Goal: Find contact information: Find contact information

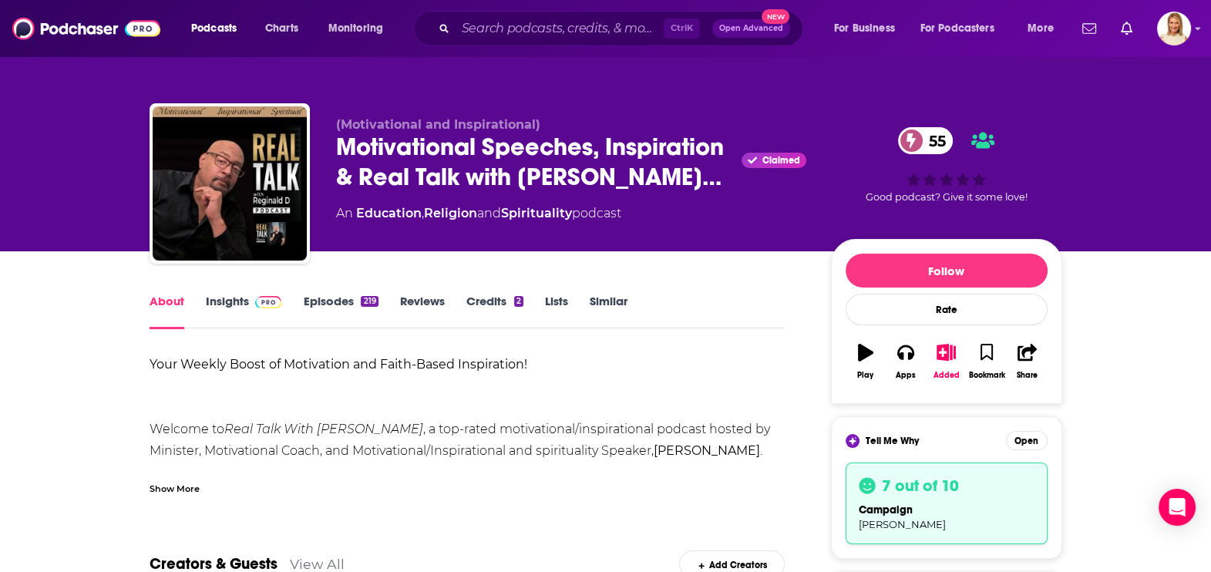
click at [193, 486] on div "Show More" at bounding box center [174, 487] width 50 height 15
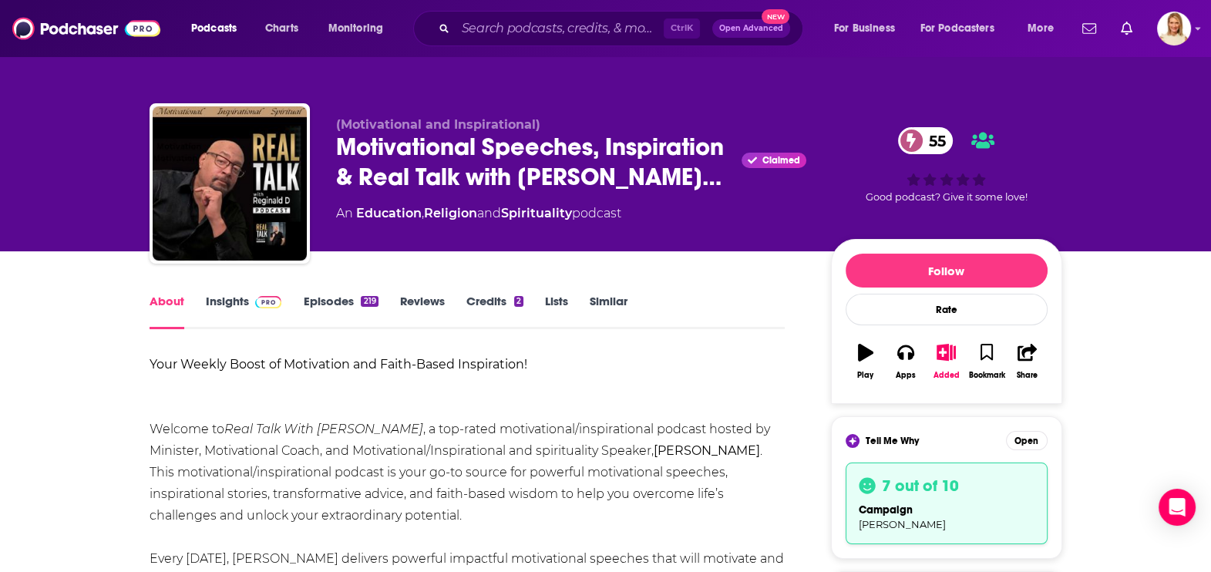
click at [225, 301] on link "Insights" at bounding box center [244, 311] width 76 height 35
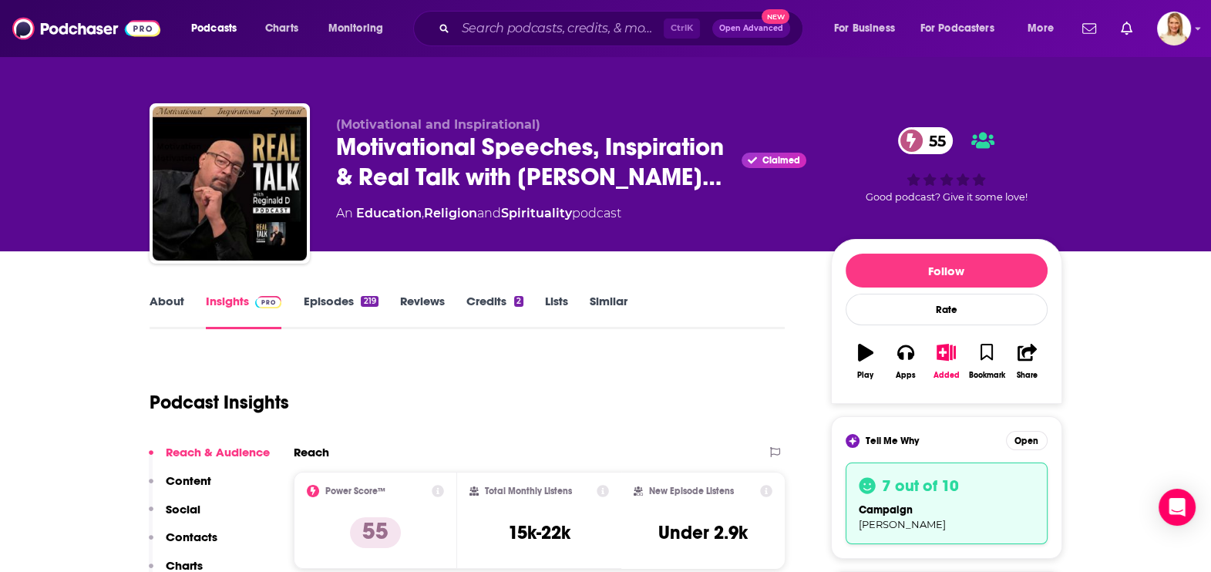
click at [342, 298] on link "Episodes 219" at bounding box center [340, 311] width 75 height 35
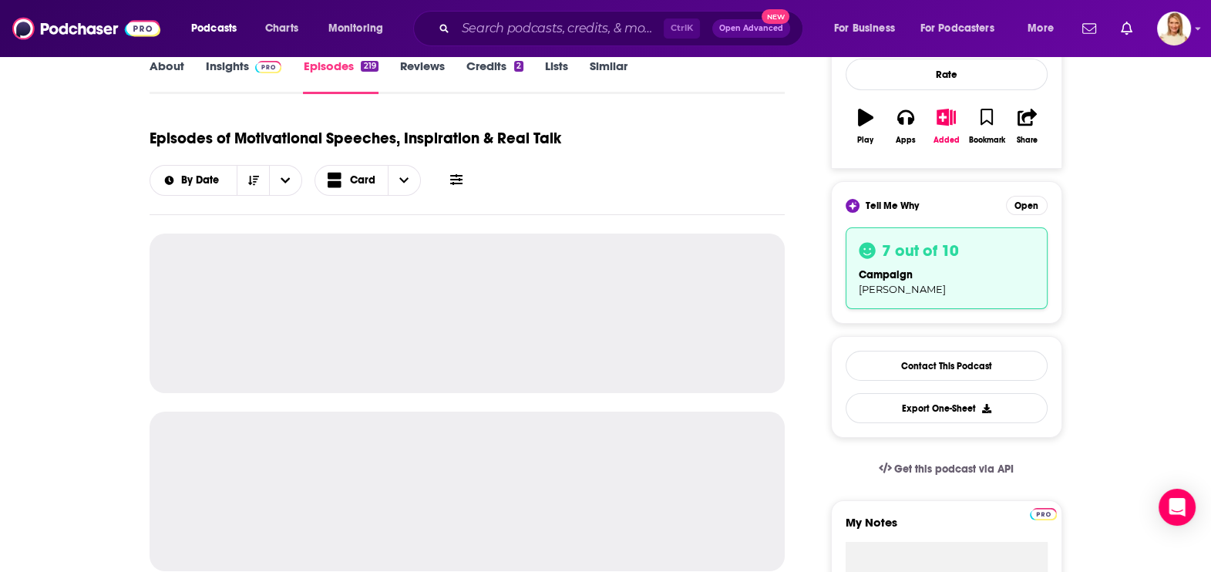
scroll to position [289, 0]
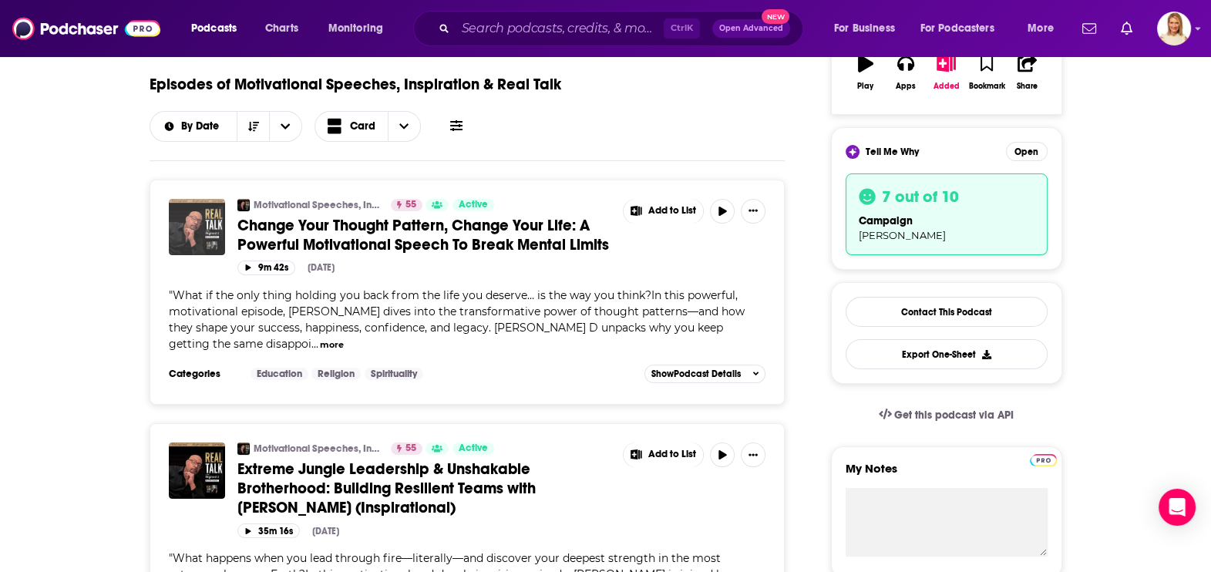
click at [201, 232] on img "Change Your Thought Pattern, Change Your Life: A Powerful Motivational Speech T…" at bounding box center [197, 227] width 56 height 56
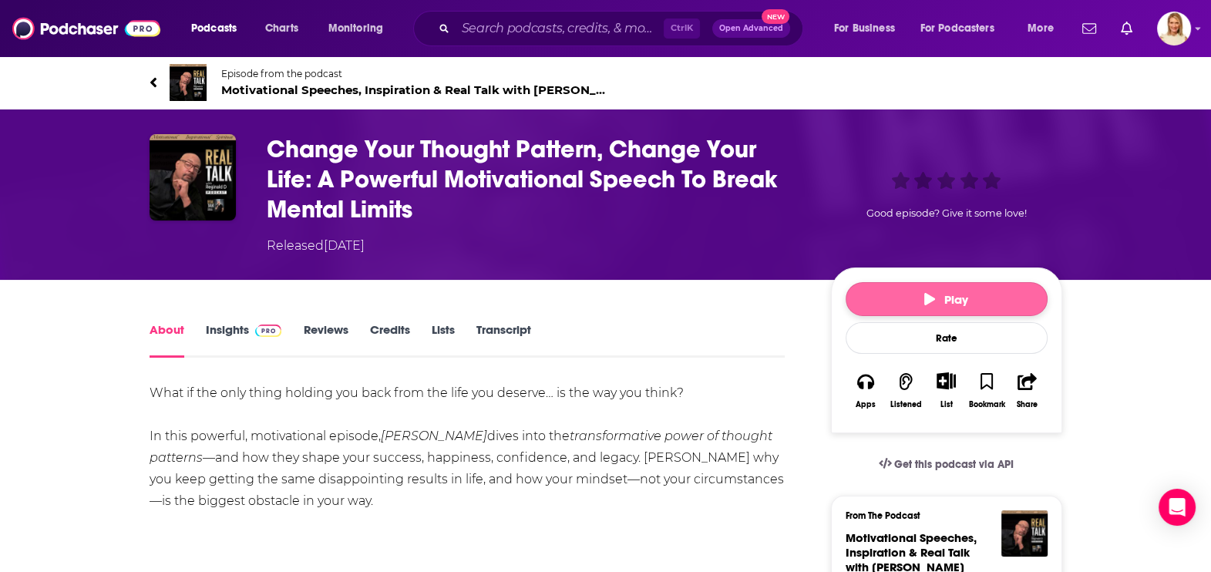
click at [957, 307] on button "Play" at bounding box center [946, 299] width 202 height 34
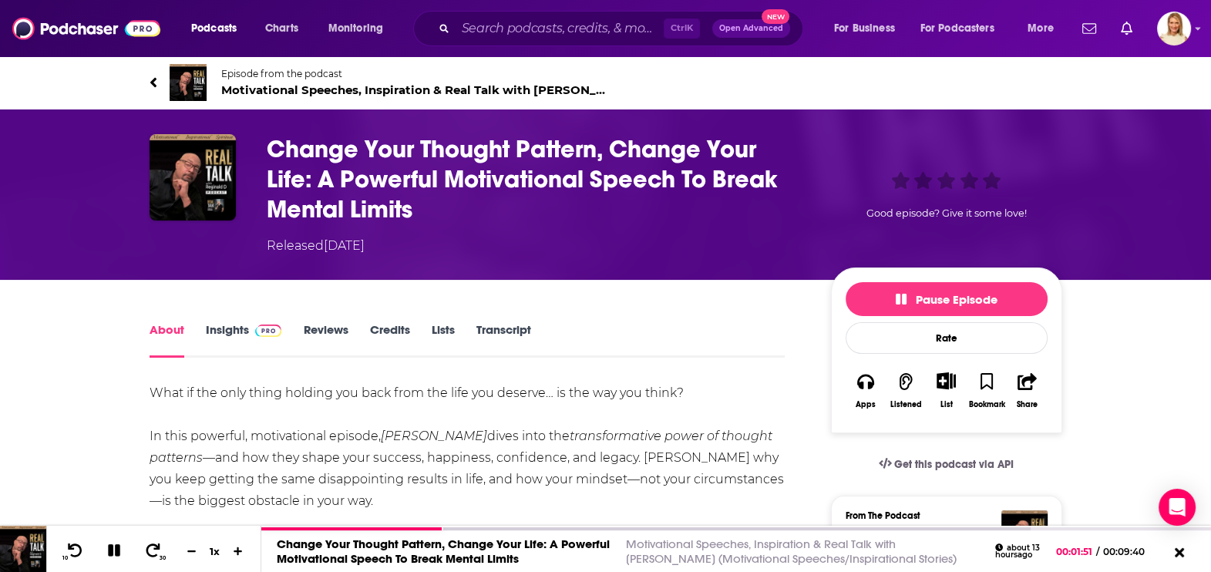
click at [234, 338] on link "Insights" at bounding box center [244, 339] width 76 height 35
click at [229, 328] on link "Insights" at bounding box center [244, 339] width 76 height 35
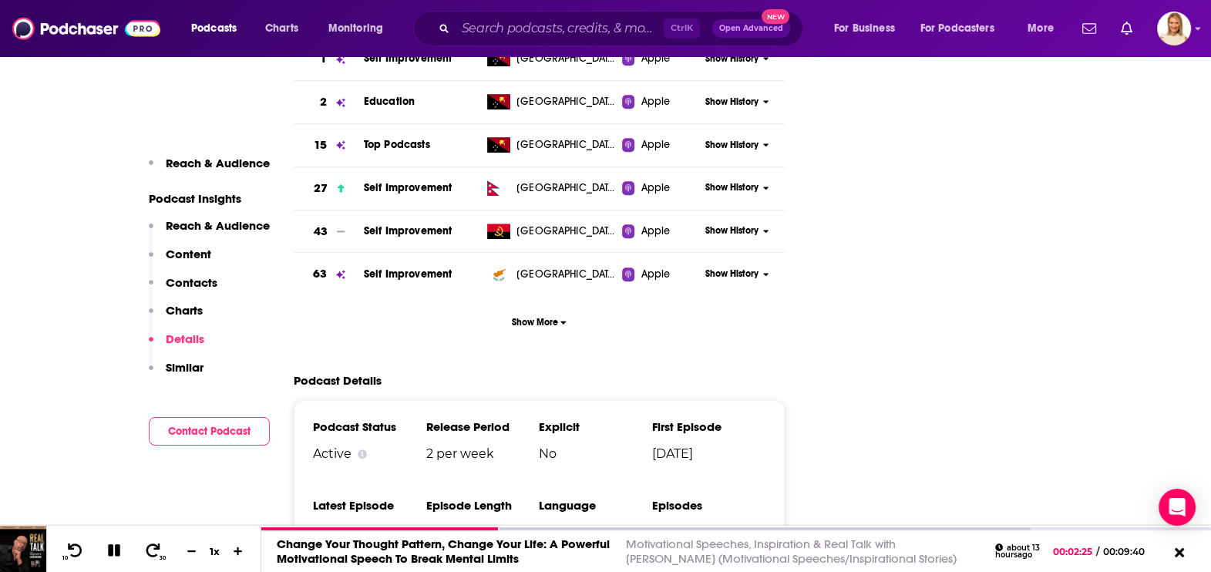
scroll to position [2215, 0]
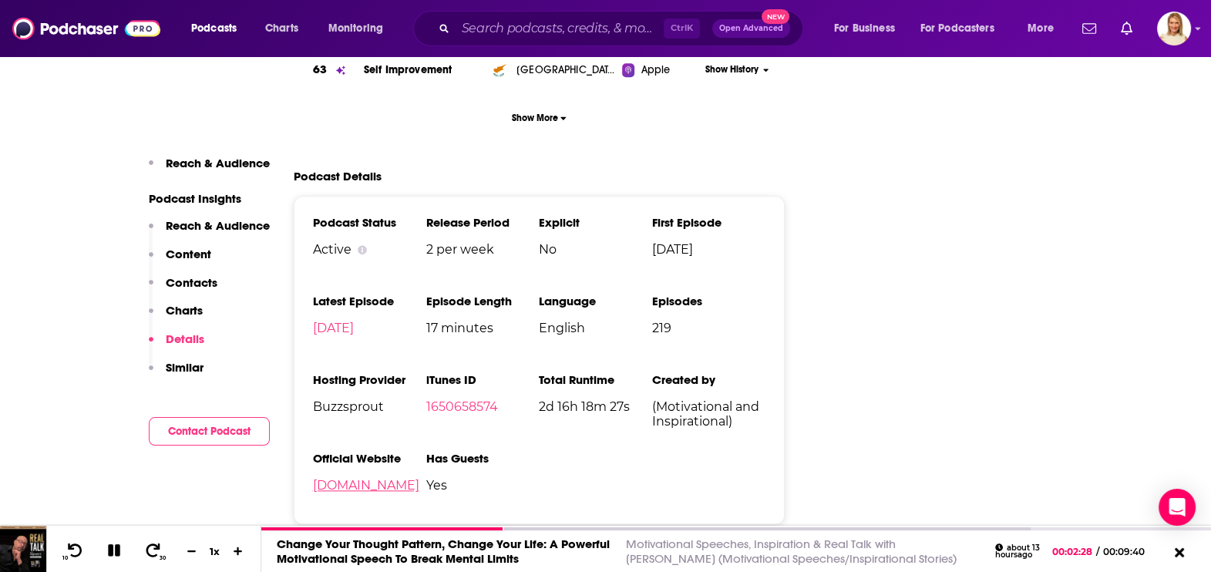
click at [419, 478] on link "[DOMAIN_NAME]" at bounding box center [366, 485] width 106 height 15
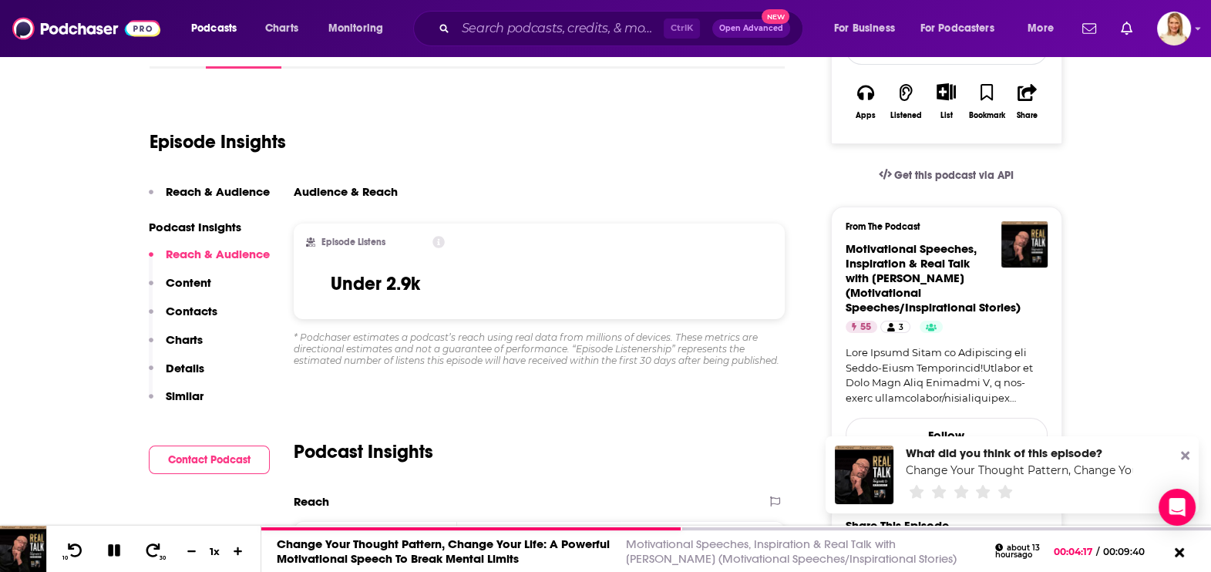
scroll to position [0, 0]
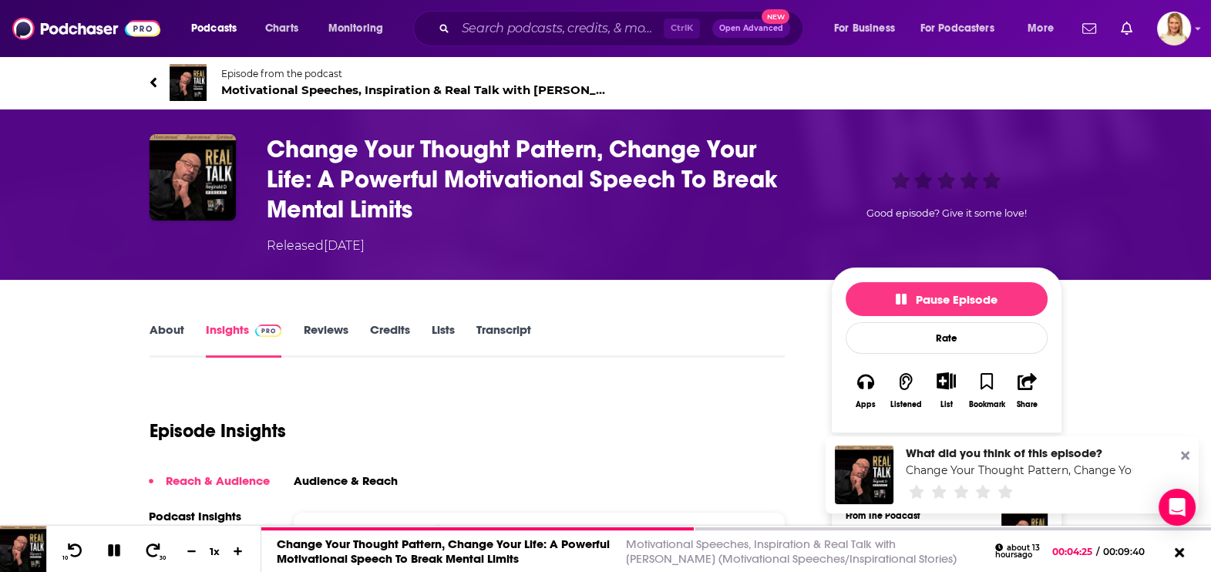
click at [175, 332] on link "About" at bounding box center [166, 339] width 35 height 35
click at [221, 23] on span "Podcasts" at bounding box center [213, 29] width 45 height 22
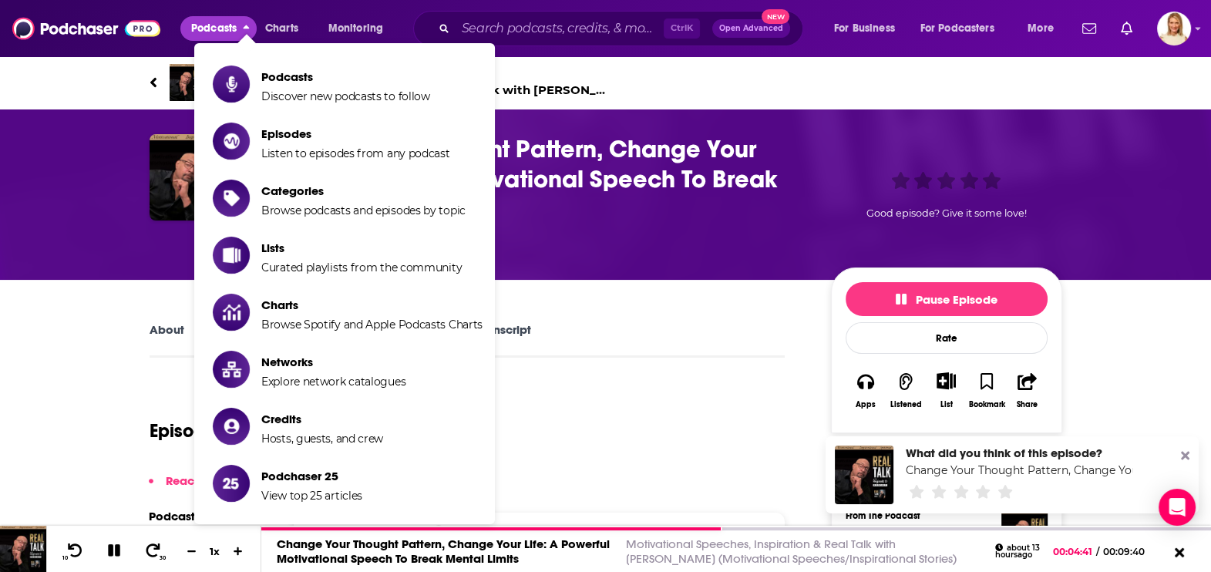
click at [50, 76] on div "Episode from the podcast Motivational Speeches, Inspiration & Real Talk with [P…" at bounding box center [605, 82] width 1211 height 54
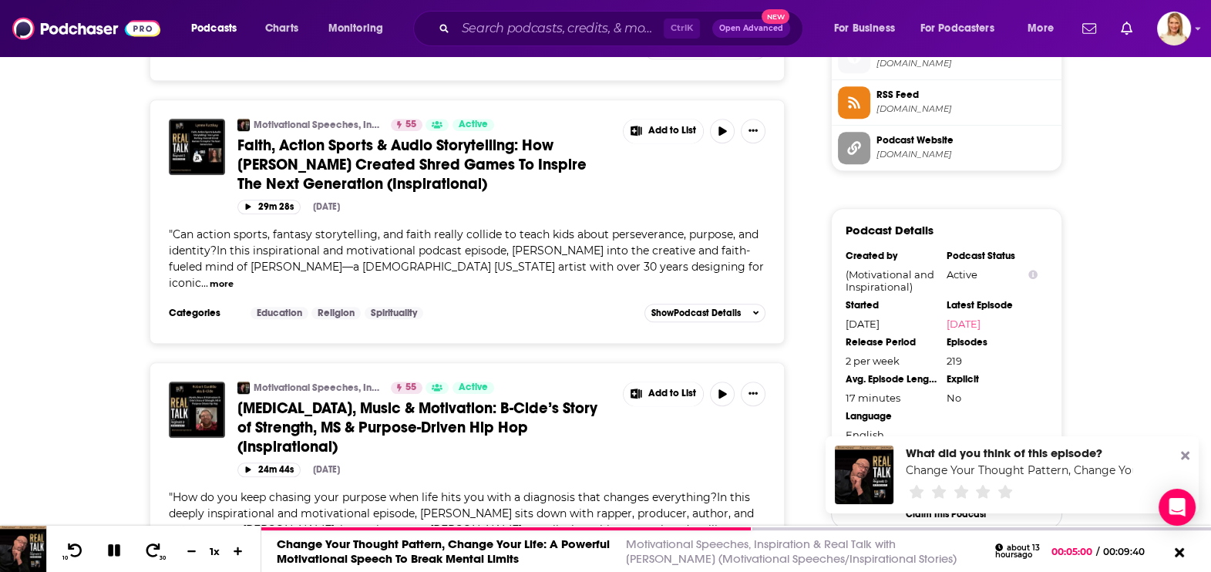
scroll to position [1444, 0]
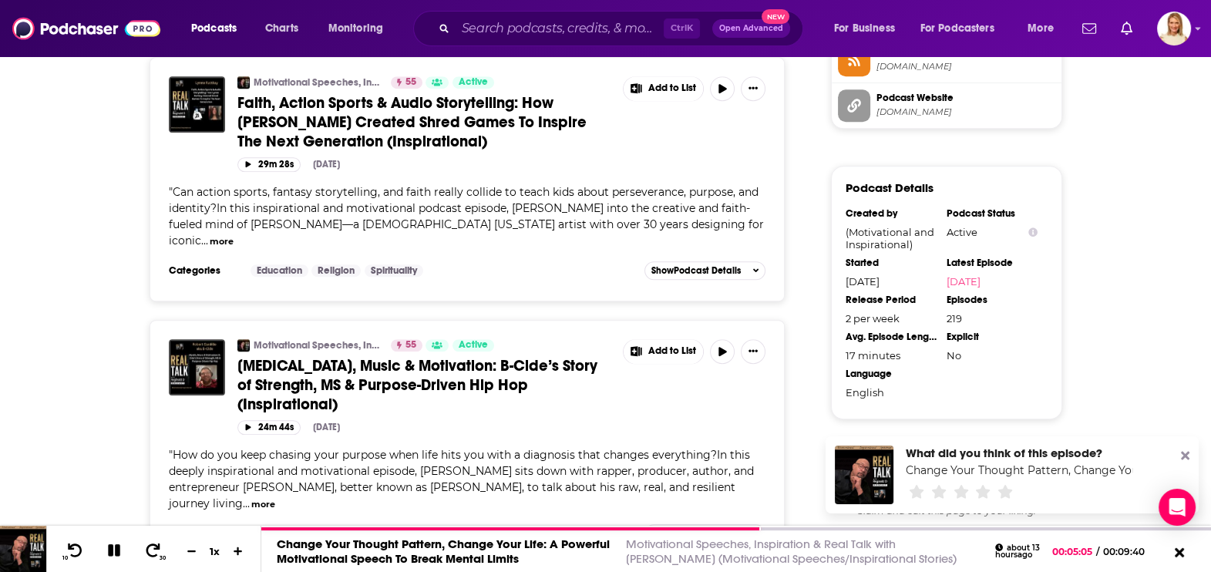
click at [233, 235] on button "more" at bounding box center [222, 241] width 24 height 13
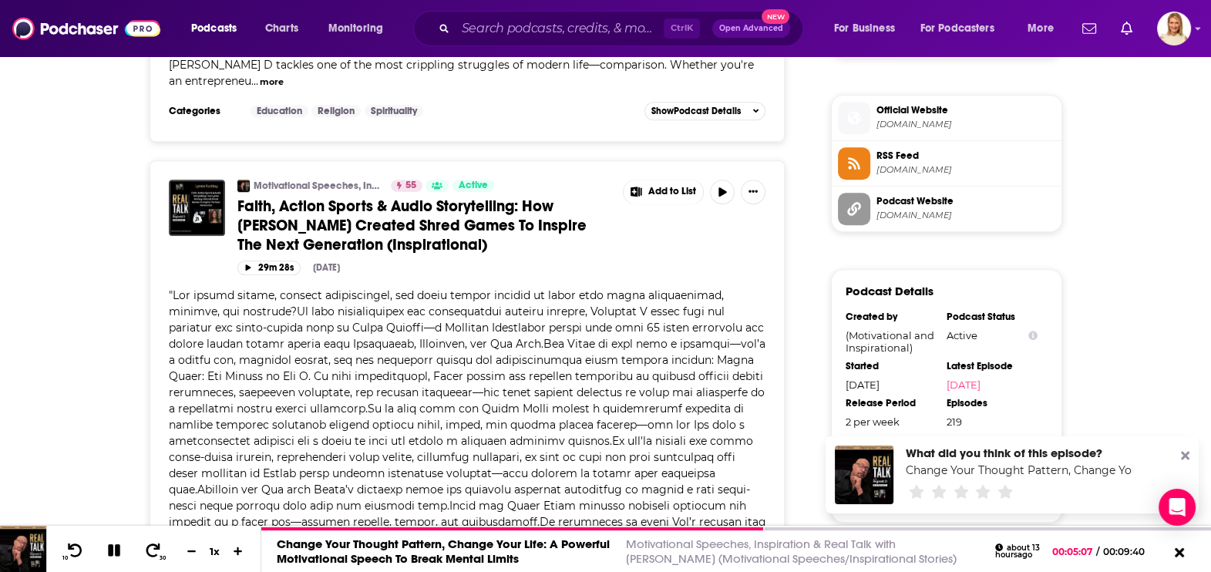
scroll to position [1348, 0]
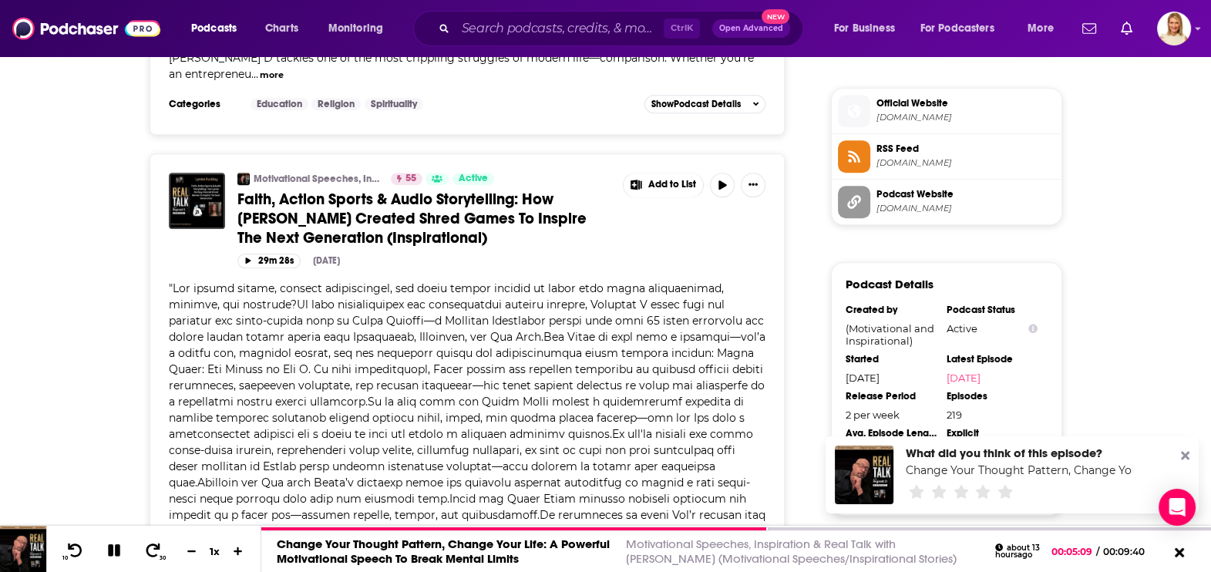
click at [465, 221] on span "Faith, Action Sports & Audio Storytelling: How [PERSON_NAME] Created Shred Game…" at bounding box center [411, 219] width 349 height 58
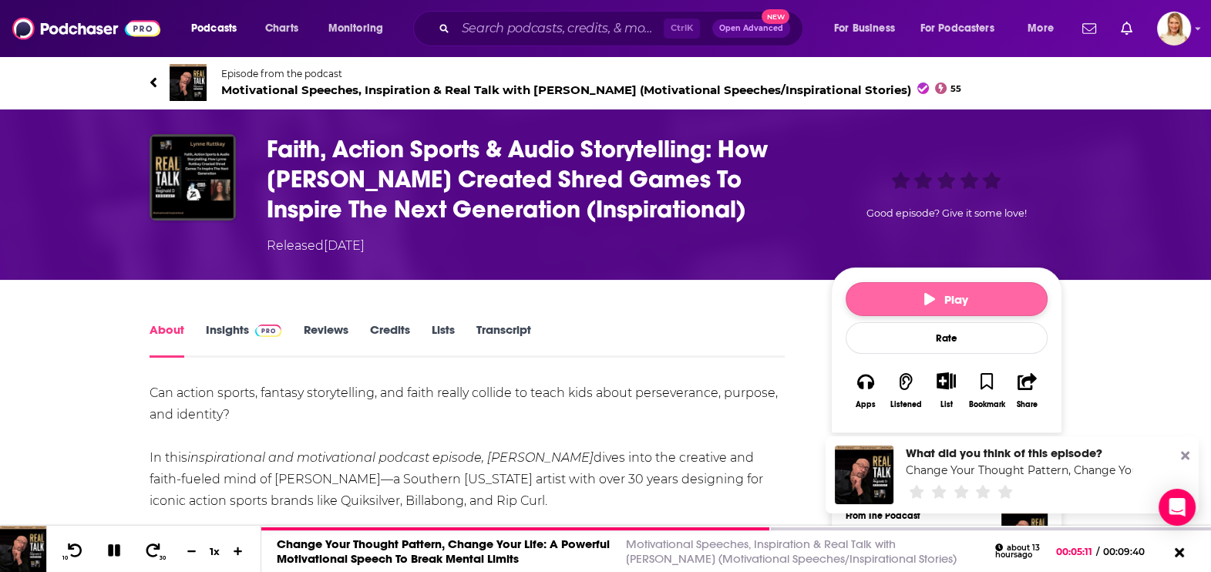
click at [980, 296] on button "Play" at bounding box center [946, 299] width 202 height 34
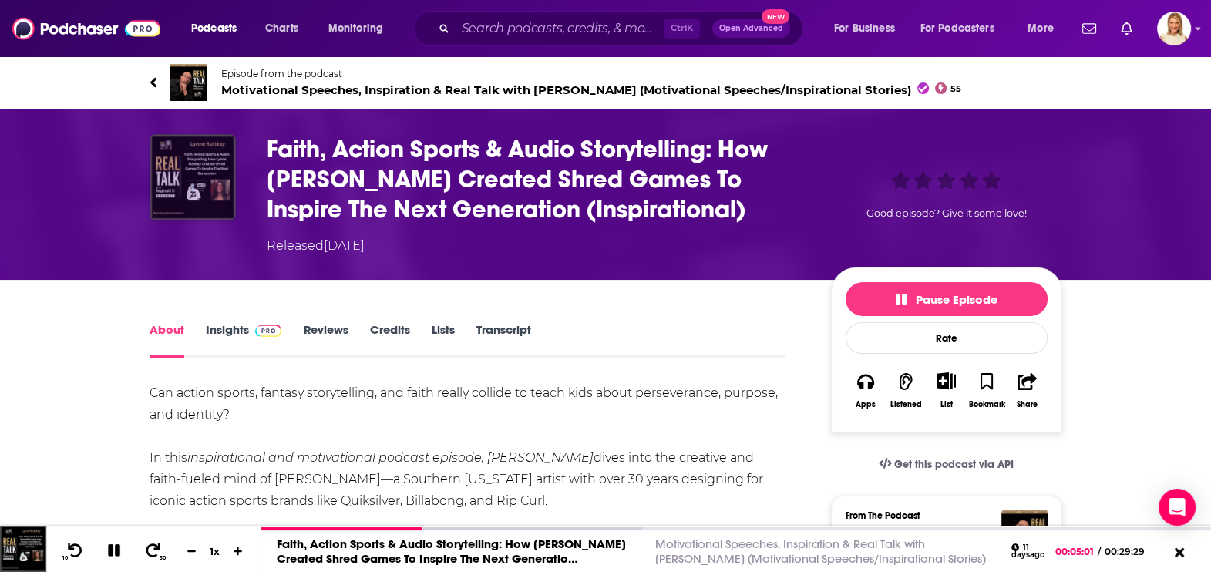
click at [217, 181] on img "Faith, Action Sports & Audio Storytelling: How Lynne Ruttkay Created Shred Game…" at bounding box center [192, 177] width 86 height 86
click at [153, 76] on icon at bounding box center [153, 82] width 8 height 15
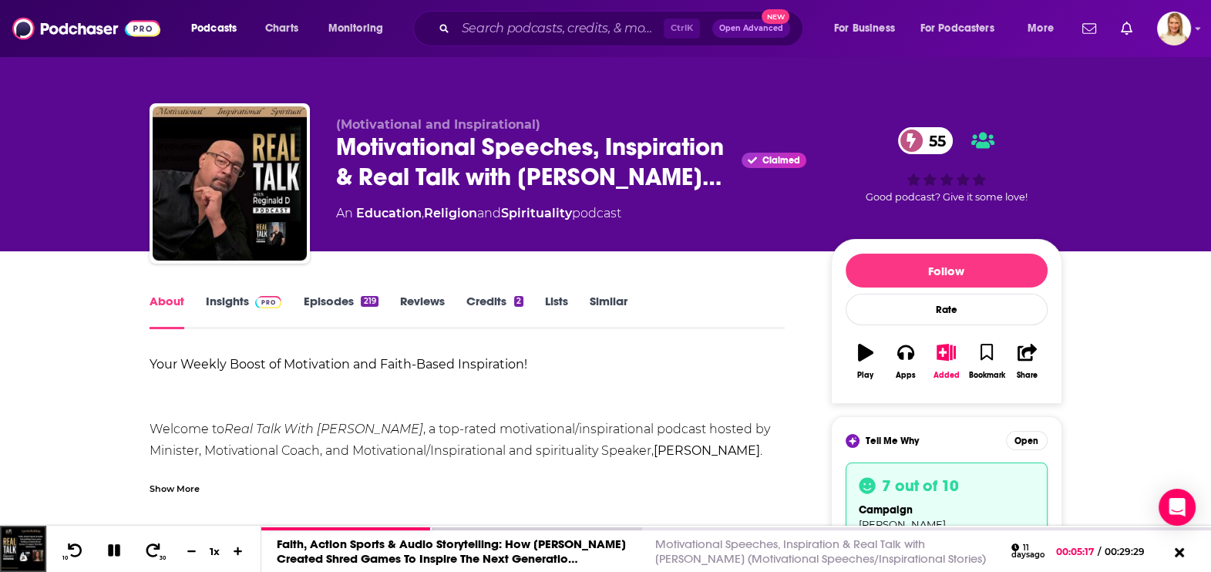
click at [348, 294] on link "Episodes 219" at bounding box center [340, 311] width 75 height 35
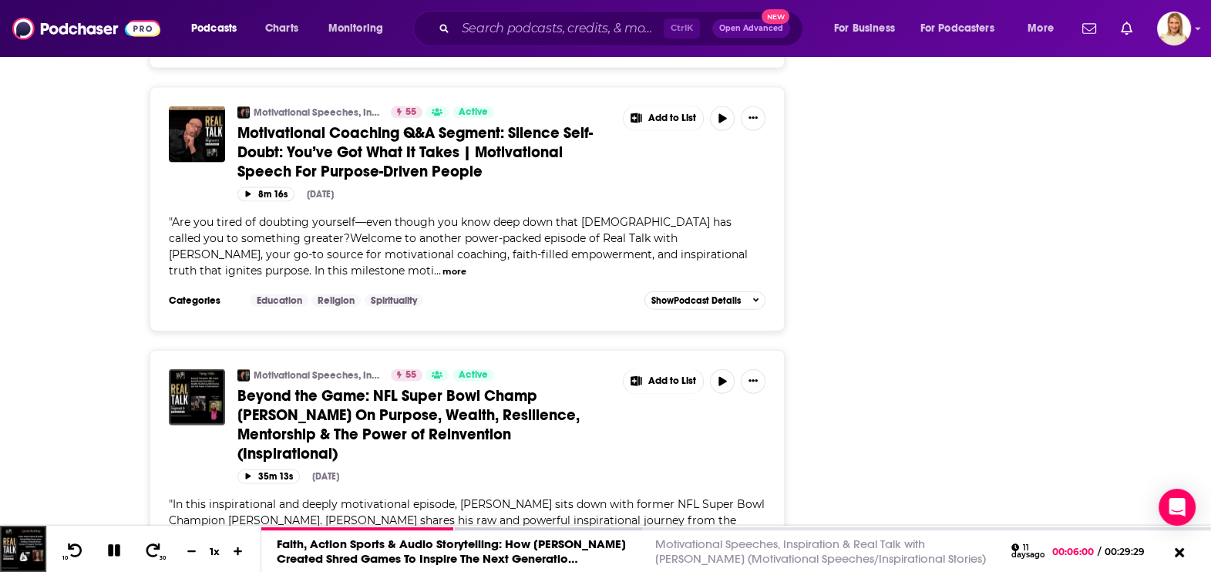
scroll to position [4335, 0]
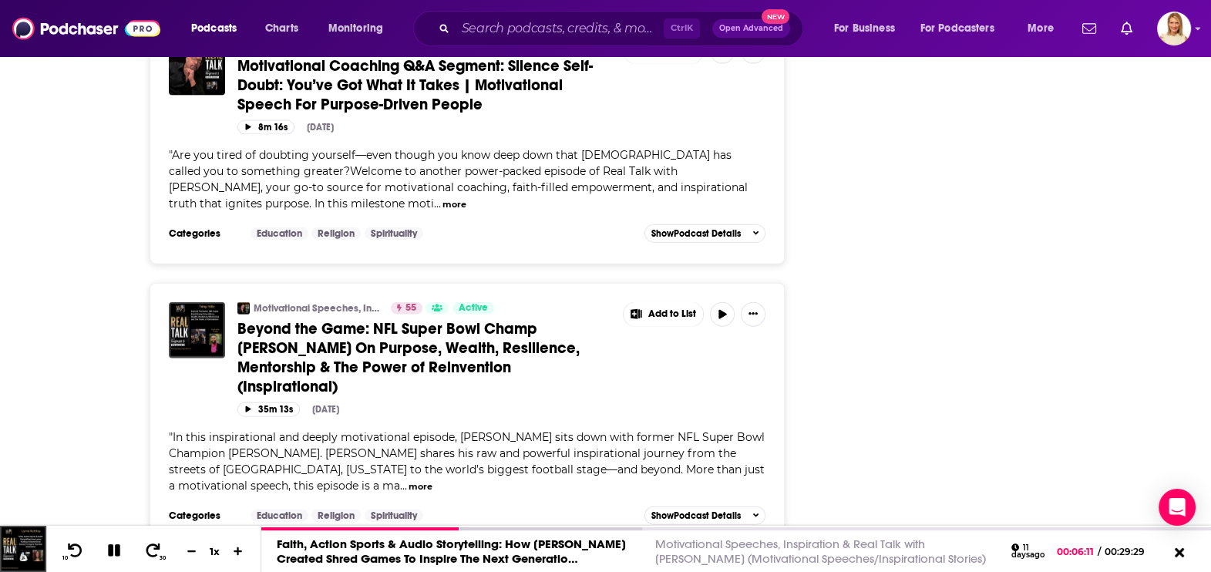
click at [482, 319] on span "Beyond the Game: NFL Super Bowl Champ [PERSON_NAME] On Purpose, Wealth, Resilie…" at bounding box center [408, 357] width 342 height 77
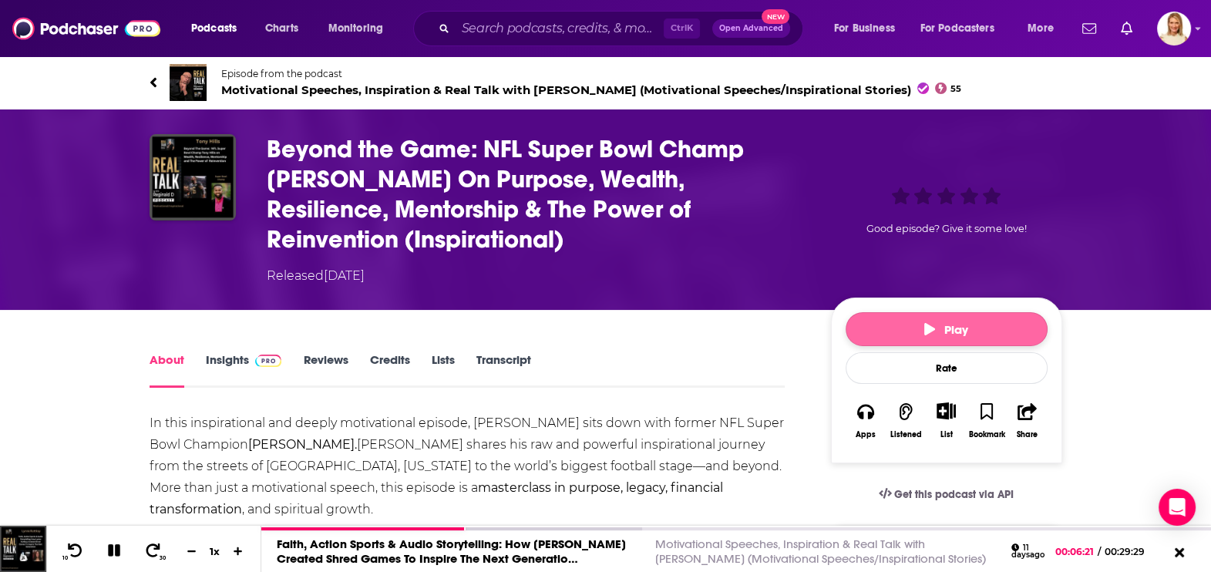
click at [952, 320] on button "Play" at bounding box center [946, 329] width 202 height 34
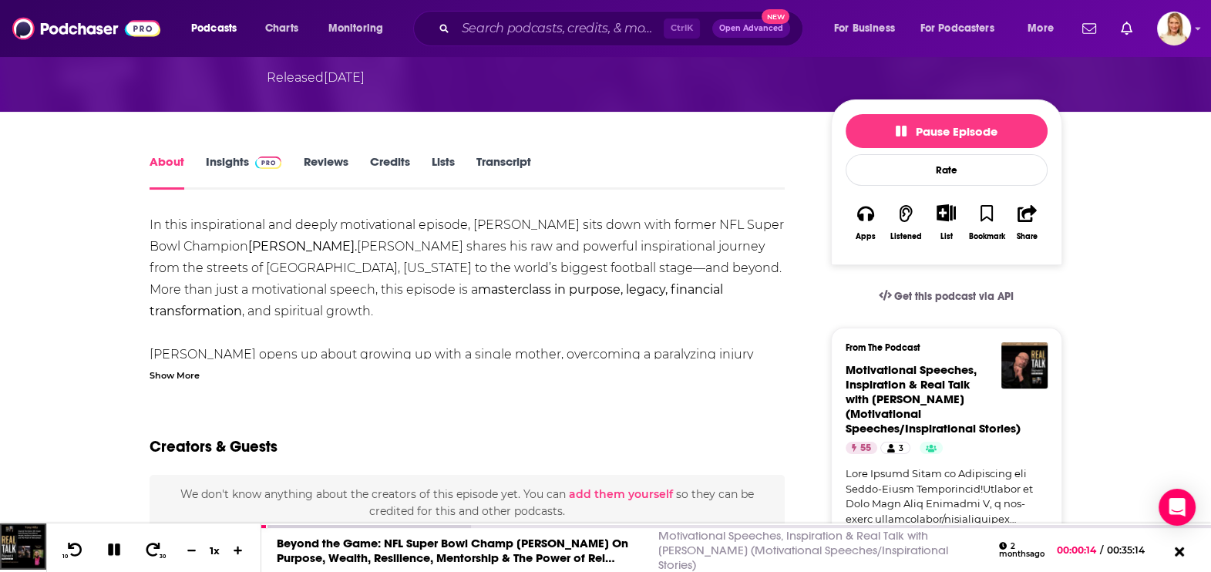
scroll to position [385, 0]
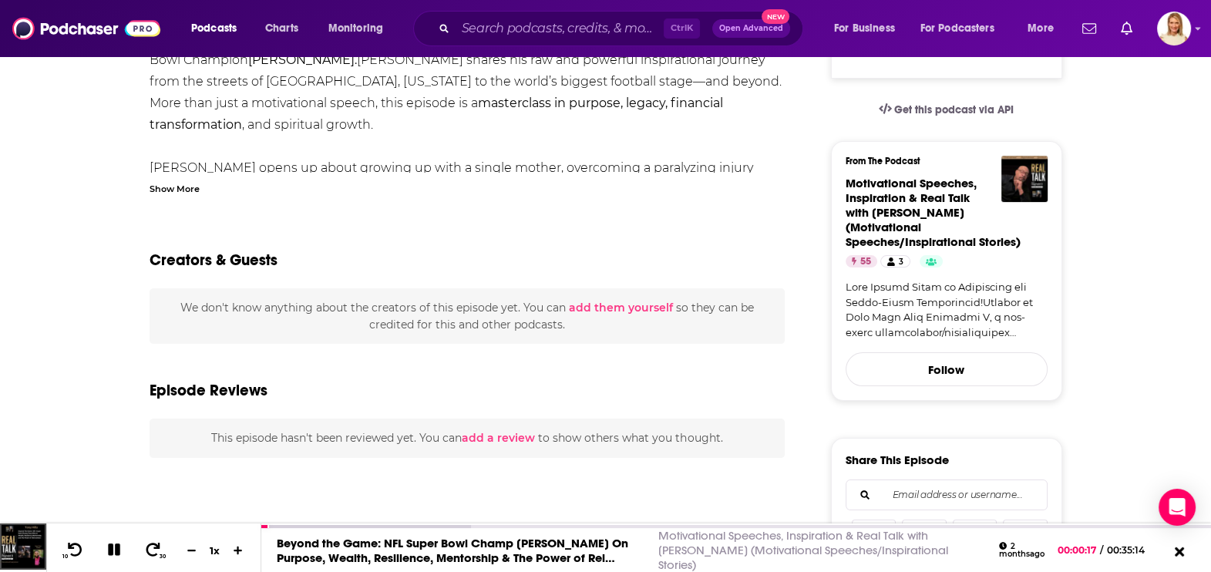
click at [186, 182] on div "Show More" at bounding box center [174, 187] width 50 height 15
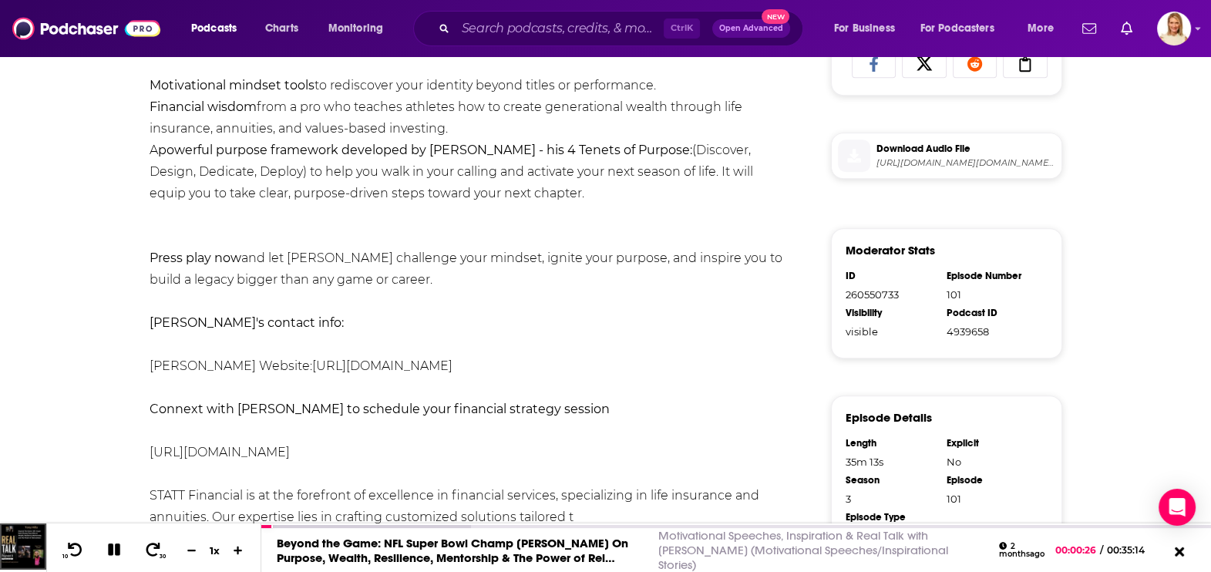
scroll to position [0, 0]
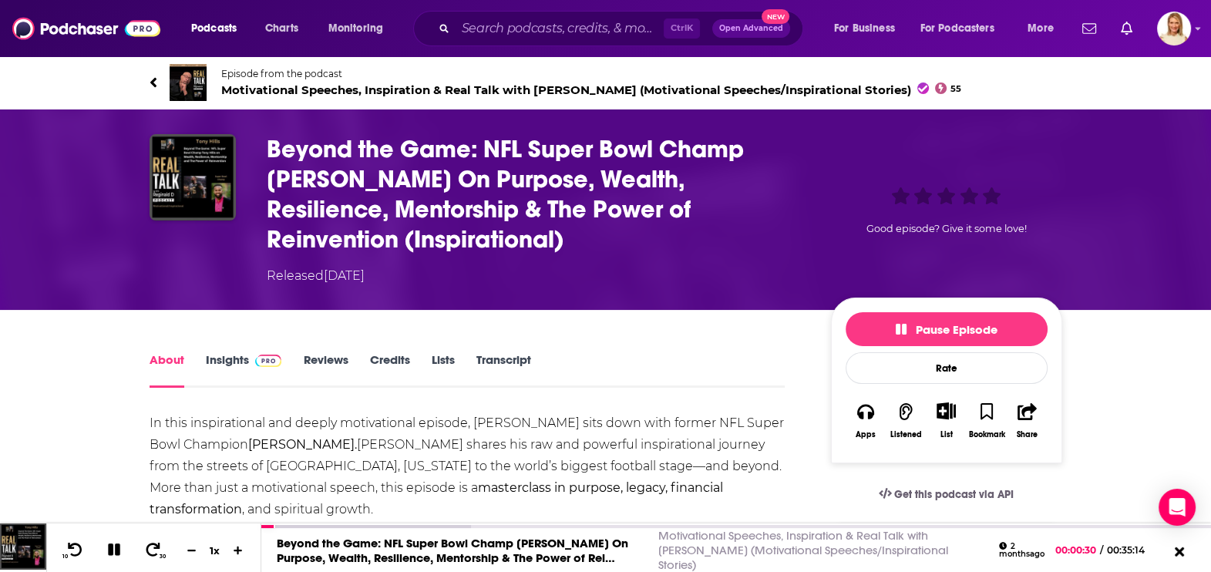
click at [156, 79] on icon at bounding box center [153, 82] width 8 height 15
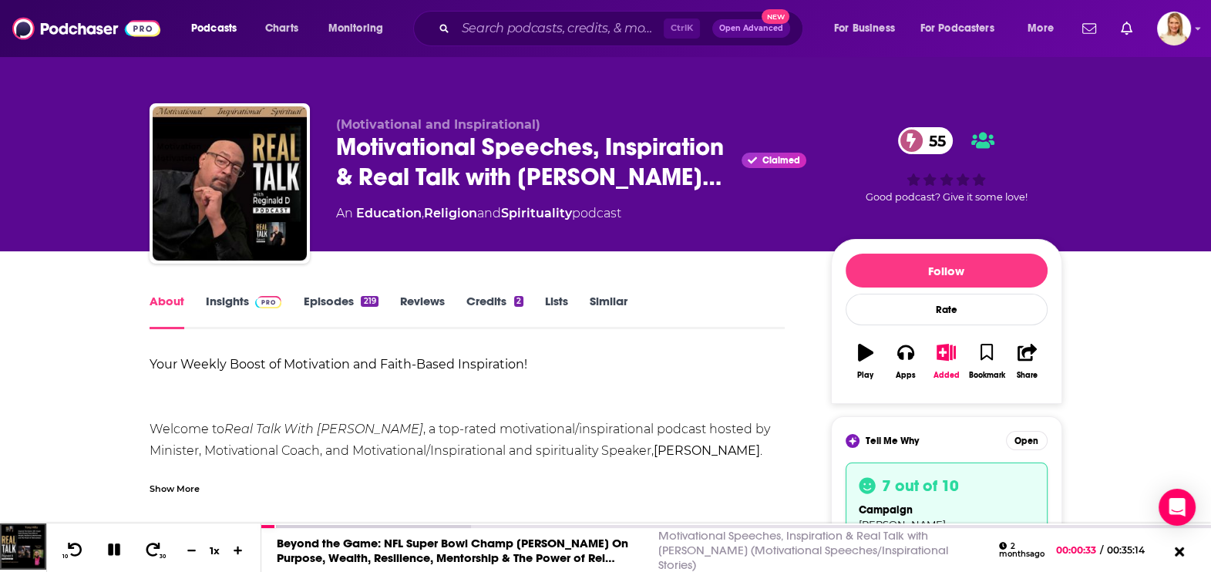
click at [336, 293] on div "About Insights Episodes 219 Reviews Credits 2 Lists Similar" at bounding box center [467, 310] width 636 height 38
click at [331, 306] on link "Episodes 219" at bounding box center [340, 311] width 75 height 35
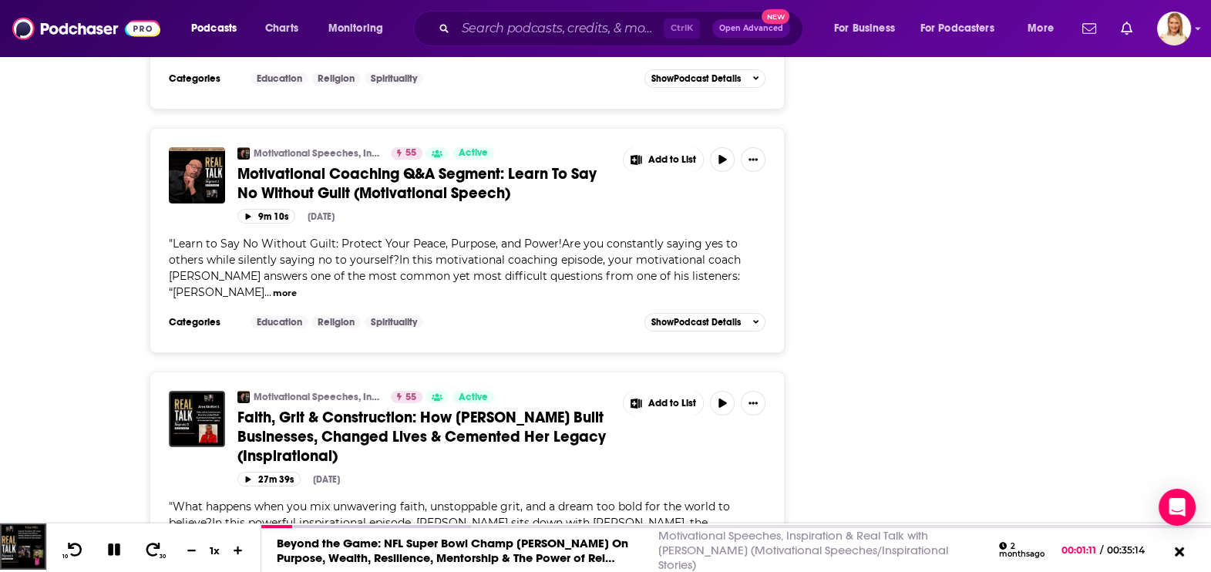
scroll to position [6313, 0]
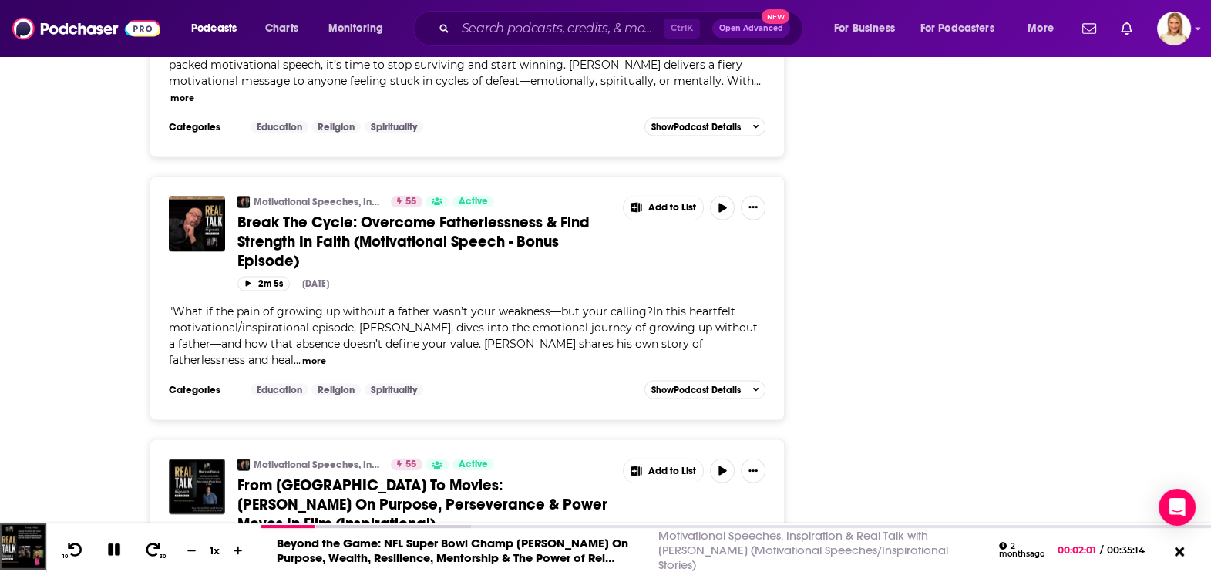
scroll to position [11321, 0]
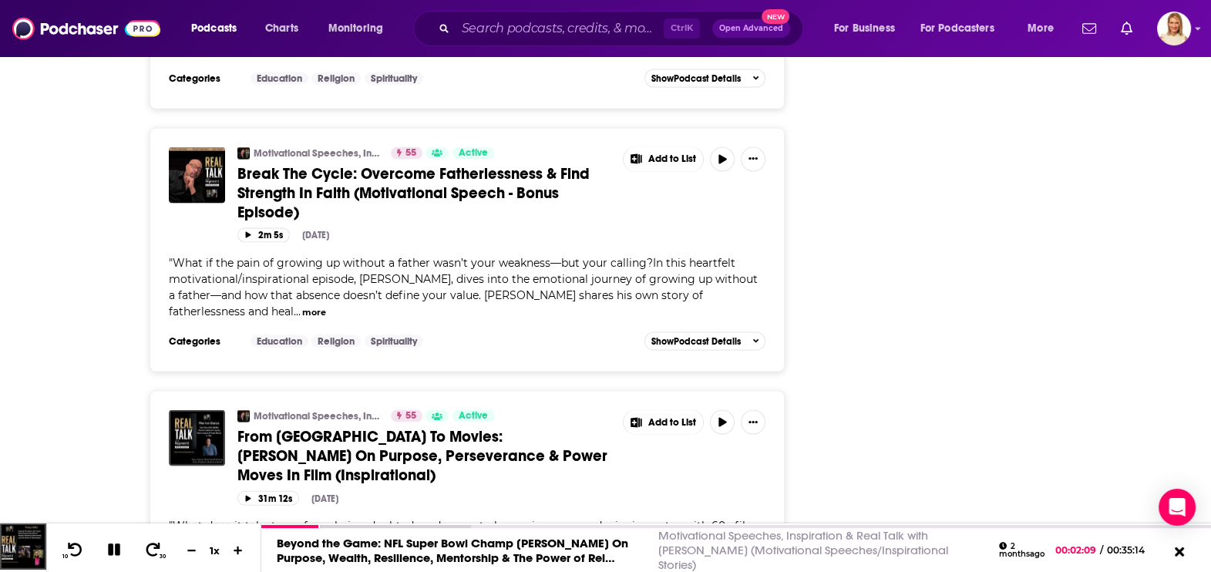
click at [352, 569] on button "more" at bounding box center [364, 575] width 24 height 13
drag, startPoint x: 211, startPoint y: 341, endPoint x: 301, endPoint y: 343, distance: 89.4
copy span "[PERSON_NAME]"
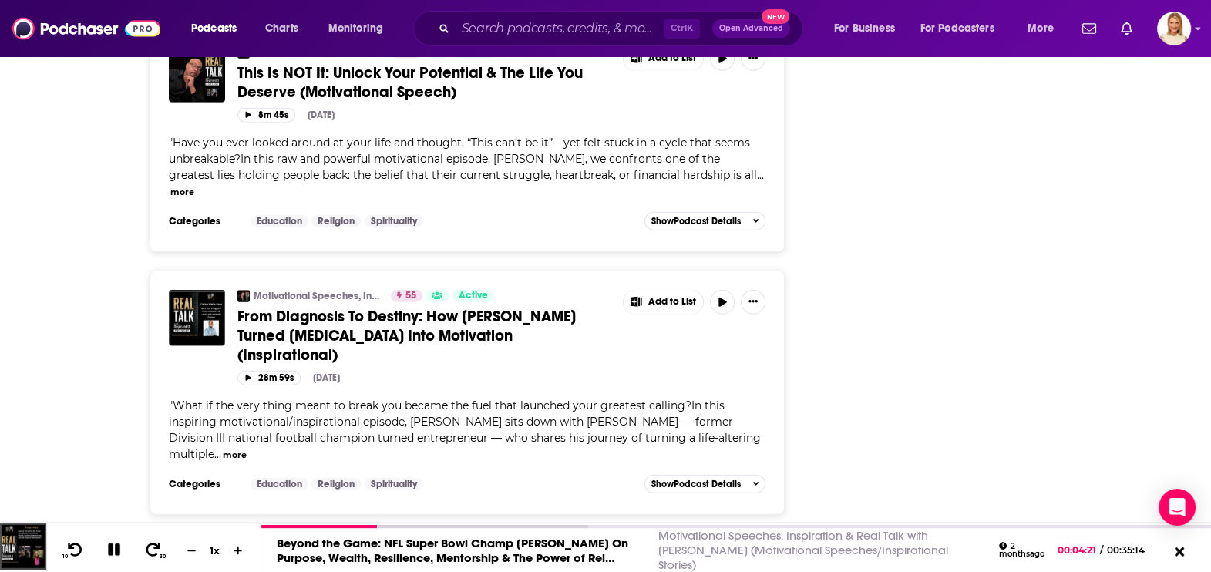
scroll to position [12747, 0]
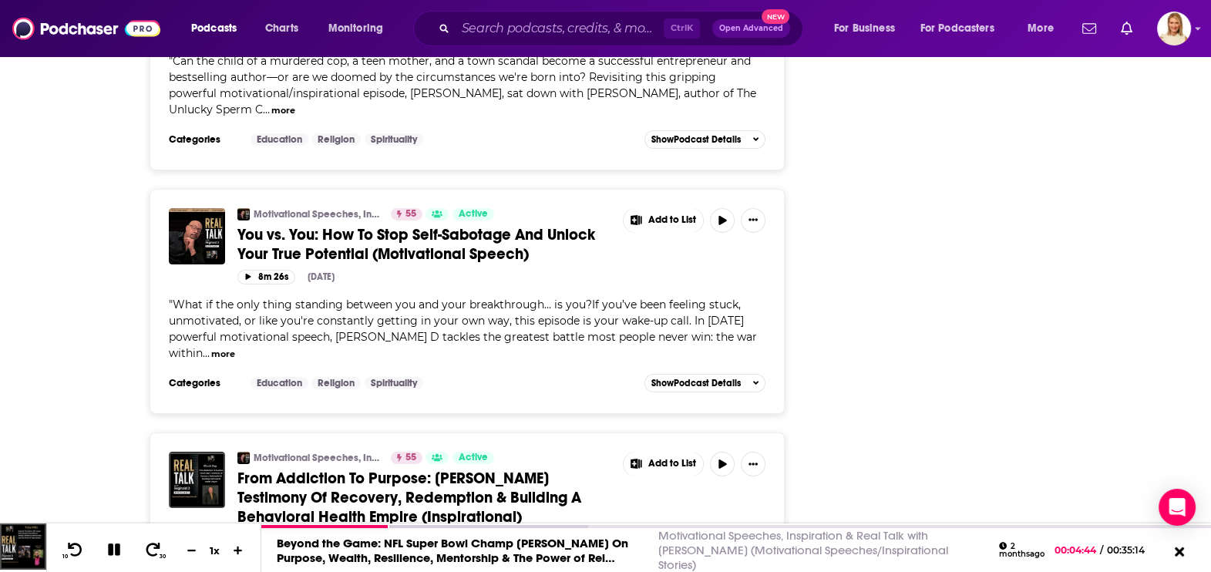
scroll to position [14095, 0]
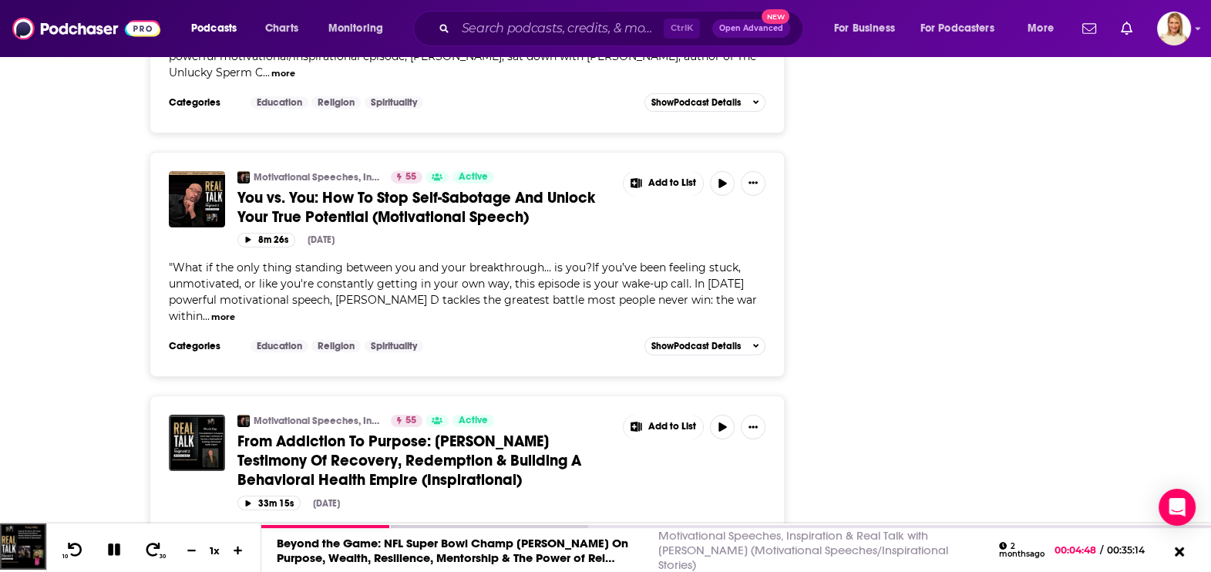
click at [319, 571] on button "more" at bounding box center [307, 579] width 24 height 13
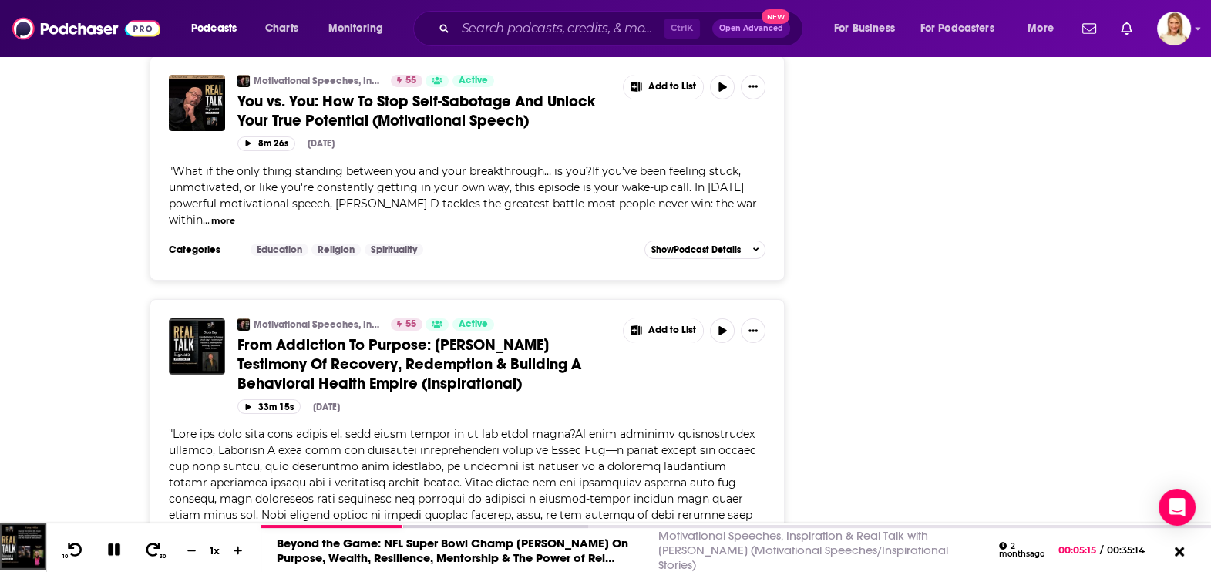
scroll to position [13325, 0]
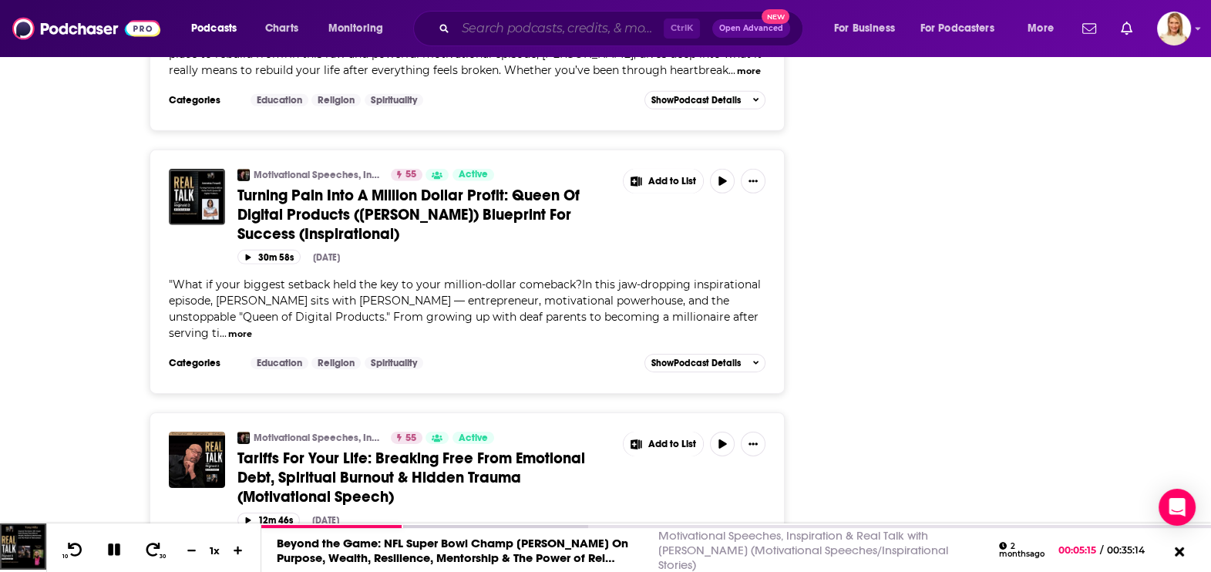
click at [638, 35] on input "Search podcasts, credits, & more..." at bounding box center [559, 28] width 208 height 25
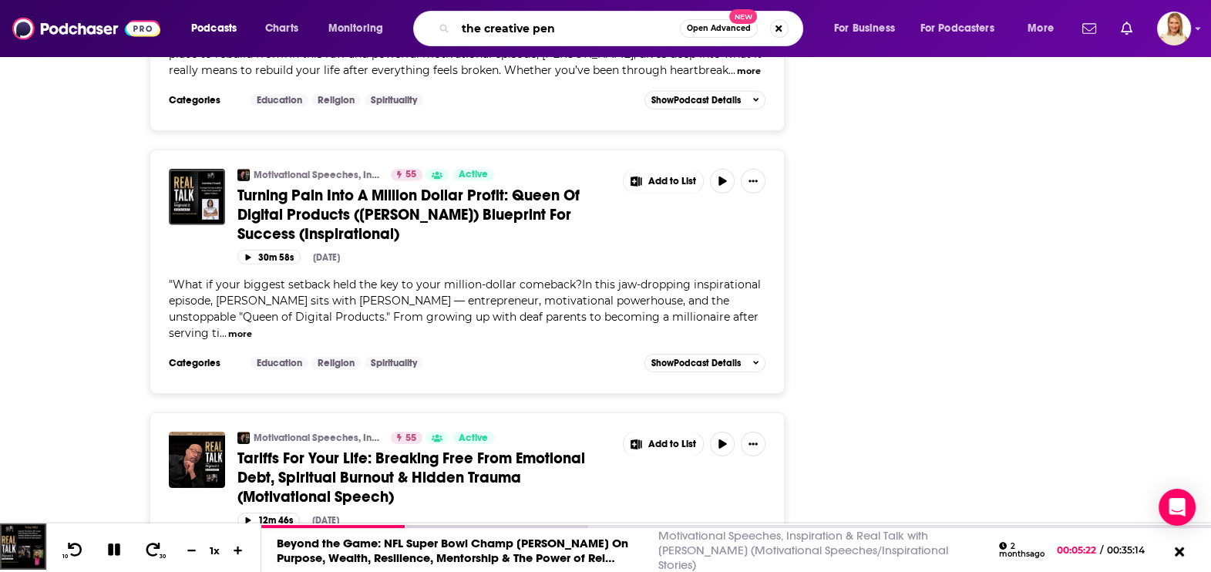
type input "the creative penn"
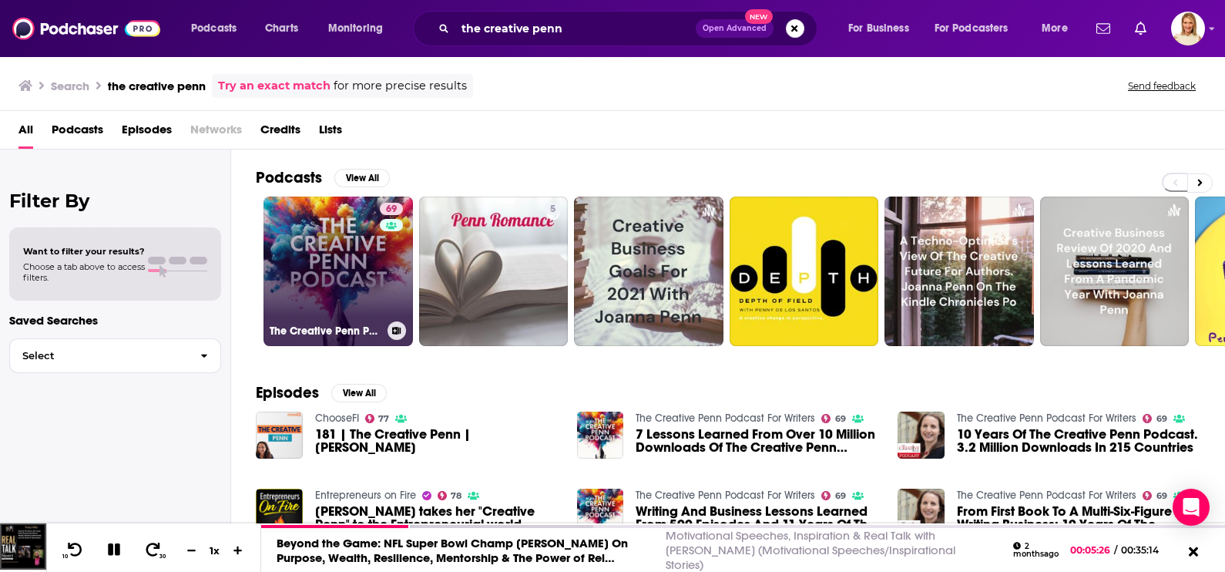
click at [324, 253] on link "69 The Creative Penn Podcast For Writers" at bounding box center [338, 270] width 149 height 149
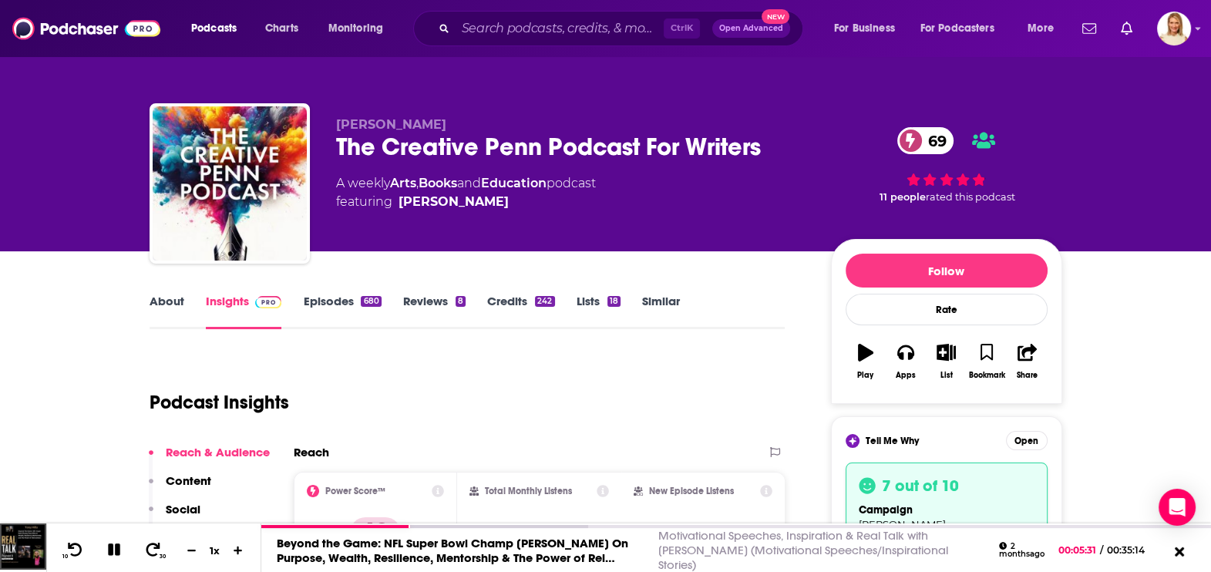
click at [338, 301] on link "Episodes 680" at bounding box center [342, 311] width 78 height 35
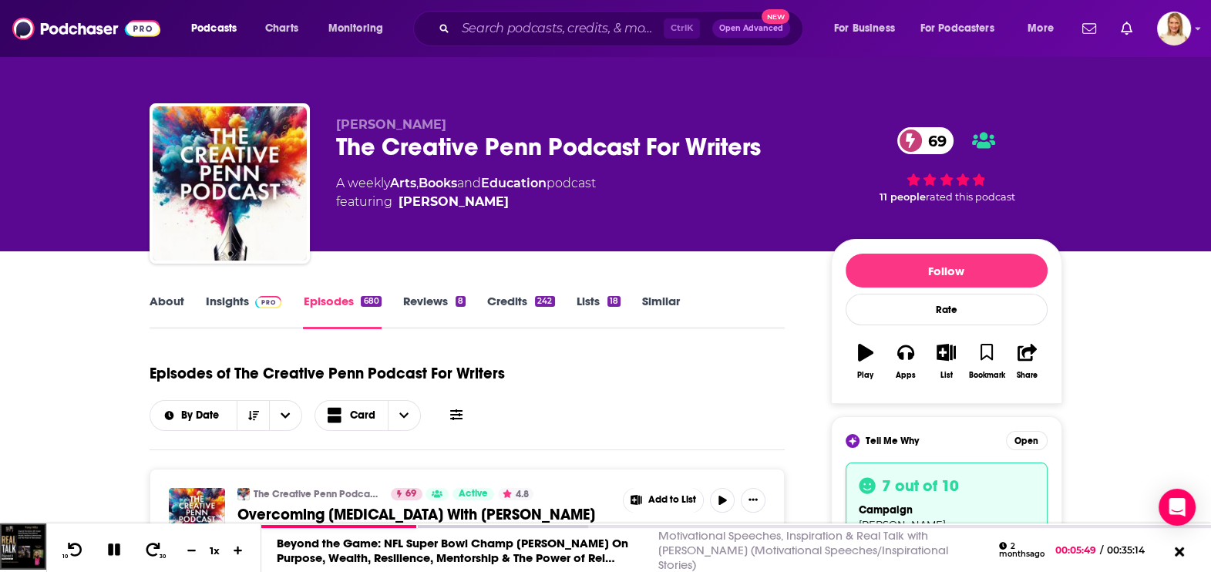
click at [166, 301] on link "About" at bounding box center [166, 311] width 35 height 35
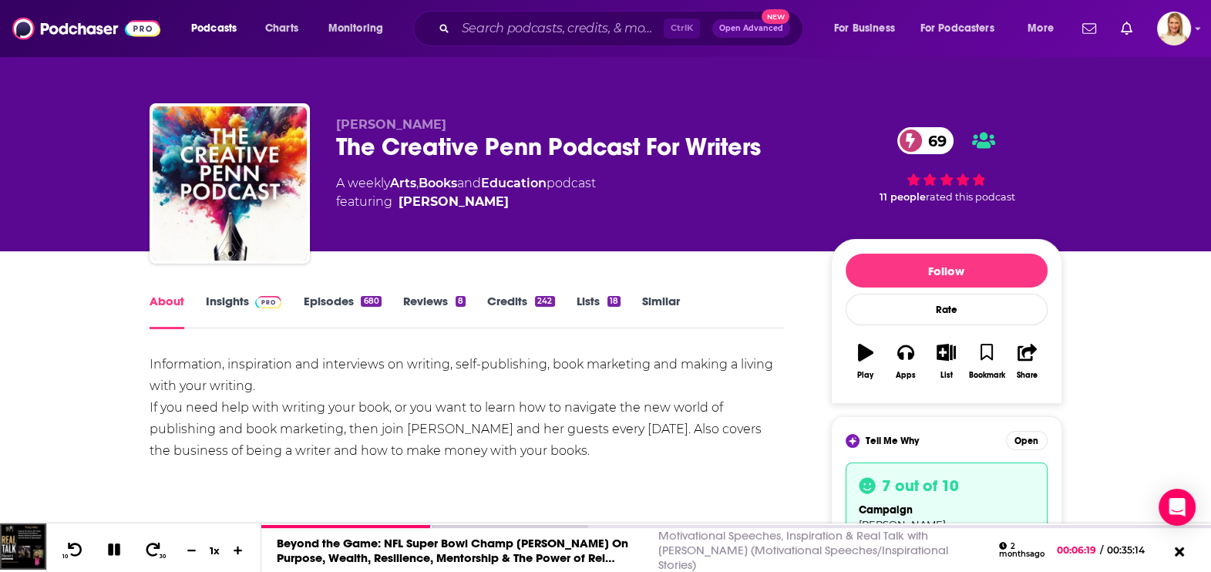
click at [341, 301] on link "Episodes 680" at bounding box center [342, 311] width 78 height 35
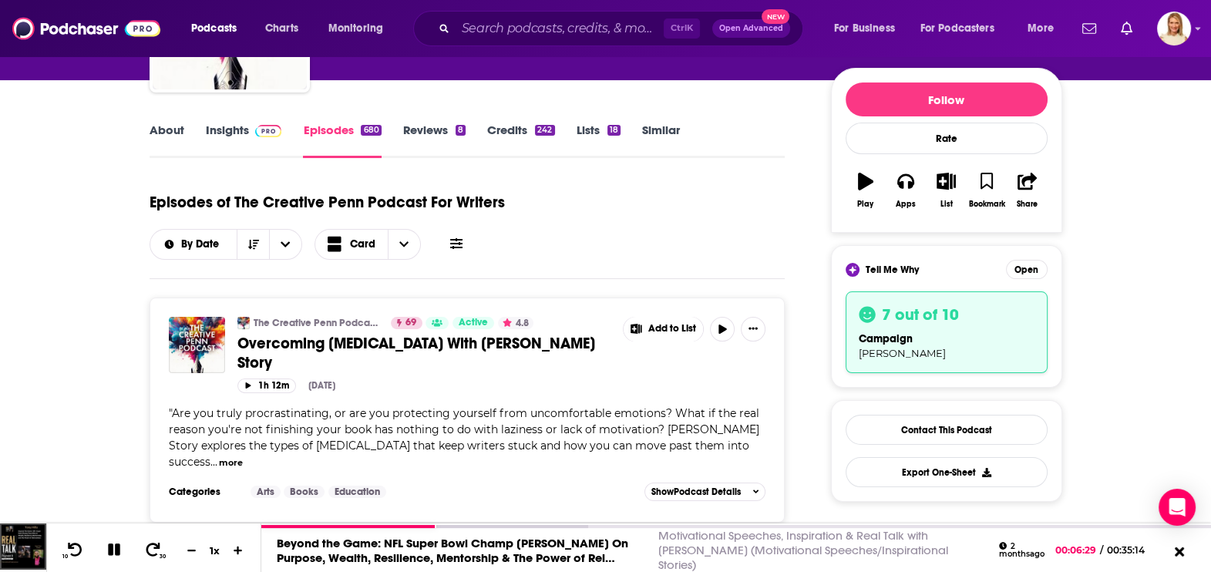
scroll to position [192, 0]
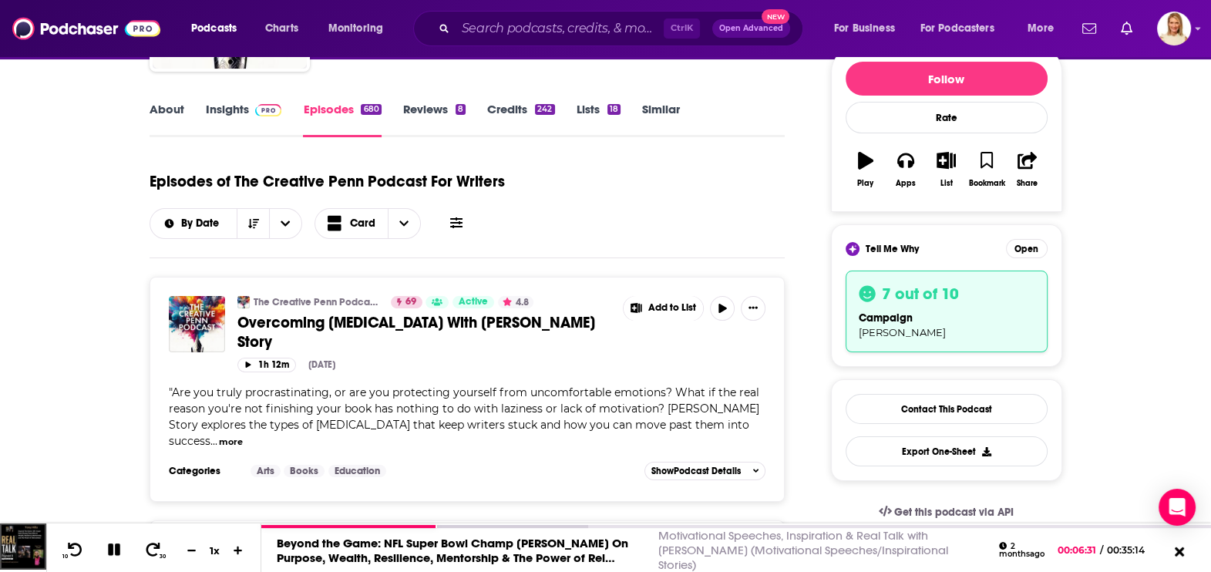
click at [458, 220] on icon at bounding box center [456, 222] width 12 height 11
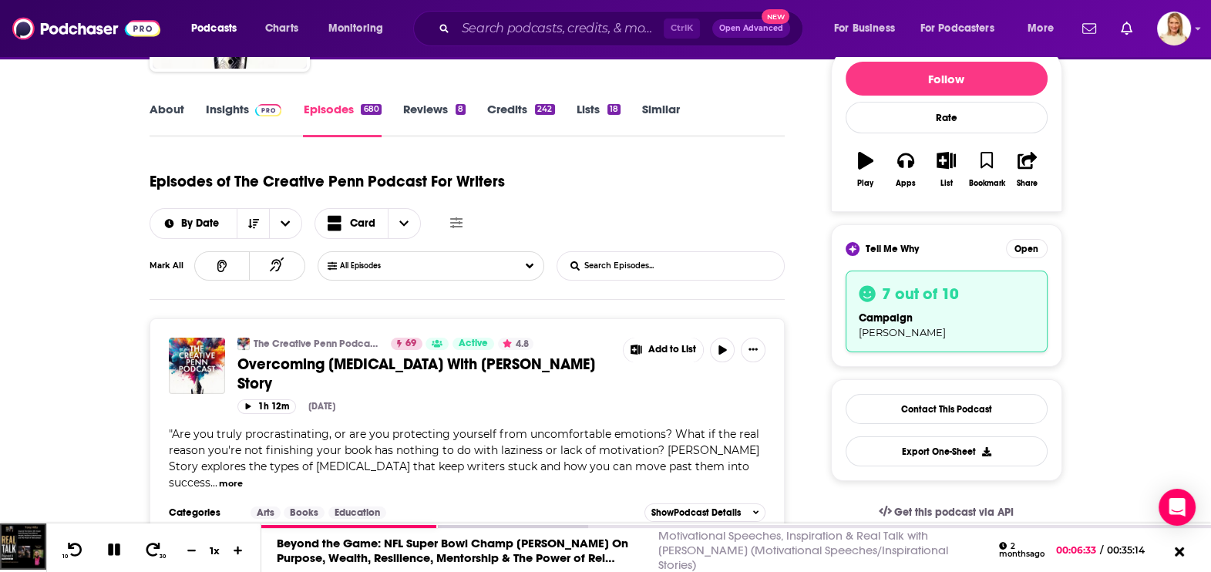
click at [713, 268] on input "List Search Input" at bounding box center [637, 266] width 161 height 28
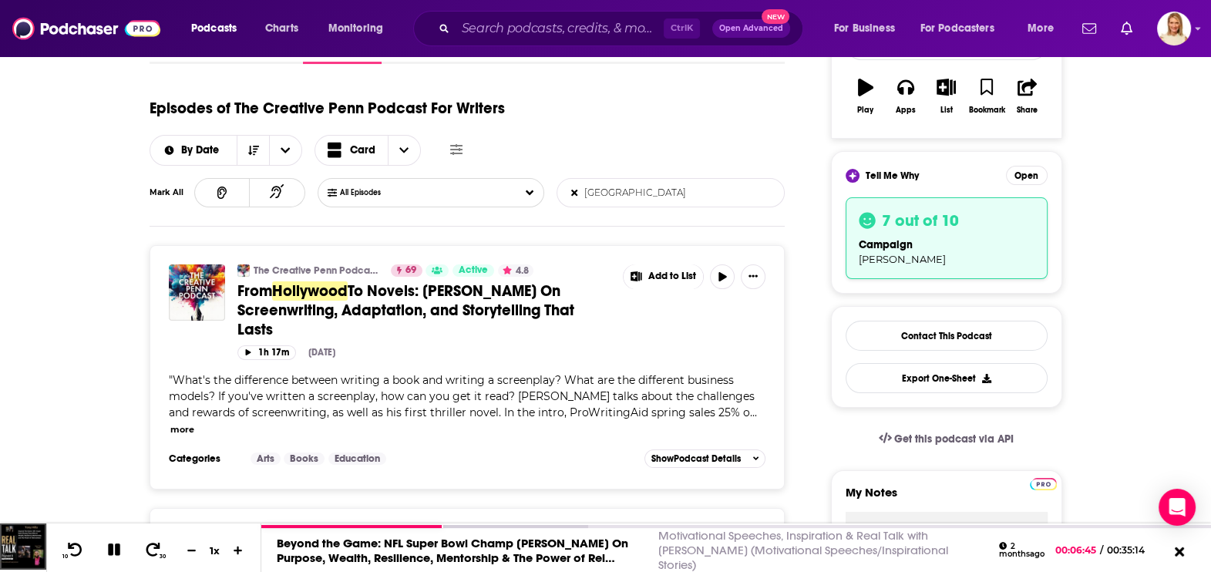
scroll to position [289, 0]
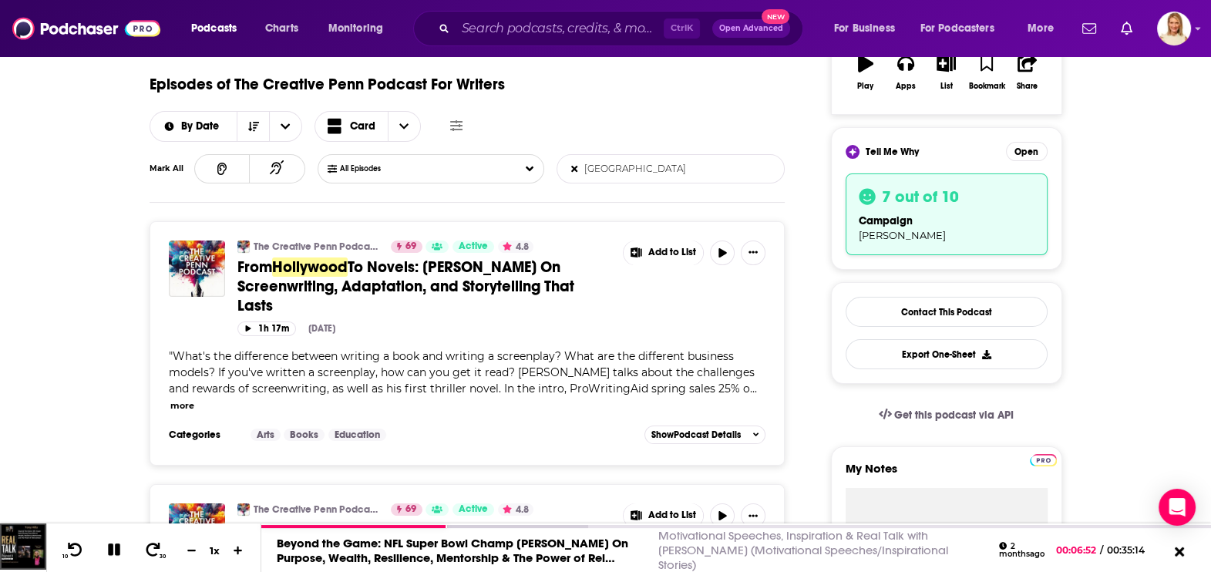
type input "[GEOGRAPHIC_DATA]"
click at [194, 399] on button "more" at bounding box center [182, 405] width 24 height 13
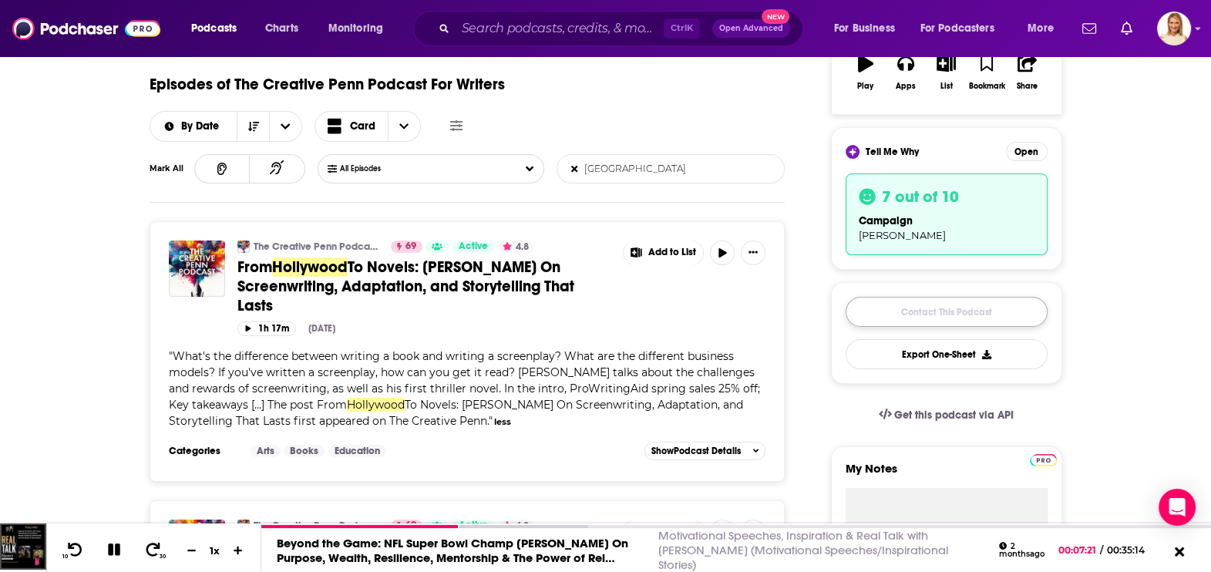
click at [943, 313] on link "Contact This Podcast" at bounding box center [946, 312] width 202 height 30
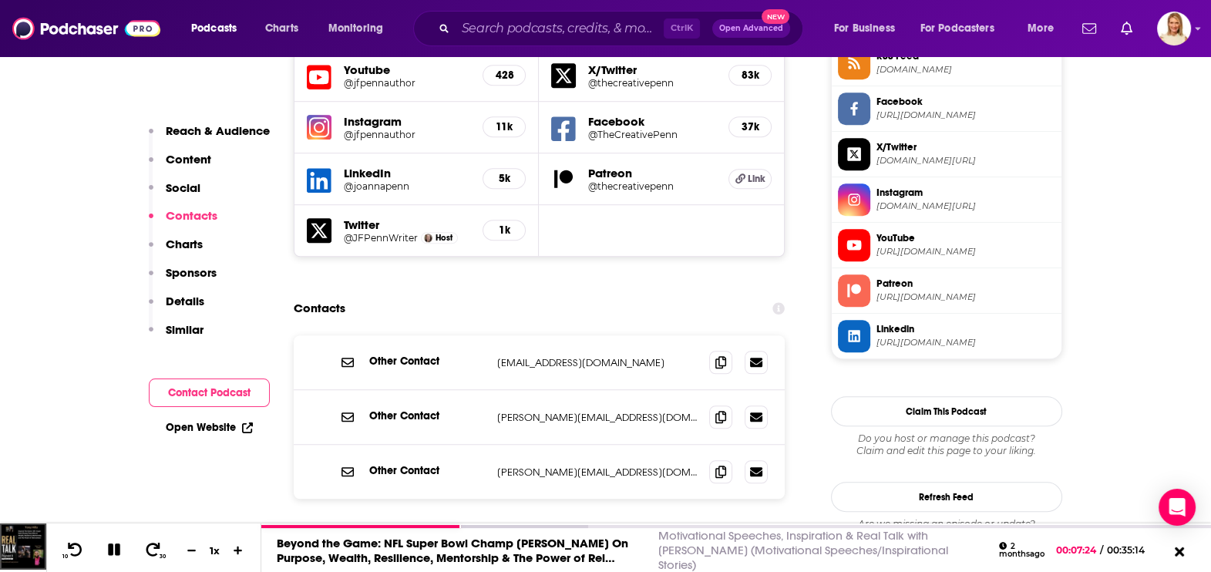
scroll to position [1251, 0]
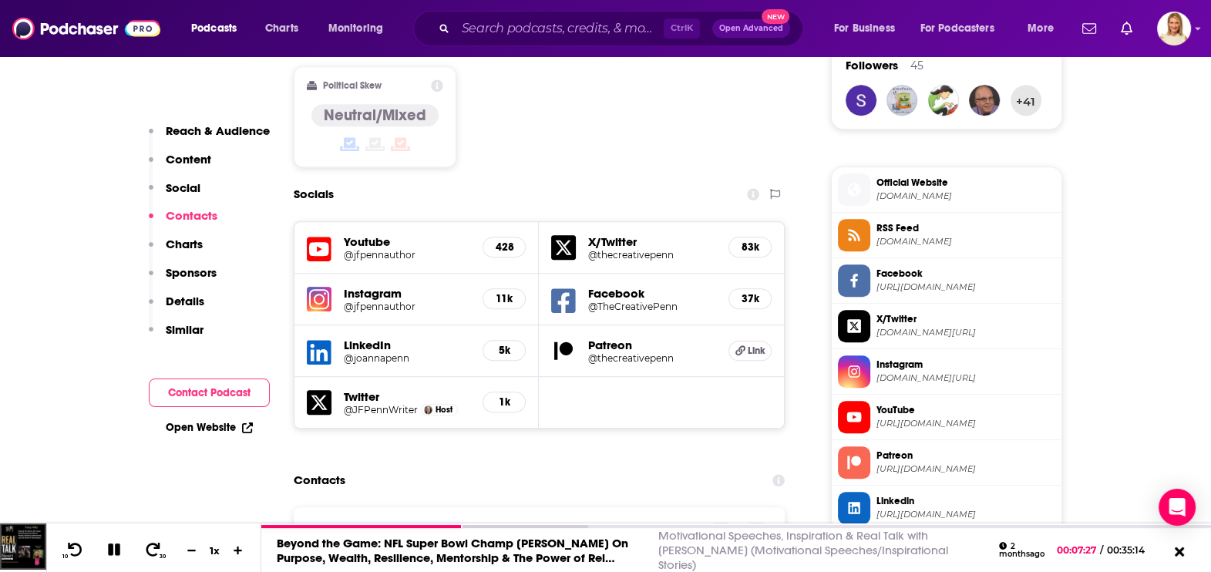
click at [230, 388] on button "Contact Podcast" at bounding box center [209, 392] width 121 height 29
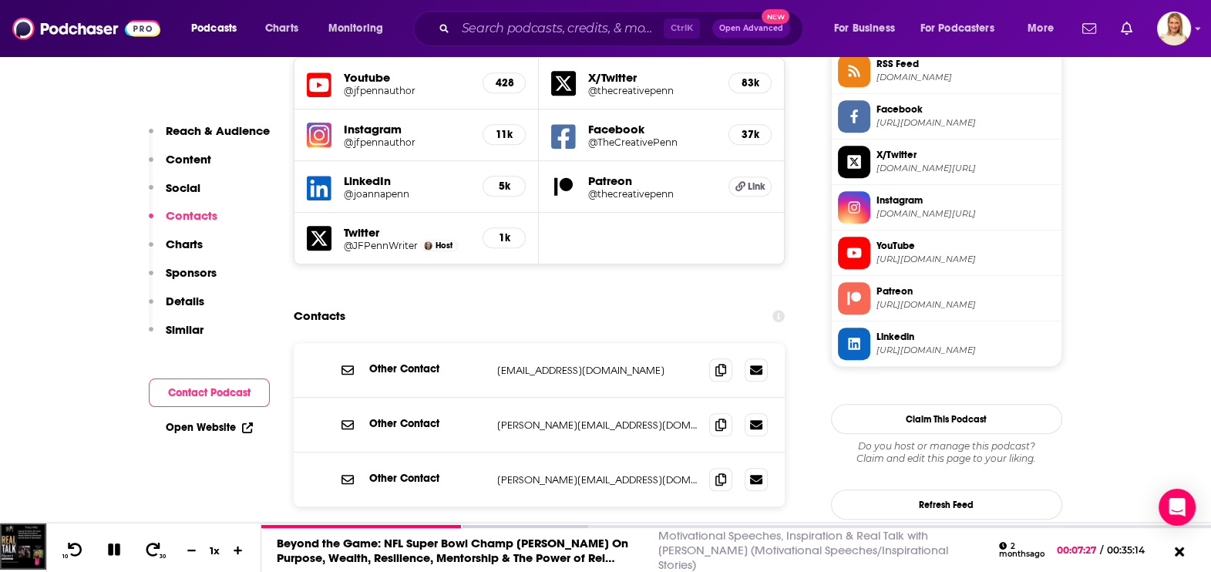
scroll to position [1422, 0]
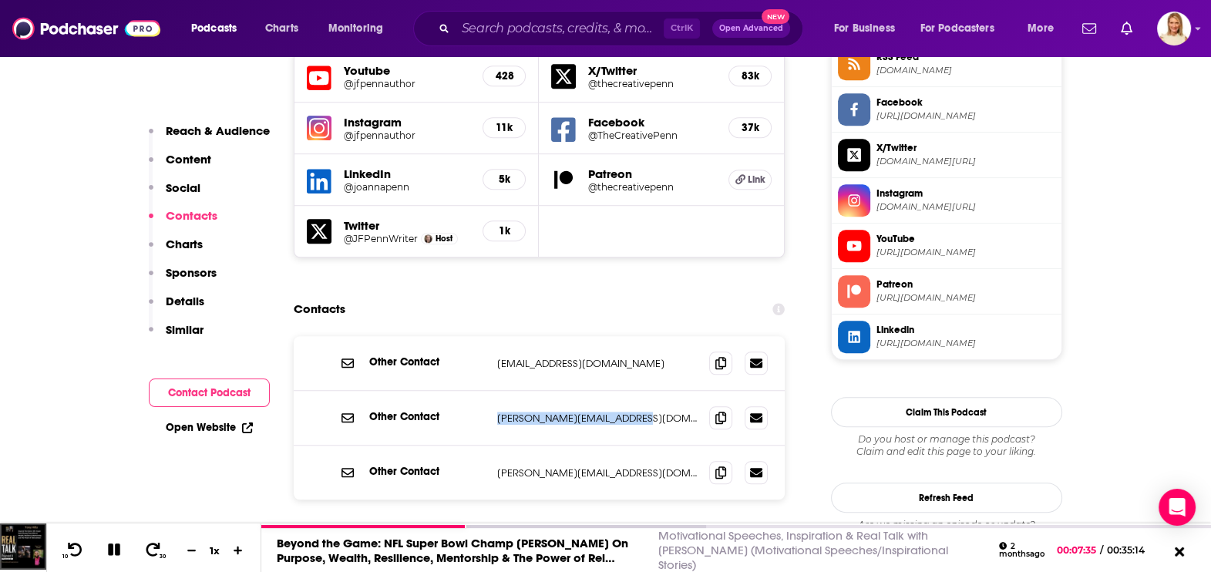
drag, startPoint x: 649, startPoint y: 338, endPoint x: 443, endPoint y: 336, distance: 205.8
click at [0, 0] on div "Other Contact [PERSON_NAME][EMAIL_ADDRESS][DOMAIN_NAME] [PERSON_NAME][EMAIL_ADD…" at bounding box center [0, 0] width 0 height 0
copy div "[PERSON_NAME][EMAIL_ADDRESS][DOMAIN_NAME]"
drag, startPoint x: 661, startPoint y: 391, endPoint x: 482, endPoint y: 405, distance: 180.0
click at [482, 445] on div "Other Contact [PERSON_NAME][EMAIL_ADDRESS][DOMAIN_NAME] [PERSON_NAME][EMAIL_ADD…" at bounding box center [540, 472] width 492 height 54
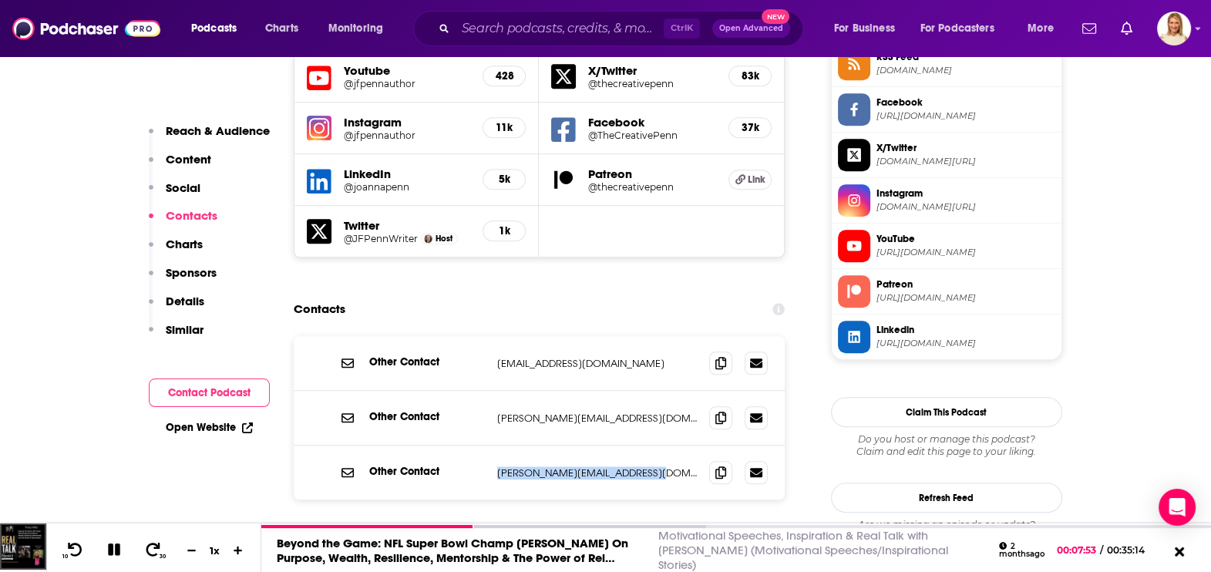
copy div "[PERSON_NAME][EMAIL_ADDRESS][DOMAIN_NAME]"
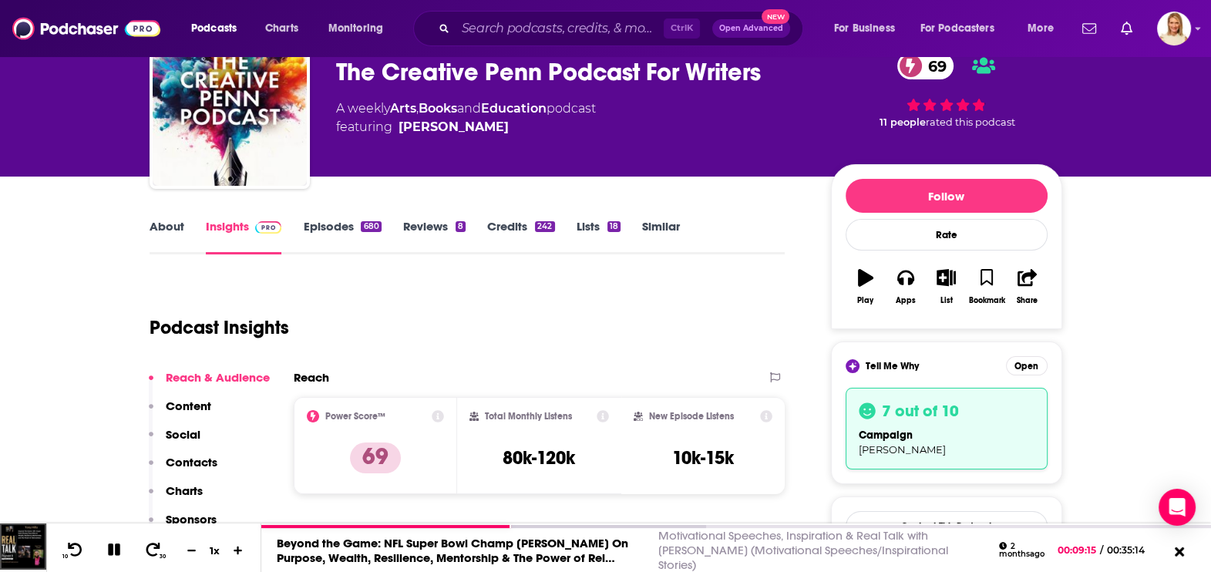
scroll to position [74, 0]
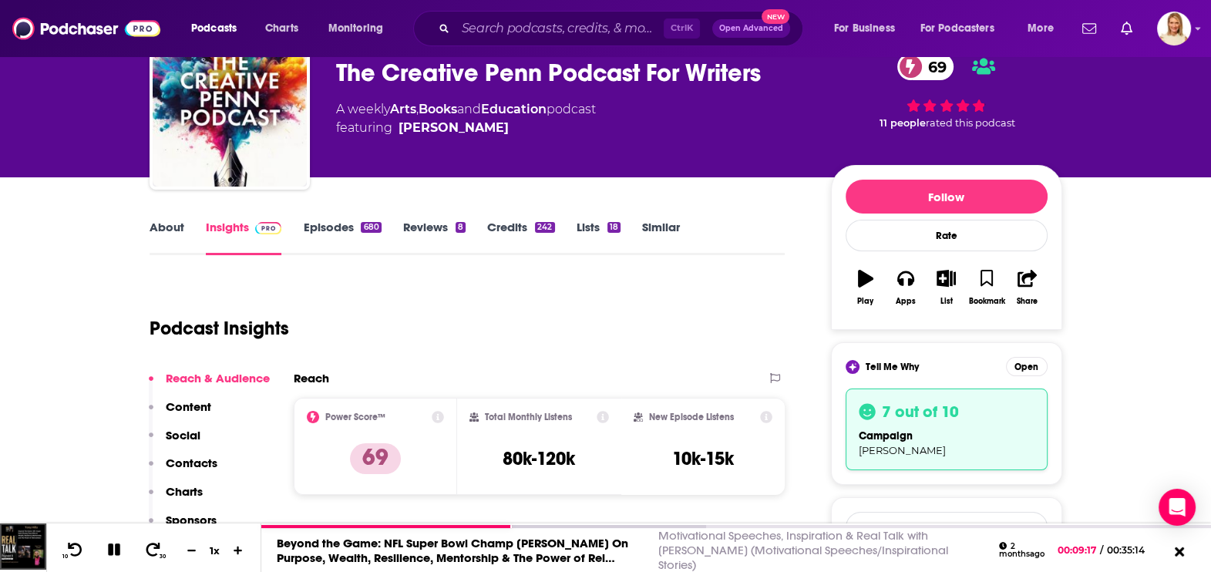
click at [917, 440] on div "campaign [PERSON_NAME]" at bounding box center [946, 442] width 176 height 29
click at [1028, 364] on button "Open" at bounding box center [1027, 366] width 42 height 19
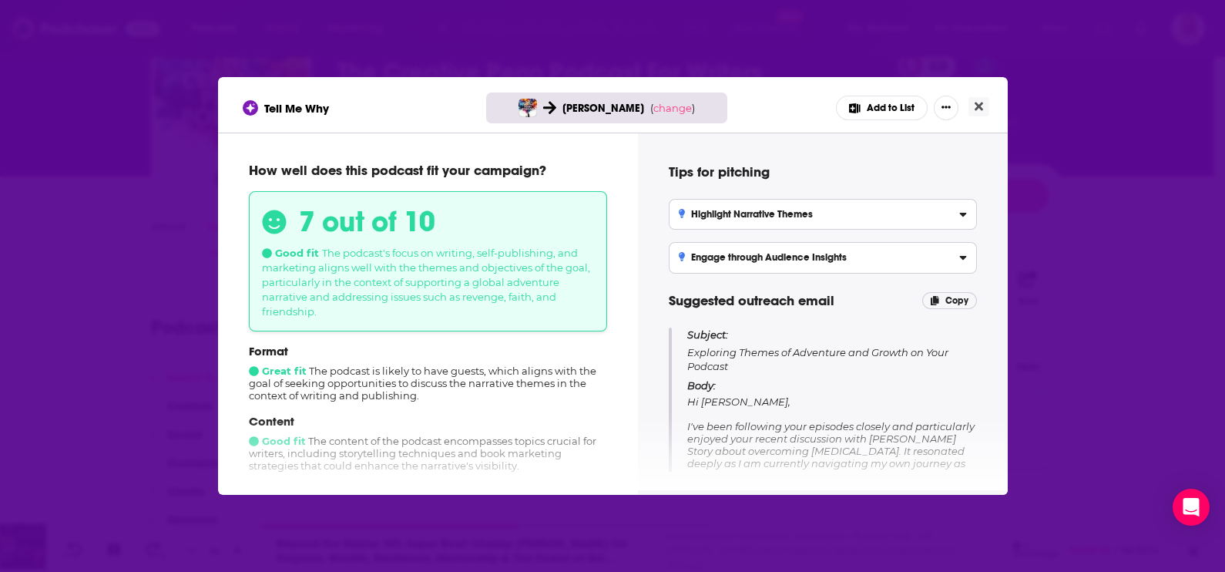
scroll to position [0, 0]
click at [537, 104] on img "The Creative Penn Podcast For Writers" at bounding box center [528, 108] width 18 height 18
click at [600, 108] on span "[PERSON_NAME]" at bounding box center [604, 108] width 82 height 13
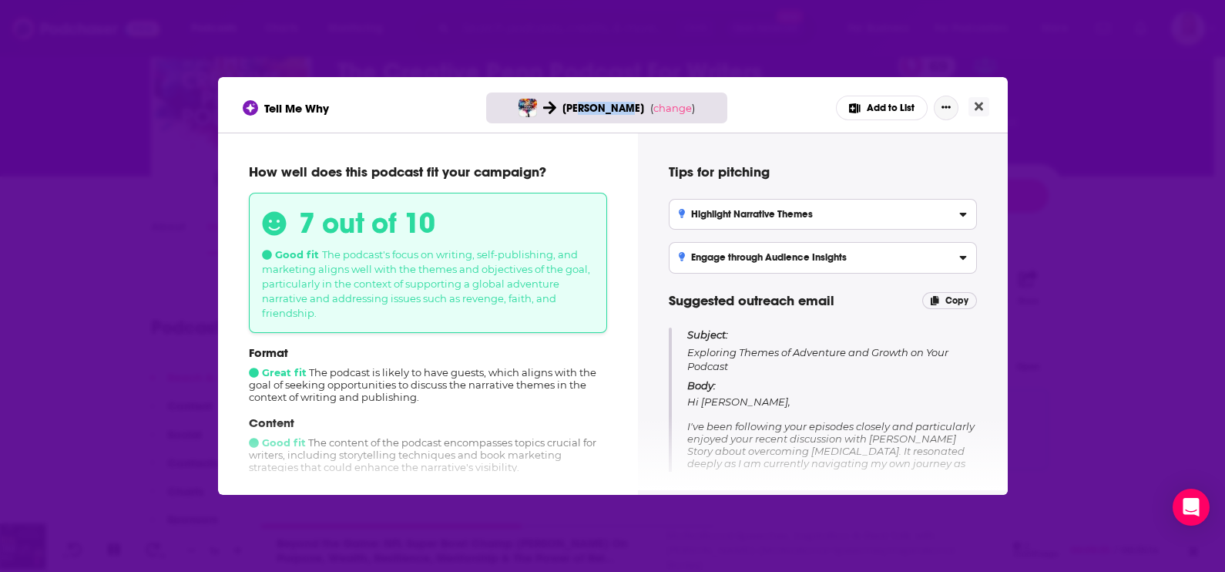
click at [947, 104] on icon "Show More Button" at bounding box center [946, 106] width 9 height 9
click at [752, 84] on div "Tell Me Why [PERSON_NAME] ( change ) Add to List Add to List Rate Podcast Share…" at bounding box center [613, 104] width 790 height 55
click at [536, 108] on img "The Creative Penn Podcast For Writers" at bounding box center [528, 108] width 18 height 18
click at [552, 111] on div "[PERSON_NAME] ( change )" at bounding box center [606, 107] width 241 height 31
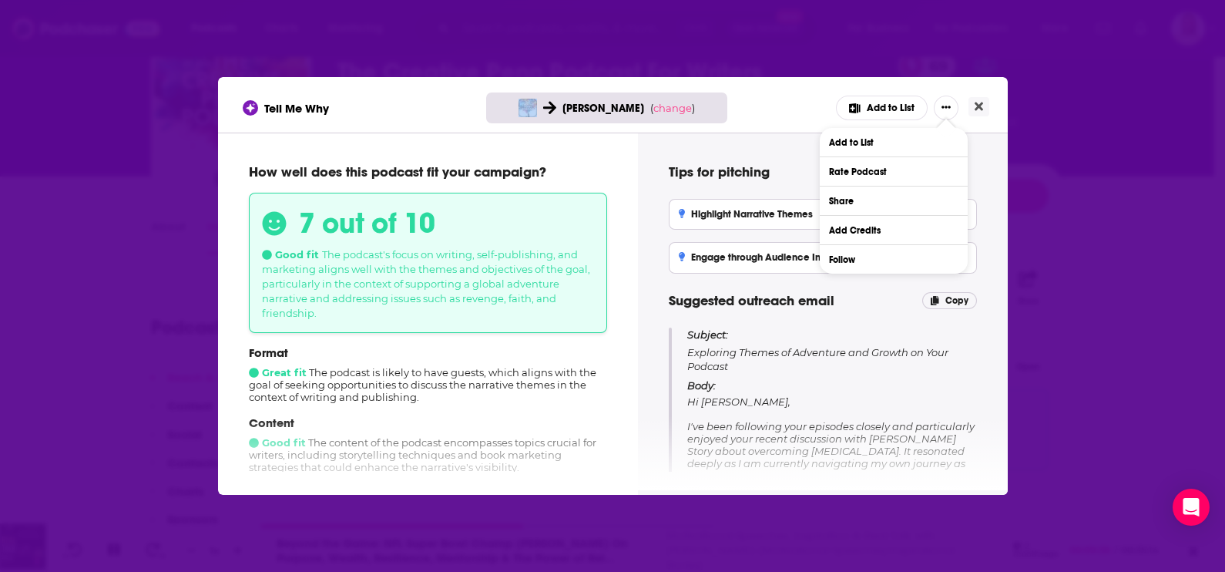
click at [552, 111] on div "[PERSON_NAME] ( change )" at bounding box center [606, 107] width 241 height 31
drag, startPoint x: 552, startPoint y: 111, endPoint x: 655, endPoint y: 106, distance: 103.4
click at [655, 106] on span "change" at bounding box center [672, 108] width 39 height 12
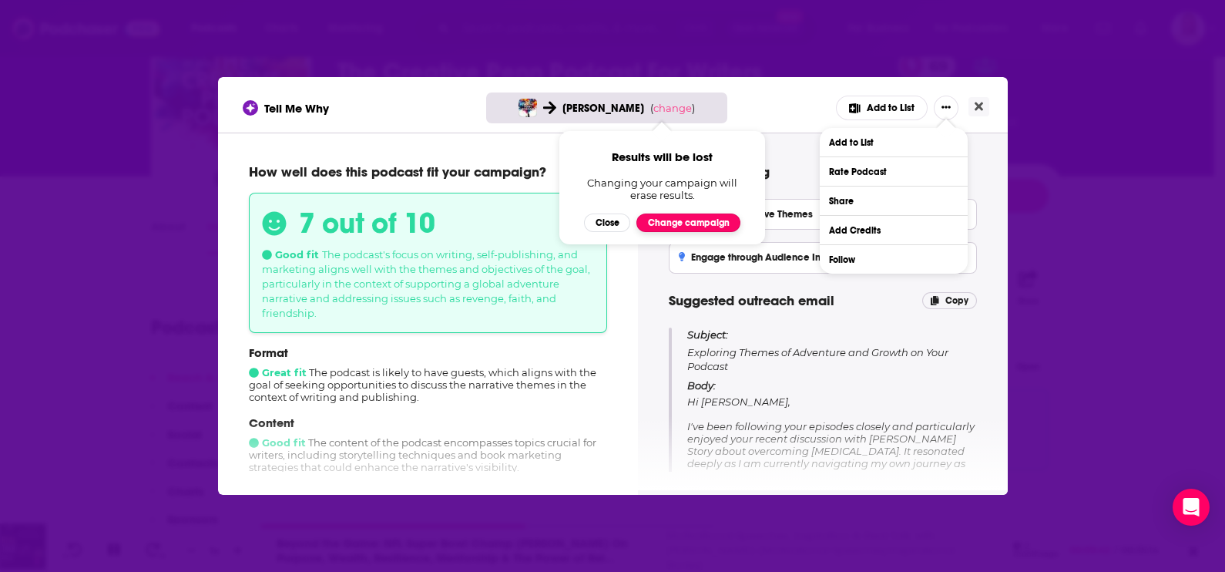
click at [696, 220] on button "Change campaign" at bounding box center [689, 222] width 104 height 18
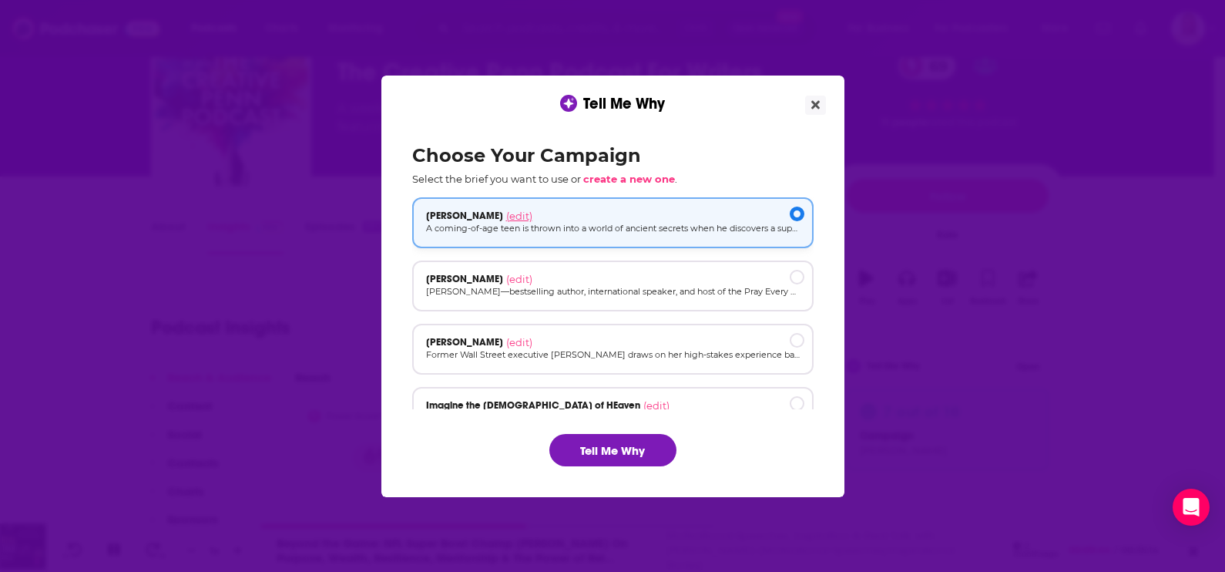
click at [506, 212] on span "(edit)" at bounding box center [519, 216] width 26 height 12
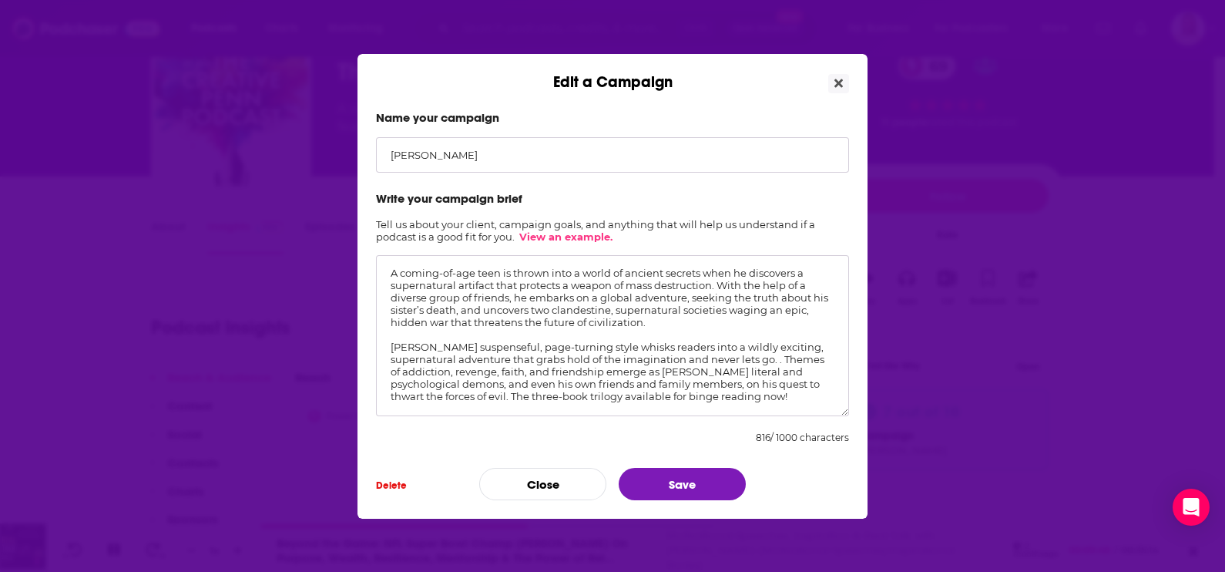
scroll to position [8, 0]
drag, startPoint x: 801, startPoint y: 389, endPoint x: 382, endPoint y: 331, distance: 423.2
click at [382, 331] on textarea "A coming-of-age teen is thrown into a world of ancient secrets when he discover…" at bounding box center [612, 335] width 473 height 161
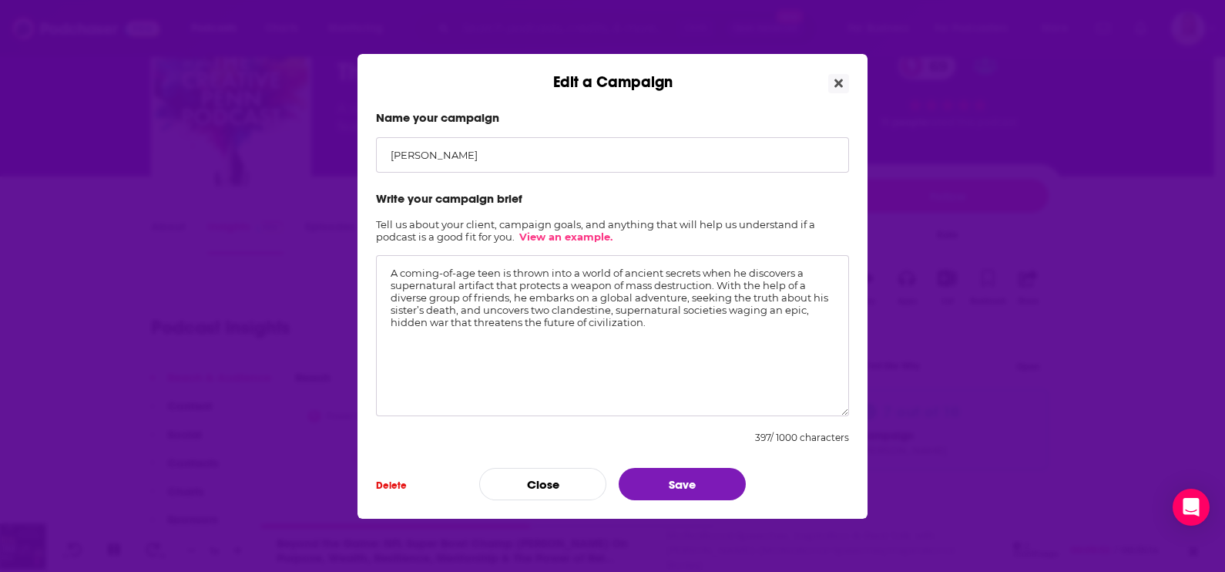
scroll to position [0, 0]
paste textarea "Born and raised in [DEMOGRAPHIC_DATA], D.J.’s journeys have taken him from the …"
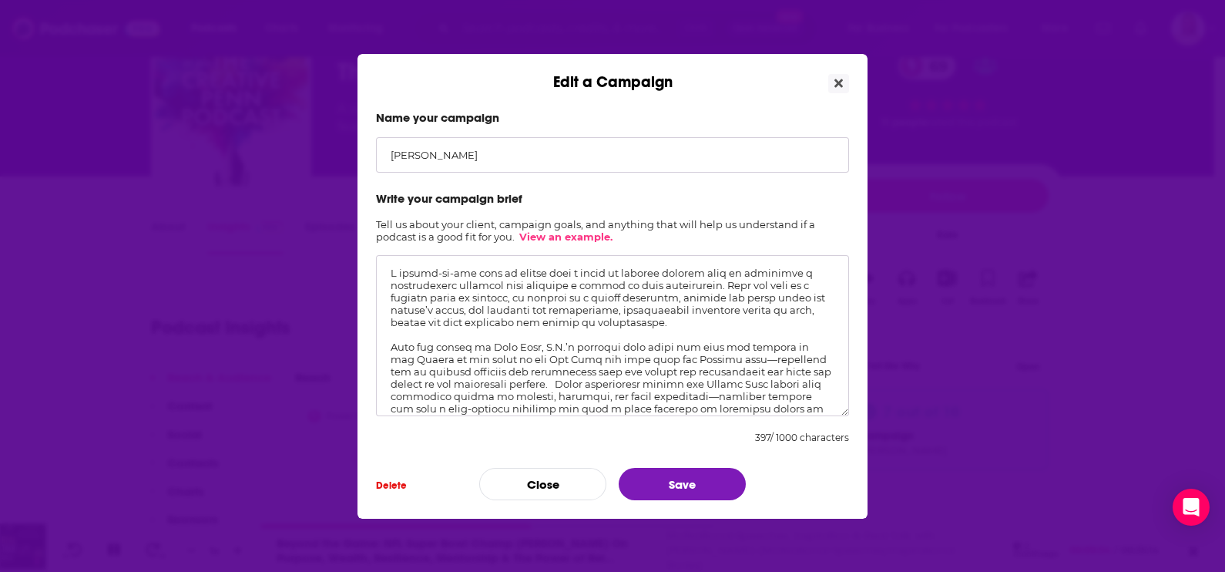
scroll to position [71, 0]
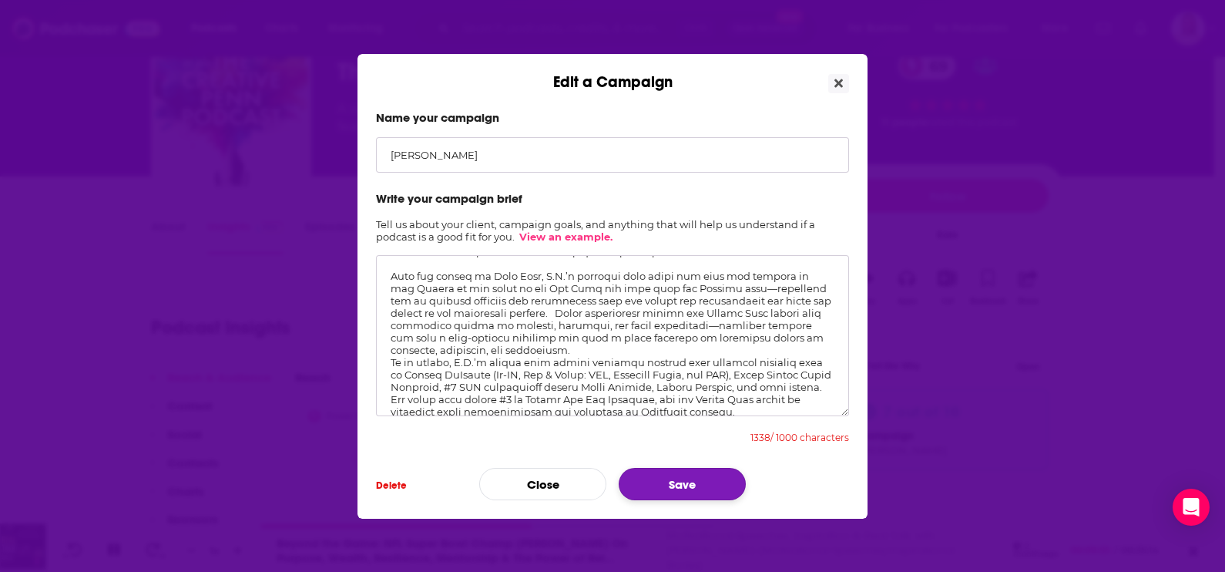
click at [720, 480] on button "Save" at bounding box center [682, 484] width 127 height 32
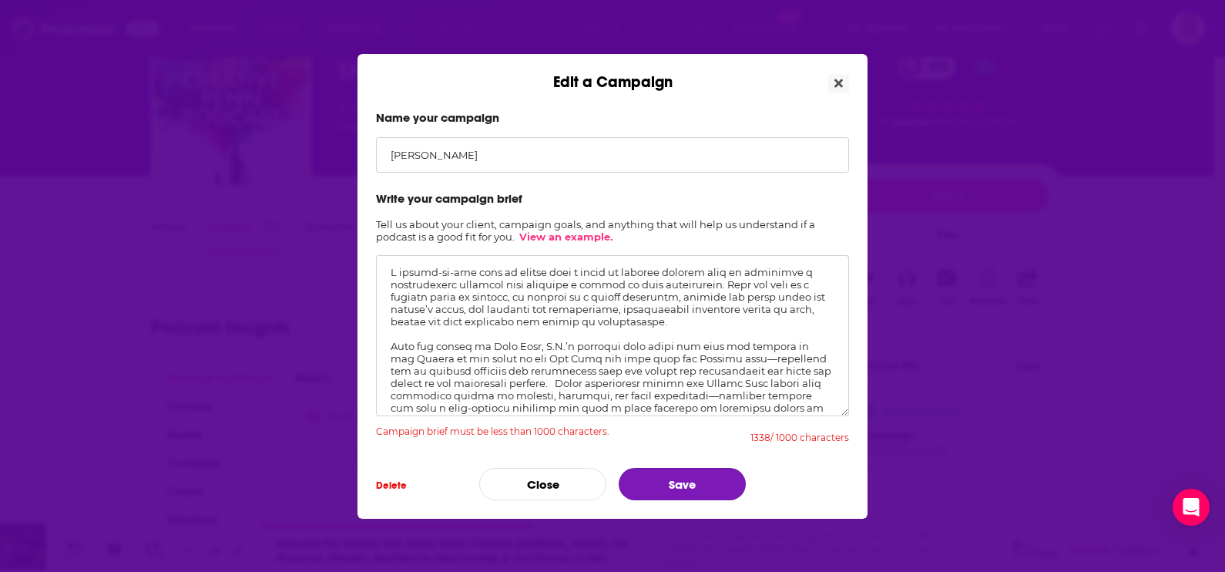
scroll to position [0, 0]
drag, startPoint x: 694, startPoint y: 317, endPoint x: 386, endPoint y: 267, distance: 312.2
click at [386, 267] on textarea "Edit a Campaign" at bounding box center [612, 335] width 473 height 161
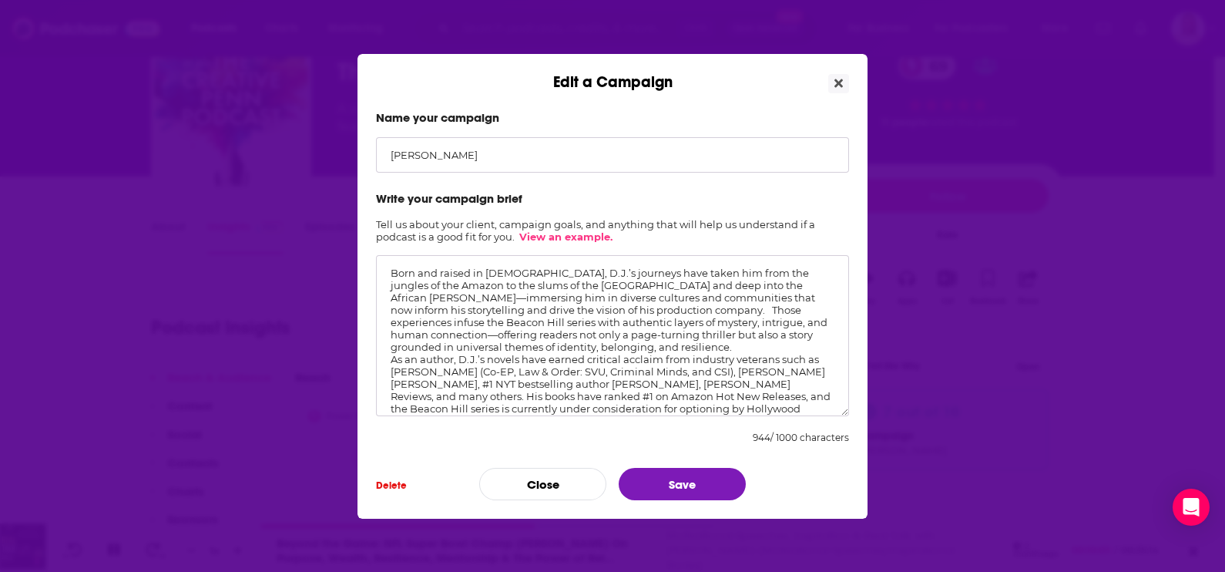
click at [387, 292] on textarea "Born and raised in [DEMOGRAPHIC_DATA], D.J.’s journeys have taken him from the …" at bounding box center [612, 335] width 473 height 161
type textarea "Born and raised in [DEMOGRAPHIC_DATA], D.J.’s journeys have taken him from the …"
click at [693, 482] on button "Save" at bounding box center [682, 484] width 127 height 32
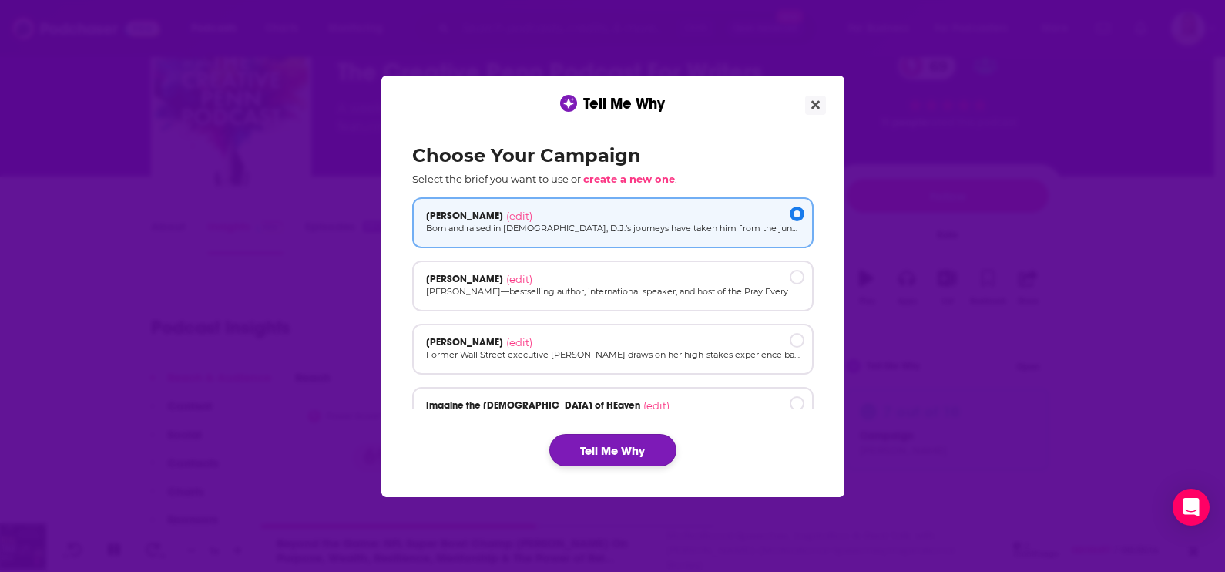
click at [637, 447] on button "Tell Me Why" at bounding box center [612, 450] width 127 height 32
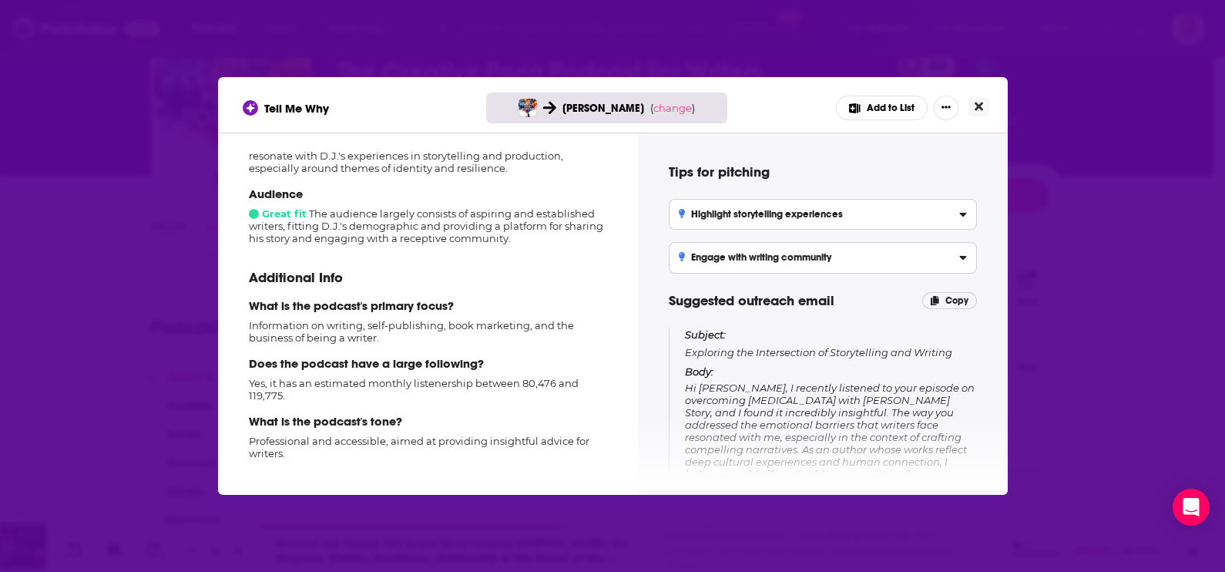
click at [979, 103] on icon "Close" at bounding box center [979, 106] width 8 height 12
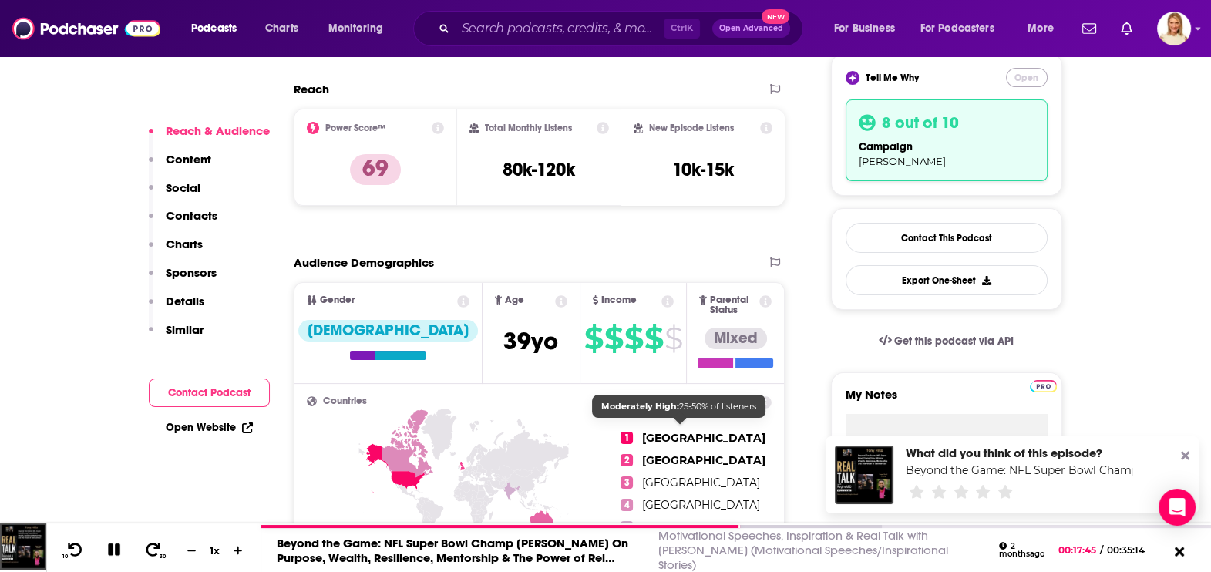
scroll to position [652, 0]
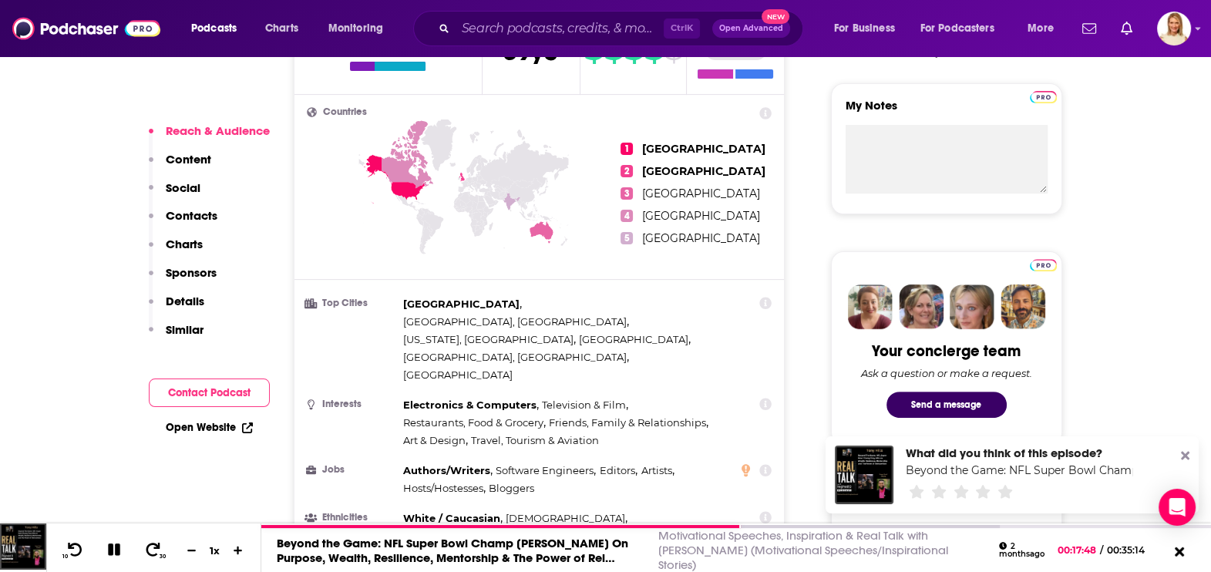
click at [242, 393] on button "Contact Podcast" at bounding box center [209, 392] width 121 height 29
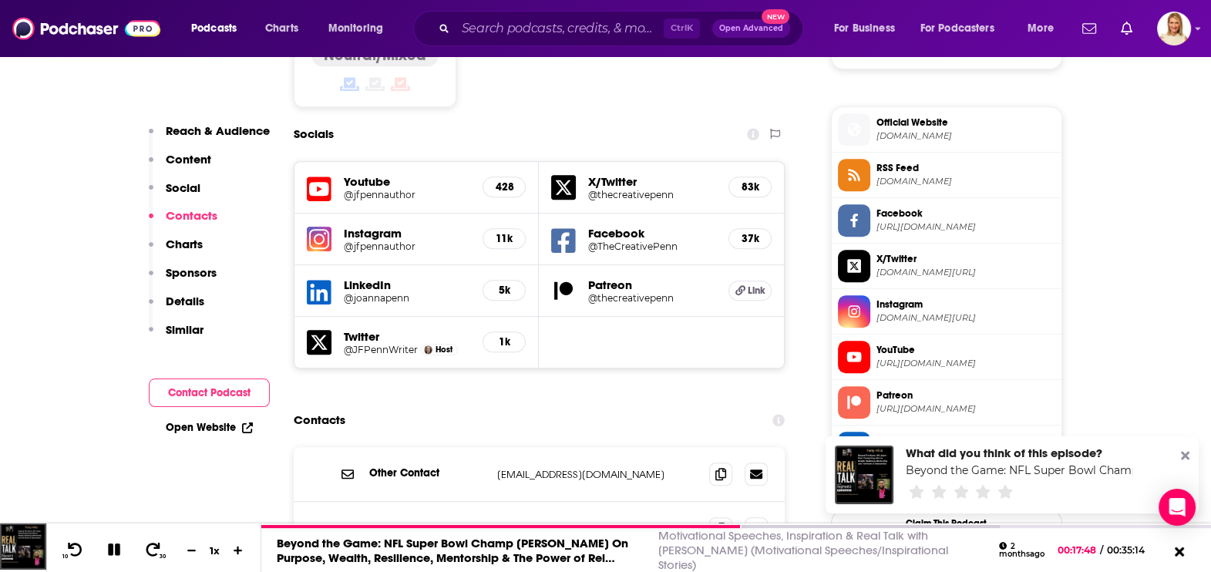
scroll to position [1422, 0]
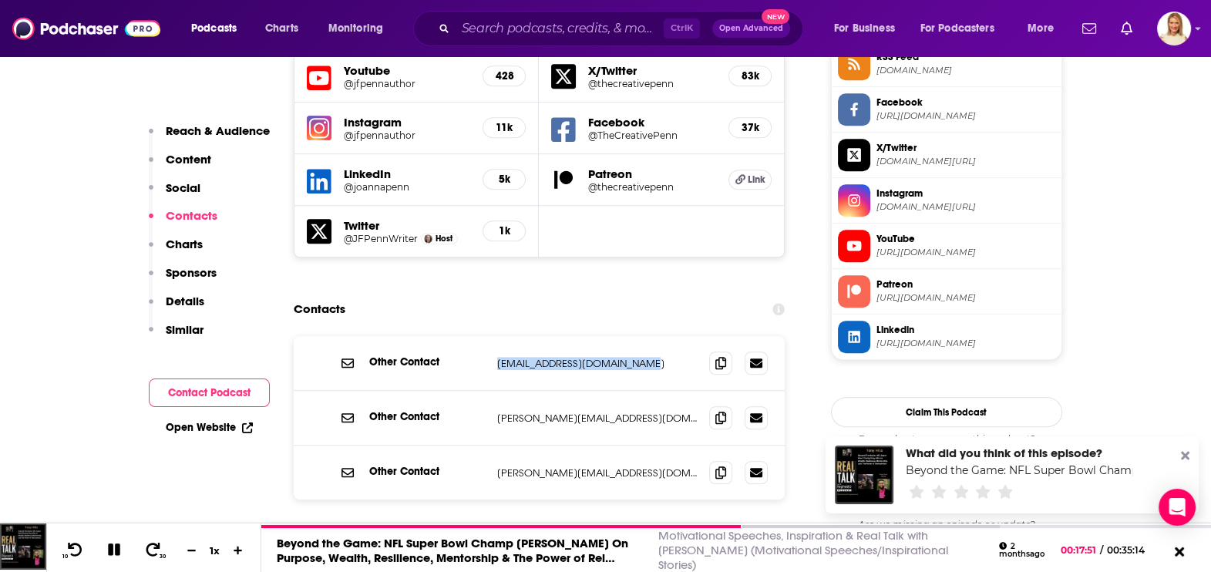
drag, startPoint x: 651, startPoint y: 281, endPoint x: 492, endPoint y: 285, distance: 158.8
click at [492, 336] on div "Other Contact [EMAIL_ADDRESS][DOMAIN_NAME] [EMAIL_ADDRESS][DOMAIN_NAME]" at bounding box center [540, 363] width 492 height 55
copy p "[EMAIL_ADDRESS][DOMAIN_NAME]"
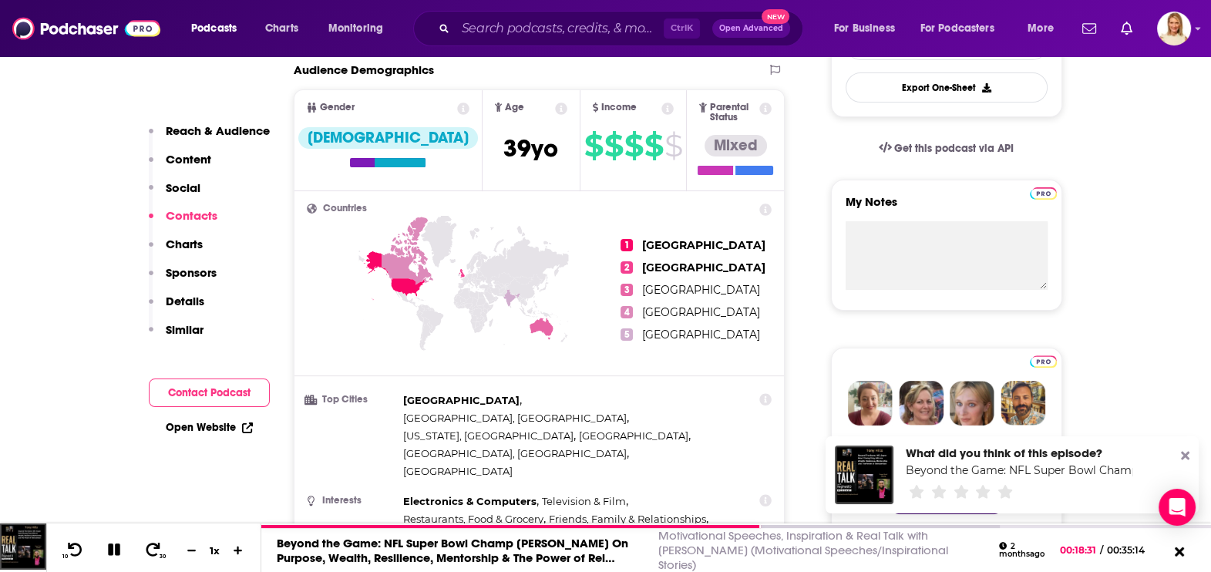
scroll to position [0, 0]
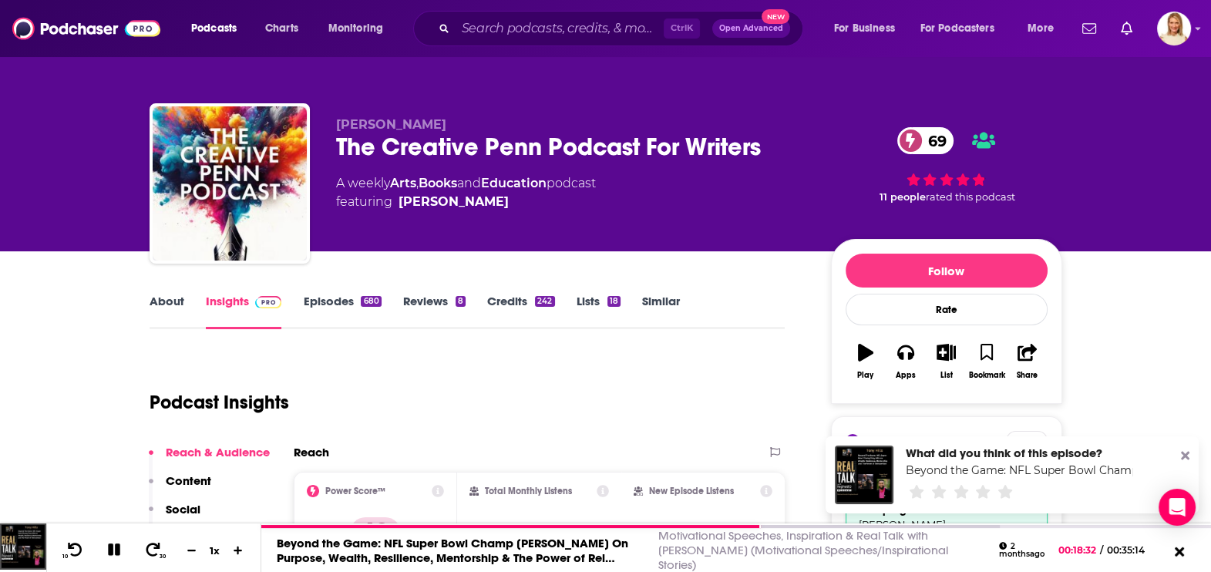
click at [1184, 455] on icon at bounding box center [1185, 456] width 8 height 8
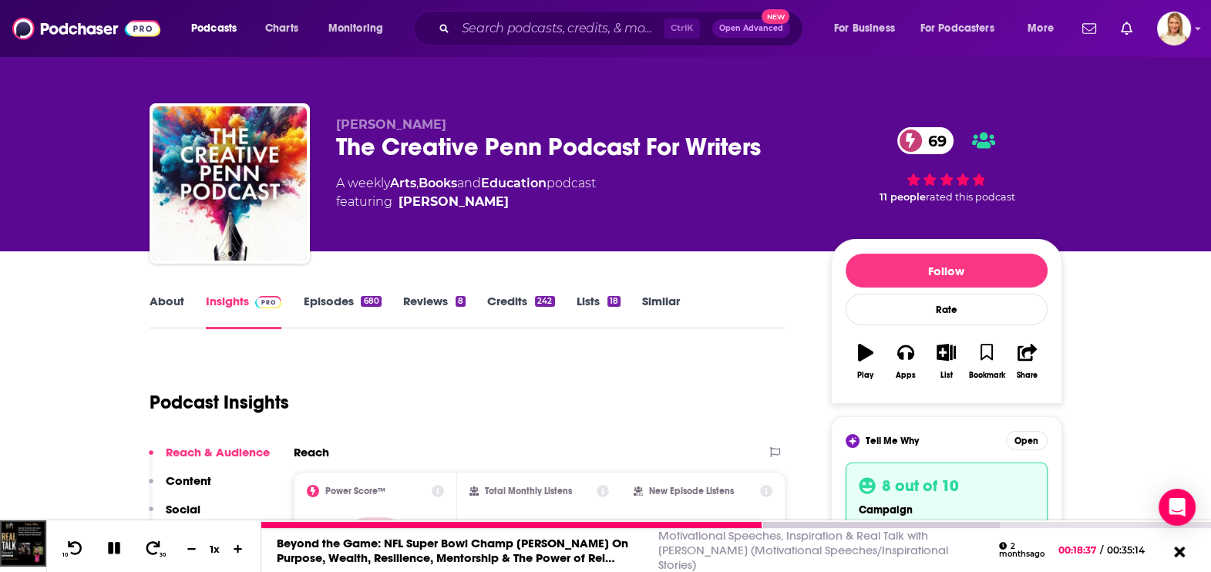
click at [1180, 551] on icon at bounding box center [1178, 551] width 19 height 15
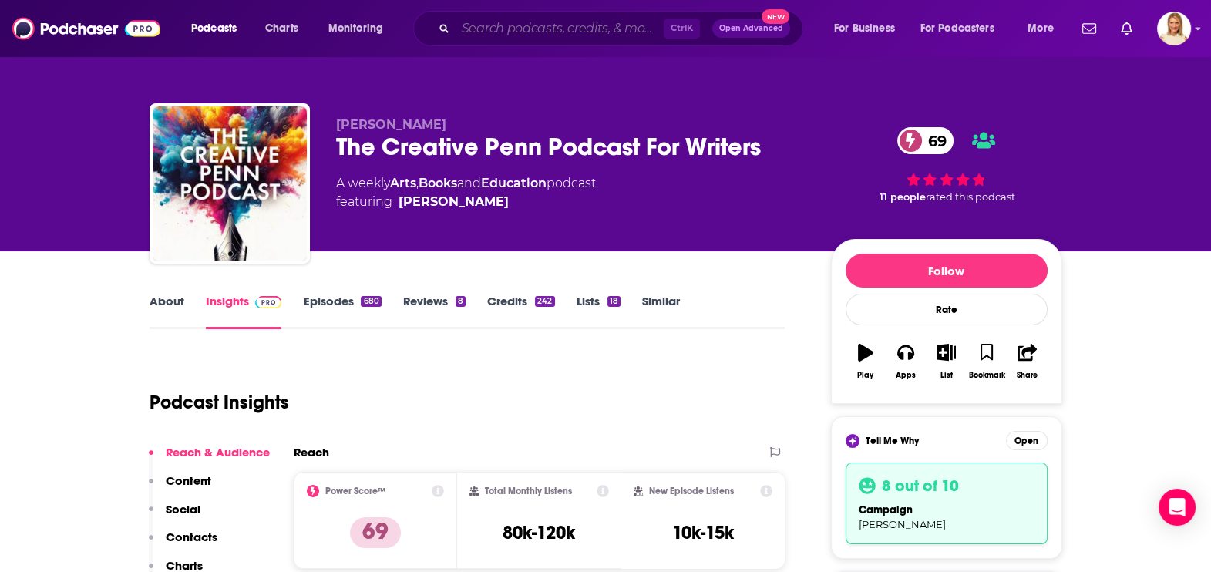
click at [516, 31] on input "Search podcasts, credits, & more..." at bounding box center [559, 28] width 208 height 25
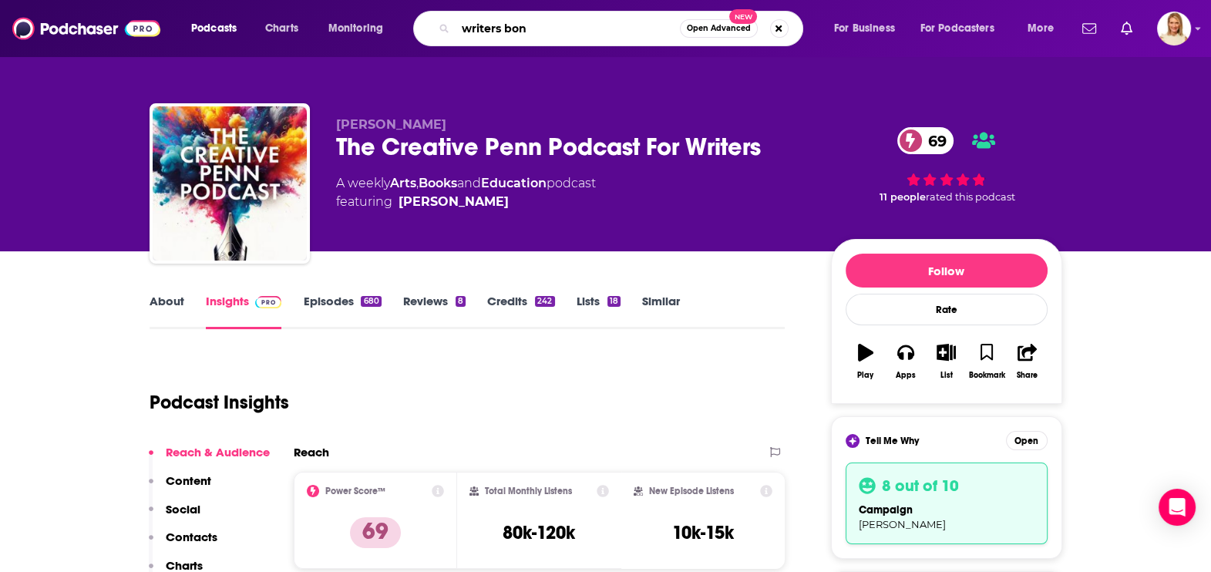
type input "writers bone"
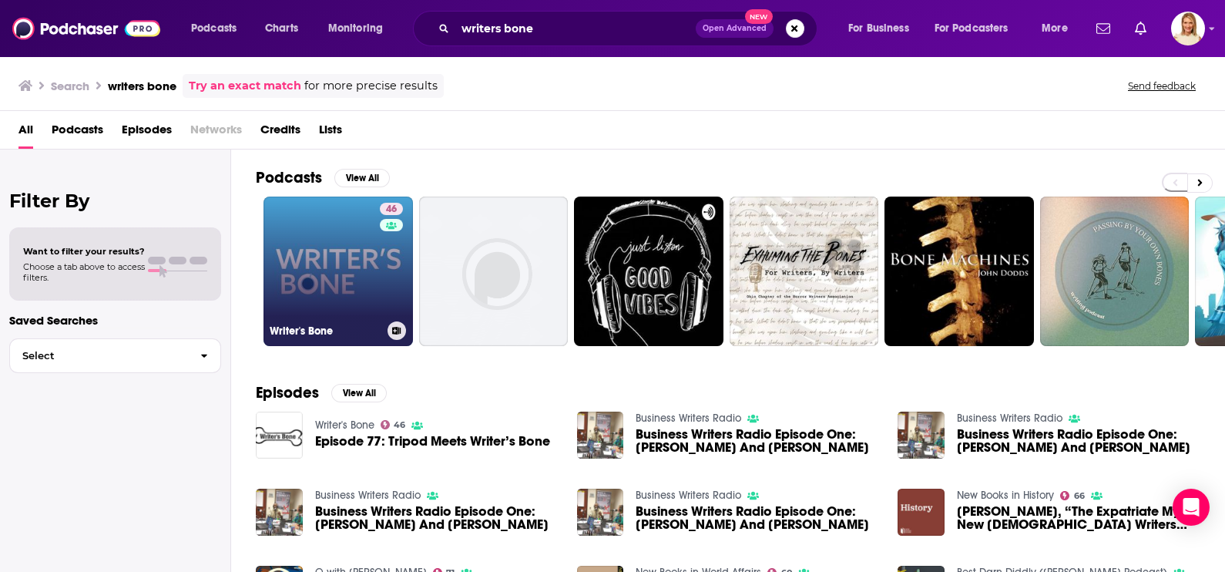
click at [367, 304] on link "46 Writer's Bone" at bounding box center [338, 270] width 149 height 149
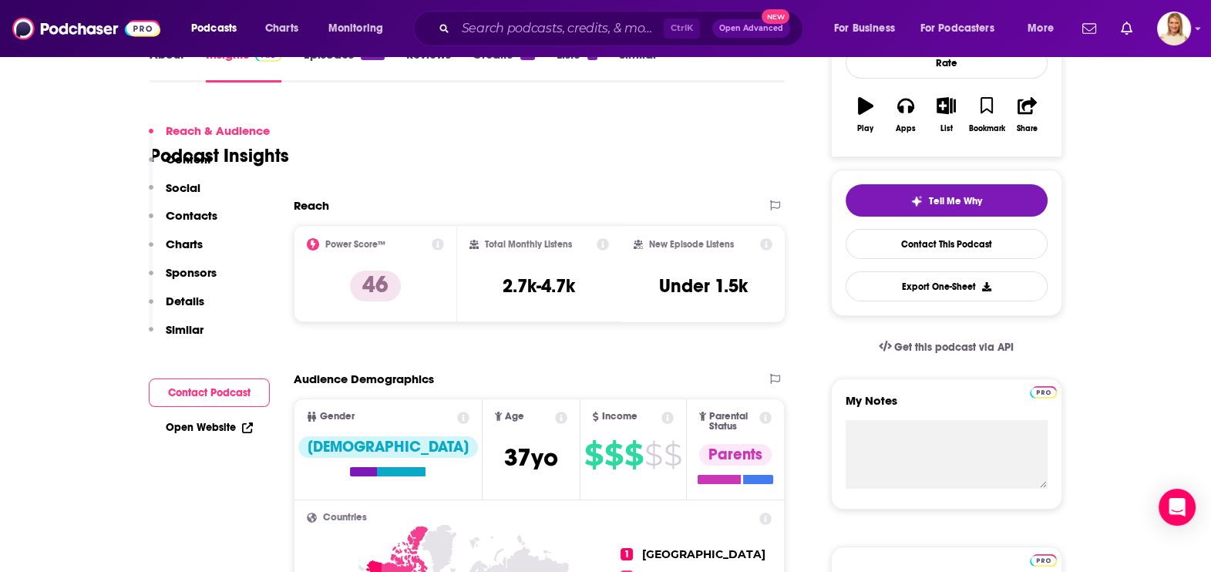
scroll to position [96, 0]
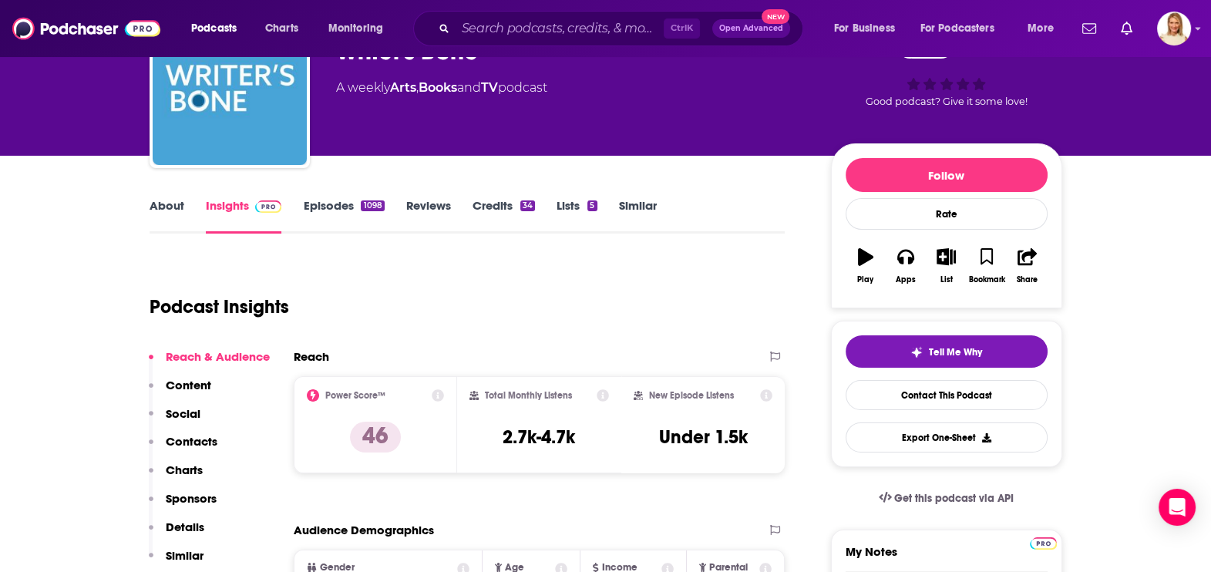
click at [171, 205] on link "About" at bounding box center [166, 215] width 35 height 35
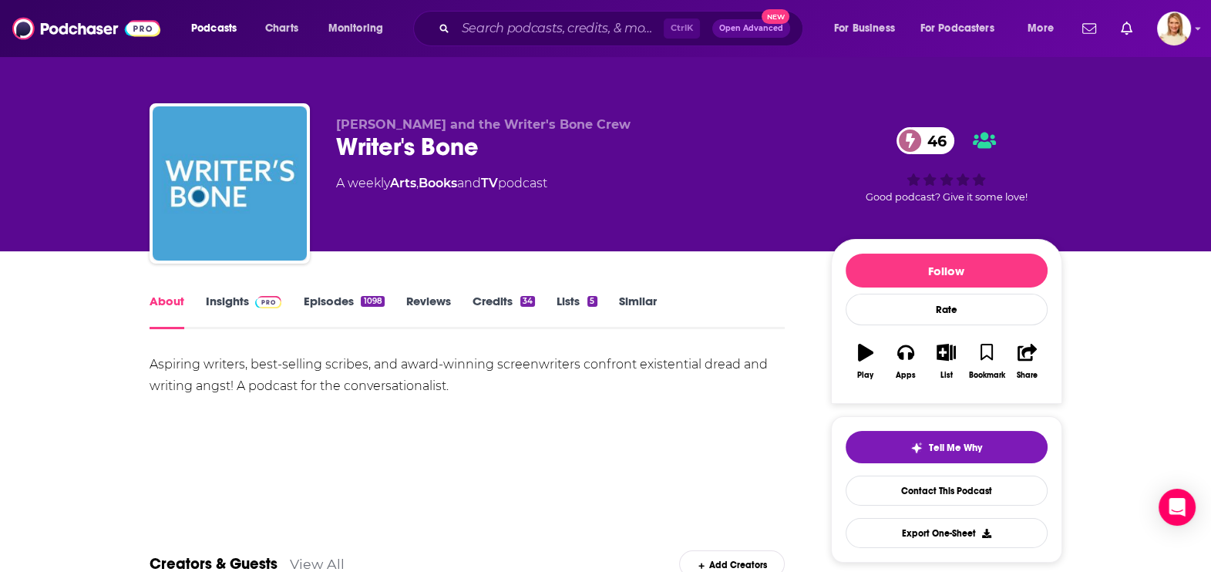
click at [240, 301] on link "Insights" at bounding box center [244, 311] width 76 height 35
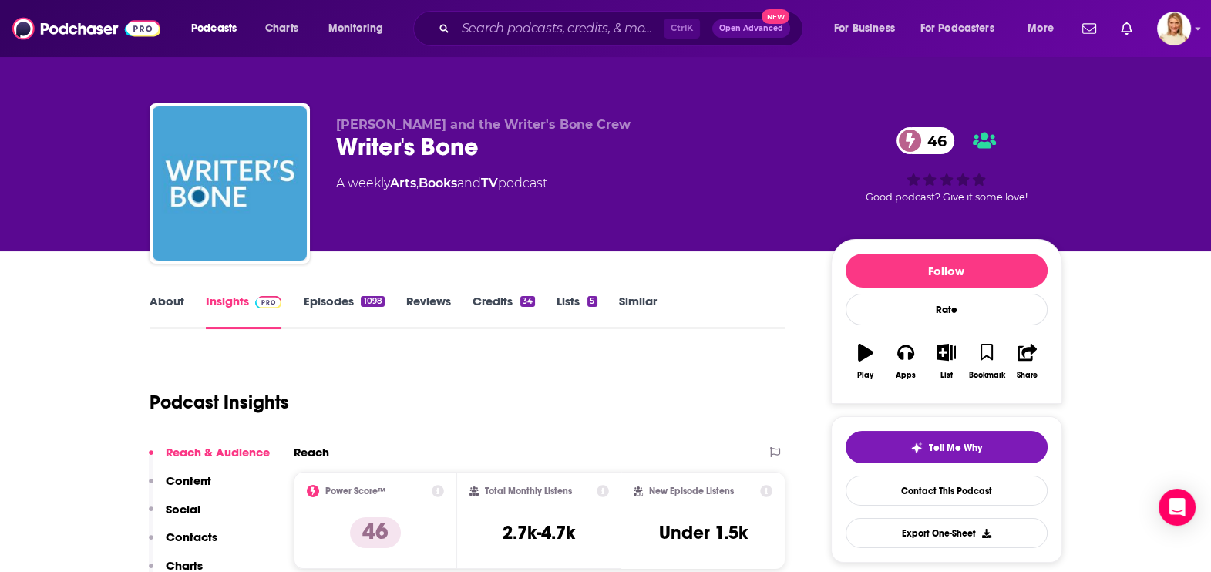
click at [338, 305] on link "Episodes 1098" at bounding box center [343, 311] width 81 height 35
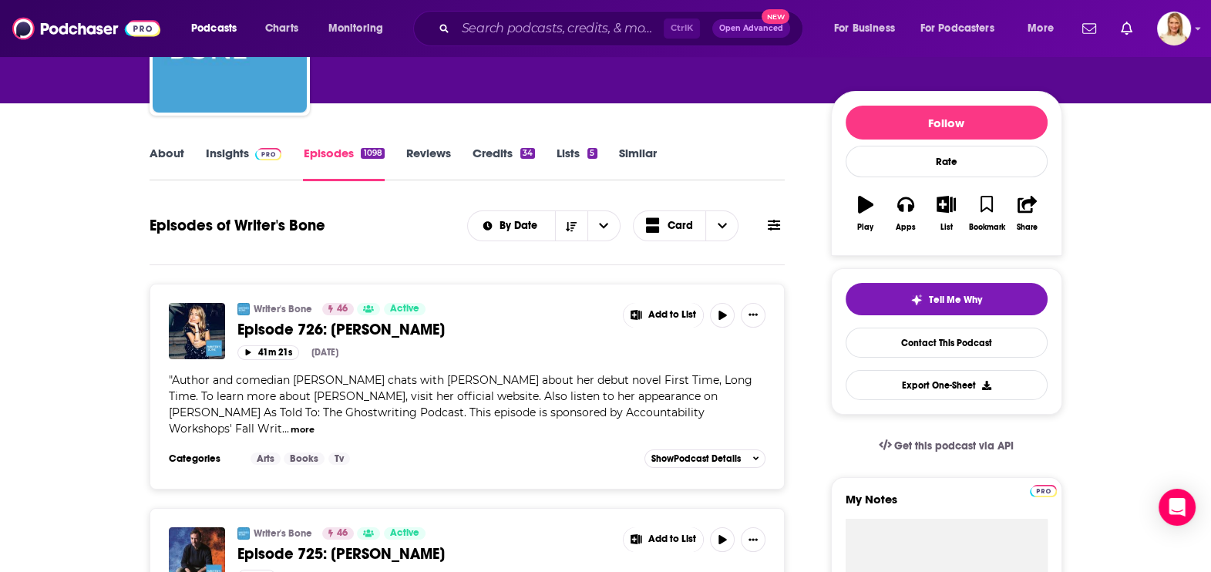
scroll to position [192, 0]
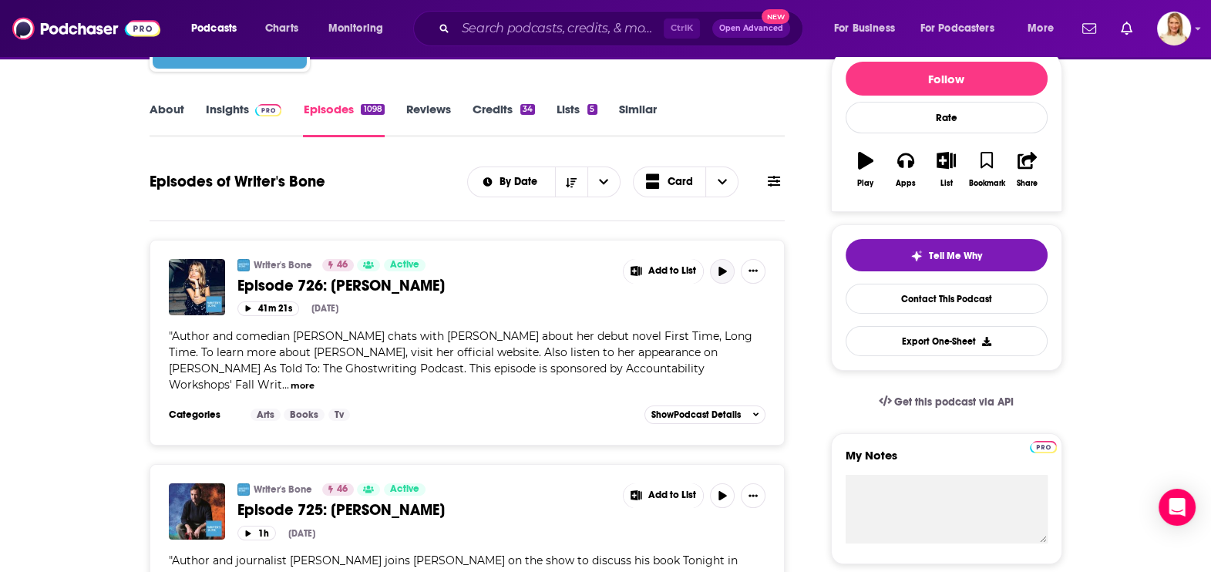
click at [722, 267] on icon "button" at bounding box center [723, 271] width 12 height 9
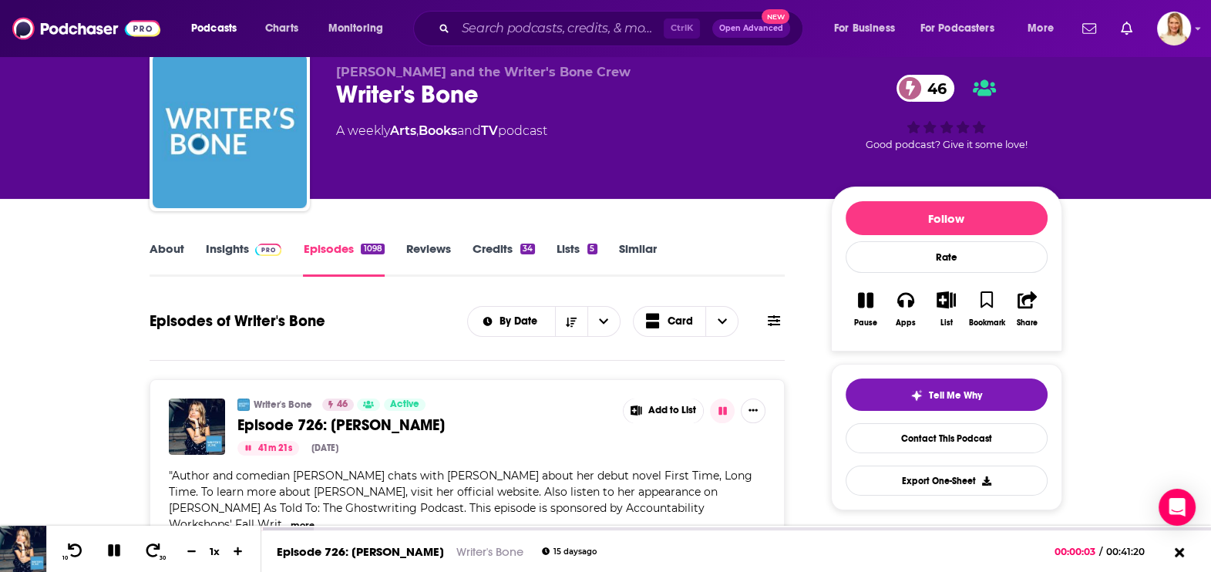
scroll to position [96, 0]
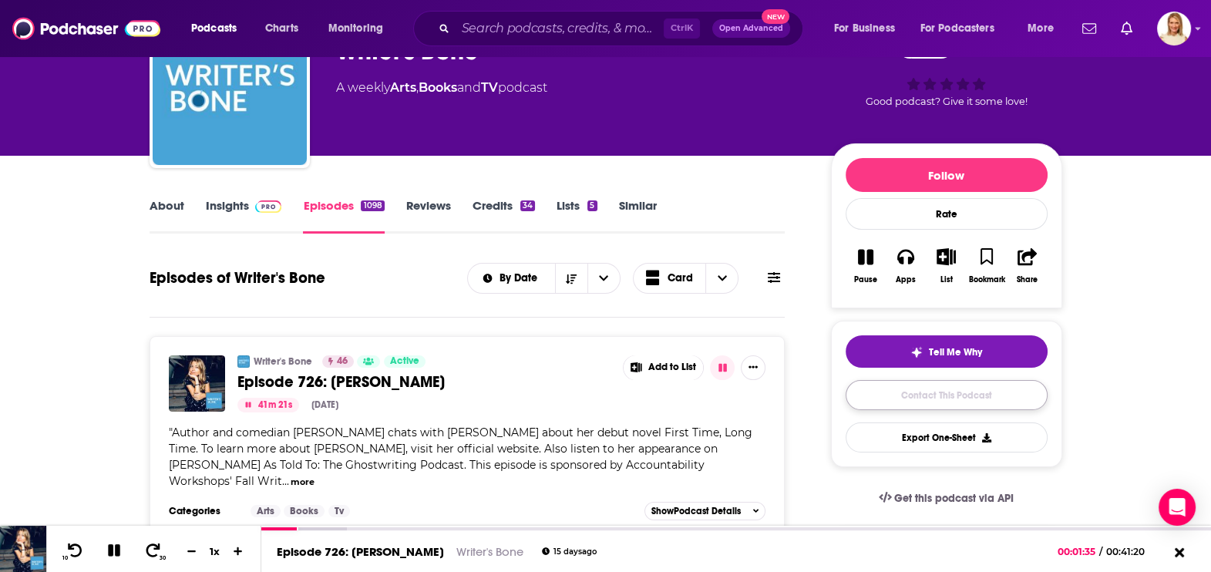
click at [917, 389] on link "Contact This Podcast" at bounding box center [946, 395] width 202 height 30
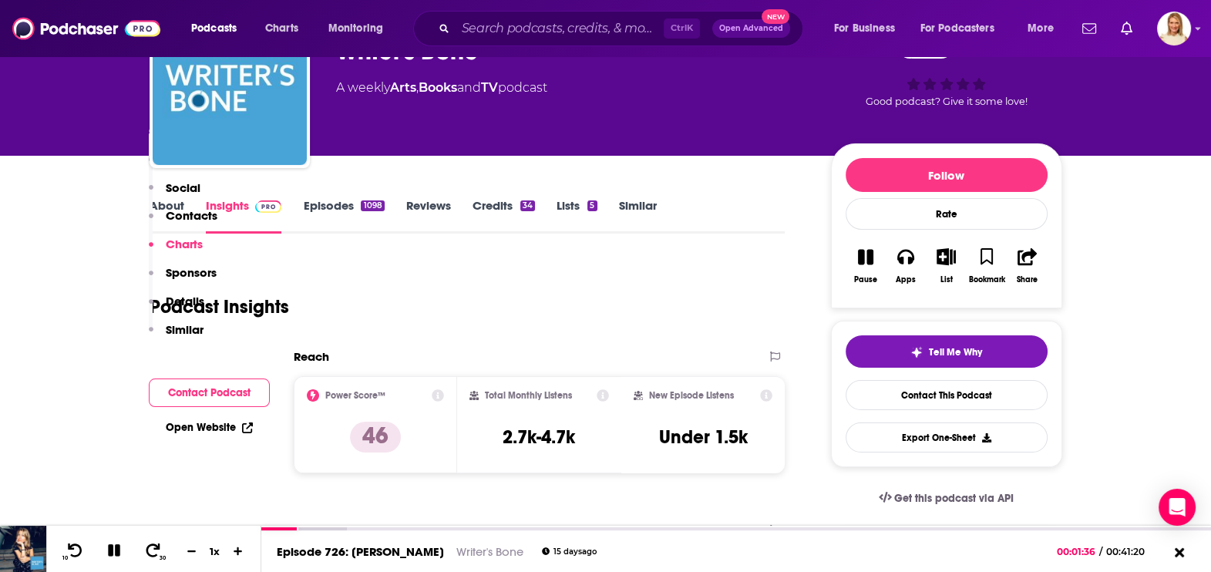
scroll to position [1533, 0]
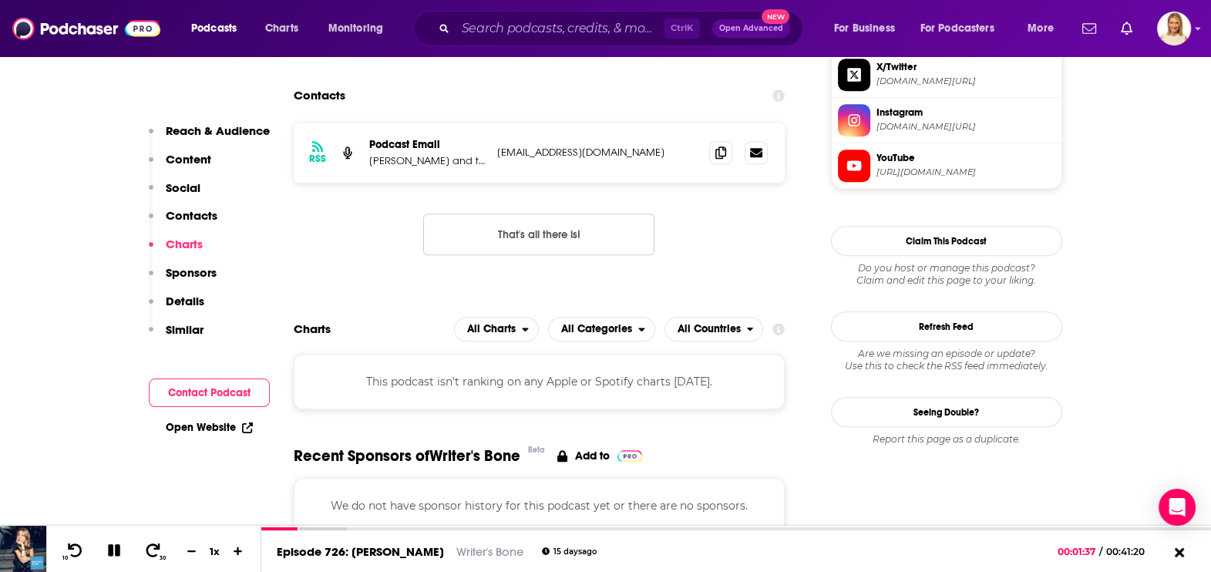
click at [220, 395] on button "Contact Podcast" at bounding box center [209, 392] width 121 height 29
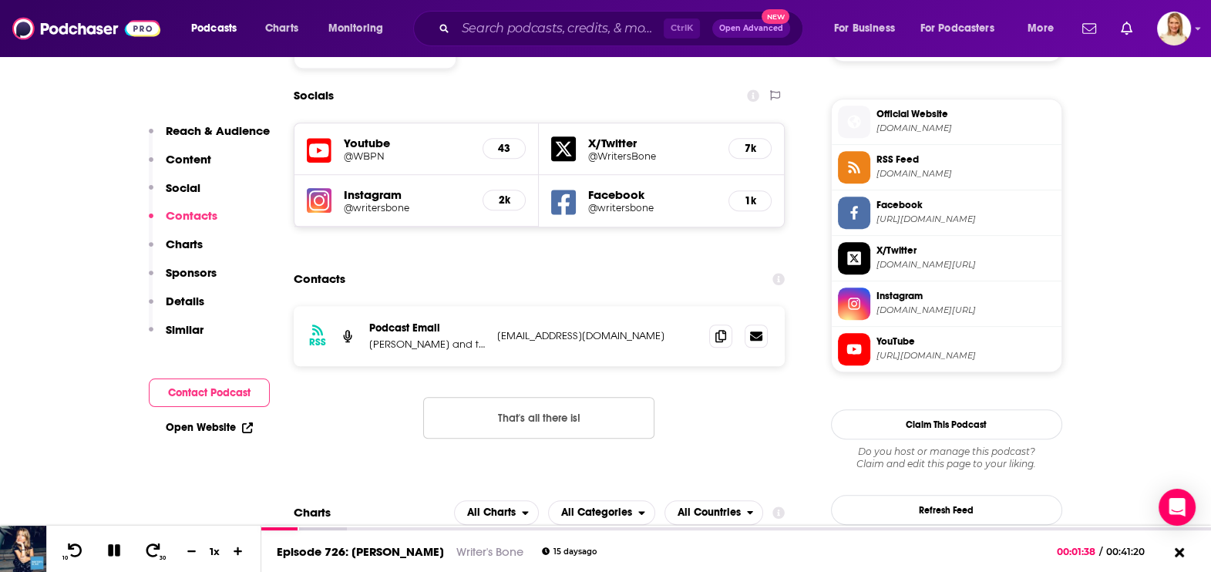
scroll to position [1320, 0]
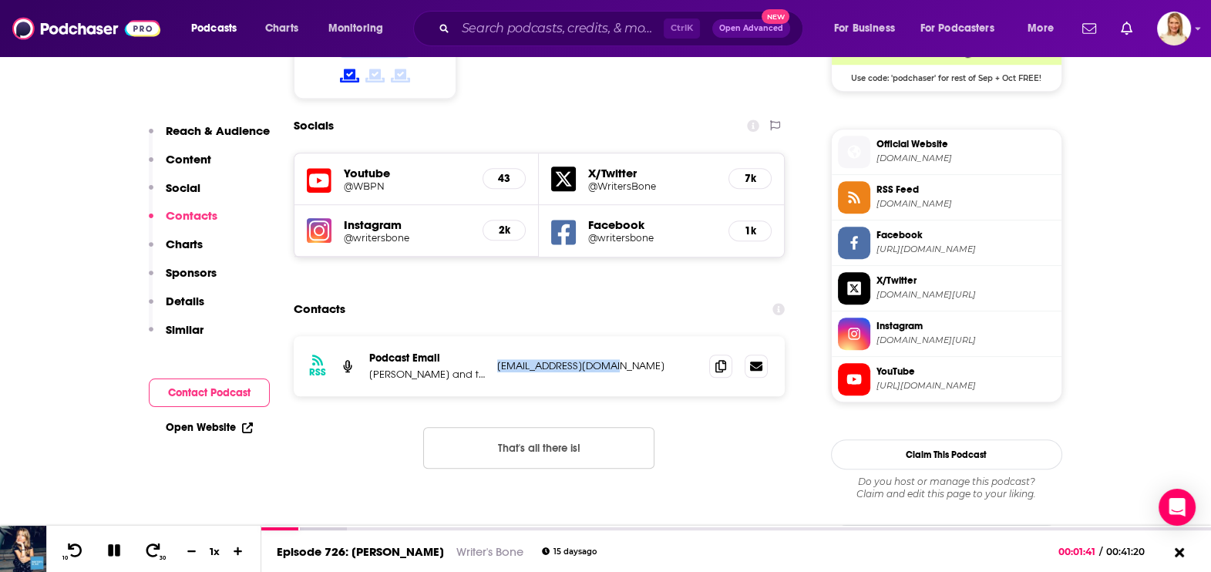
drag, startPoint x: 617, startPoint y: 281, endPoint x: 496, endPoint y: 283, distance: 121.0
click at [497, 359] on p "[EMAIL_ADDRESS][DOMAIN_NAME]" at bounding box center [597, 365] width 200 height 13
copy p "[EMAIL_ADDRESS][DOMAIN_NAME]"
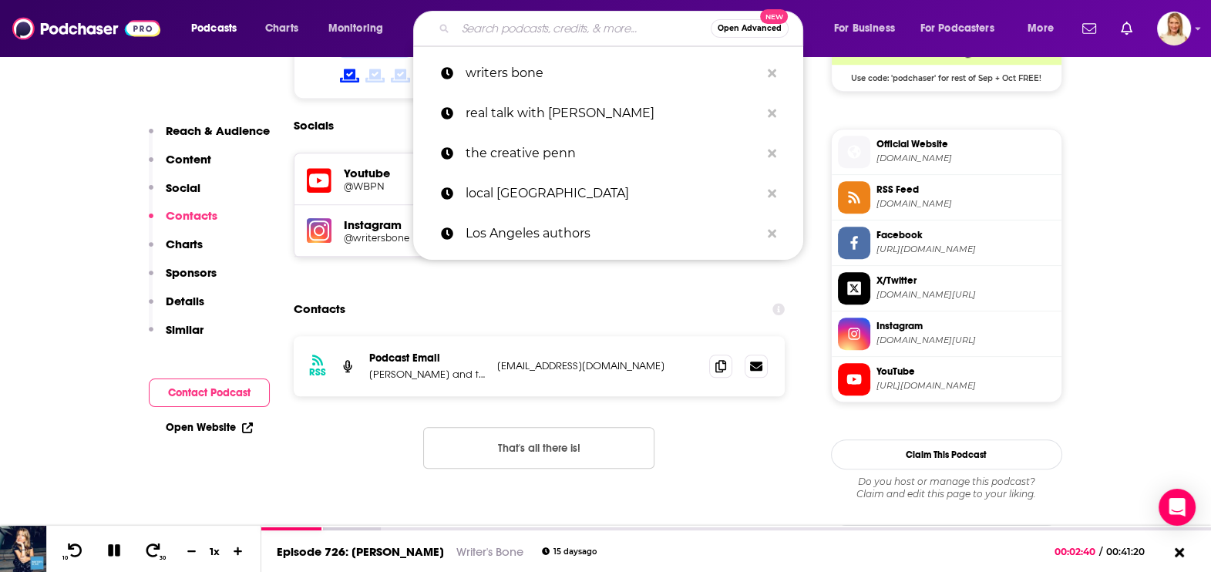
click at [494, 30] on input "Search podcasts, credits, & more..." at bounding box center [582, 28] width 255 height 25
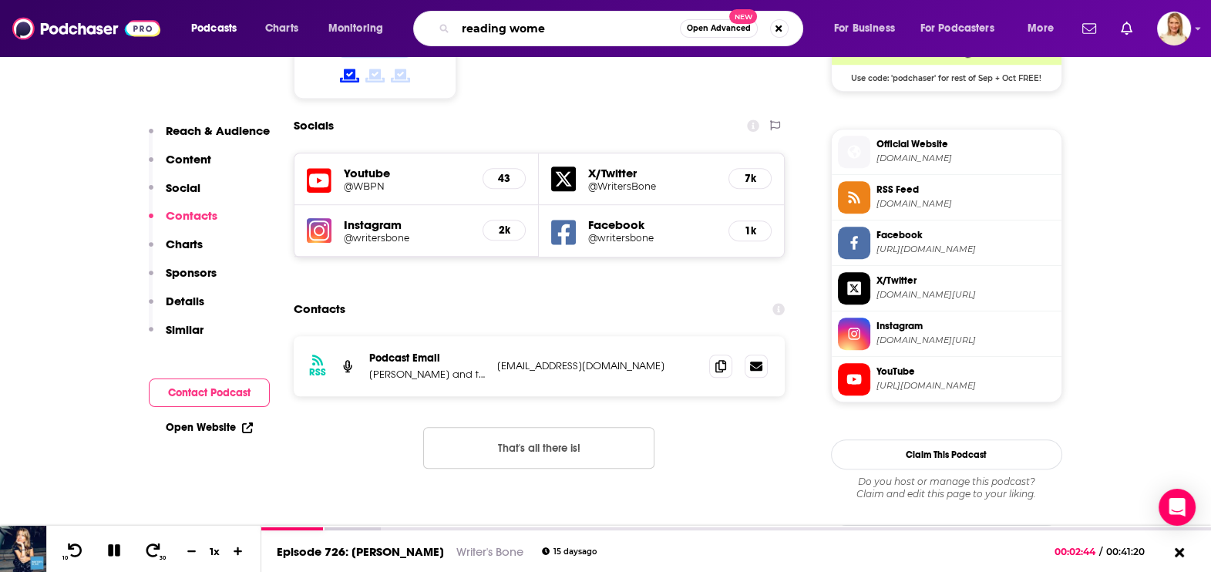
type input "reading women"
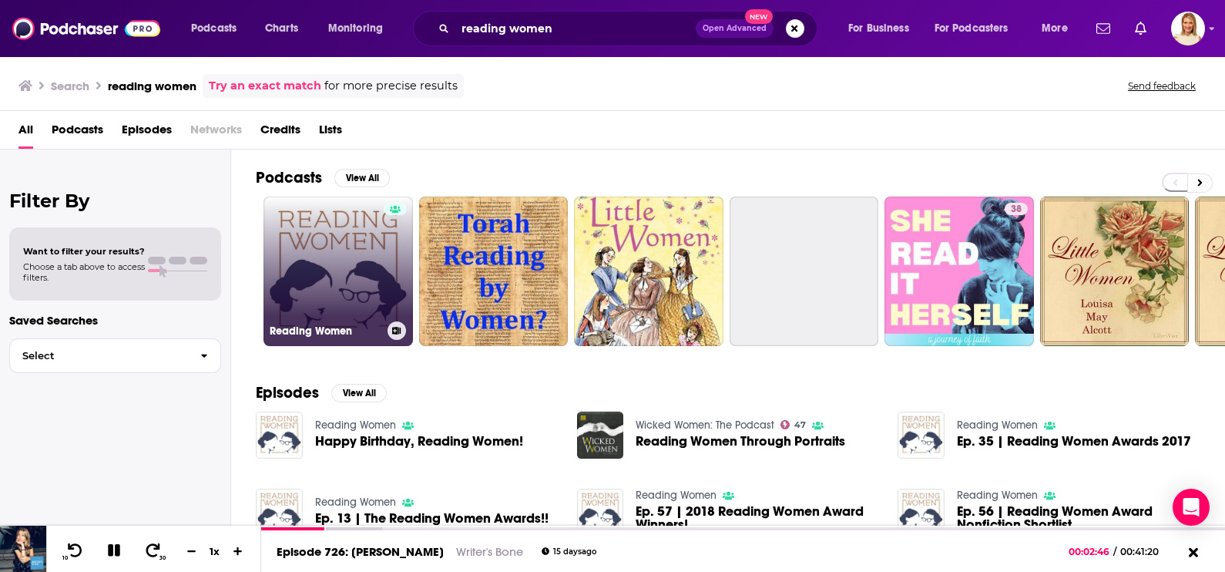
click at [391, 274] on div at bounding box center [395, 262] width 23 height 119
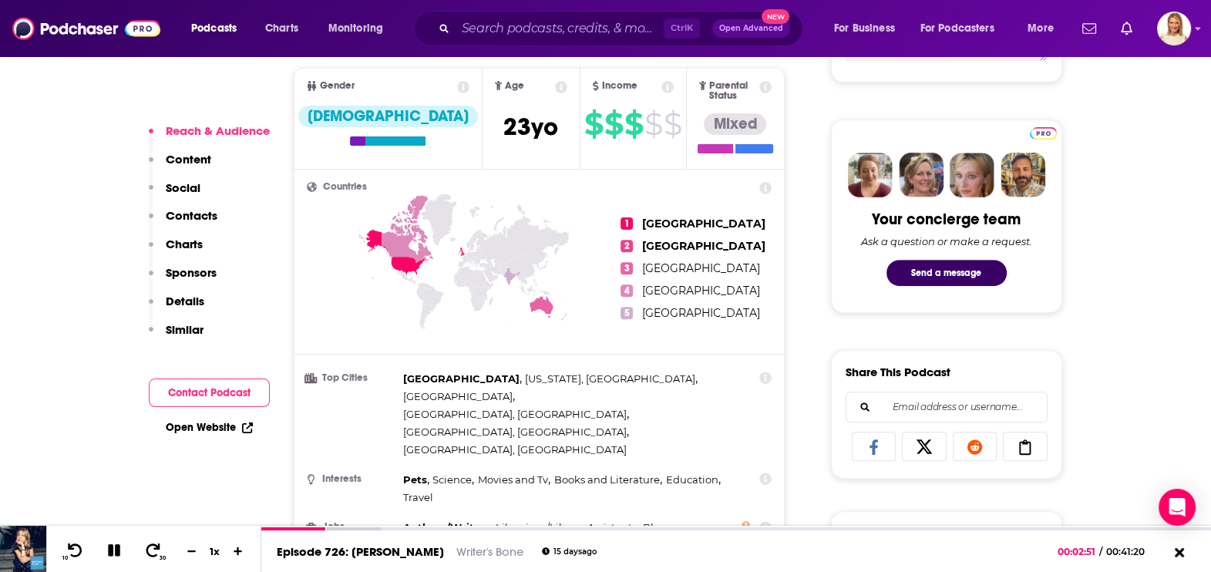
scroll to position [96, 0]
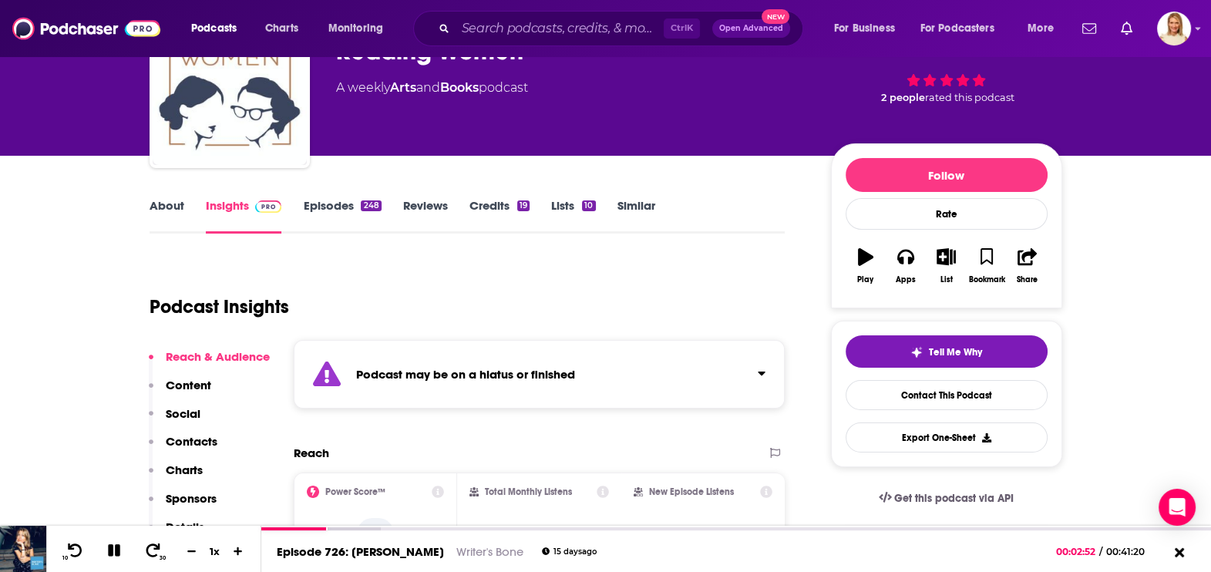
click at [351, 206] on link "Episodes 248" at bounding box center [342, 215] width 78 height 35
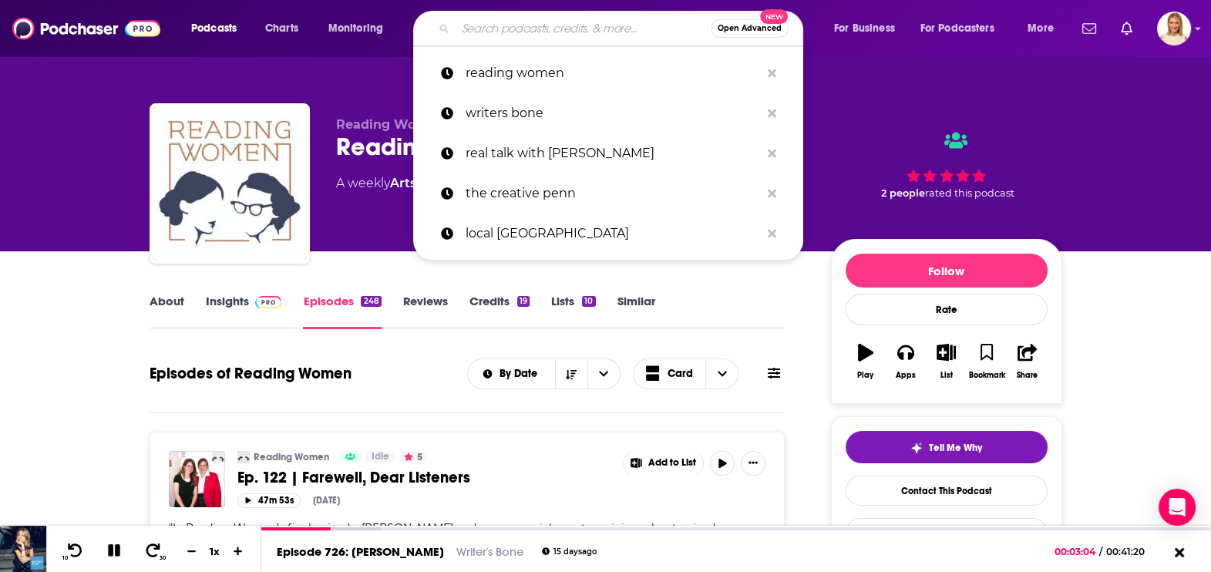
click at [517, 26] on input "Search podcasts, credits, & more..." at bounding box center [582, 28] width 255 height 25
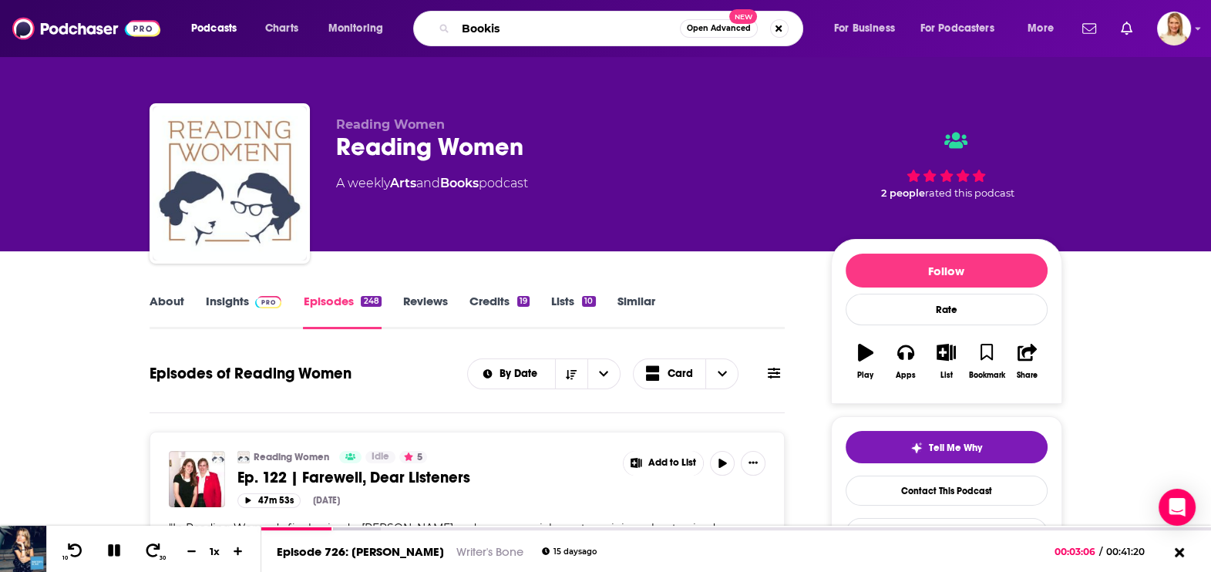
type input "Bookish"
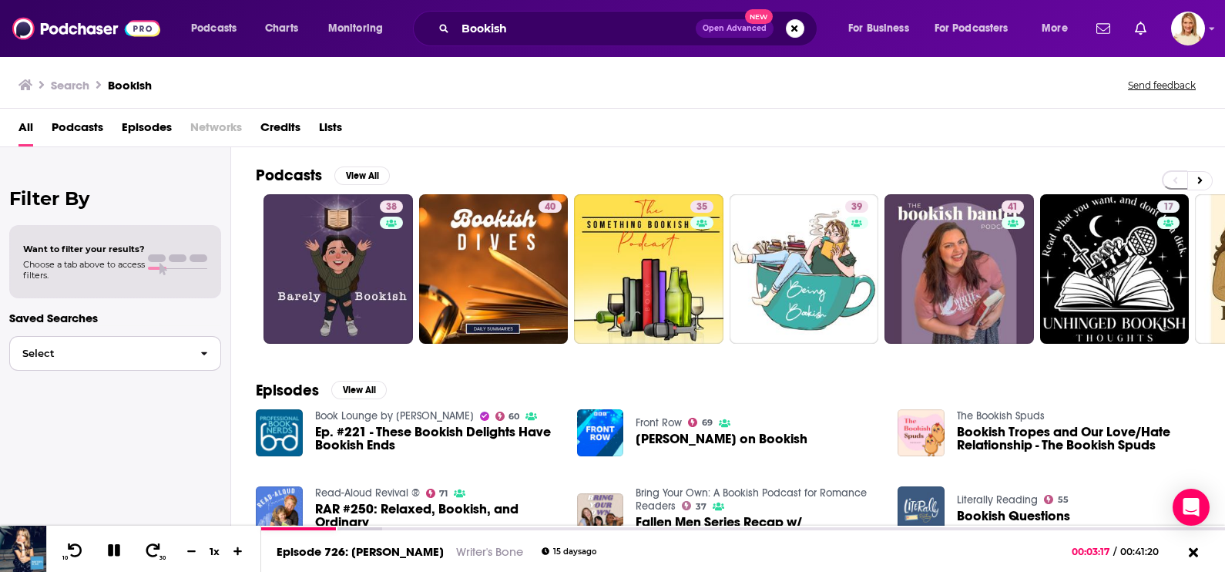
click at [208, 354] on span "button" at bounding box center [204, 353] width 32 height 33
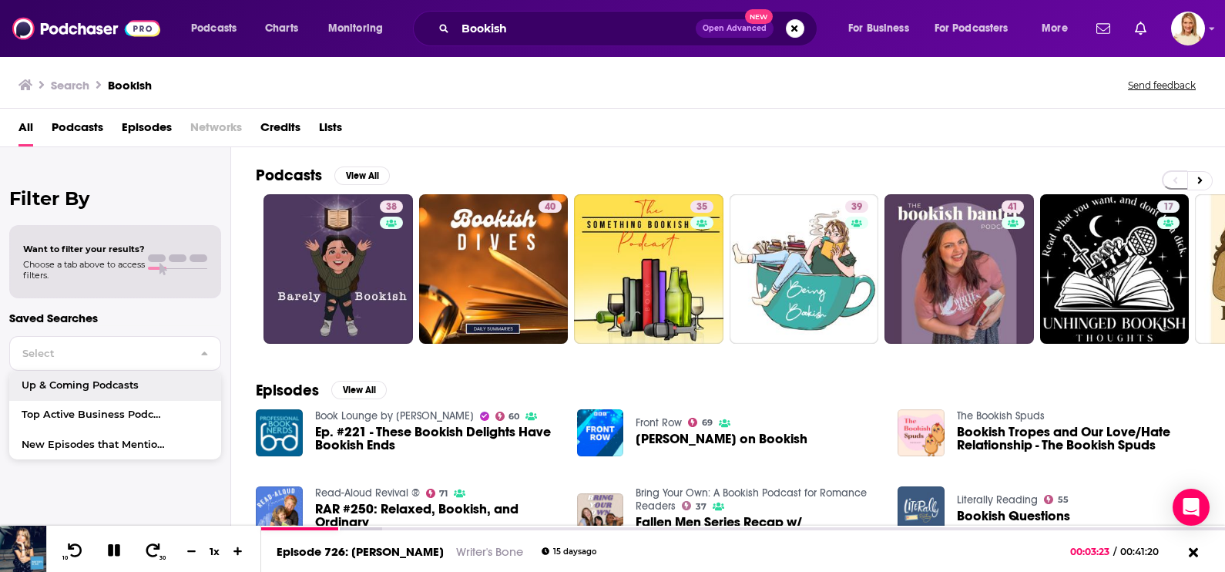
click at [81, 124] on span "Podcasts" at bounding box center [78, 131] width 52 height 32
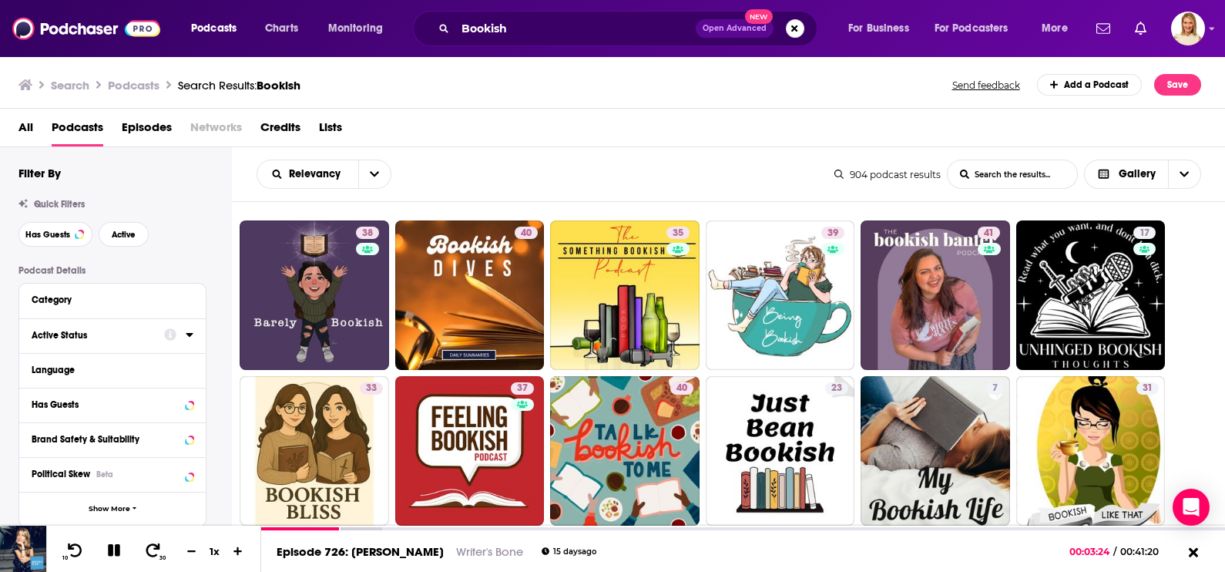
click at [188, 334] on icon at bounding box center [189, 335] width 7 height 4
click at [181, 365] on icon "open menu" at bounding box center [180, 365] width 6 height 4
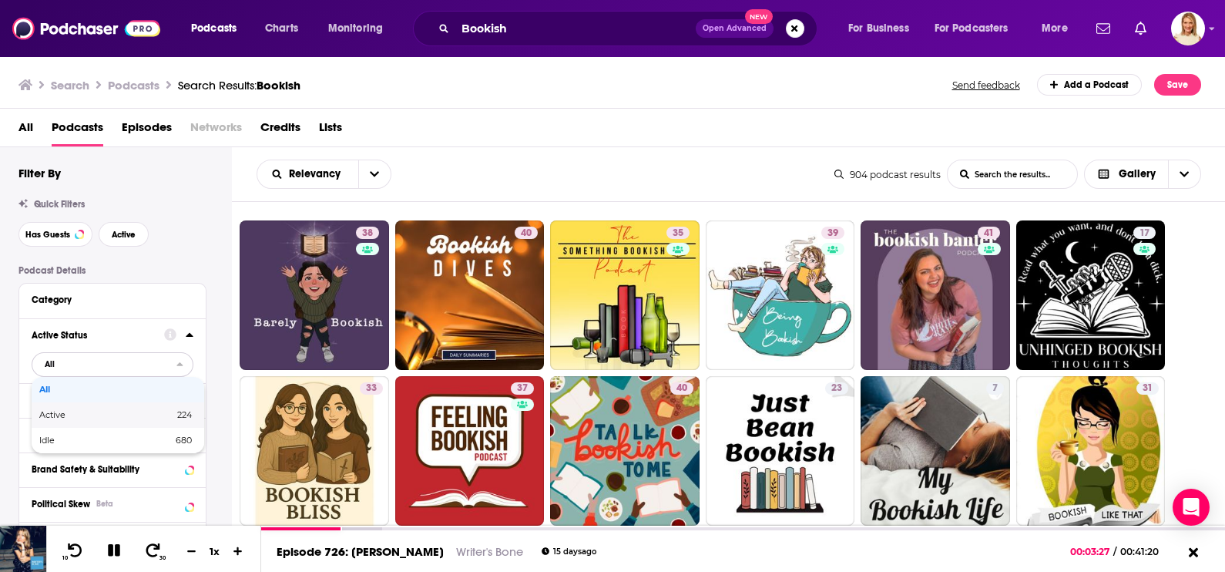
click at [170, 415] on span "224" at bounding box center [181, 415] width 22 height 8
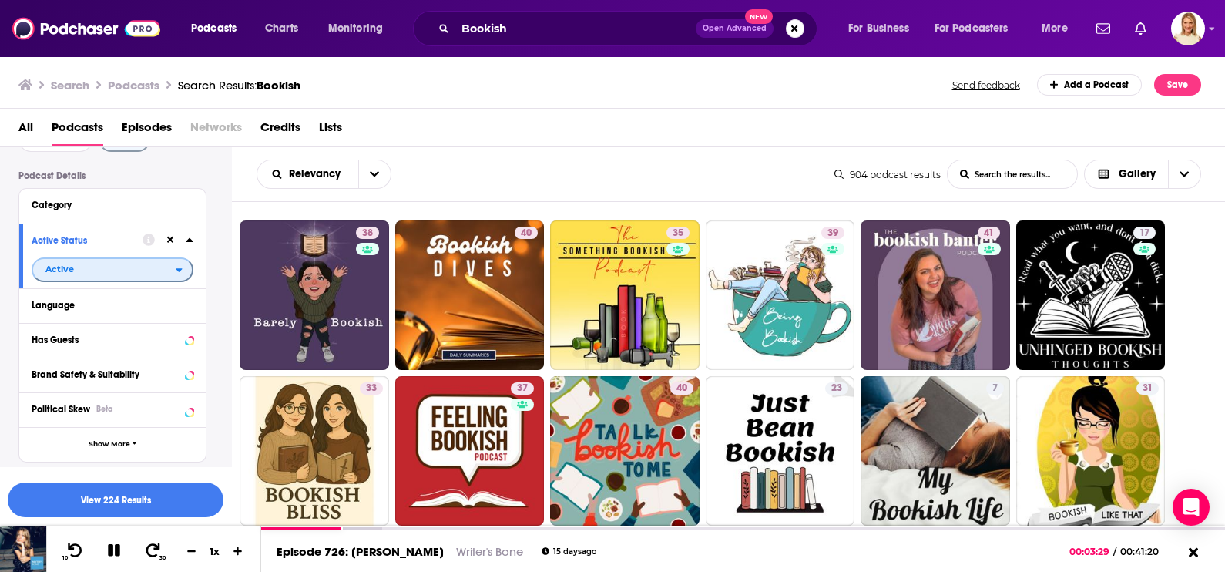
scroll to position [96, 0]
click at [181, 339] on div at bounding box center [178, 338] width 29 height 19
click at [190, 335] on icon at bounding box center [190, 338] width 8 height 12
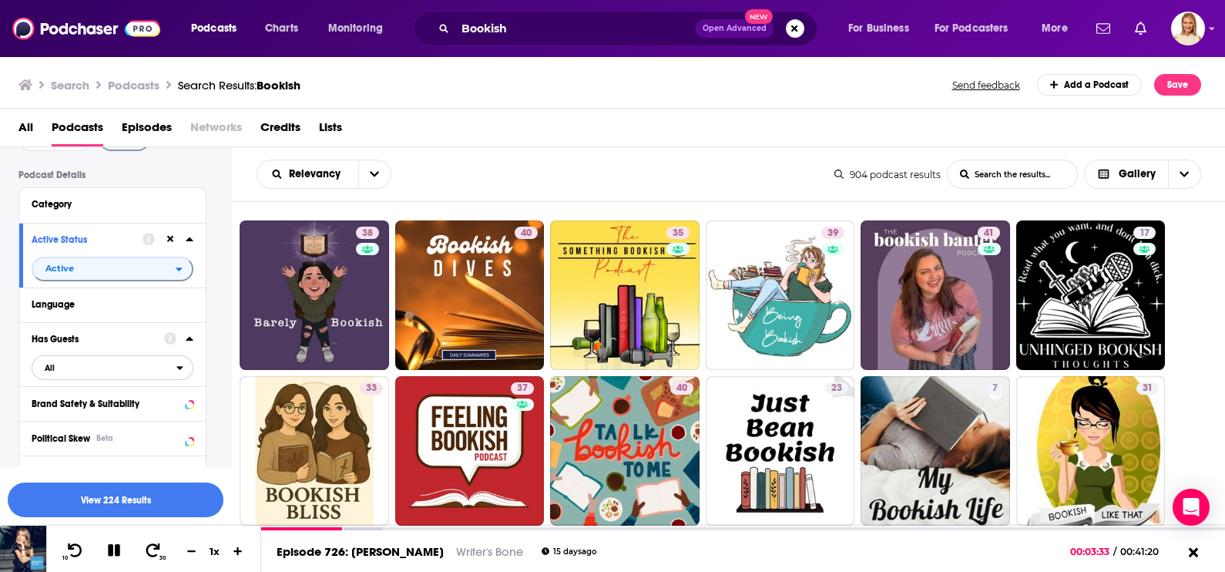
click at [183, 363] on icon "open menu" at bounding box center [179, 367] width 7 height 11
click at [156, 416] on span "225" at bounding box center [160, 418] width 62 height 8
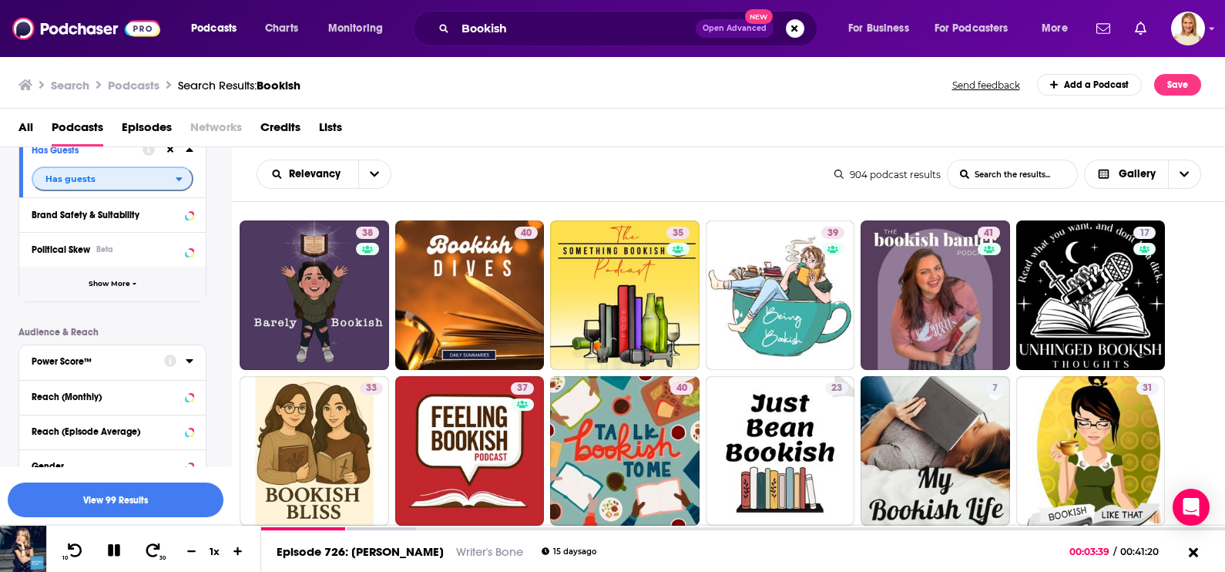
scroll to position [289, 0]
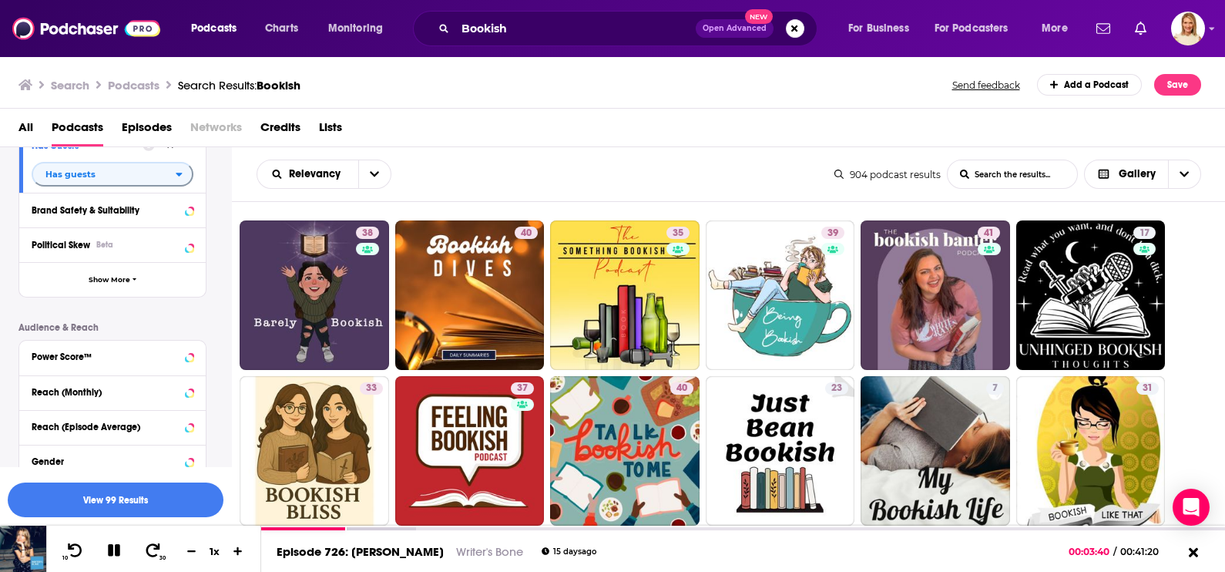
click at [194, 357] on div "Power Score™" at bounding box center [112, 358] width 186 height 35
click at [189, 362] on icon at bounding box center [190, 356] width 8 height 12
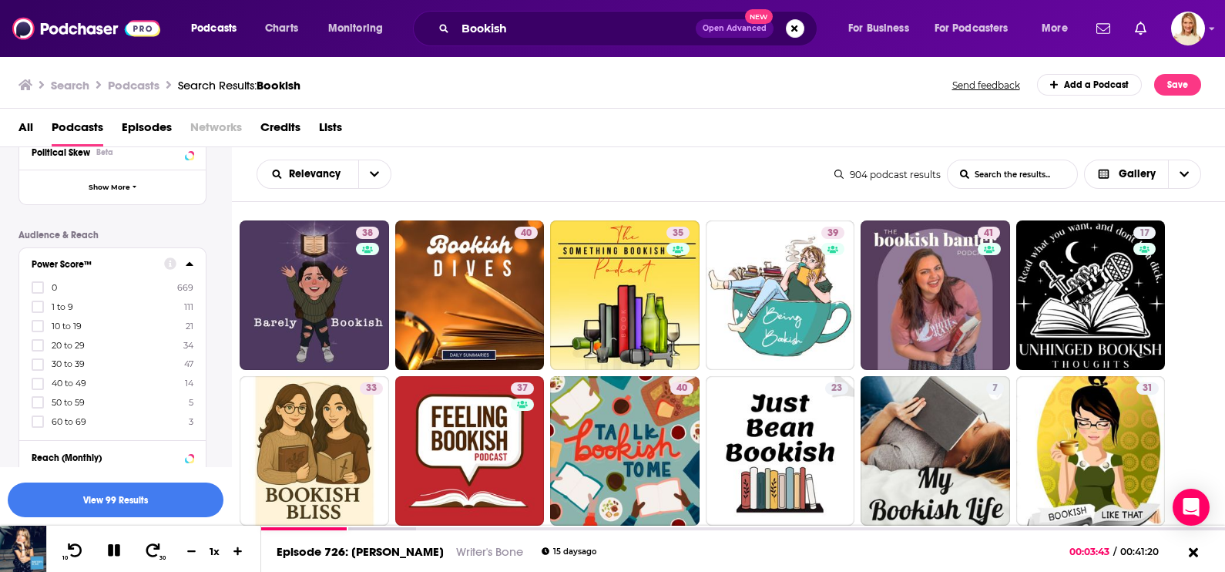
scroll to position [385, 0]
click at [39, 415] on icon at bounding box center [37, 418] width 9 height 9
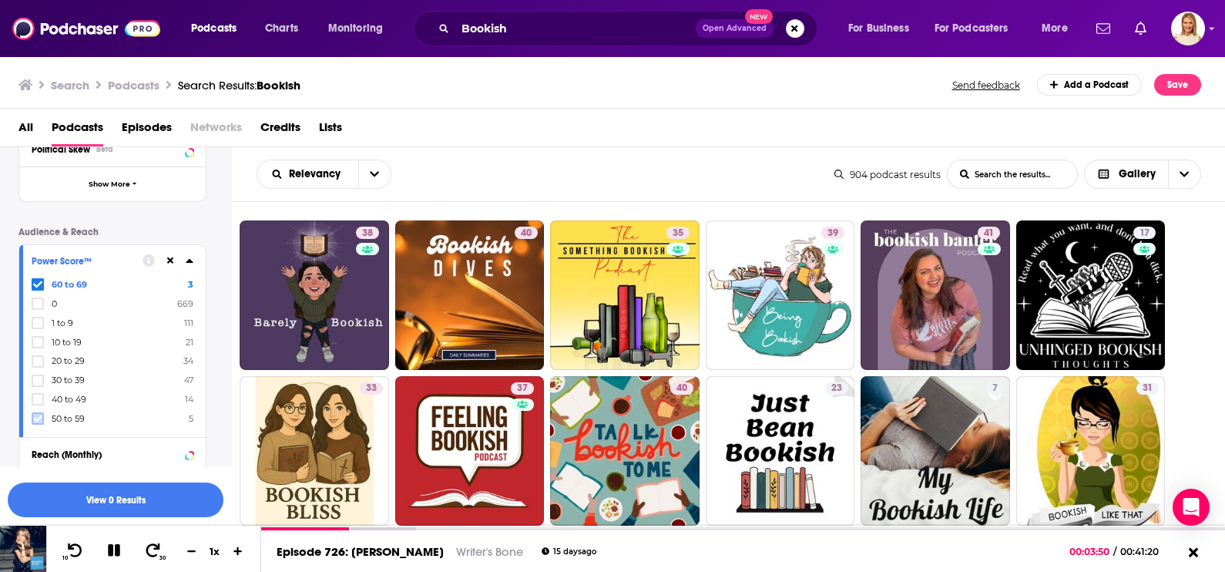
click at [40, 414] on icon at bounding box center [37, 418] width 9 height 9
click at [133, 496] on button "View 30 Results" at bounding box center [116, 499] width 216 height 35
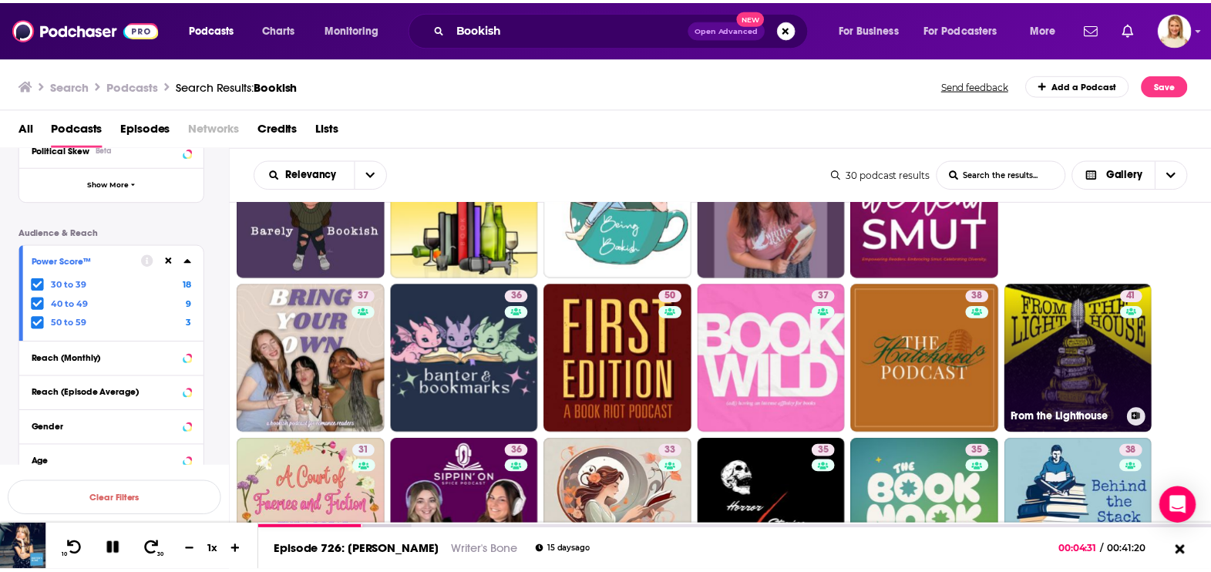
scroll to position [96, 0]
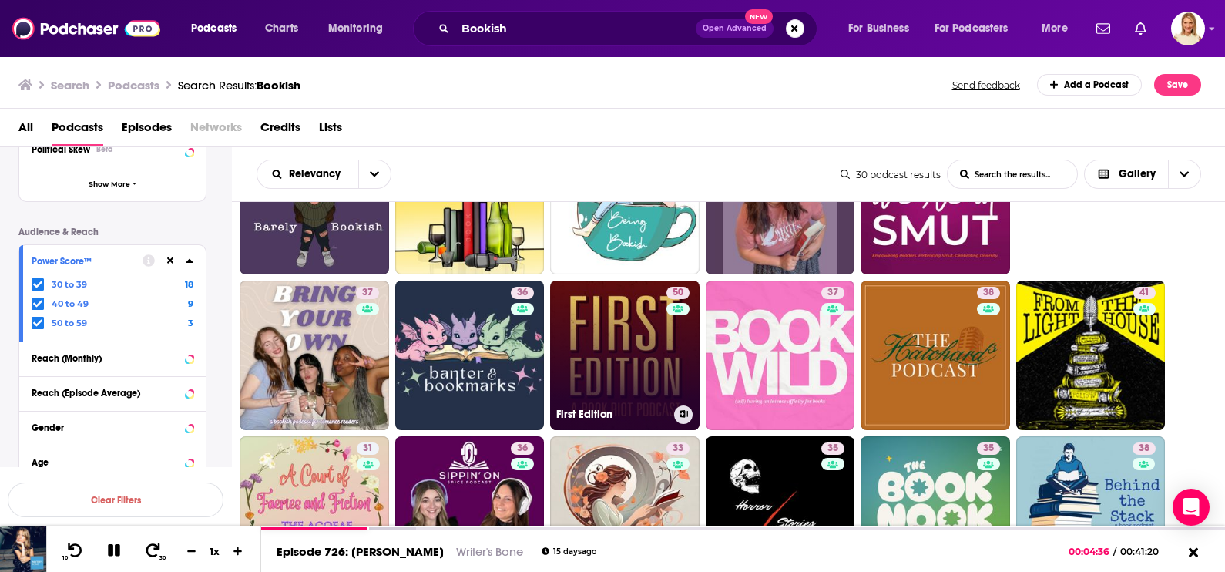
click at [655, 375] on link "50 First Edition" at bounding box center [624, 354] width 149 height 149
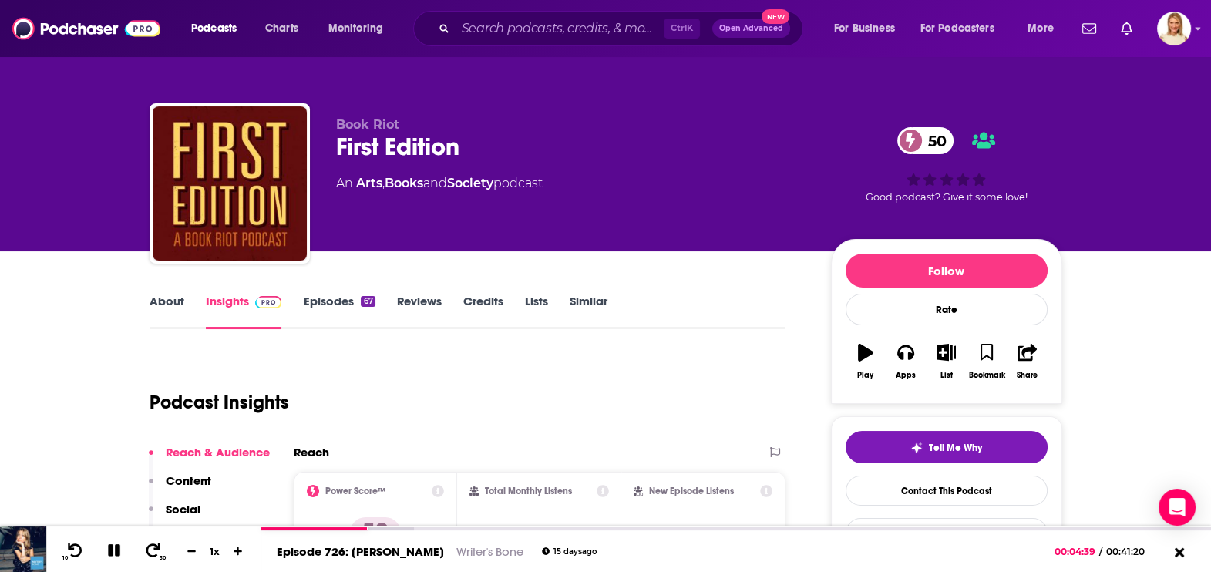
click at [166, 297] on link "About" at bounding box center [166, 311] width 35 height 35
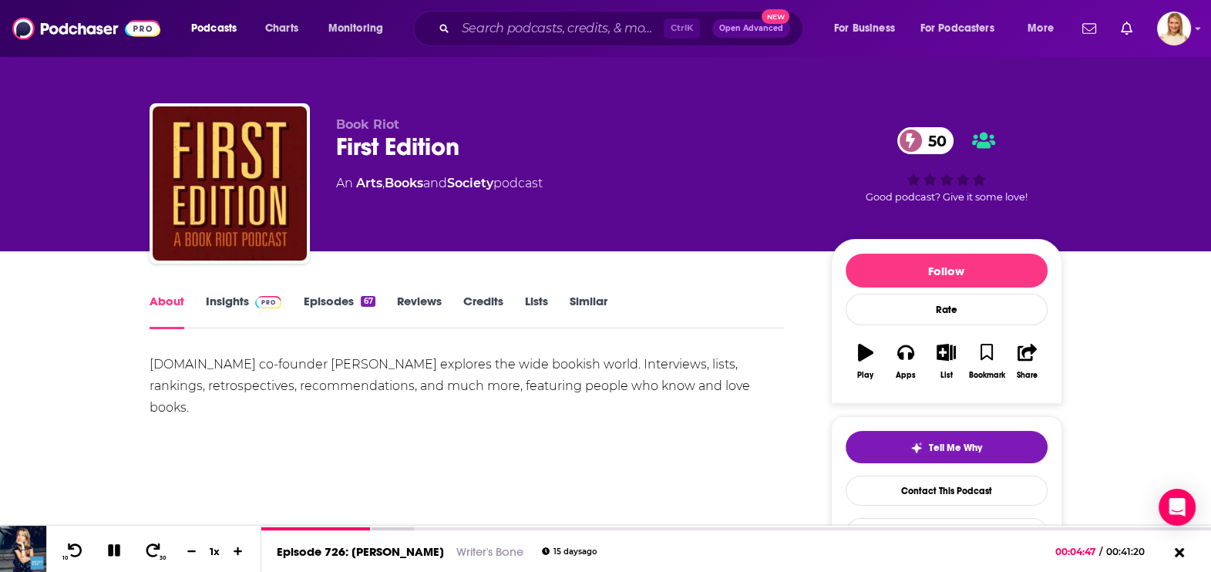
click at [351, 304] on link "Episodes 67" at bounding box center [339, 311] width 72 height 35
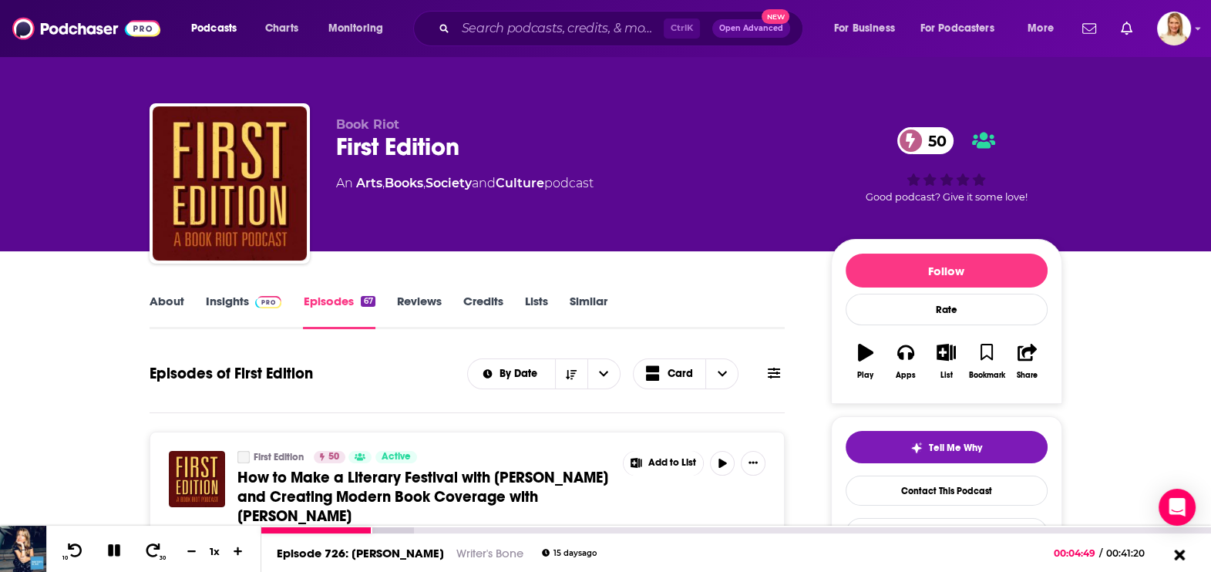
click at [1177, 554] on icon at bounding box center [1179, 554] width 11 height 11
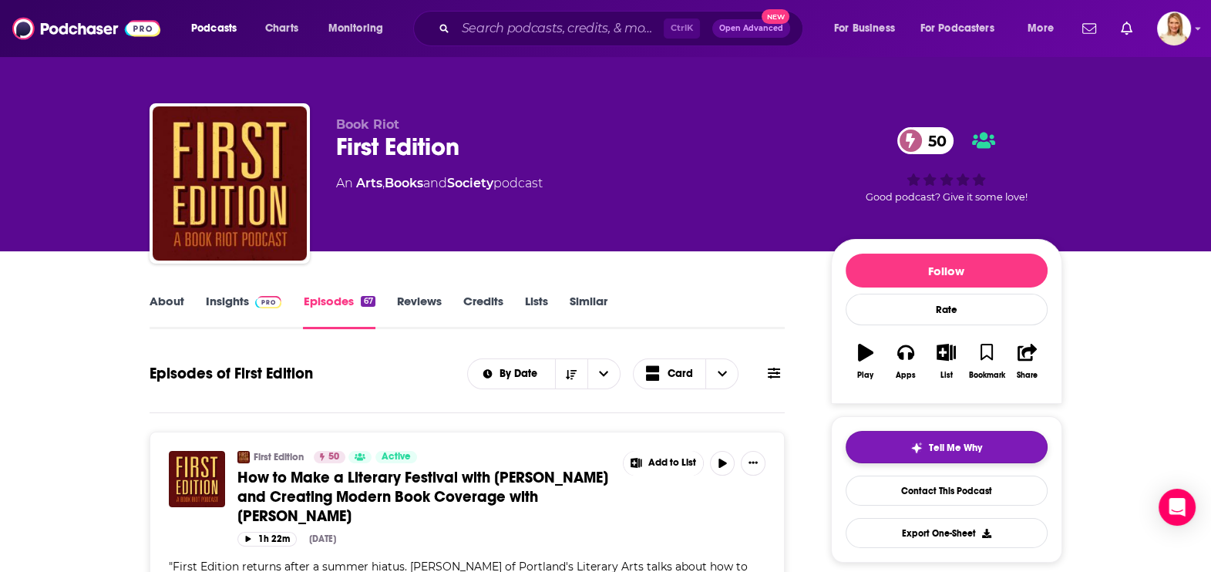
click at [952, 446] on span "Tell Me Why" at bounding box center [955, 448] width 53 height 12
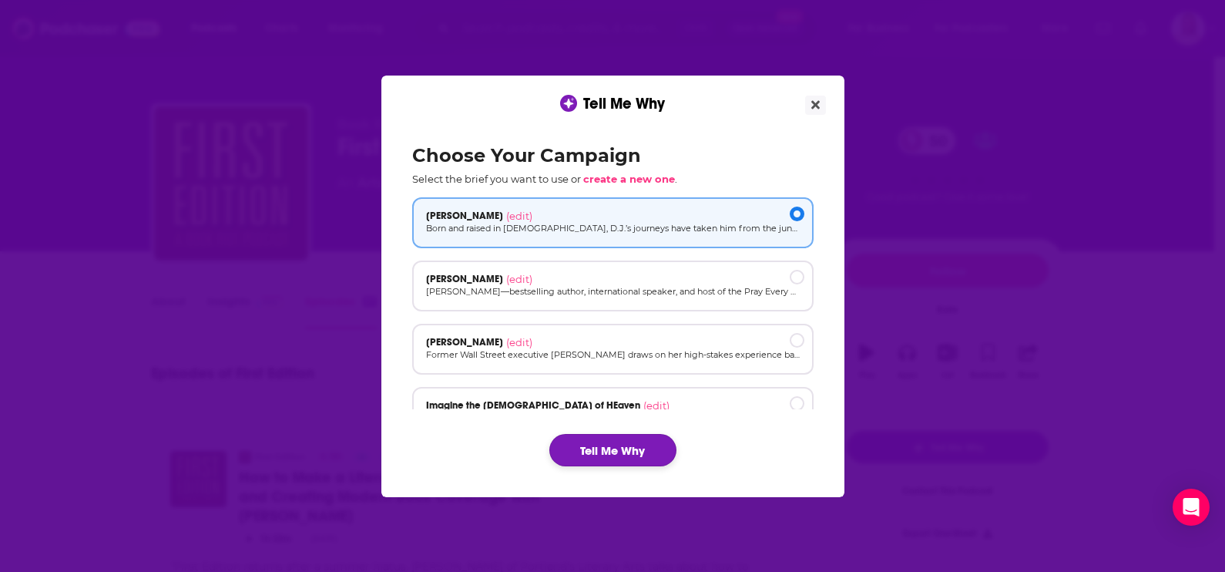
click at [617, 446] on button "Tell Me Why" at bounding box center [612, 450] width 127 height 32
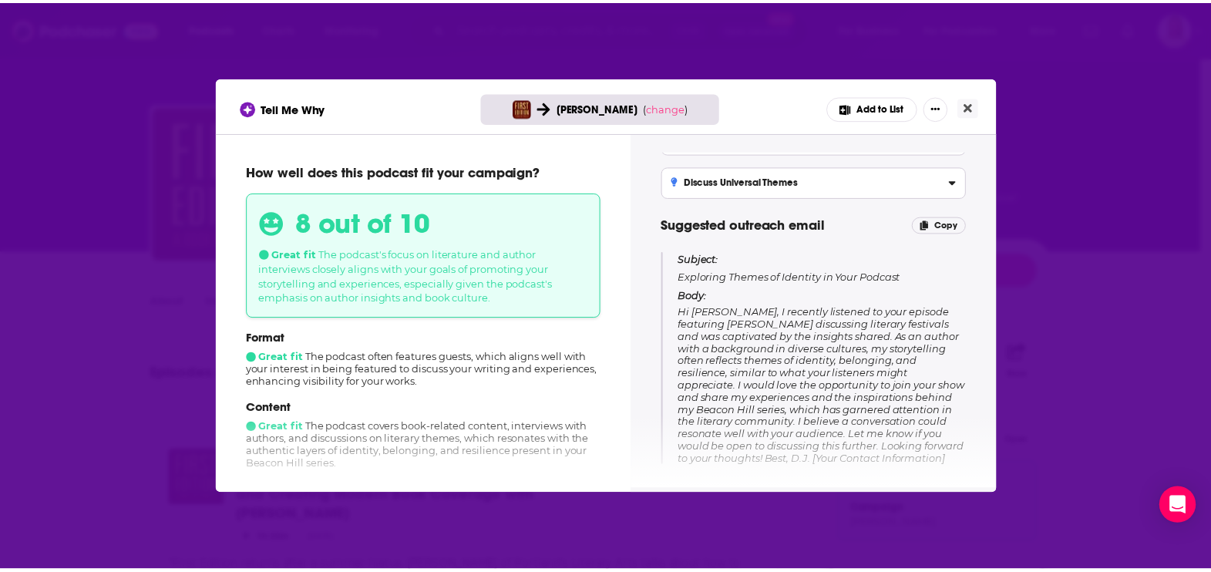
scroll to position [77, 0]
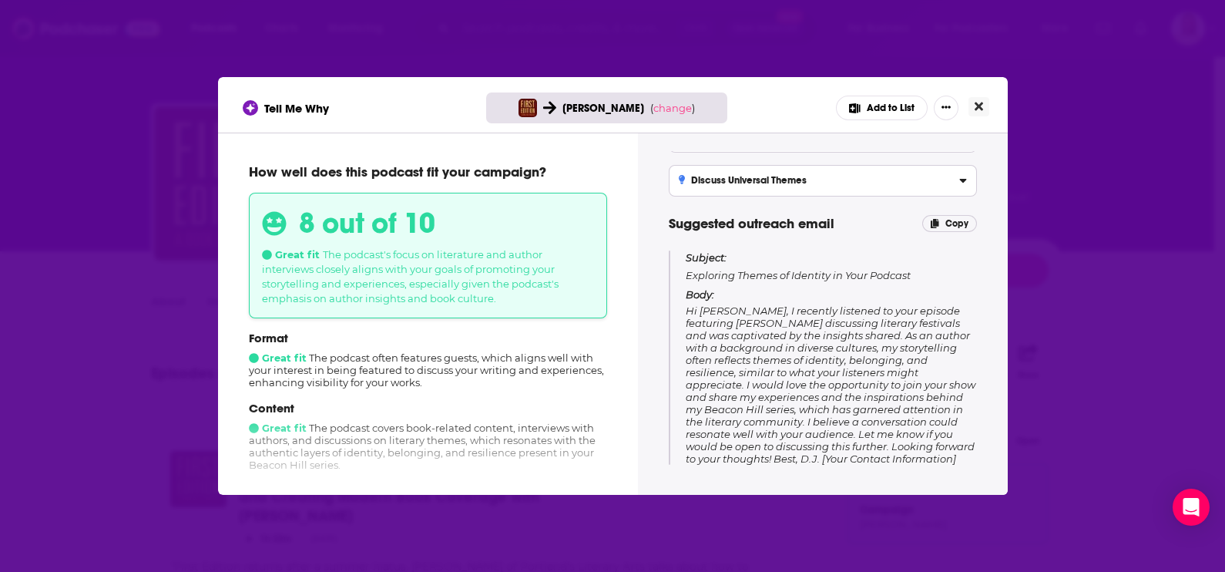
click at [979, 106] on icon "Close" at bounding box center [979, 106] width 8 height 8
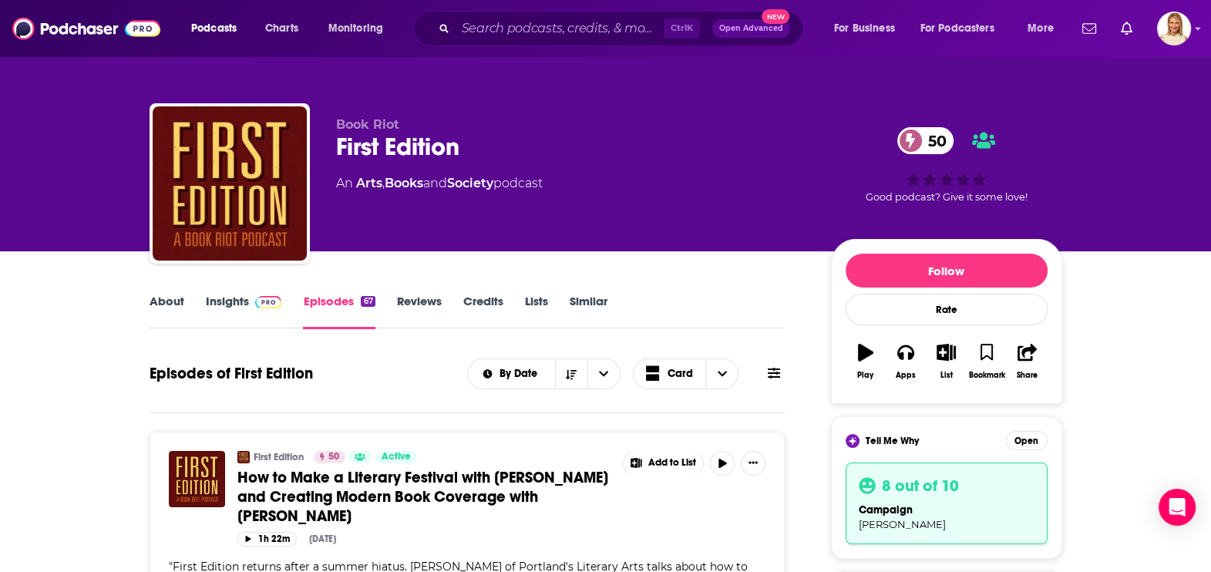
click at [176, 303] on link "About" at bounding box center [166, 311] width 35 height 35
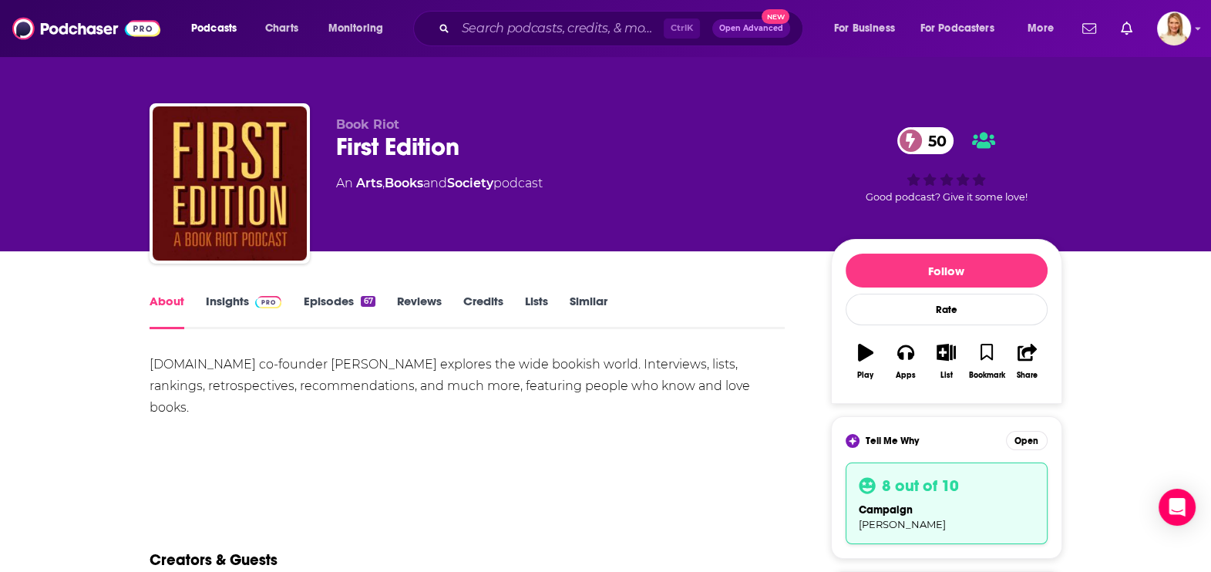
click at [237, 305] on link "Insights" at bounding box center [244, 311] width 76 height 35
click at [341, 294] on link "Episodes 67" at bounding box center [339, 311] width 72 height 35
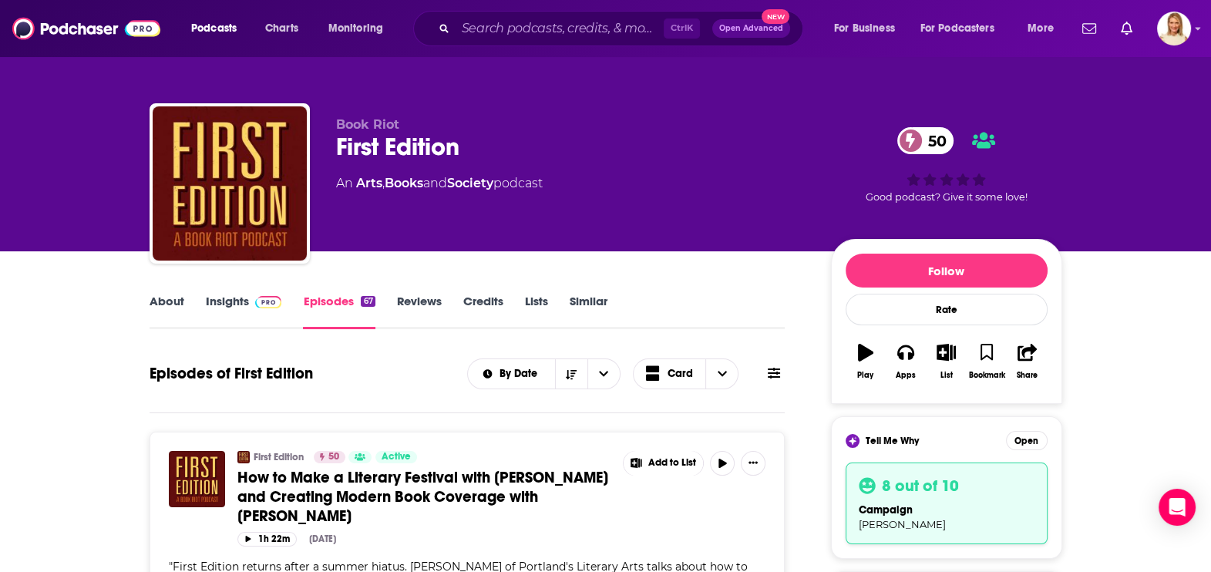
click at [166, 298] on link "About" at bounding box center [166, 311] width 35 height 35
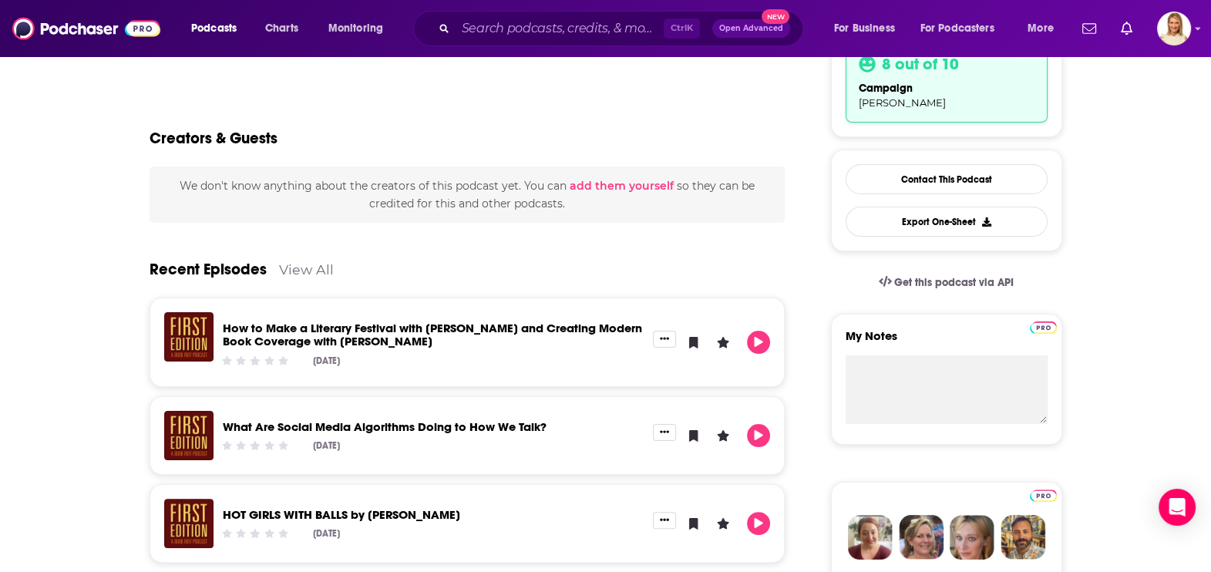
scroll to position [289, 0]
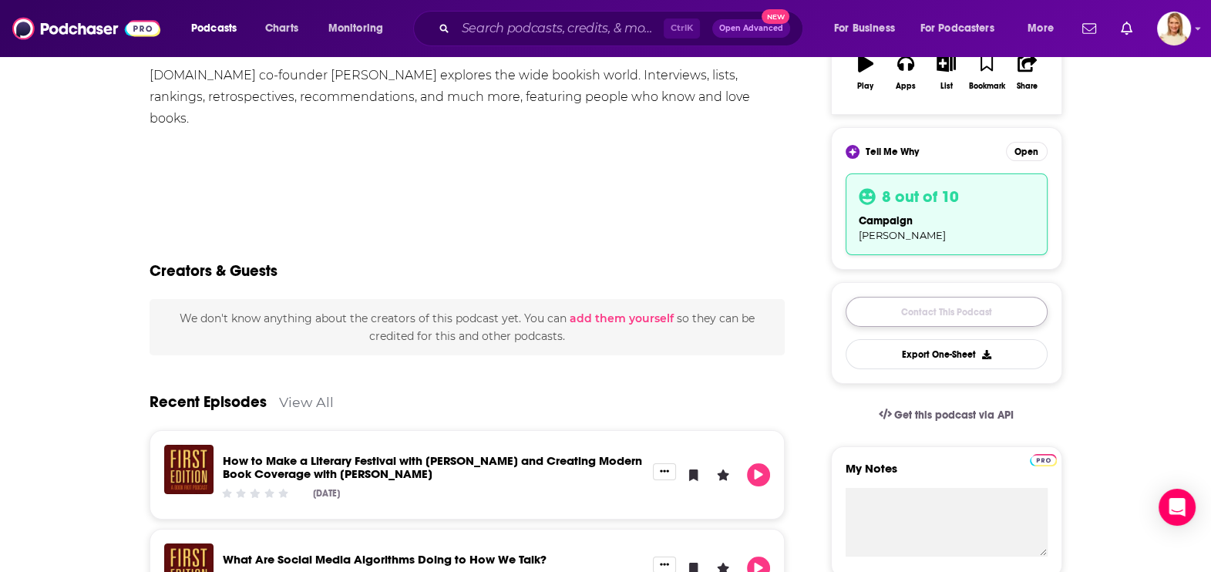
click at [996, 311] on link "Contact This Podcast" at bounding box center [946, 312] width 202 height 30
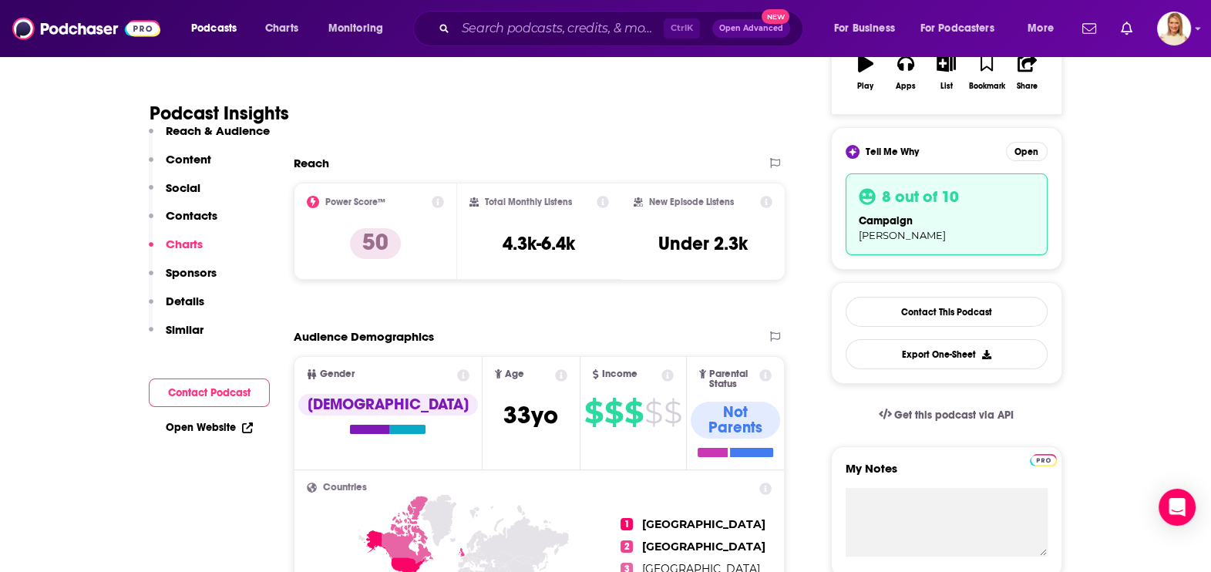
scroll to position [1433, 0]
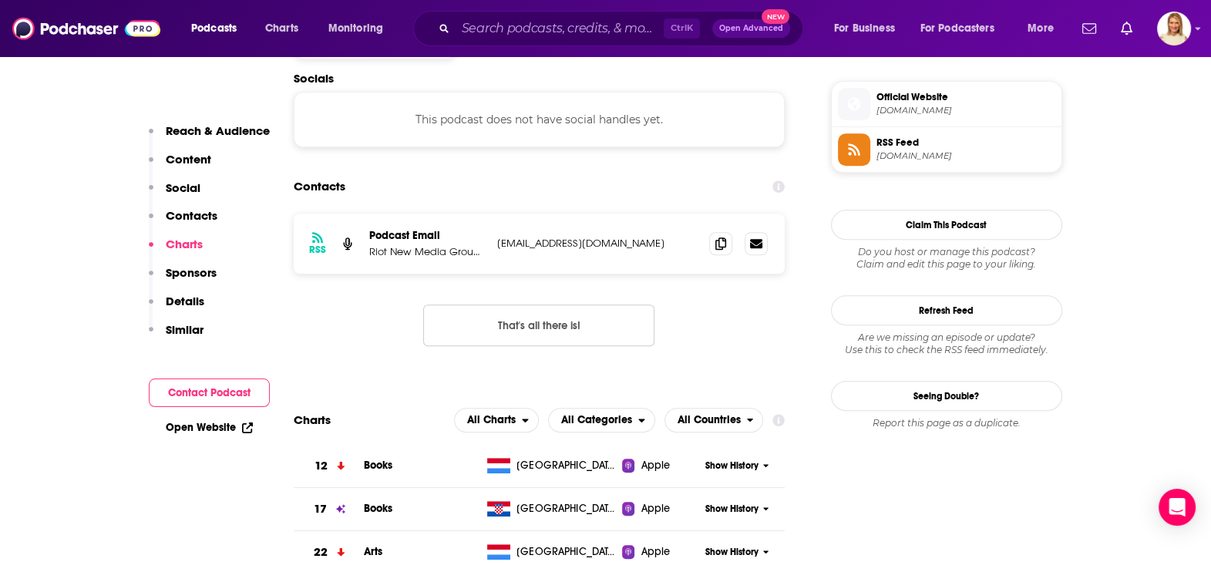
click at [243, 391] on button "Contact Podcast" at bounding box center [209, 392] width 121 height 29
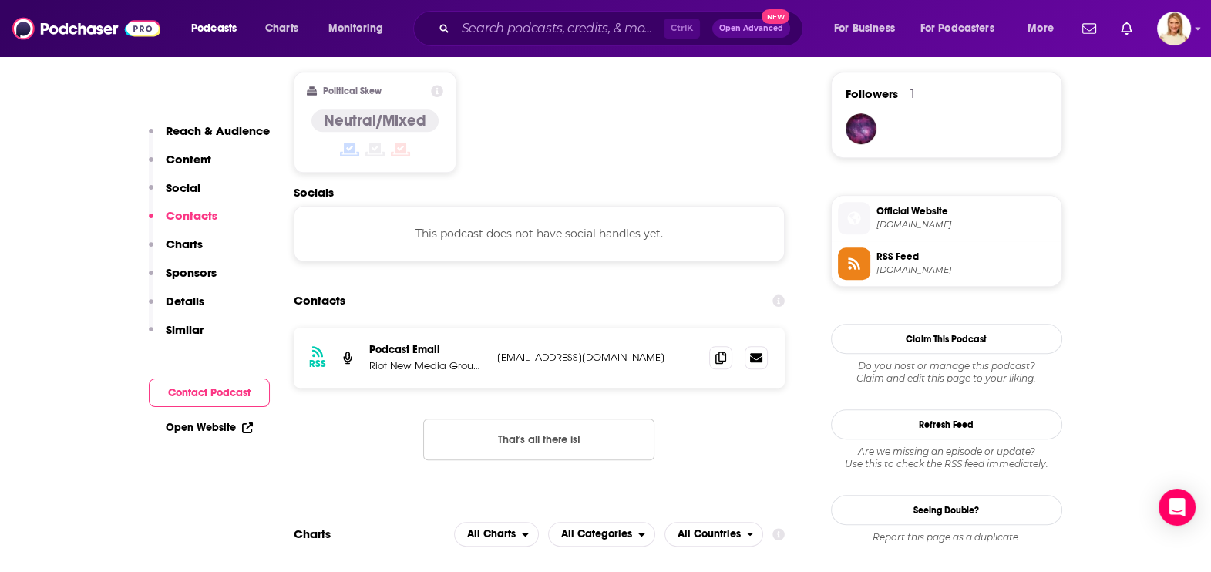
scroll to position [1220, 0]
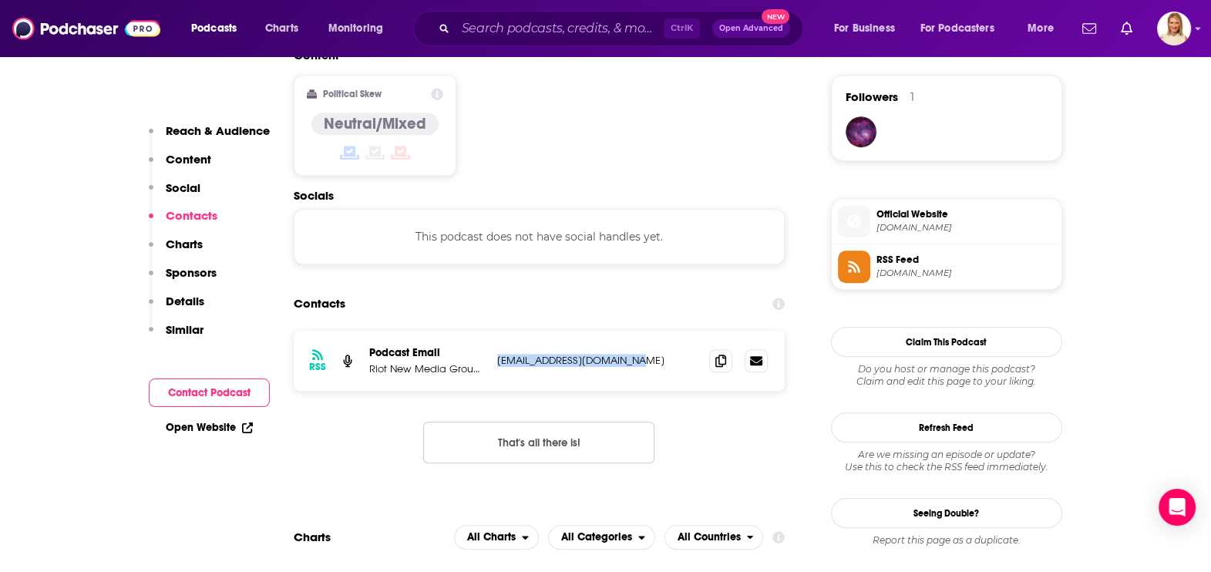
drag, startPoint x: 624, startPoint y: 285, endPoint x: 493, endPoint y: 286, distance: 131.0
click at [493, 331] on div "RSS Podcast Email Riot New Media Group, Inc. [EMAIL_ADDRESS][DOMAIN_NAME] [EMAI…" at bounding box center [540, 361] width 492 height 60
copy p "[EMAIL_ADDRESS][DOMAIN_NAME]"
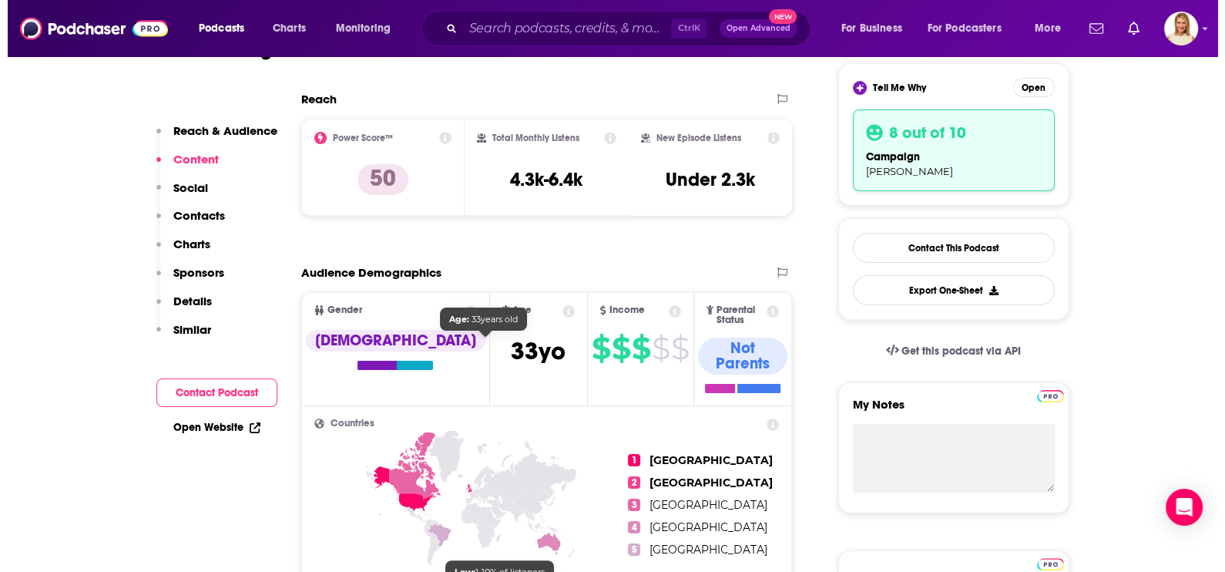
scroll to position [0, 0]
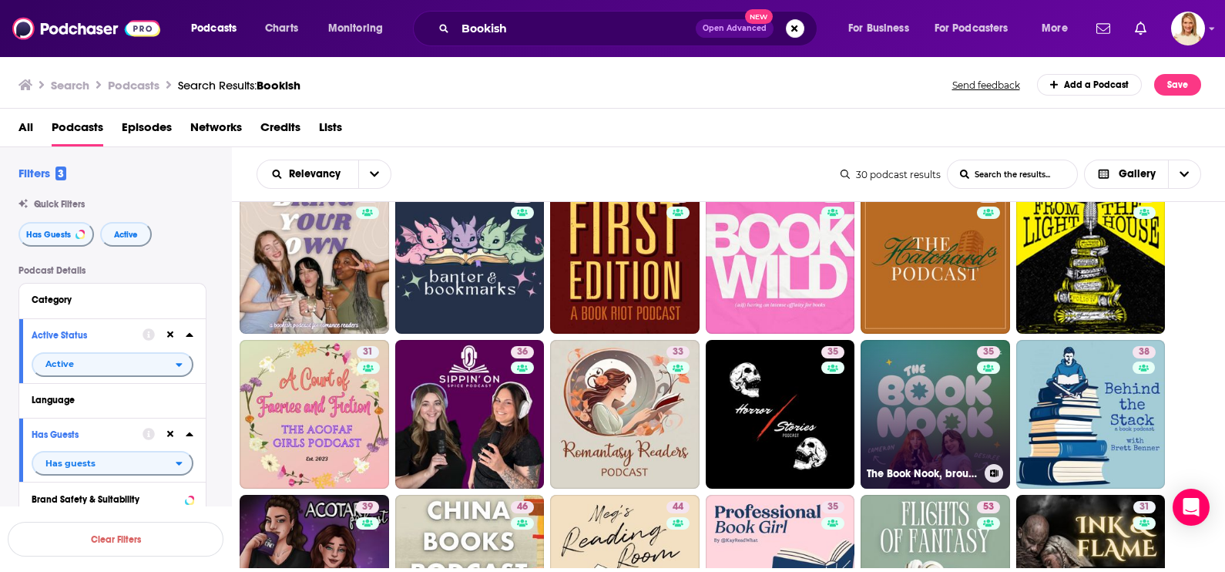
scroll to position [508, 0]
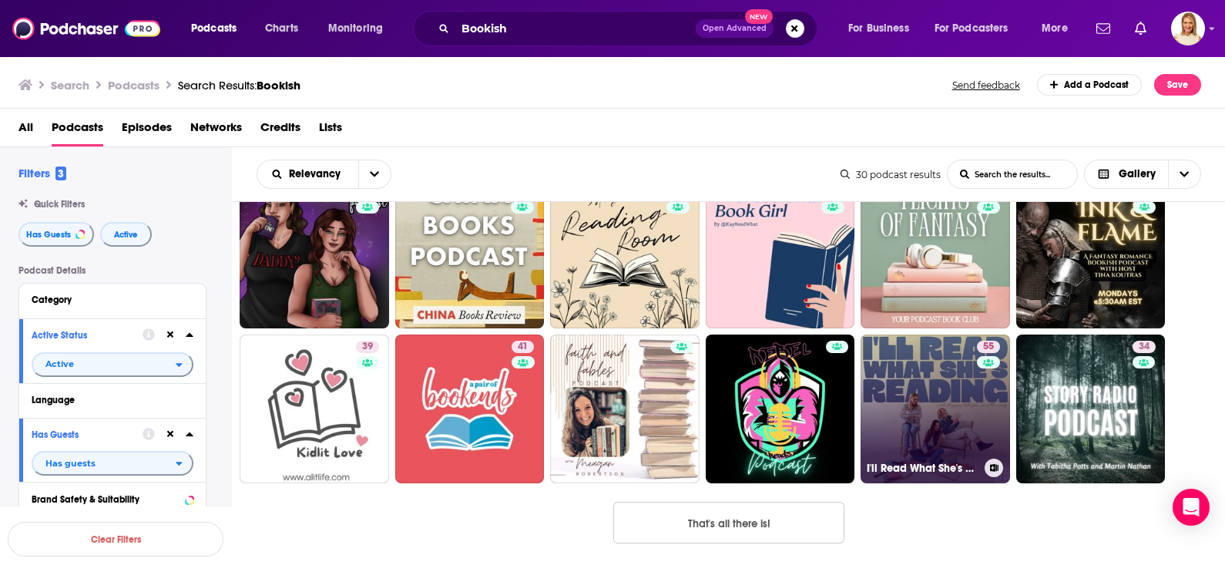
click at [990, 401] on div "55" at bounding box center [990, 400] width 27 height 119
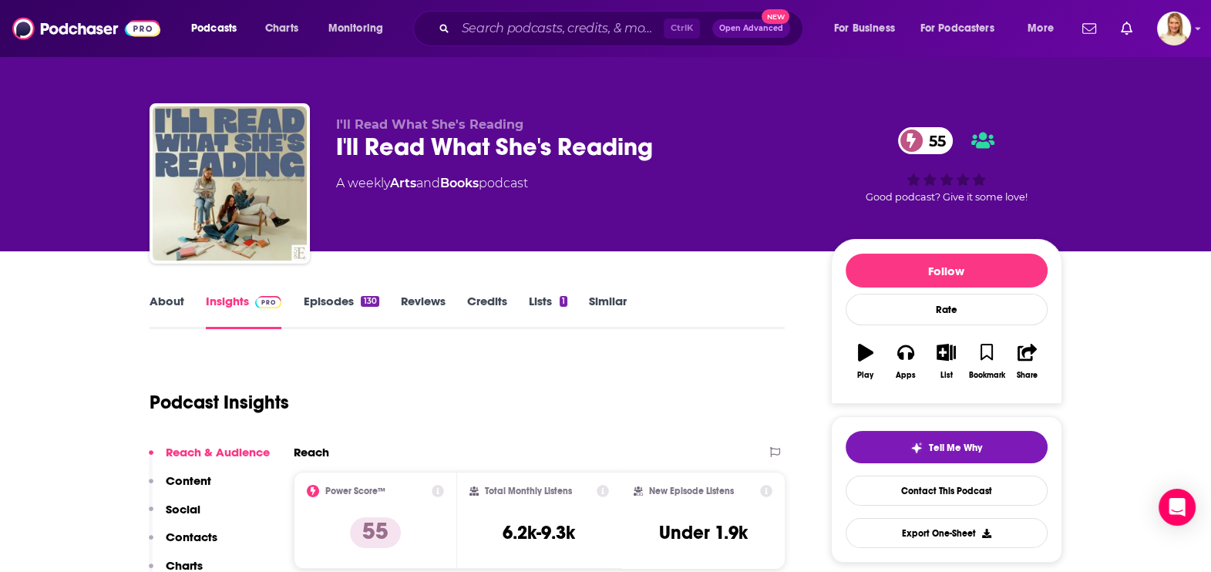
click at [172, 299] on link "About" at bounding box center [166, 311] width 35 height 35
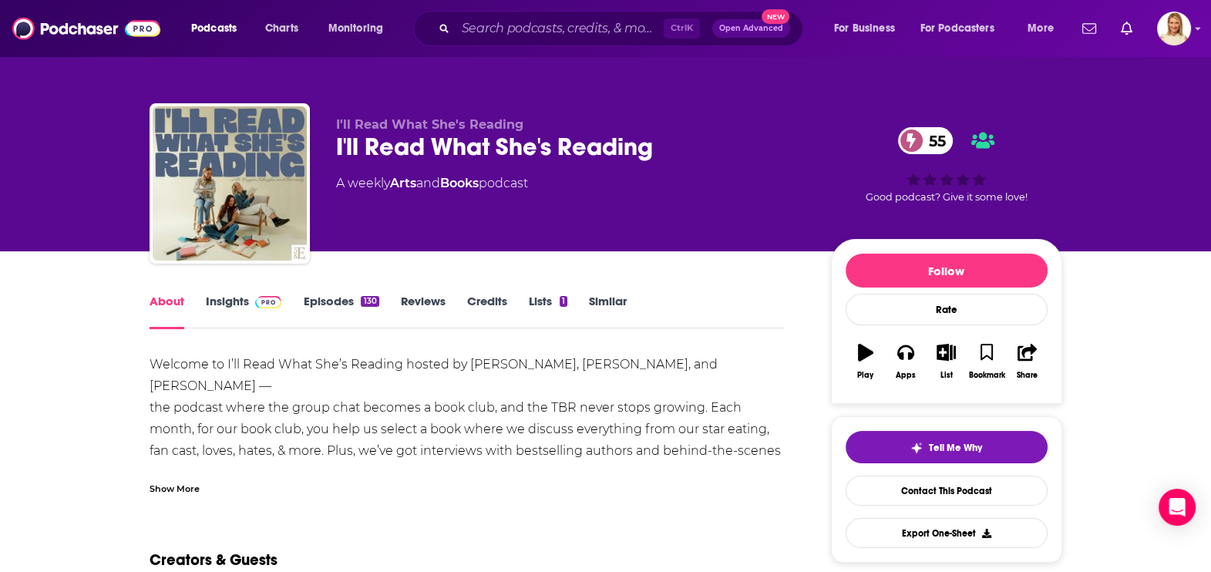
click at [181, 489] on div "Show More" at bounding box center [174, 487] width 50 height 15
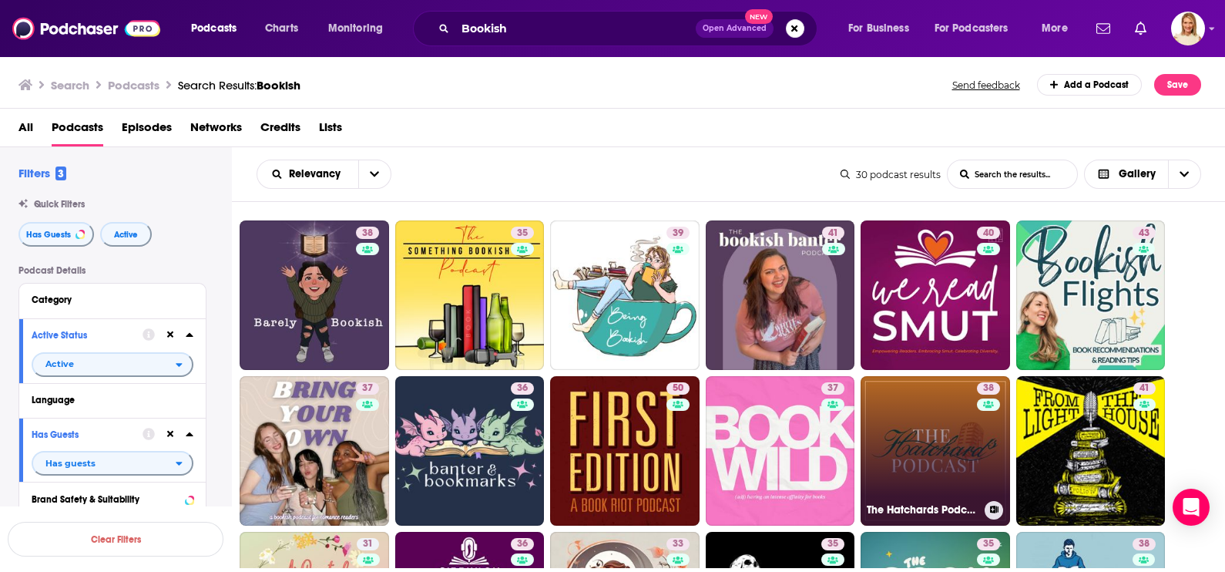
click at [904, 435] on link "38 The Hatchards Podcast" at bounding box center [935, 450] width 149 height 149
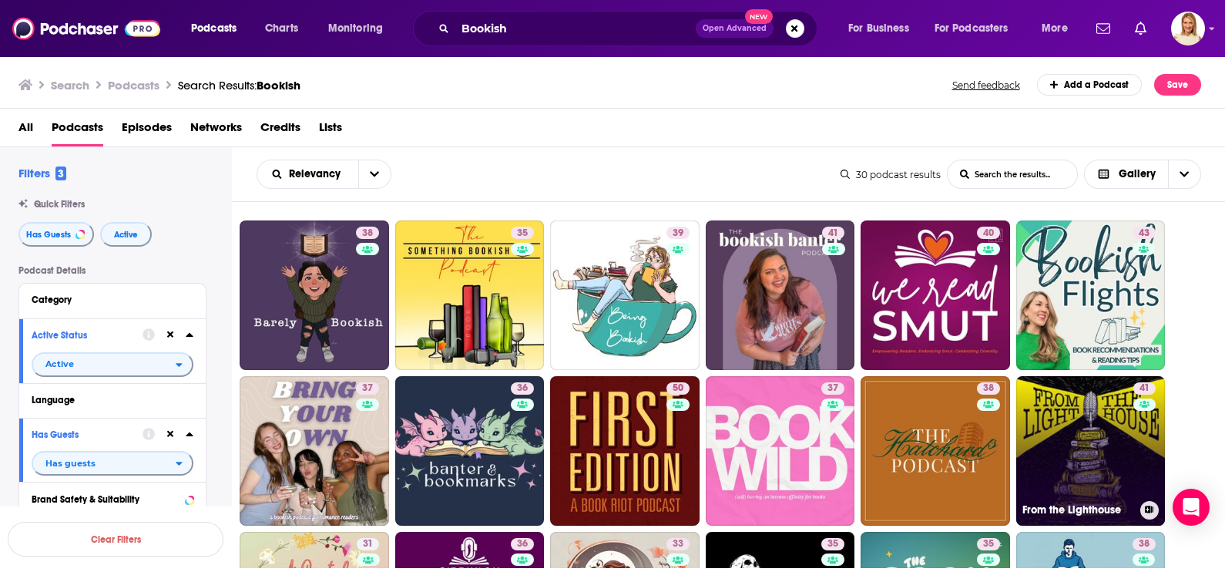
click at [1097, 442] on link "41 From the Lighthouse" at bounding box center [1090, 450] width 149 height 149
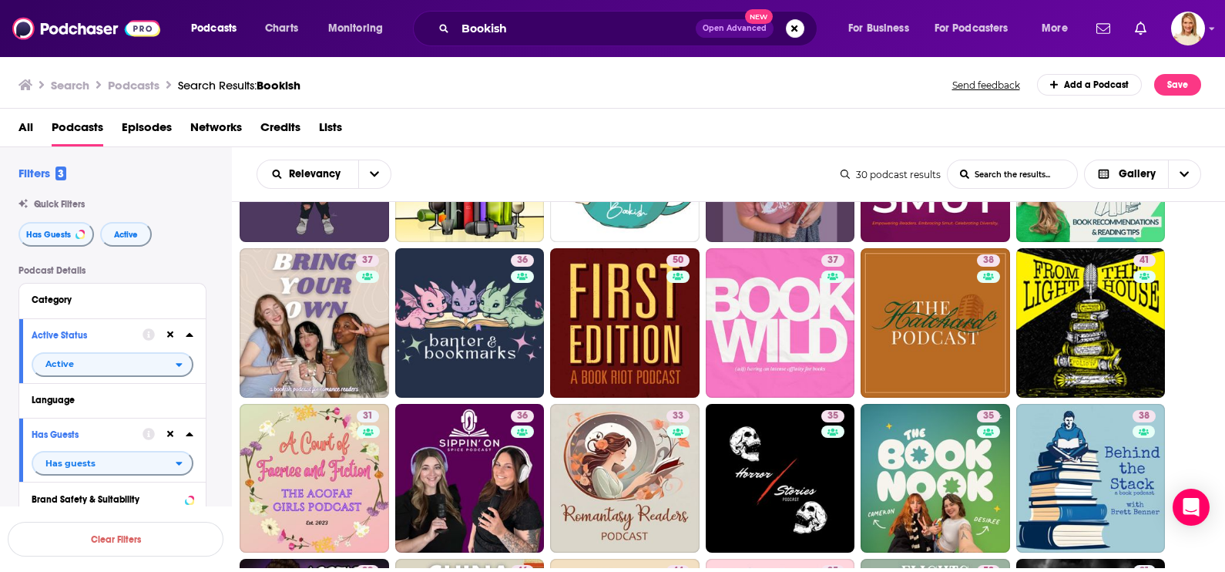
scroll to position [192, 0]
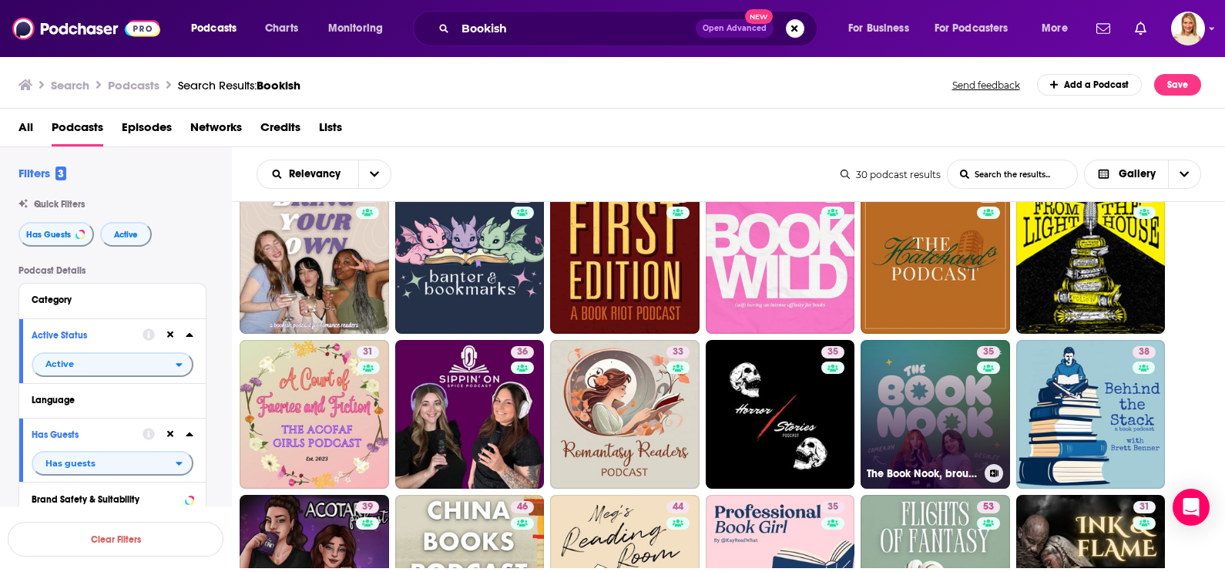
click at [922, 424] on link "35 The Book Nook, brought to you by the Fable app" at bounding box center [935, 414] width 149 height 149
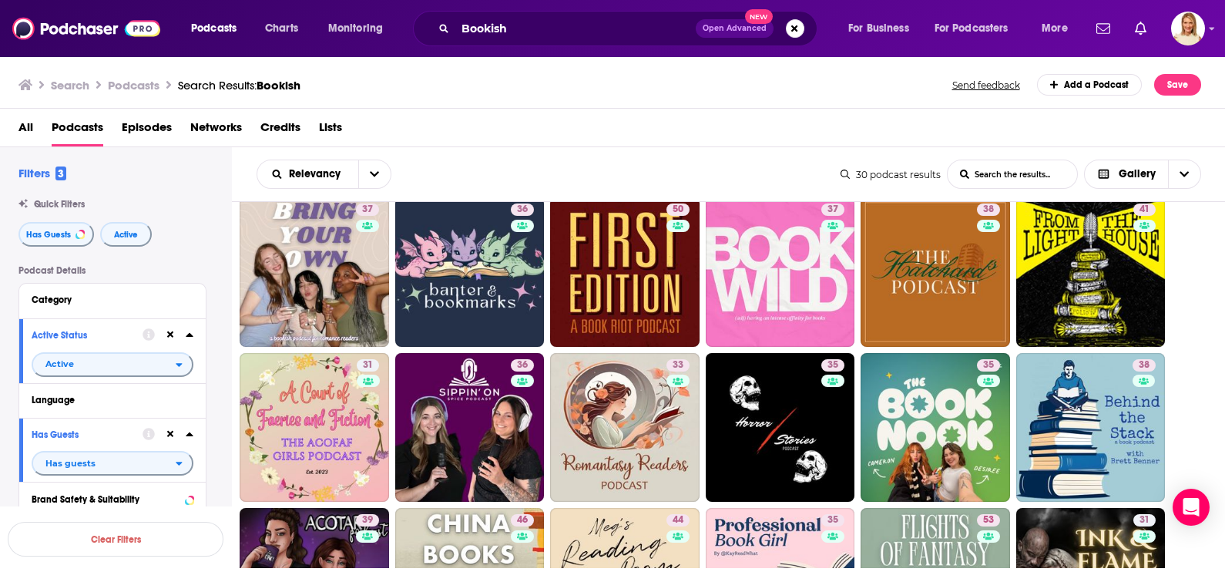
scroll to position [192, 0]
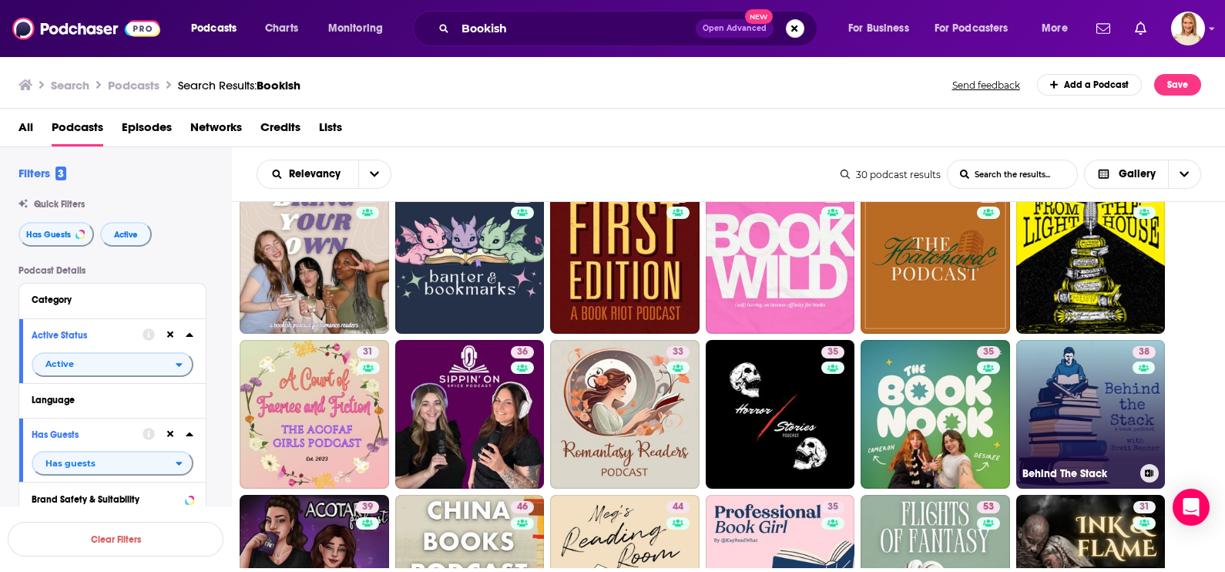
click at [1140, 418] on div "38" at bounding box center [1146, 405] width 27 height 119
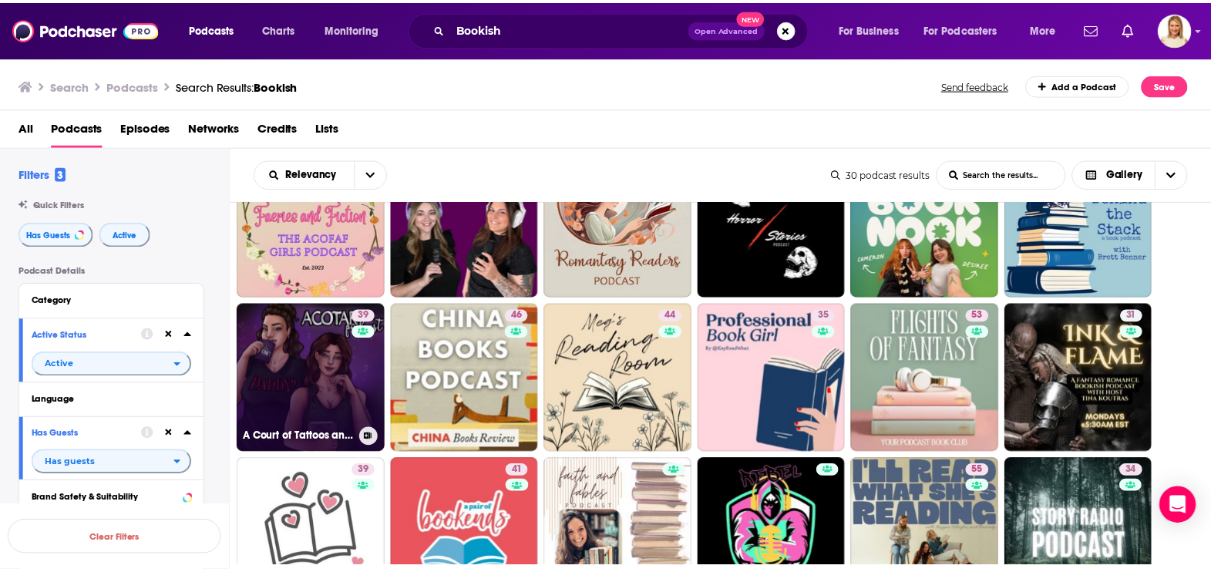
scroll to position [385, 0]
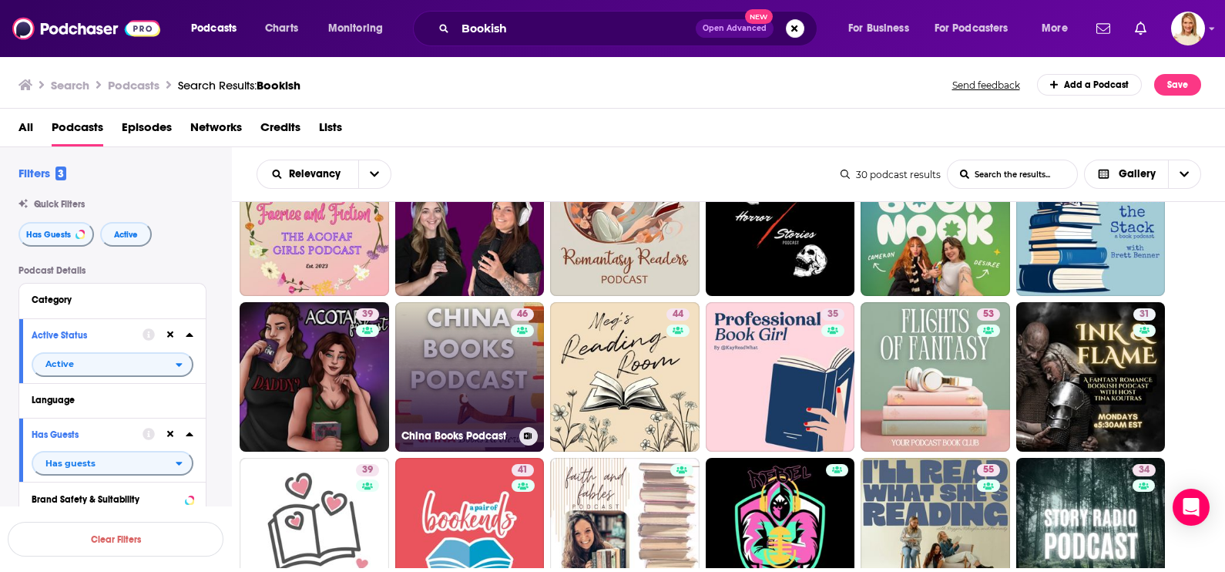
click at [479, 381] on link "46 China Books Podcast" at bounding box center [469, 376] width 149 height 149
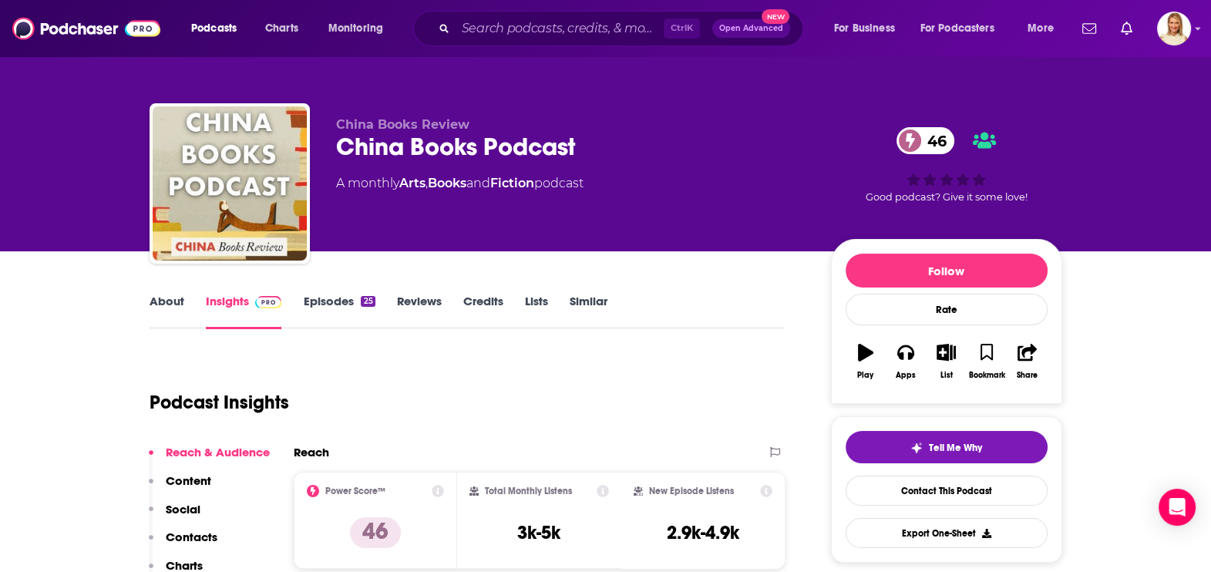
click at [173, 297] on link "About" at bounding box center [166, 311] width 35 height 35
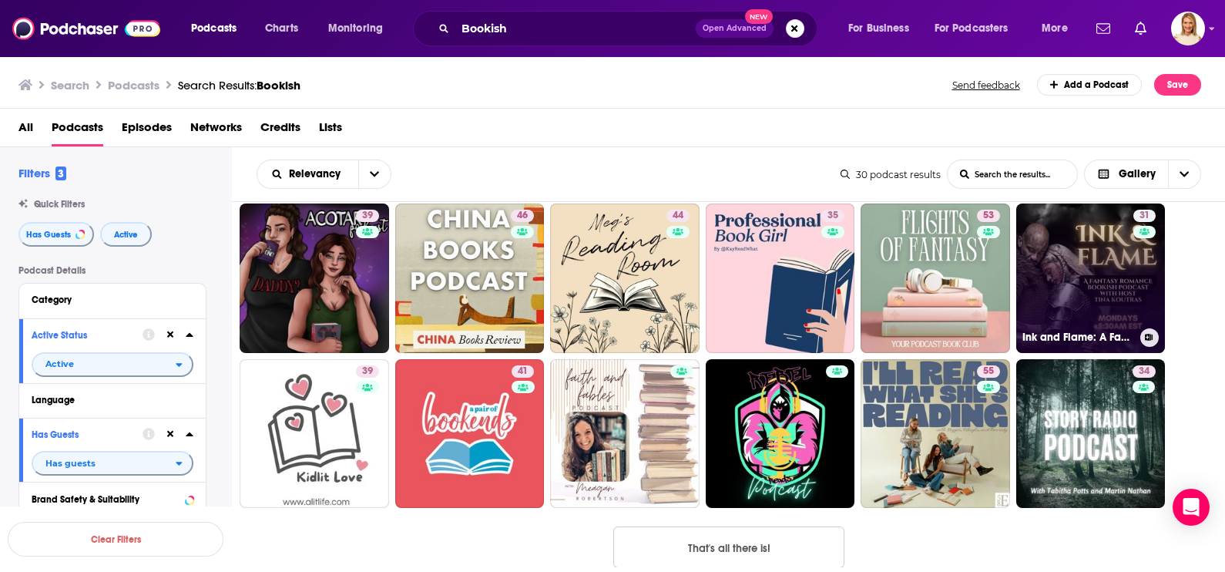
scroll to position [508, 0]
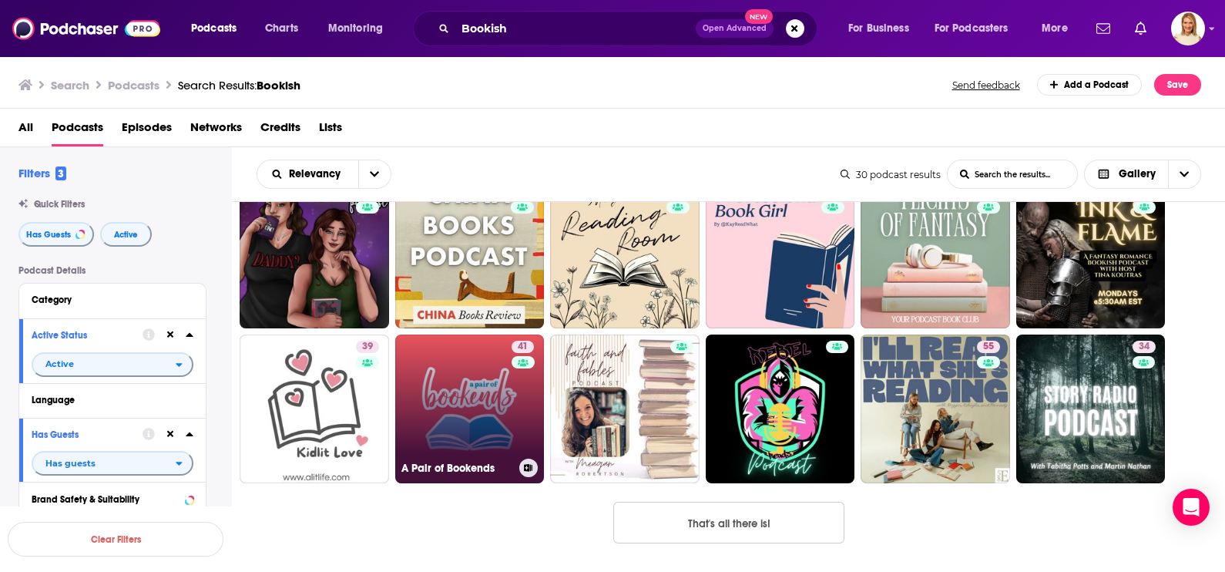
click at [469, 406] on link "41 A Pair of Bookends" at bounding box center [469, 408] width 149 height 149
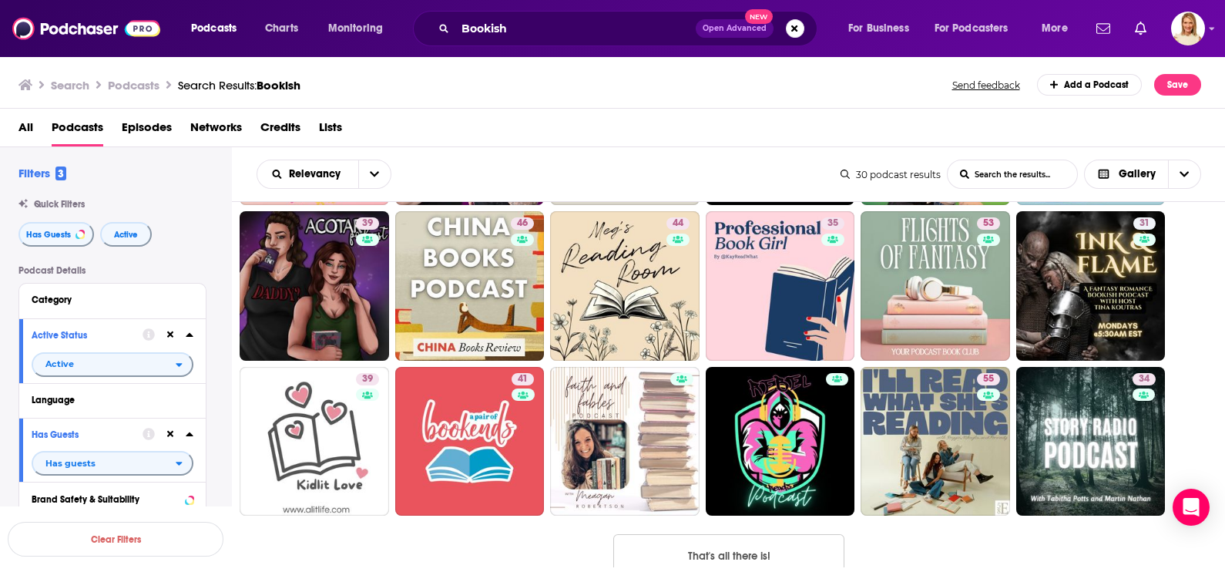
scroll to position [508, 0]
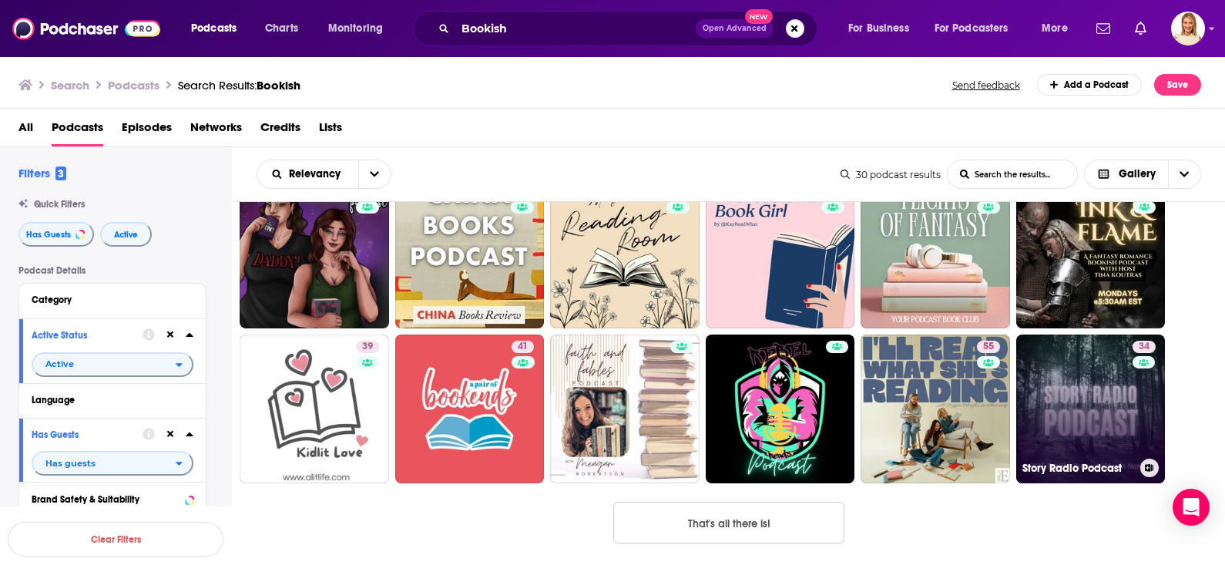
click at [1114, 422] on link "34 Story Radio Podcast" at bounding box center [1090, 408] width 149 height 149
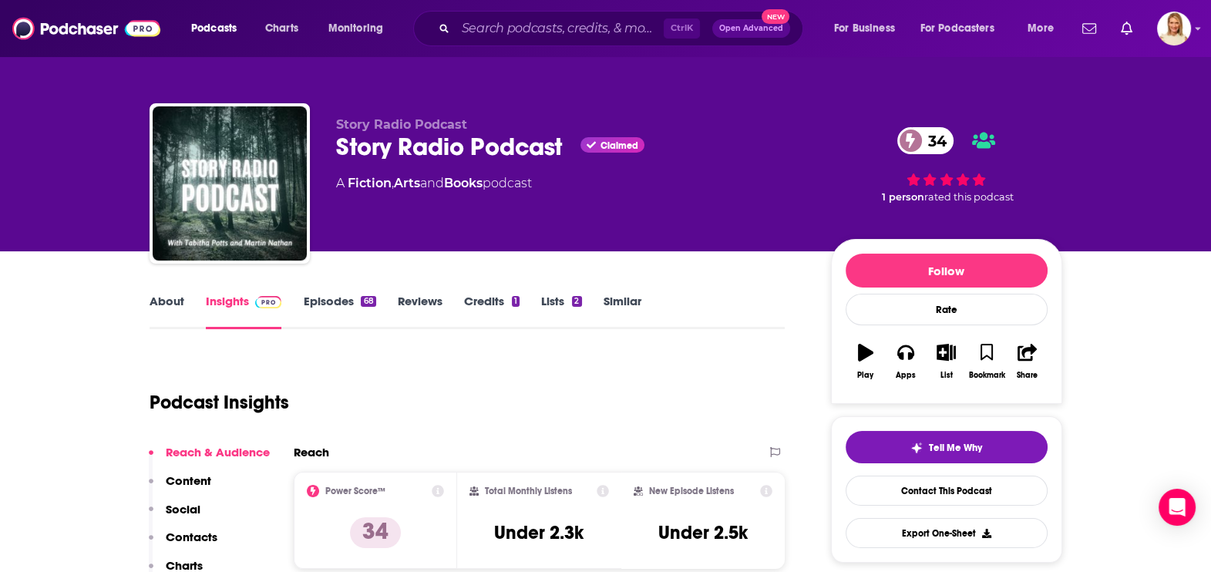
click at [163, 304] on link "About" at bounding box center [166, 311] width 35 height 35
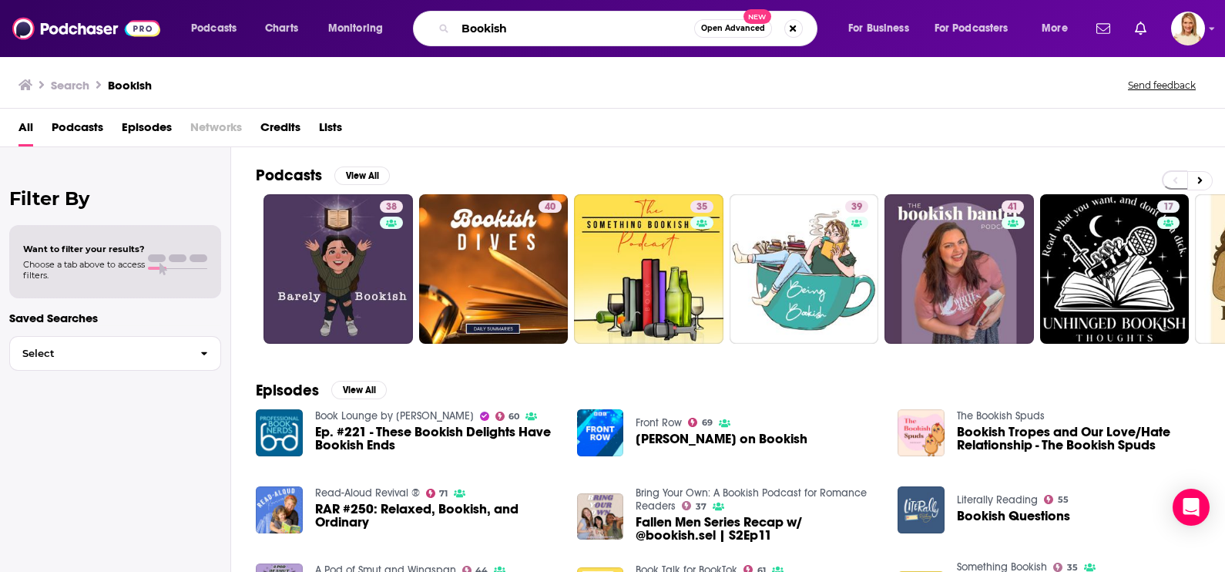
drag, startPoint x: 522, startPoint y: 27, endPoint x: 437, endPoint y: 27, distance: 84.8
click at [437, 27] on div "Bookish Open Advanced New" at bounding box center [615, 28] width 405 height 35
type input "y"
type input "YA"
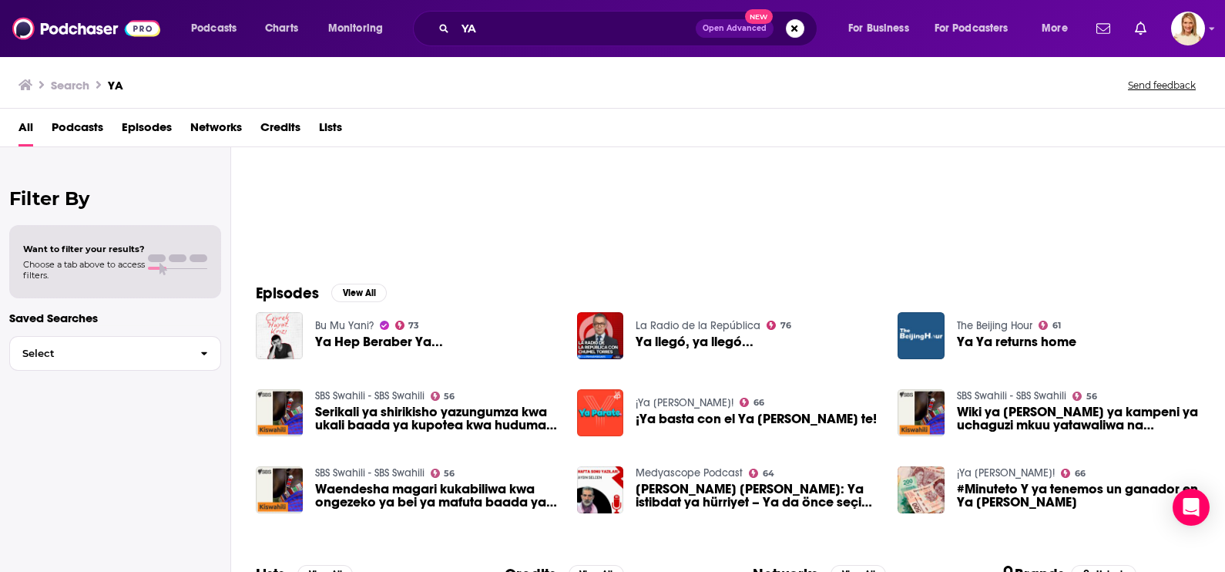
scroll to position [96, 0]
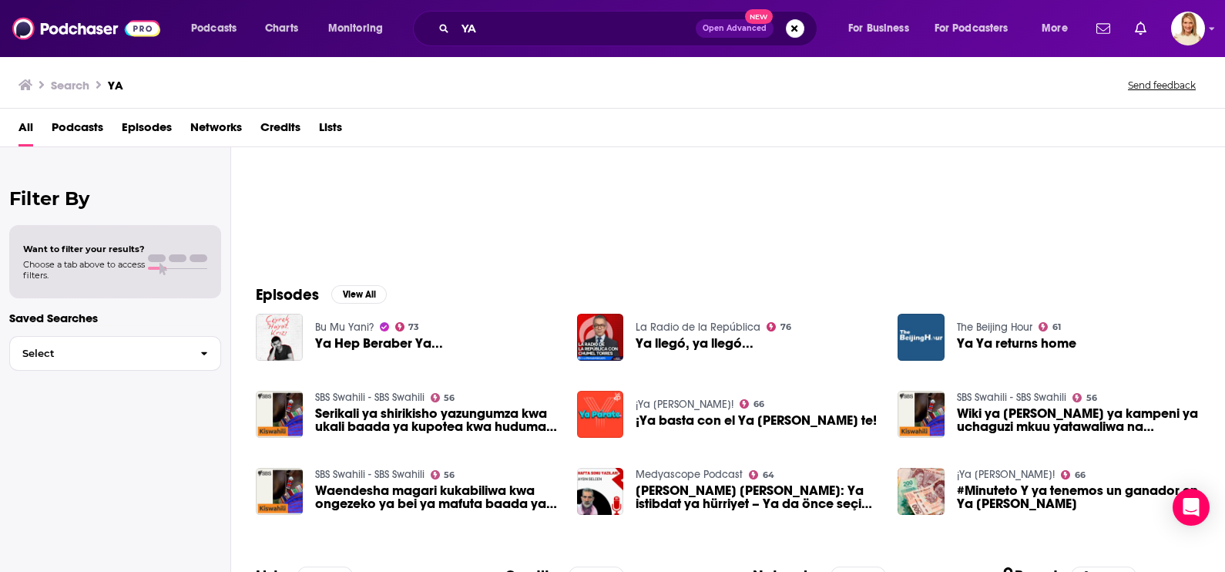
click at [80, 125] on span "Podcasts" at bounding box center [78, 131] width 52 height 32
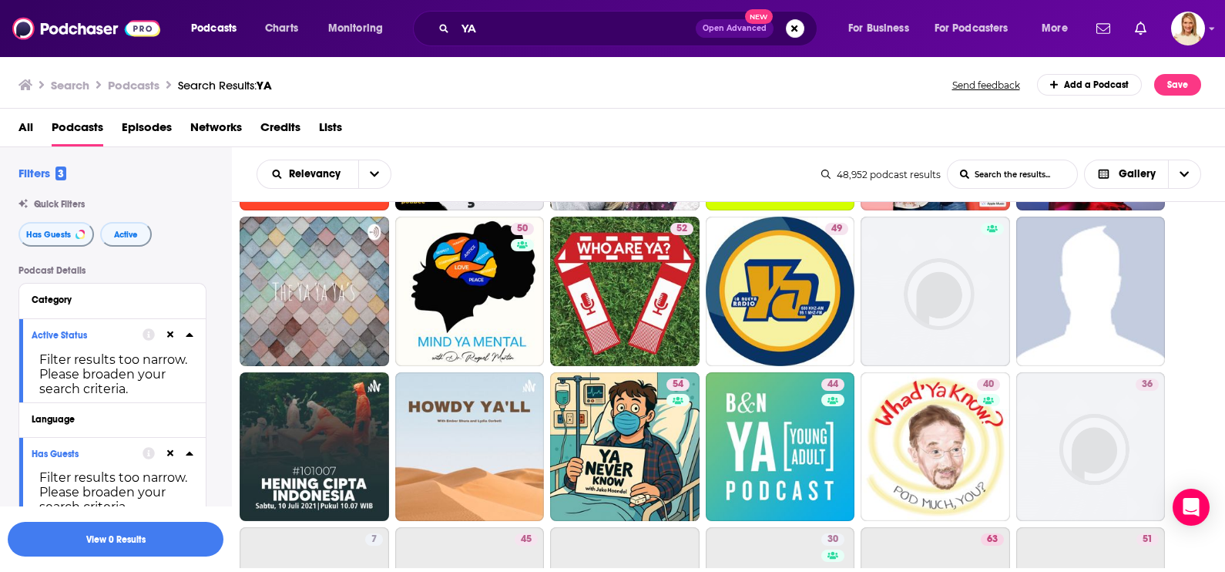
scroll to position [192, 0]
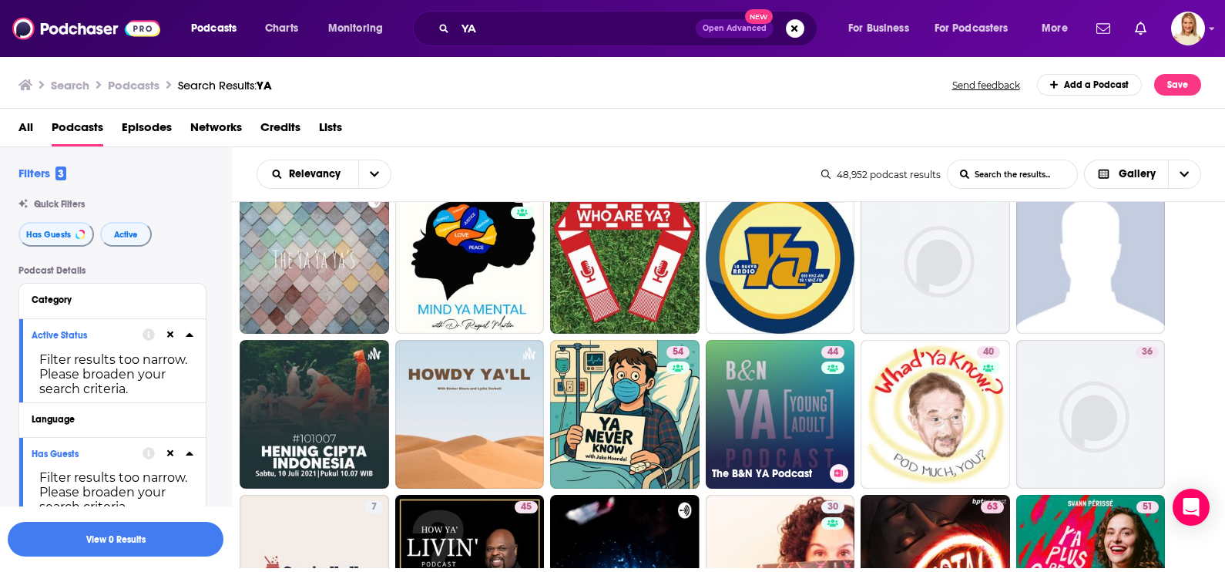
click at [782, 379] on link "44 The B&N YA Podcast" at bounding box center [780, 414] width 149 height 149
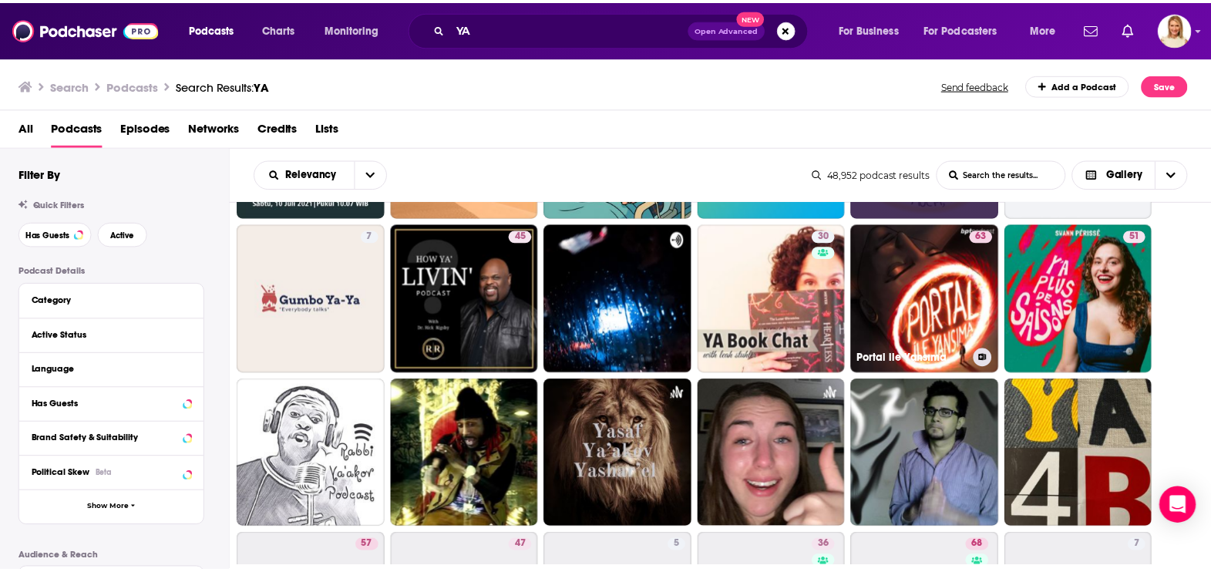
scroll to position [482, 0]
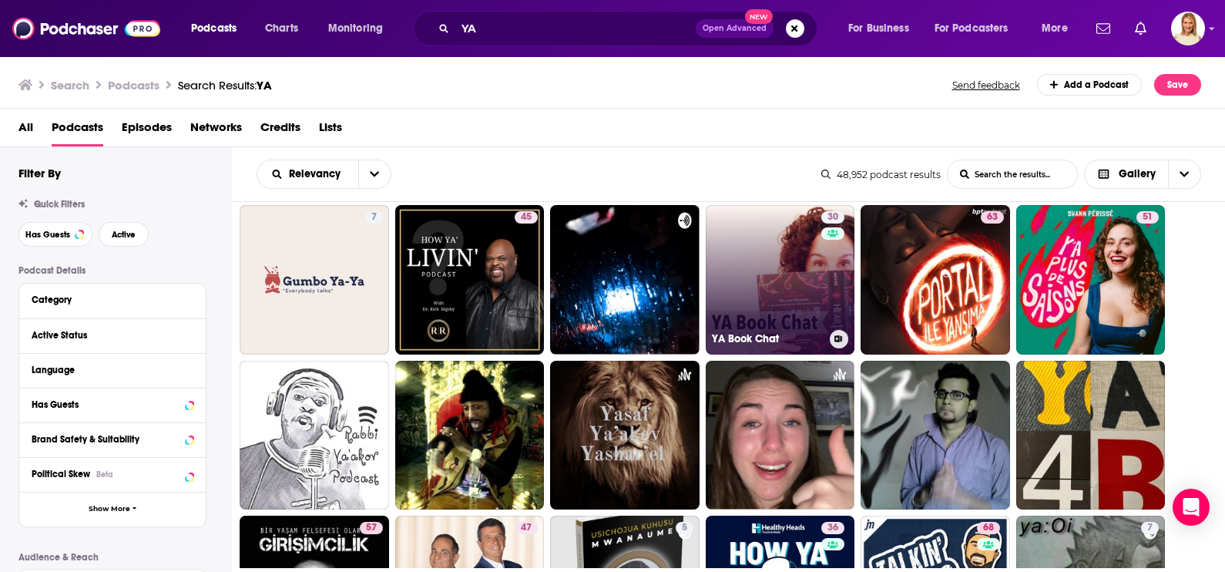
click at [825, 297] on div "30" at bounding box center [834, 270] width 27 height 119
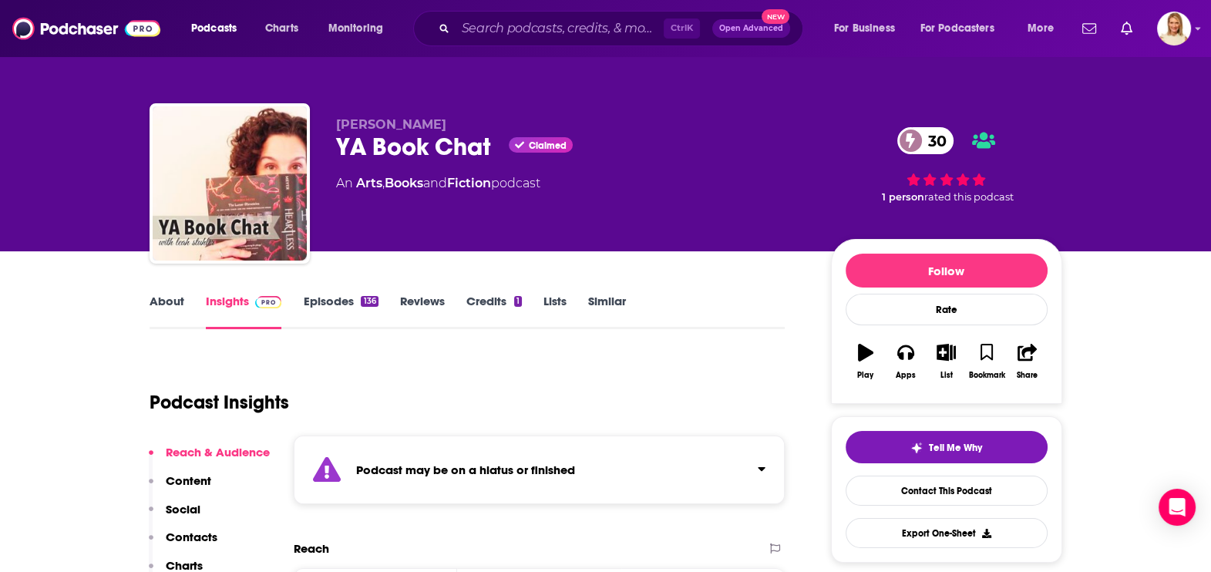
scroll to position [289, 0]
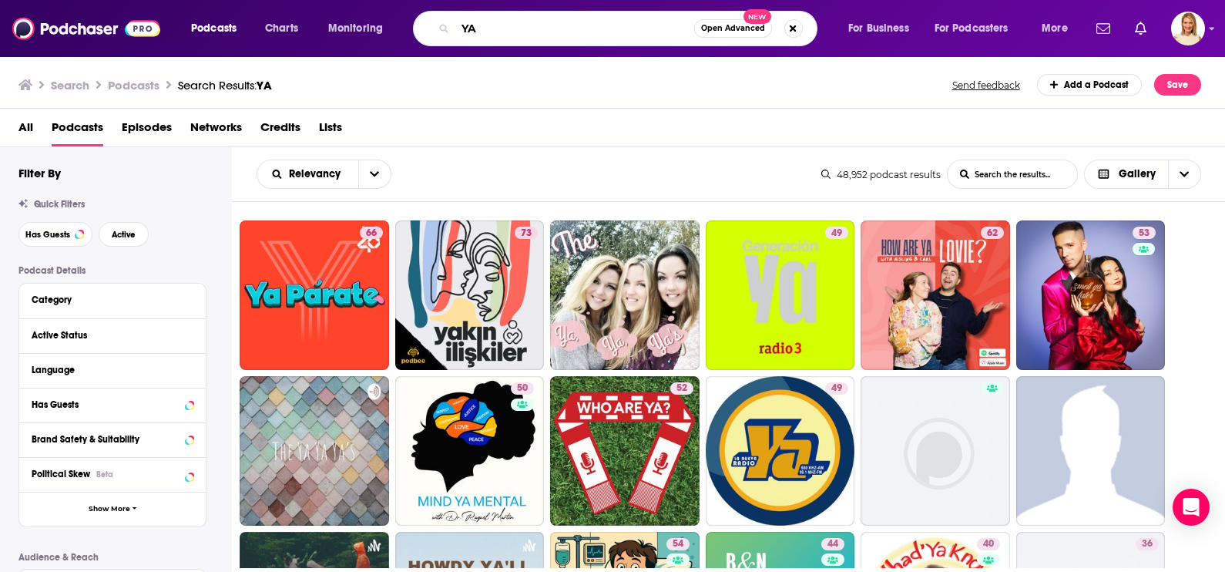
click at [493, 29] on input "YA" at bounding box center [574, 28] width 239 height 25
type input "Y"
type input "Book riot"
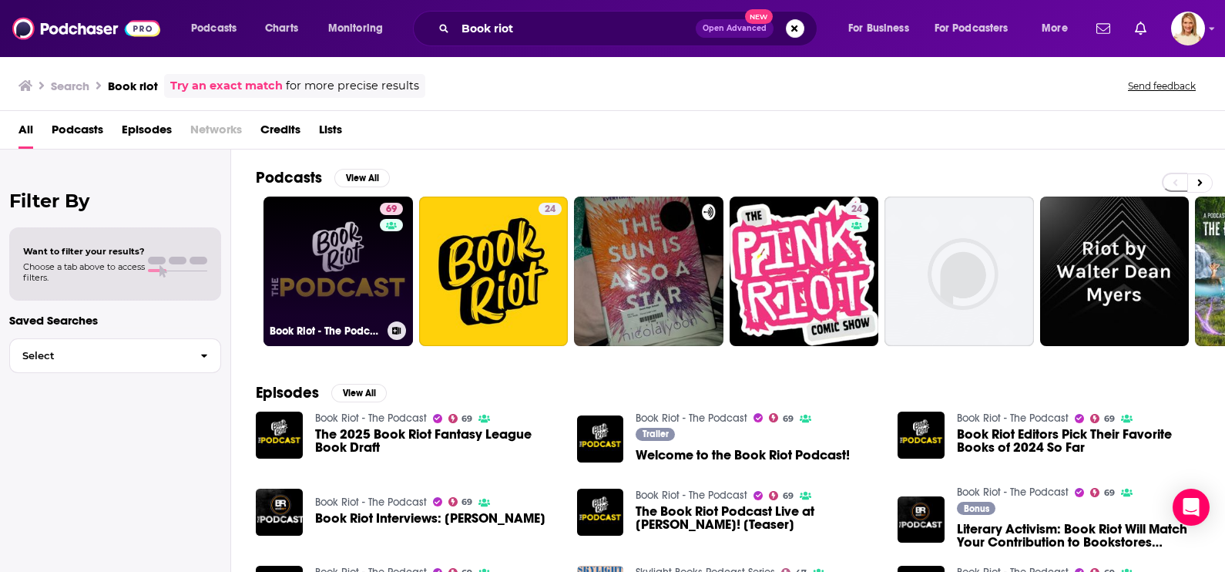
click at [386, 291] on div "69" at bounding box center [393, 262] width 27 height 119
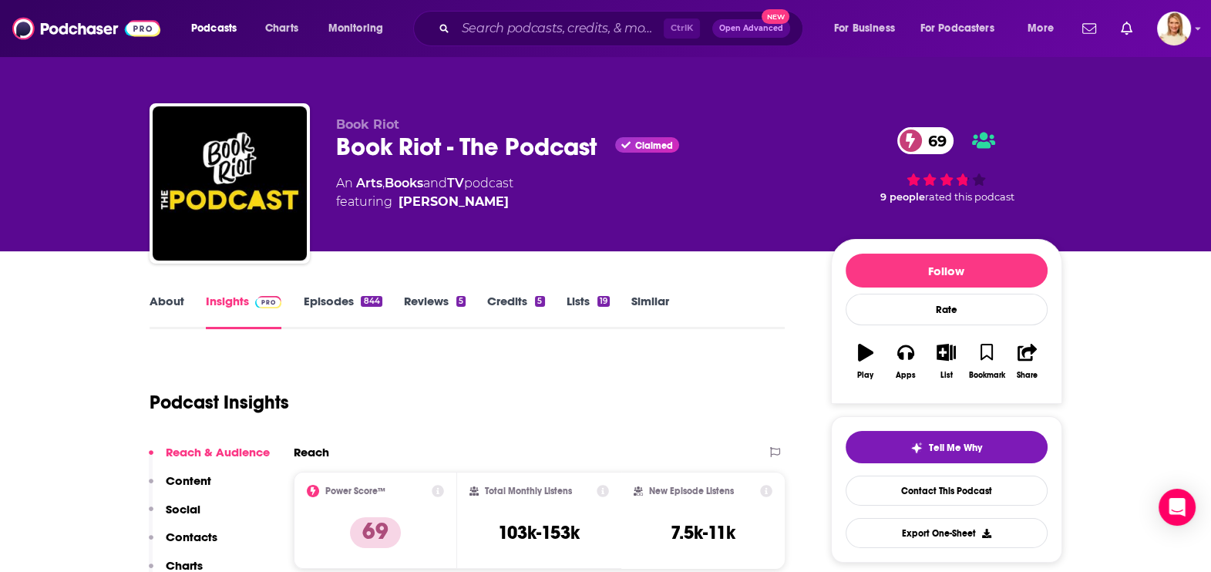
scroll to position [192, 0]
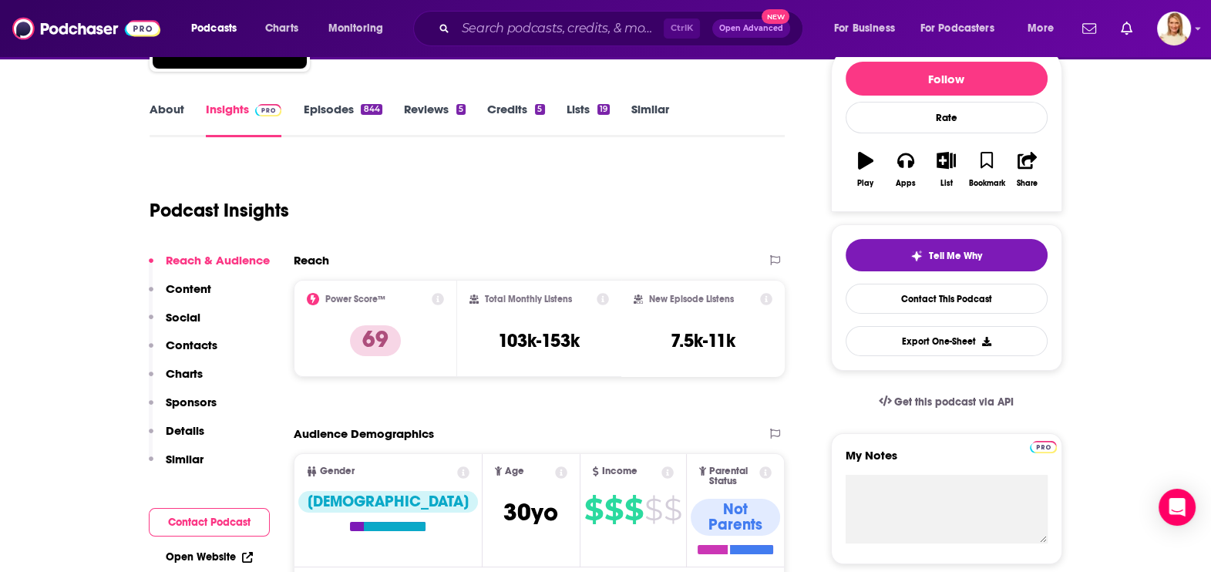
click at [163, 102] on link "About" at bounding box center [166, 119] width 35 height 35
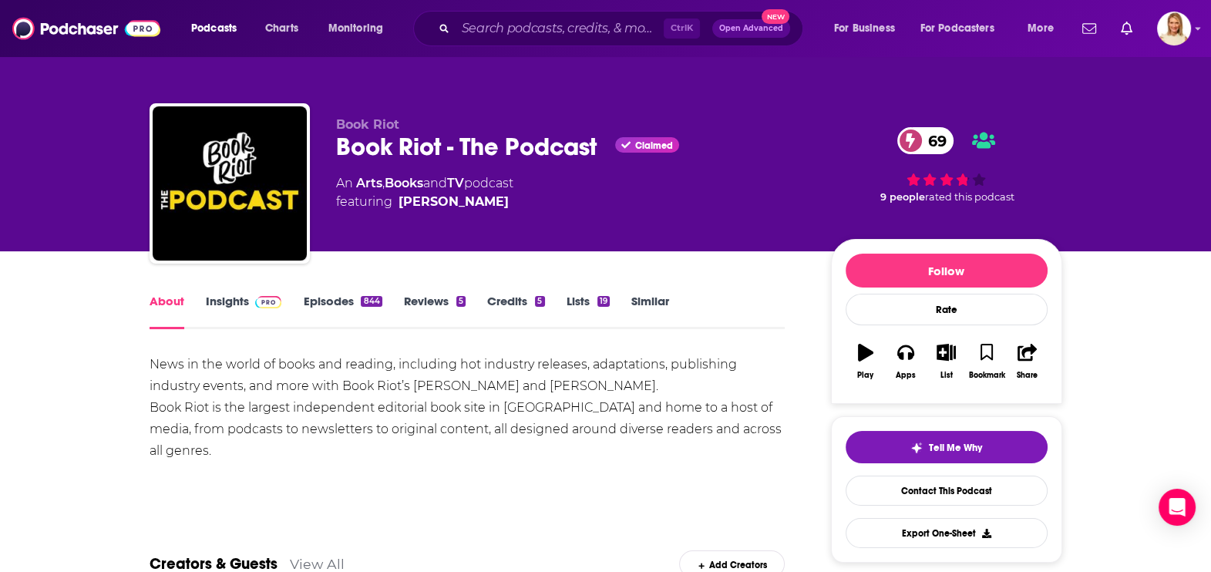
click at [657, 298] on link "Similar" at bounding box center [650, 311] width 38 height 35
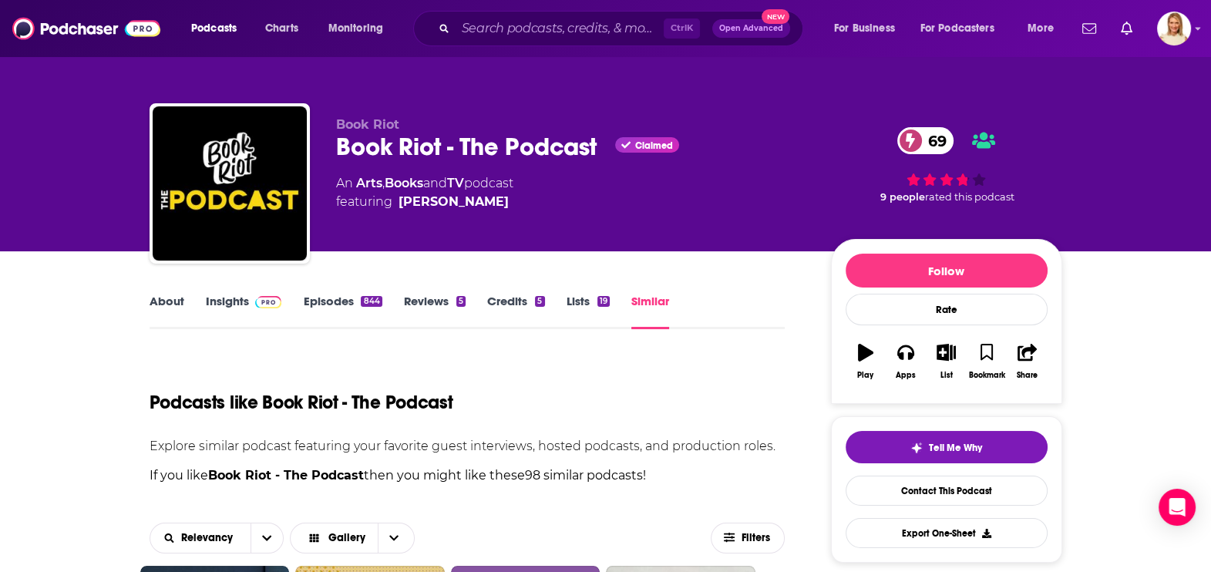
scroll to position [192, 0]
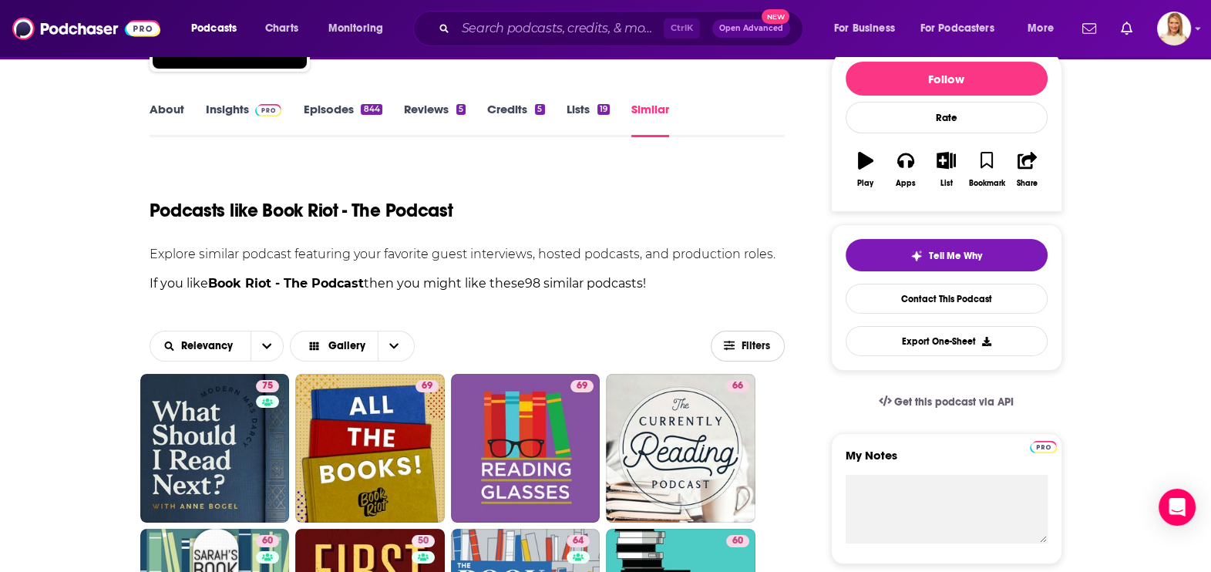
click at [740, 340] on span "Filters" at bounding box center [747, 346] width 72 height 12
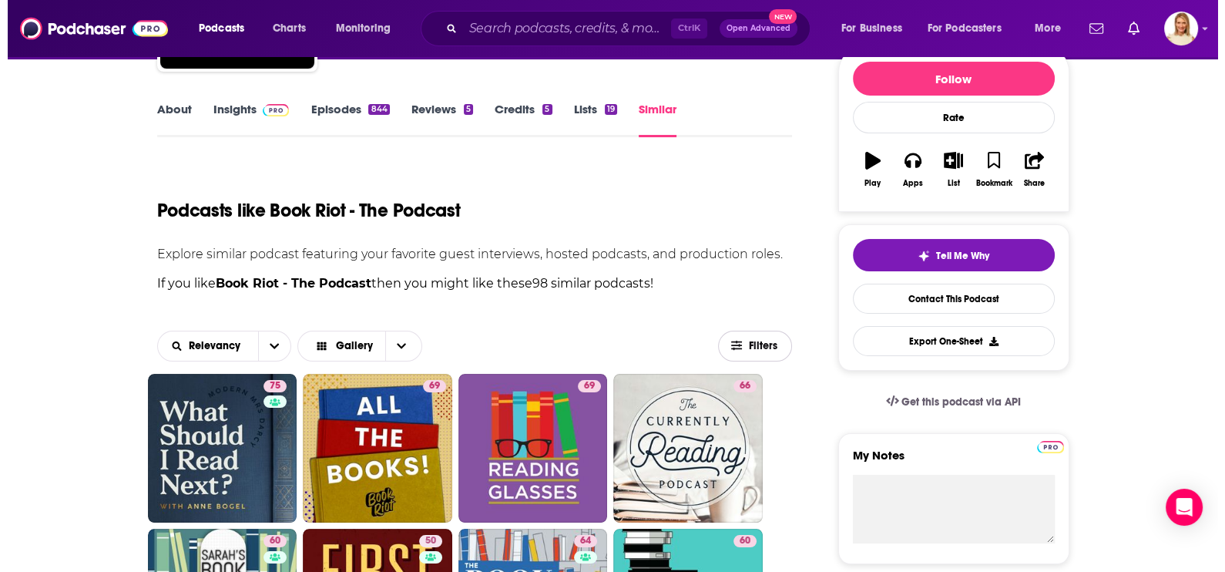
scroll to position [0, 0]
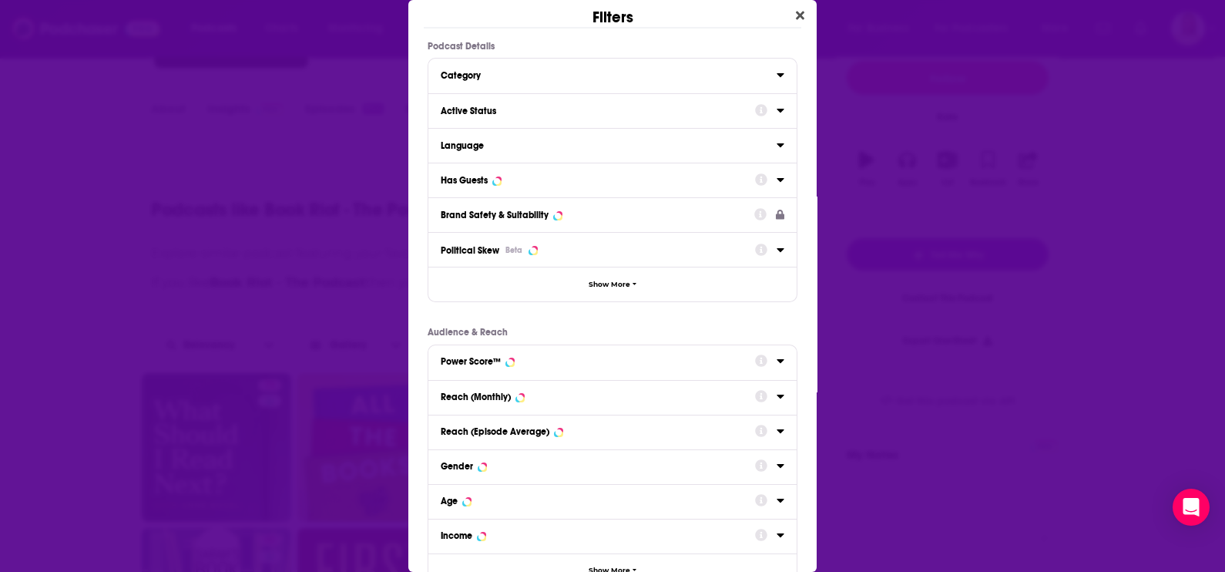
click at [777, 107] on icon "Dialog" at bounding box center [781, 110] width 8 height 12
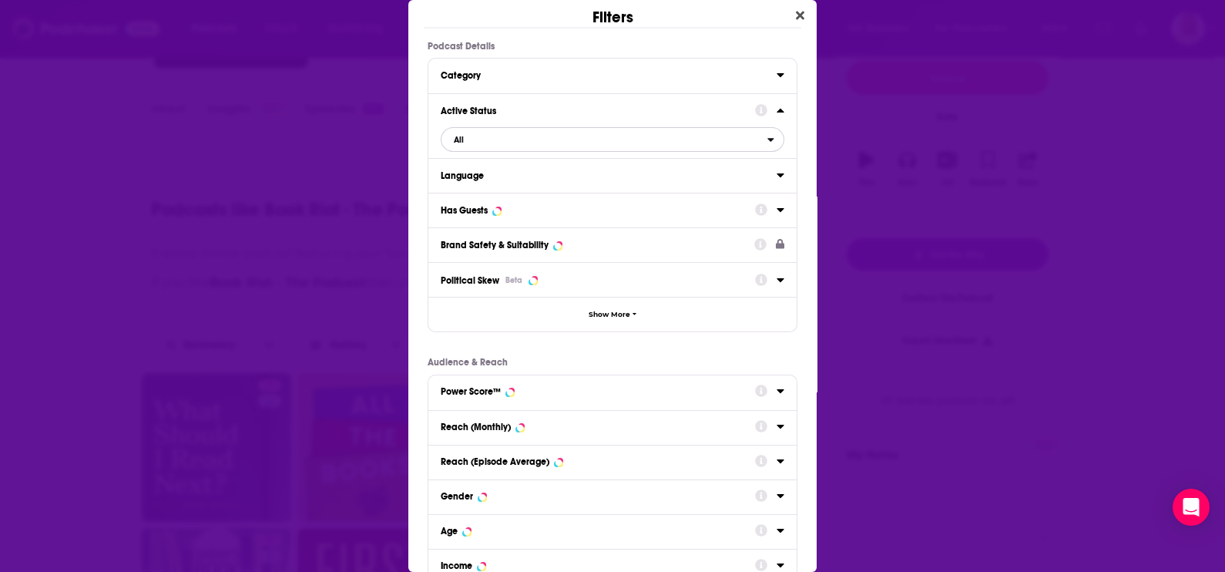
click at [751, 139] on span "All" at bounding box center [605, 139] width 326 height 20
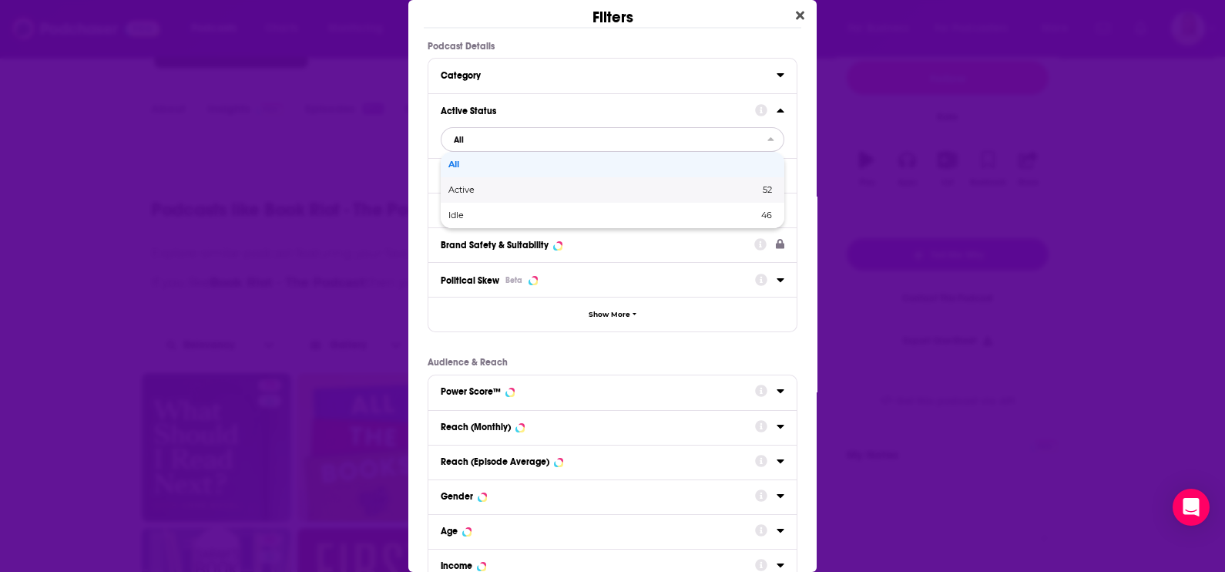
click at [578, 191] on span "Active" at bounding box center [532, 190] width 169 height 8
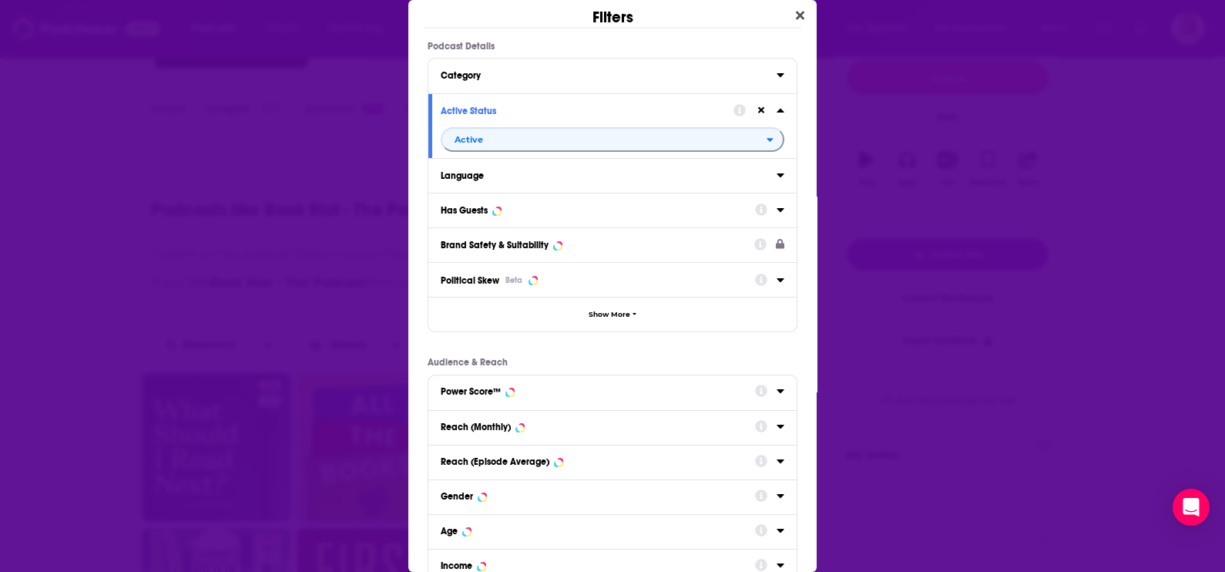
click at [777, 210] on icon "Dialog" at bounding box center [781, 209] width 8 height 12
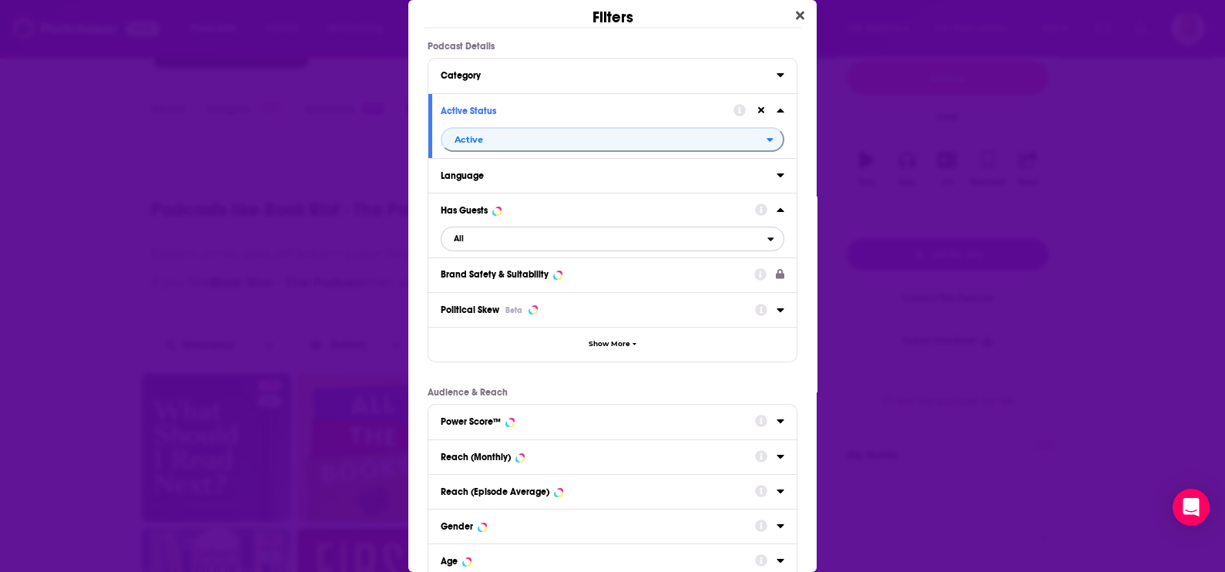
click at [755, 232] on button "All" at bounding box center [613, 239] width 344 height 25
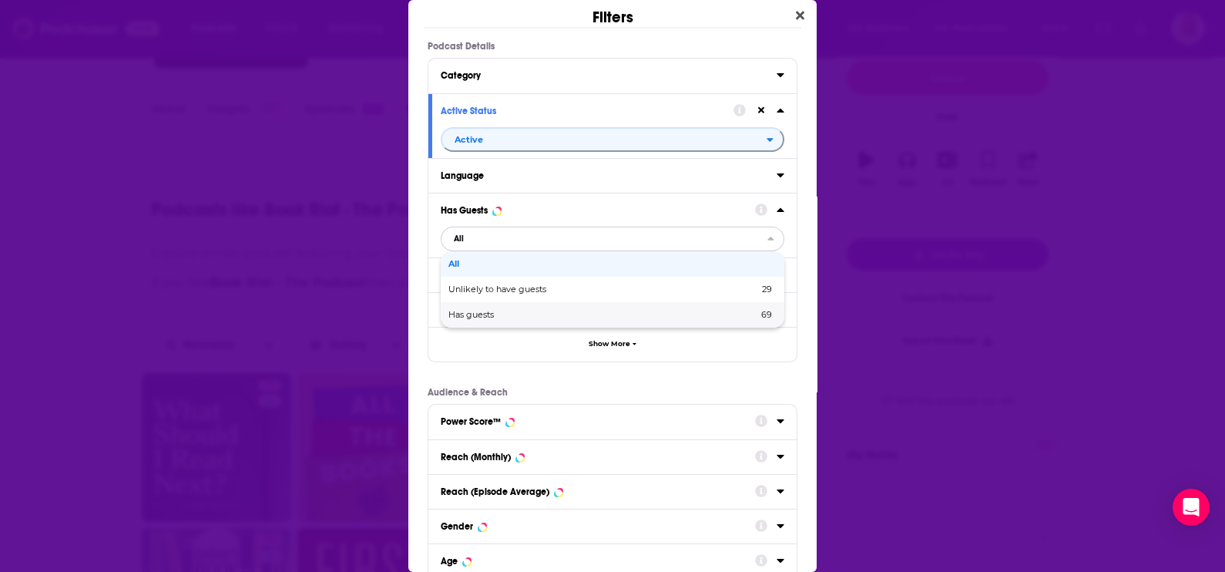
click at [518, 312] on span "Has guests" at bounding box center [536, 315] width 177 height 8
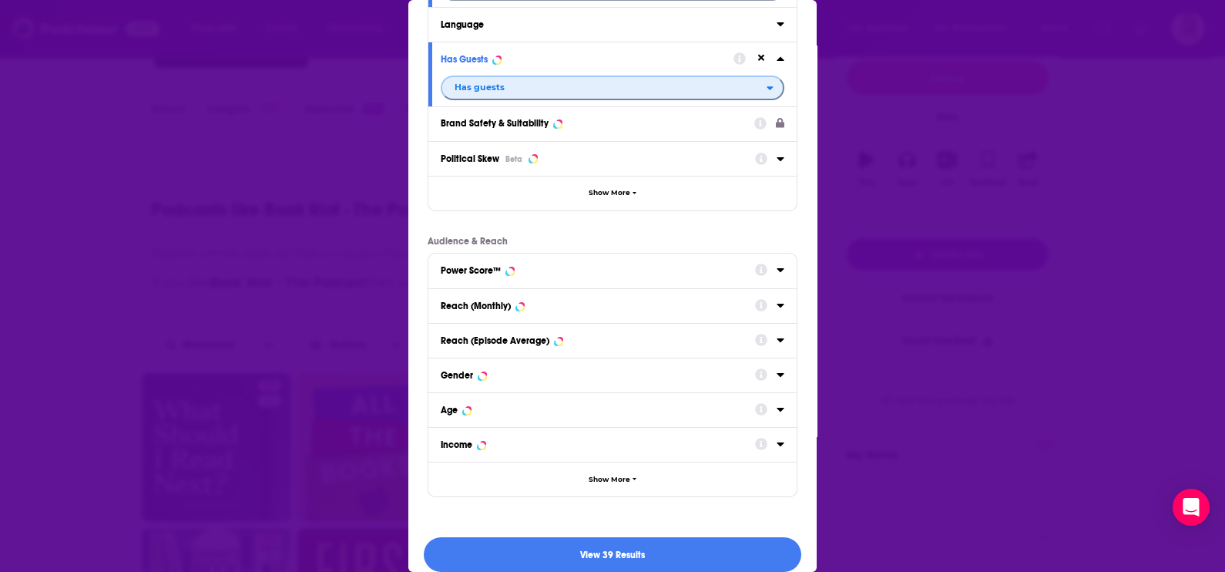
scroll to position [166, 0]
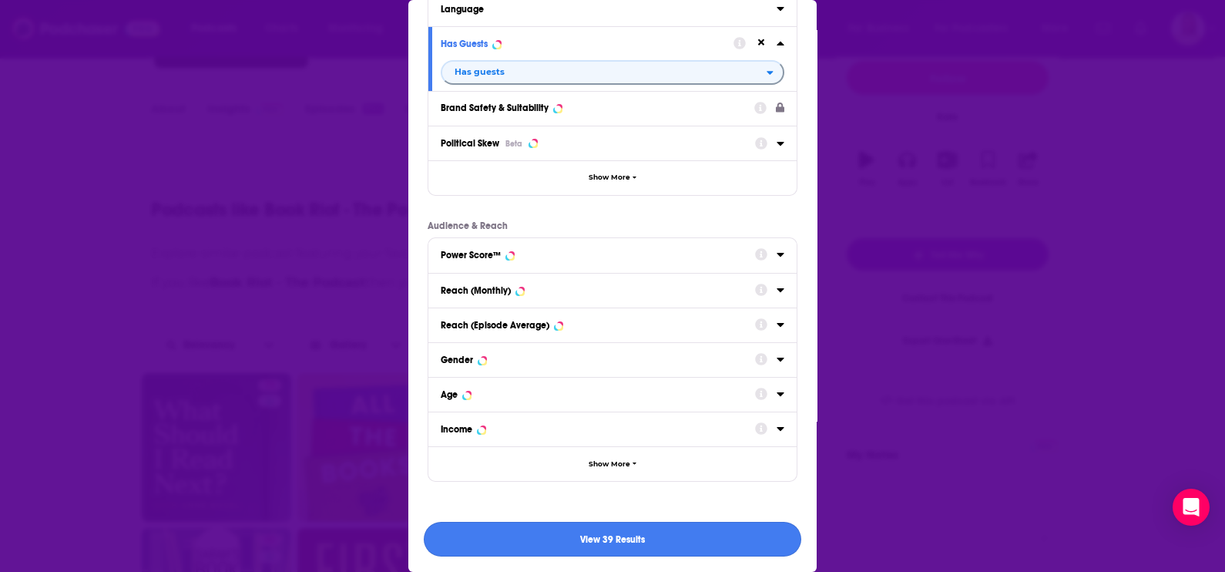
click at [650, 531] on button "View 39 Results" at bounding box center [613, 539] width 378 height 35
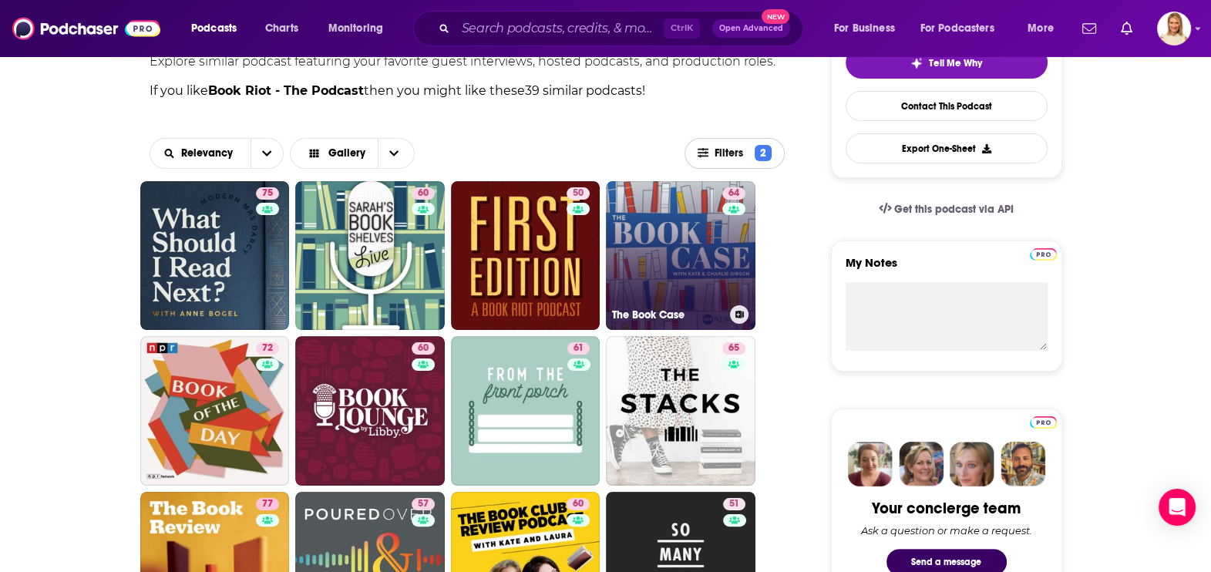
scroll to position [385, 0]
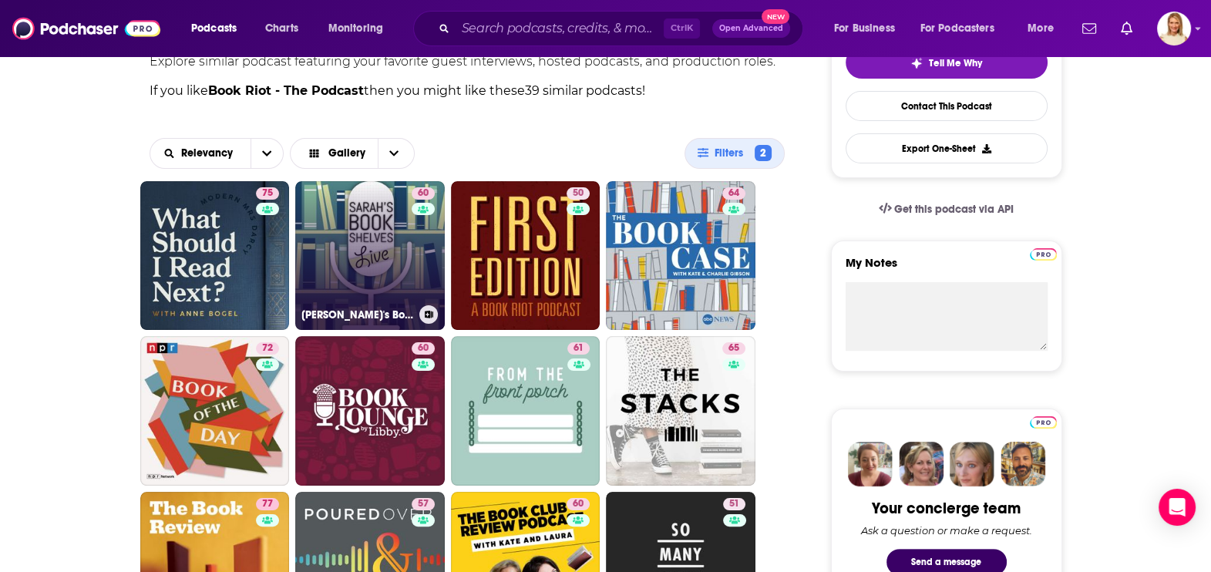
click at [400, 281] on link "60 [PERSON_NAME]'s Bookshelves Live" at bounding box center [369, 255] width 149 height 149
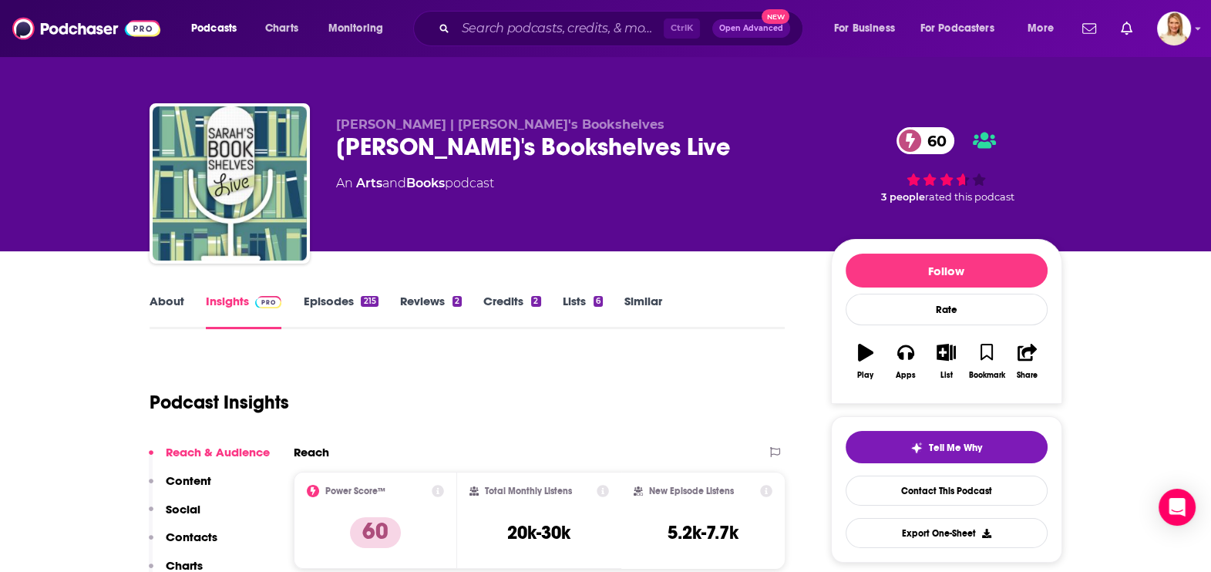
click at [162, 299] on link "About" at bounding box center [166, 311] width 35 height 35
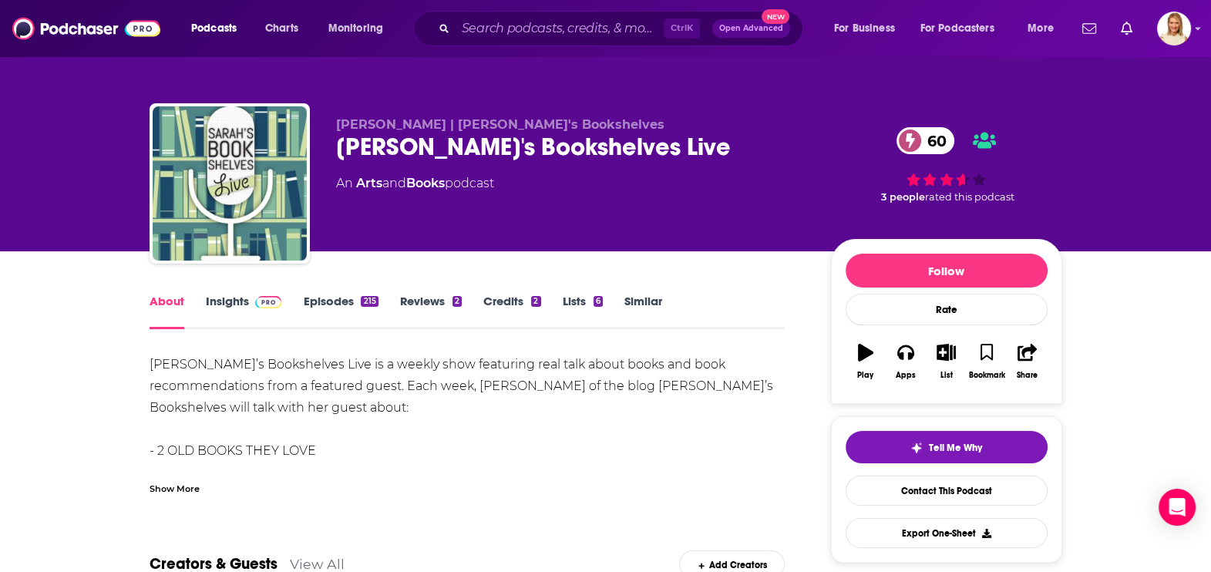
click at [240, 297] on link "Insights" at bounding box center [244, 311] width 76 height 35
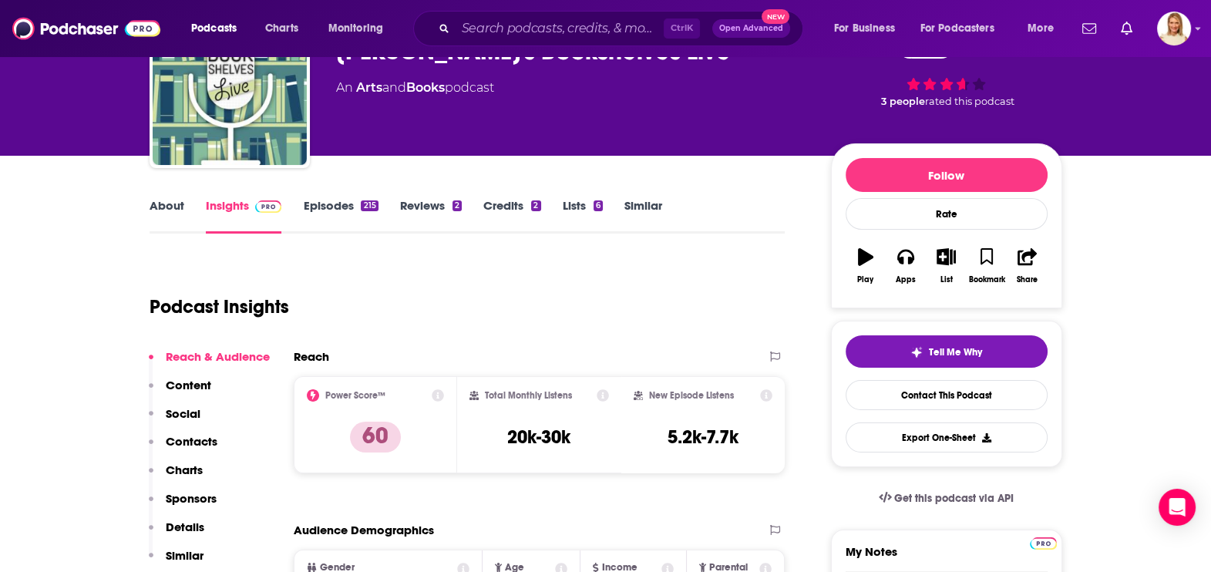
scroll to position [96, 0]
click at [356, 204] on link "Episodes 215" at bounding box center [340, 215] width 75 height 35
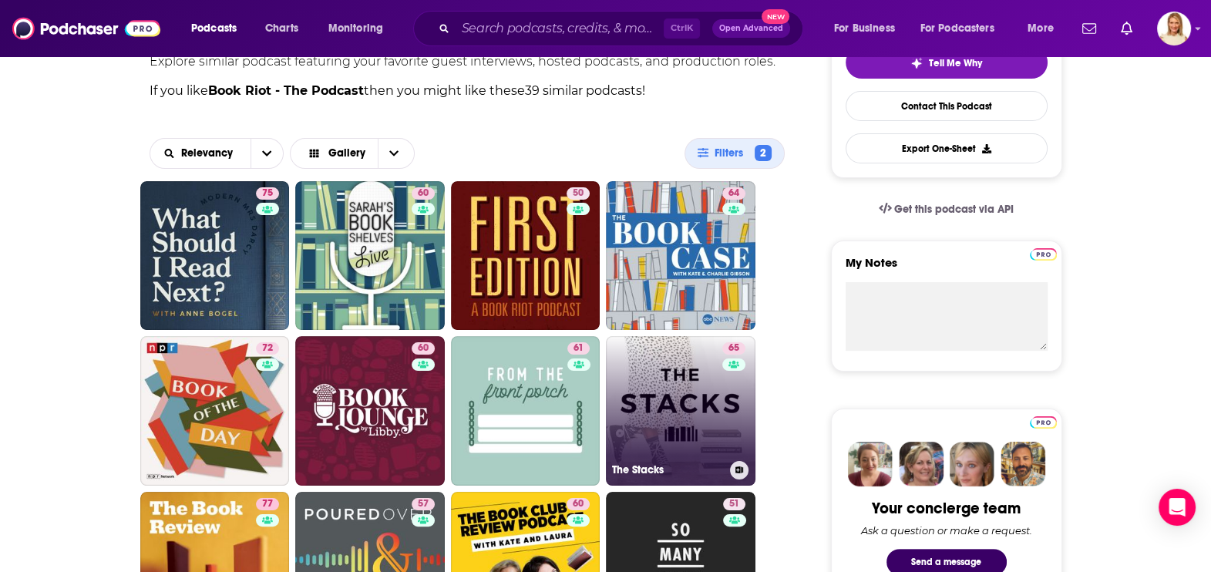
scroll to position [482, 0]
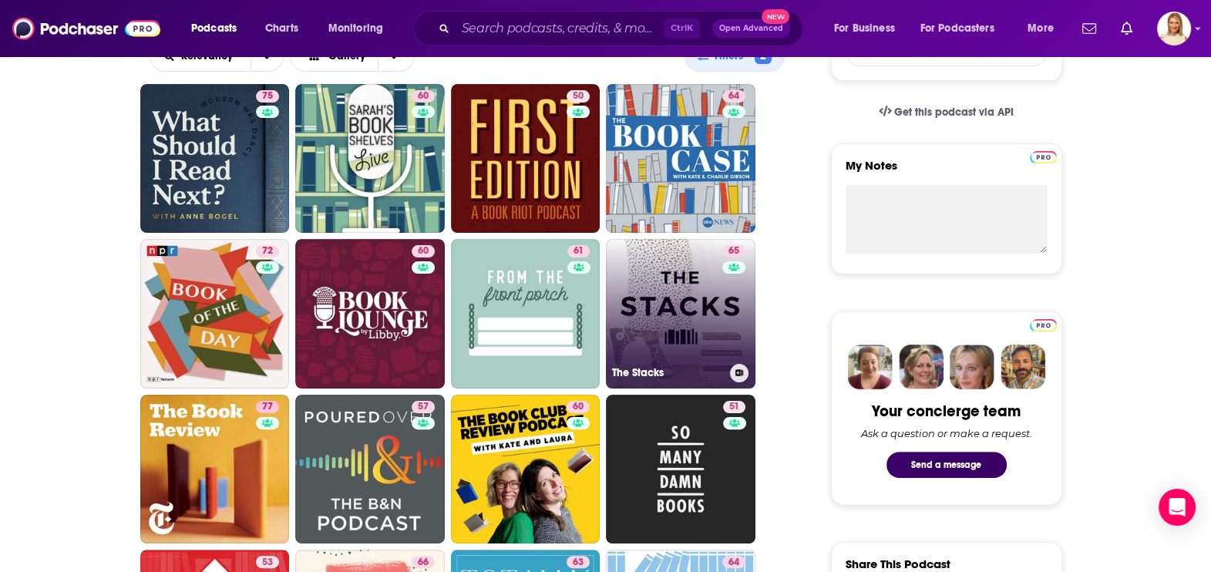
click at [685, 301] on link "65 The Stacks" at bounding box center [680, 313] width 149 height 149
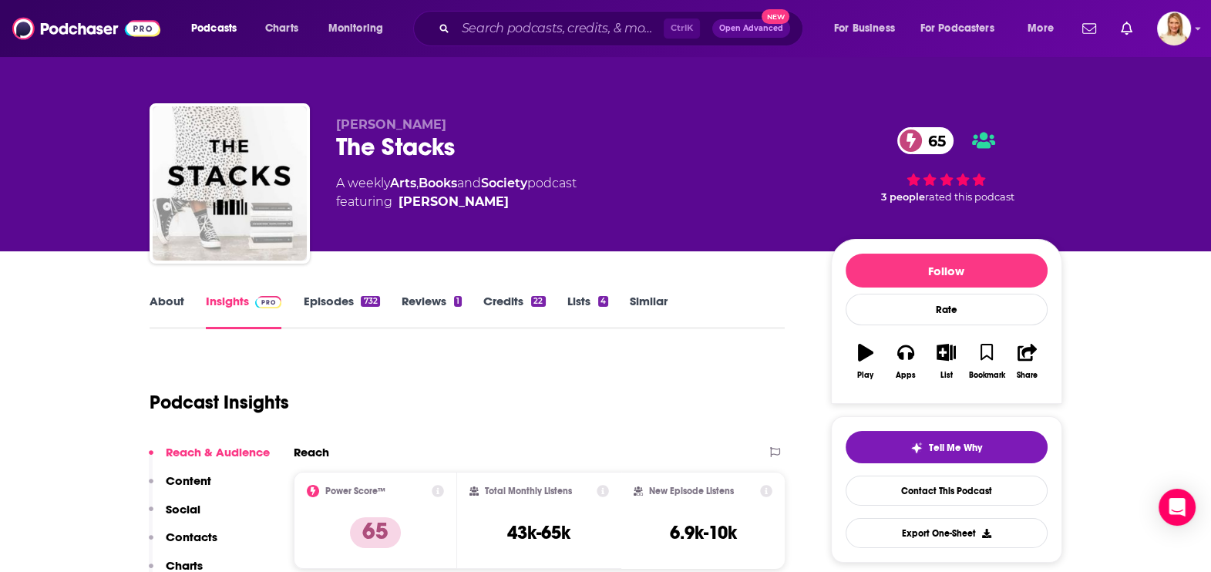
click at [170, 305] on link "About" at bounding box center [166, 311] width 35 height 35
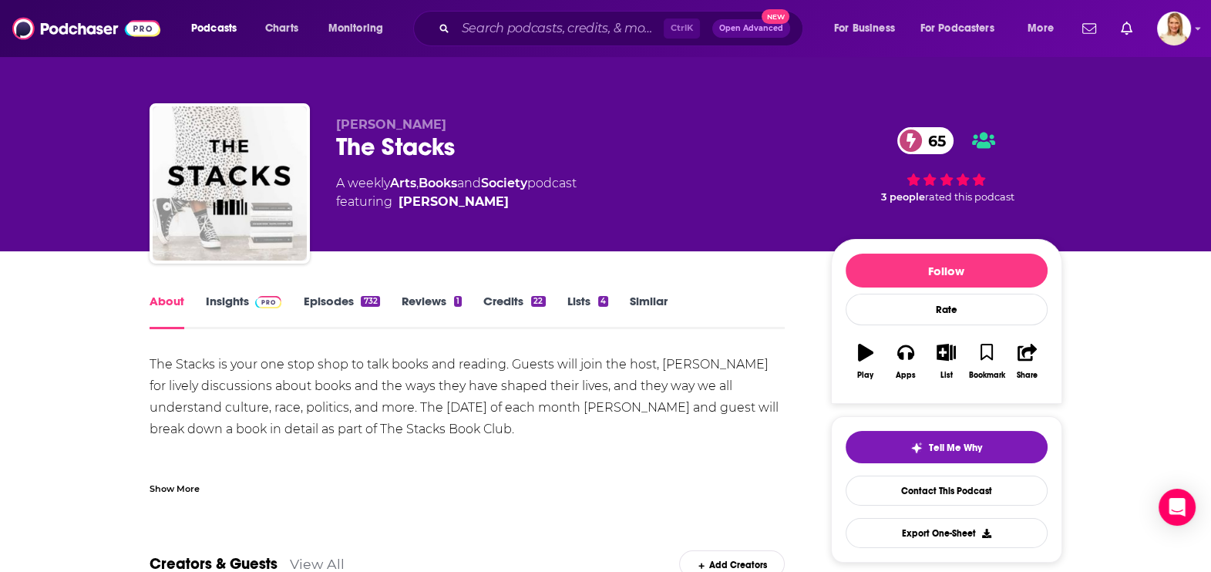
click at [344, 297] on link "Episodes 732" at bounding box center [341, 311] width 76 height 35
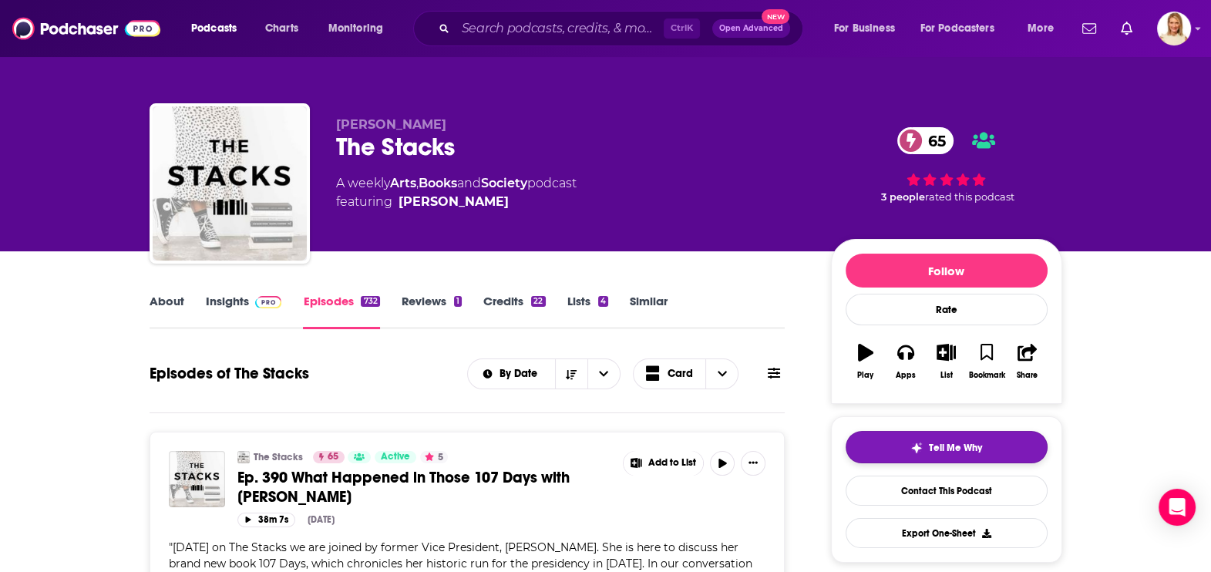
scroll to position [96, 0]
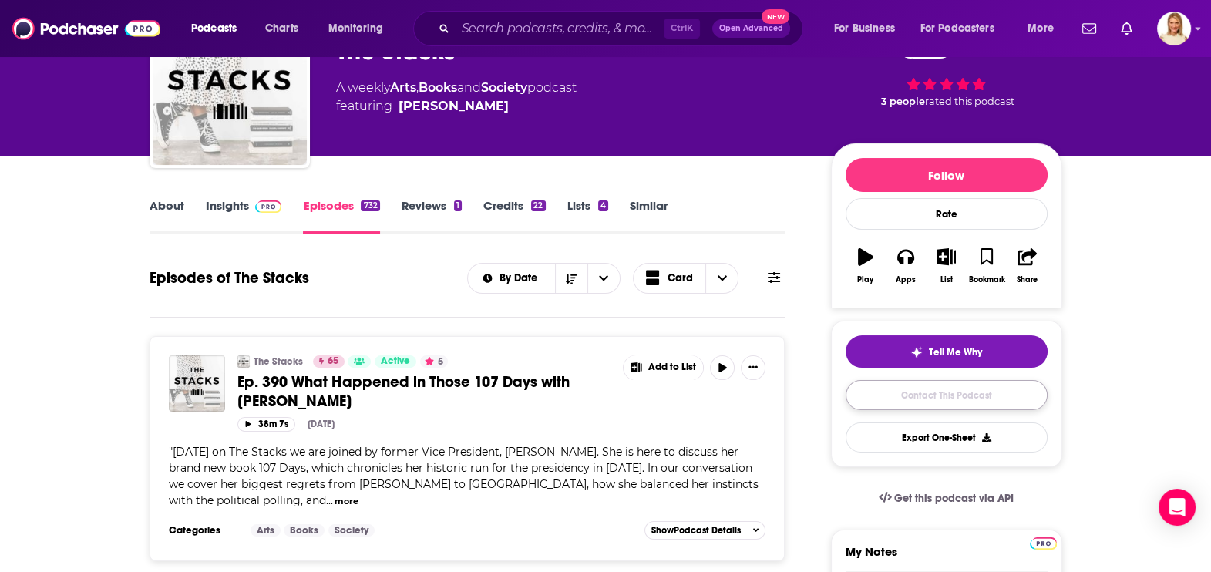
click at [979, 388] on link "Contact This Podcast" at bounding box center [946, 395] width 202 height 30
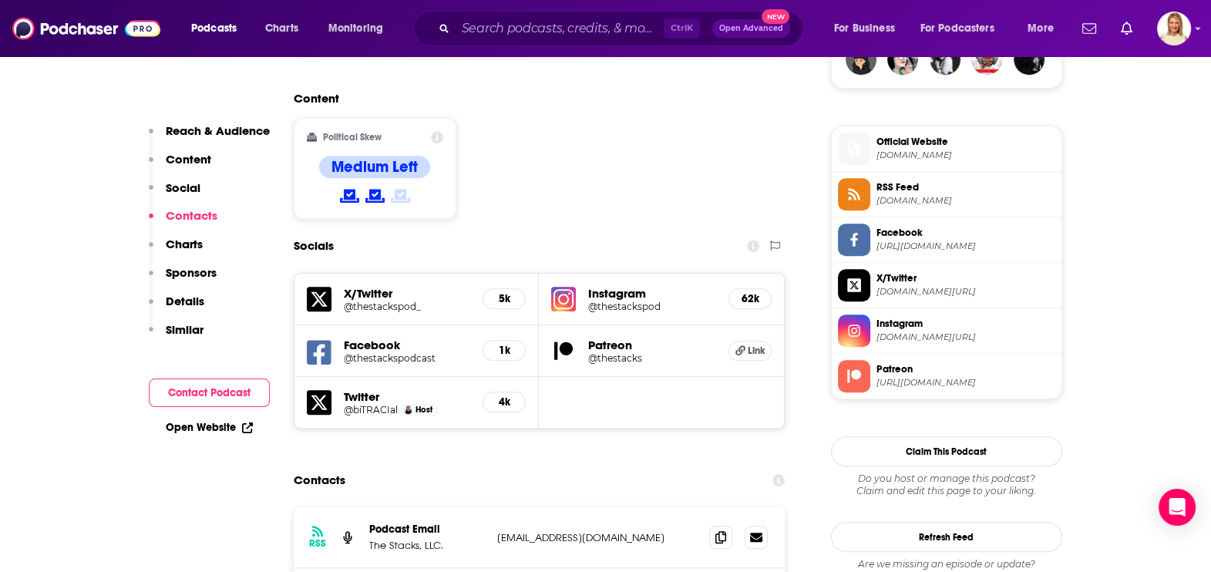
scroll to position [1278, 0]
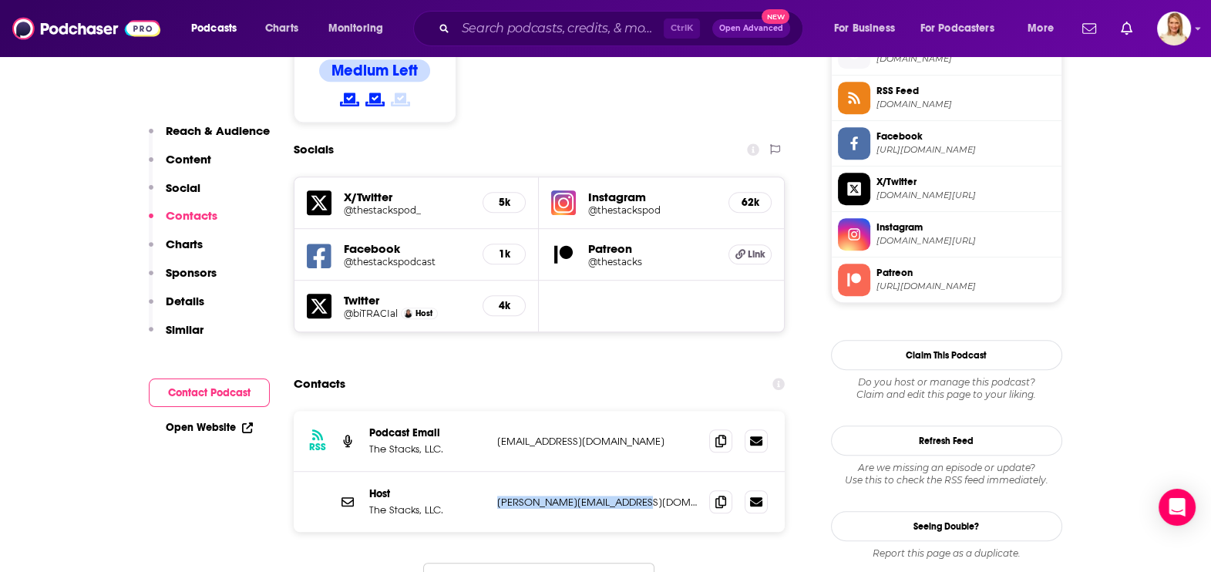
drag, startPoint x: 642, startPoint y: 420, endPoint x: 490, endPoint y: 420, distance: 151.8
click at [490, 472] on div "Host The Stacks, LLC. [PERSON_NAME][EMAIL_ADDRESS][DOMAIN_NAME] [PERSON_NAME][E…" at bounding box center [540, 502] width 492 height 60
copy p "[PERSON_NAME][EMAIL_ADDRESS][DOMAIN_NAME]"
drag, startPoint x: 660, startPoint y: 361, endPoint x: 494, endPoint y: 362, distance: 166.5
click at [494, 411] on div "RSS Podcast Email The Stacks, LLC. [EMAIL_ADDRESS][DOMAIN_NAME] [EMAIL_ADDRESS]…" at bounding box center [540, 441] width 492 height 61
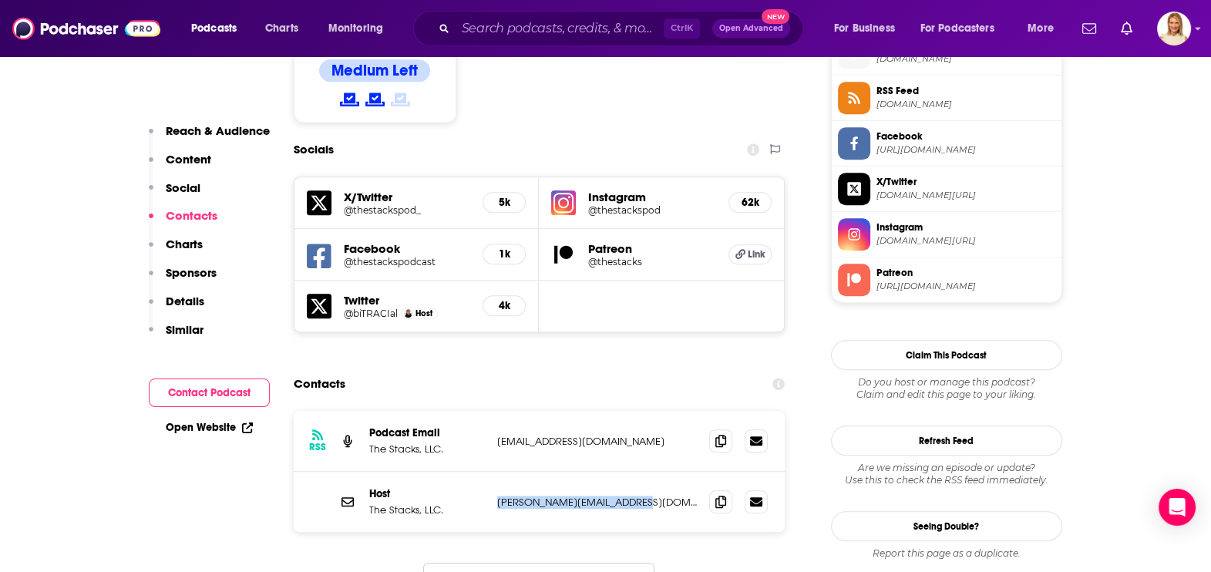
copy p "[EMAIL_ADDRESS][DOMAIN_NAME]"
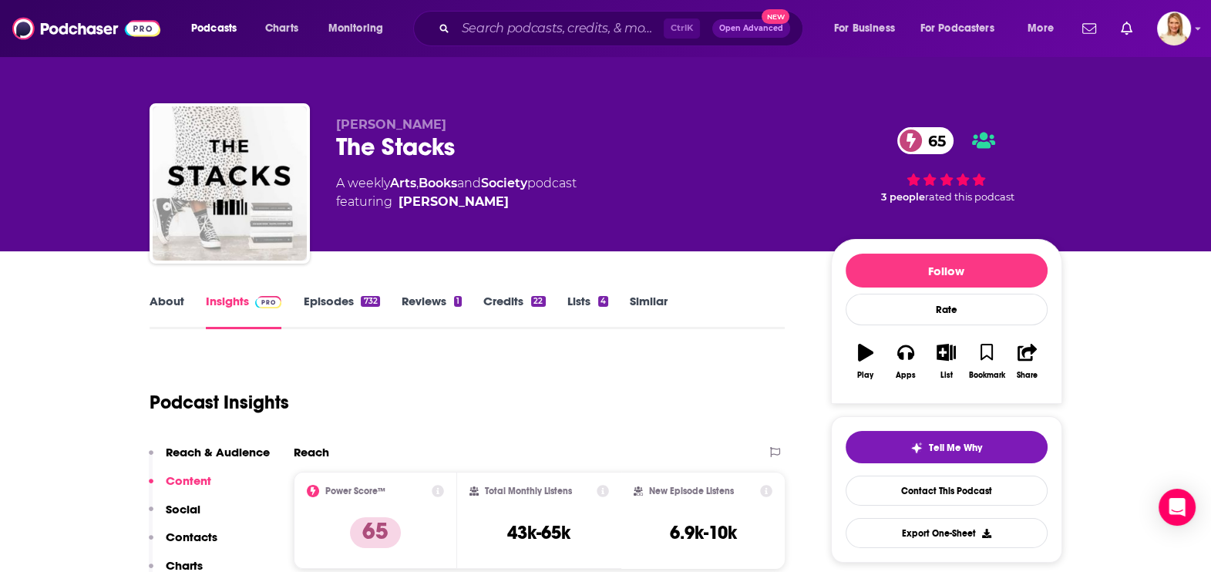
scroll to position [96, 0]
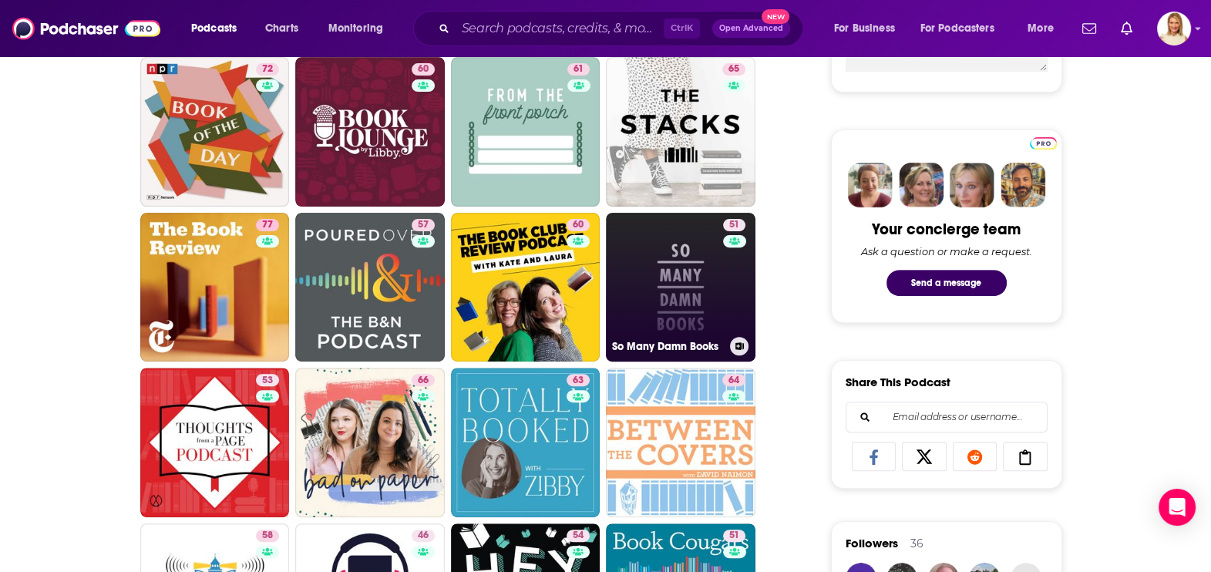
scroll to position [673, 0]
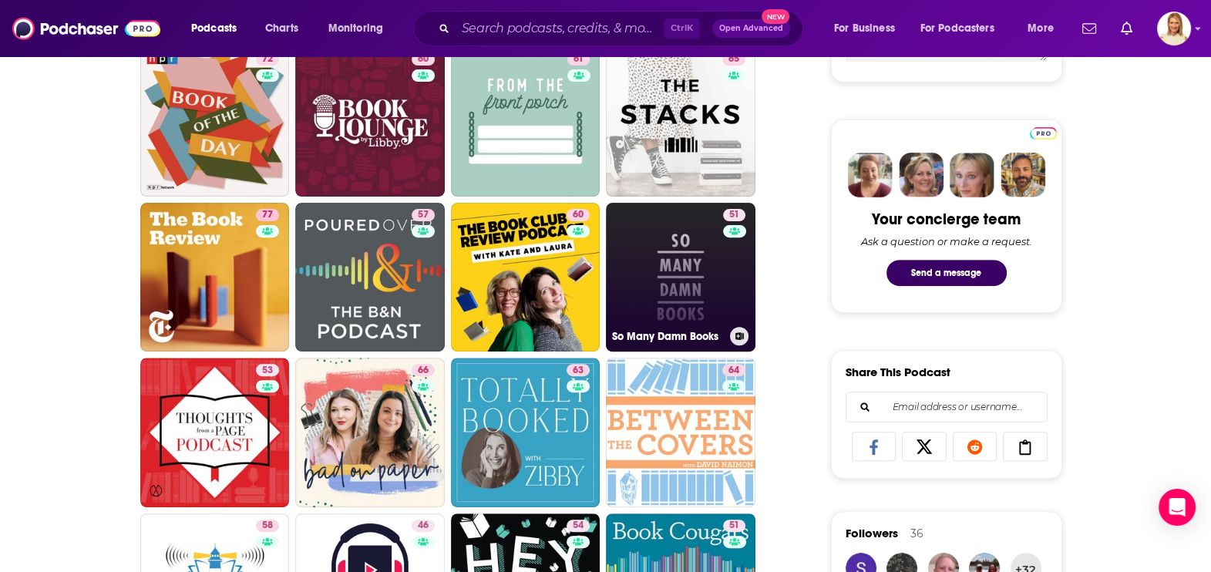
click at [684, 264] on link "51 So Many Damn Books" at bounding box center [680, 277] width 149 height 149
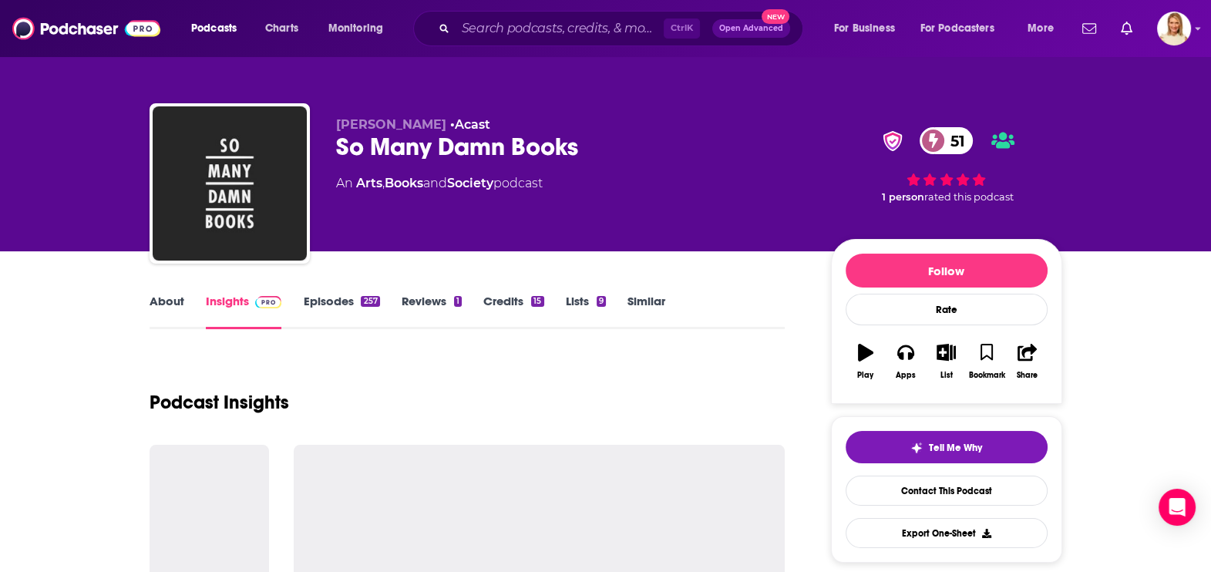
click at [178, 297] on link "About" at bounding box center [166, 311] width 35 height 35
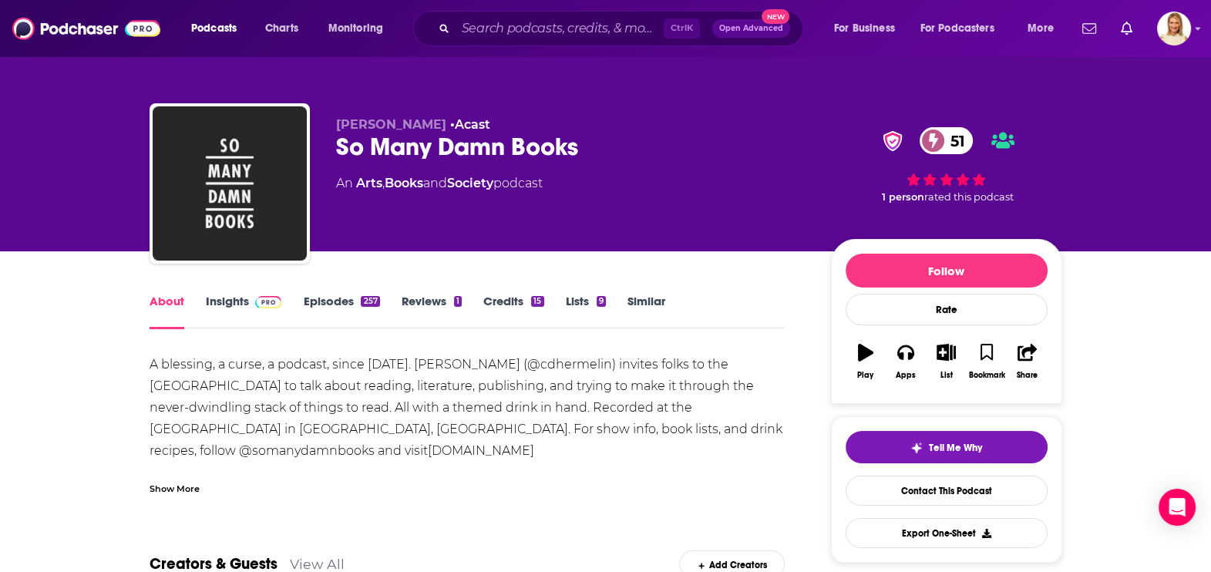
scroll to position [96, 0]
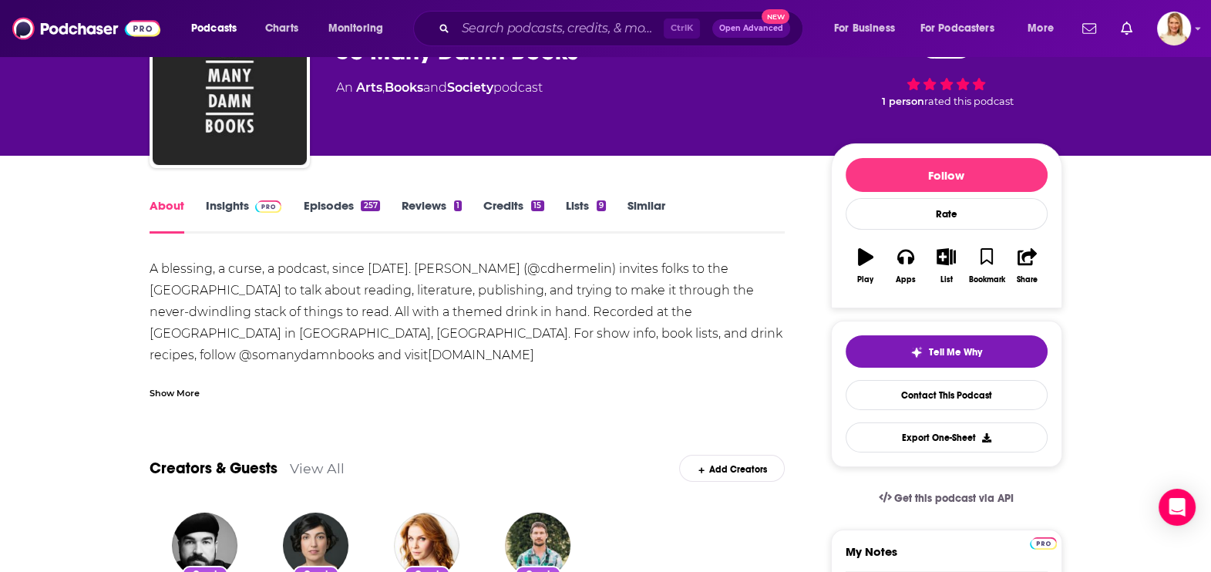
click at [230, 200] on link "Insights" at bounding box center [244, 215] width 76 height 35
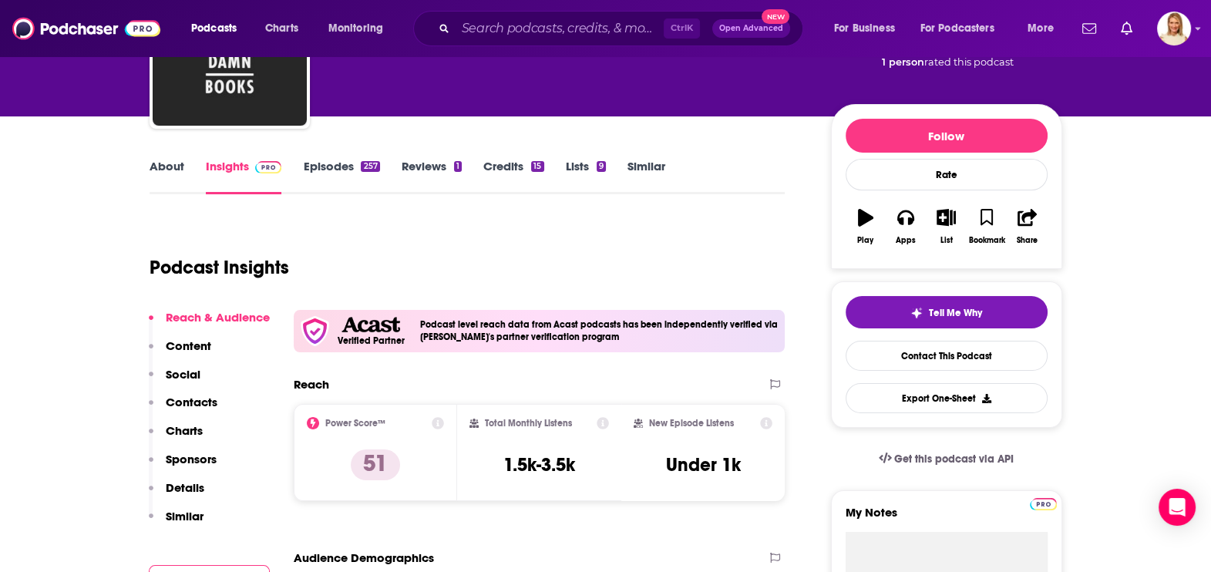
scroll to position [192, 0]
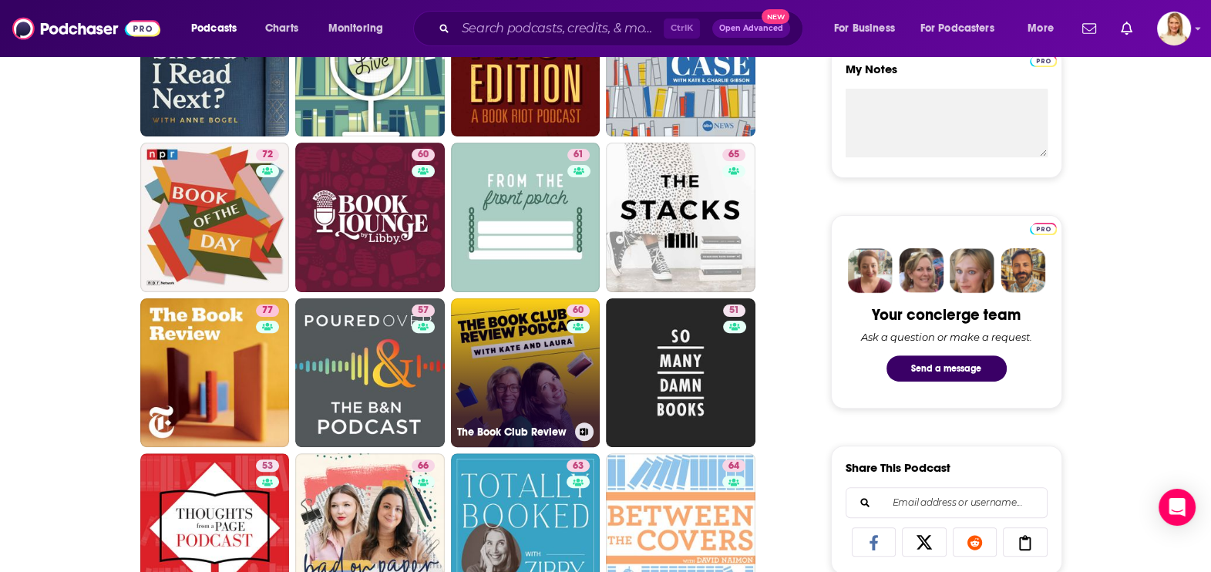
scroll to position [770, 0]
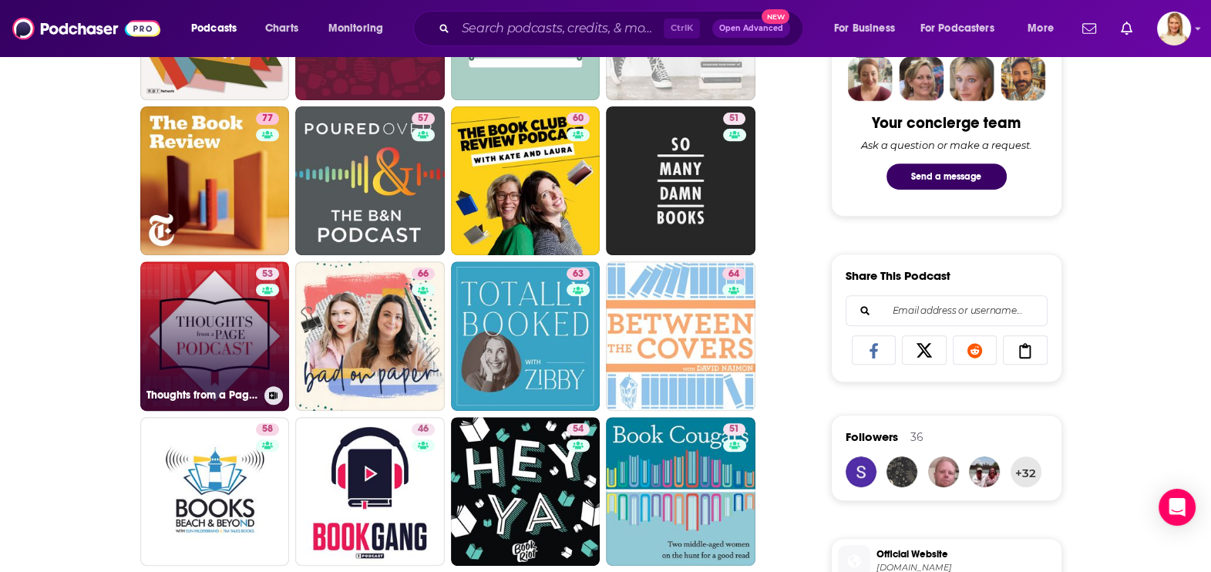
click at [263, 326] on div "53" at bounding box center [269, 326] width 27 height 119
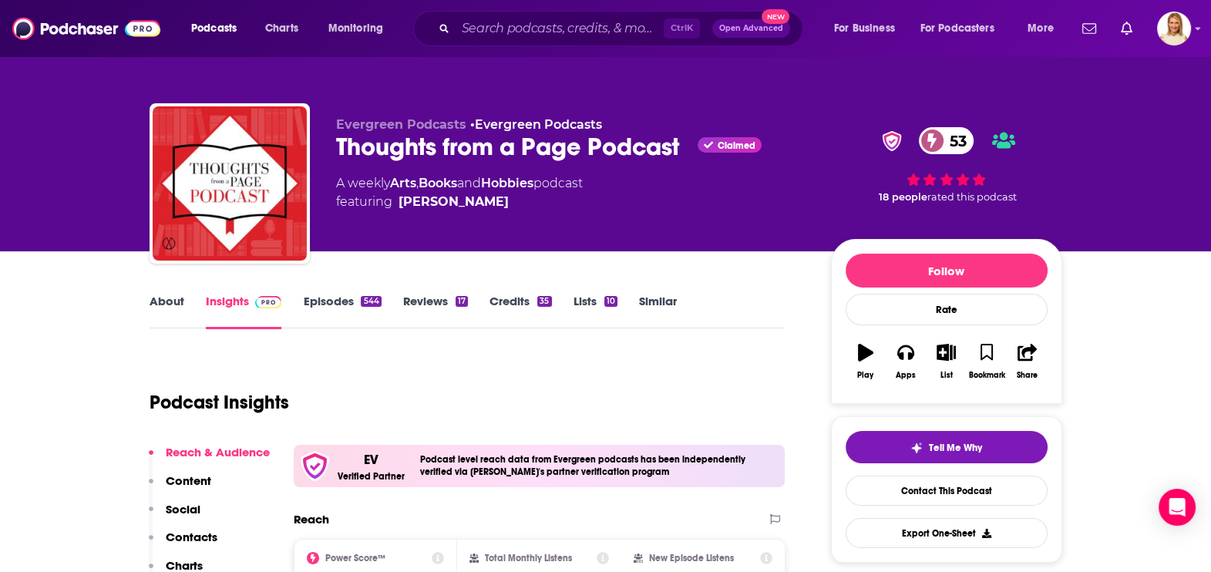
click at [173, 299] on link "About" at bounding box center [166, 311] width 35 height 35
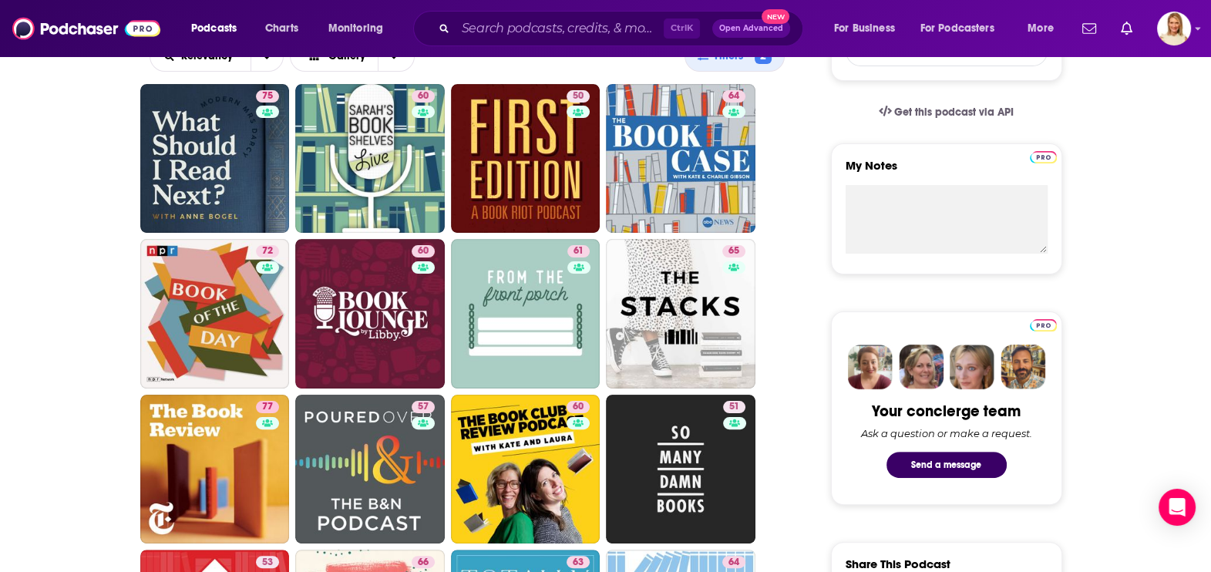
scroll to position [673, 0]
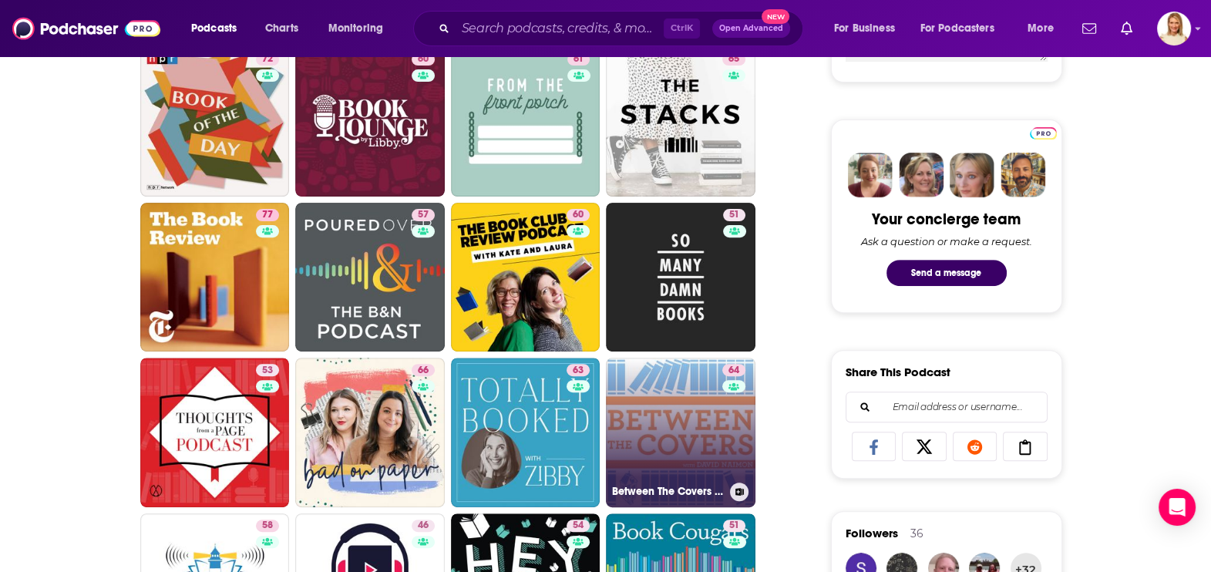
click at [694, 415] on link "64 Between The Covers : Conversations with Writers in Fiction, Nonfiction & Poe…" at bounding box center [680, 432] width 149 height 149
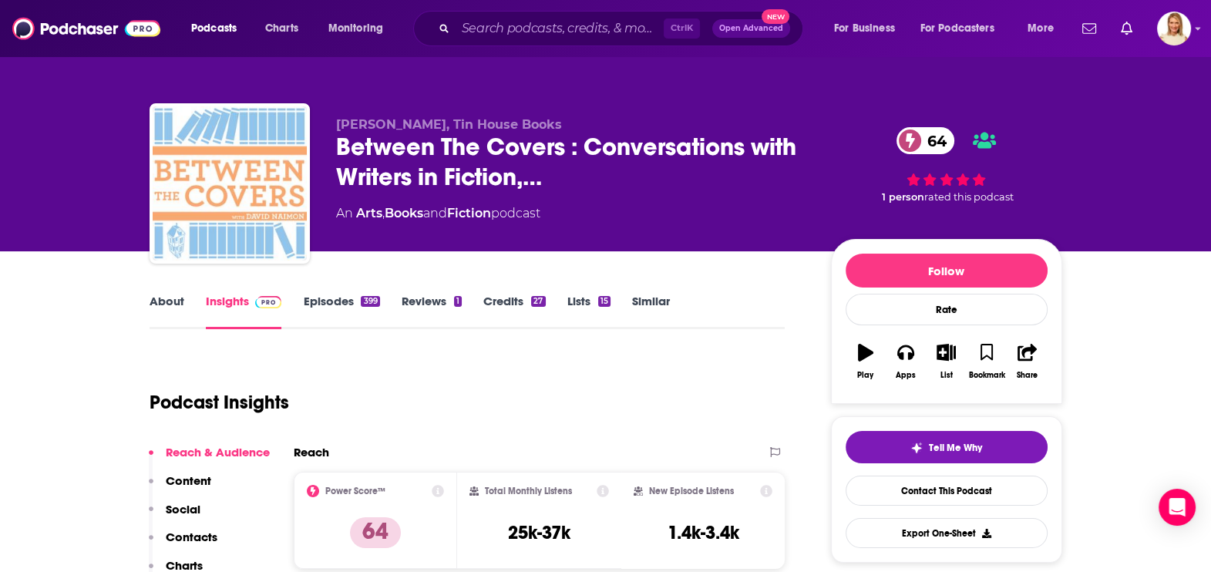
click at [160, 301] on link "About" at bounding box center [166, 311] width 35 height 35
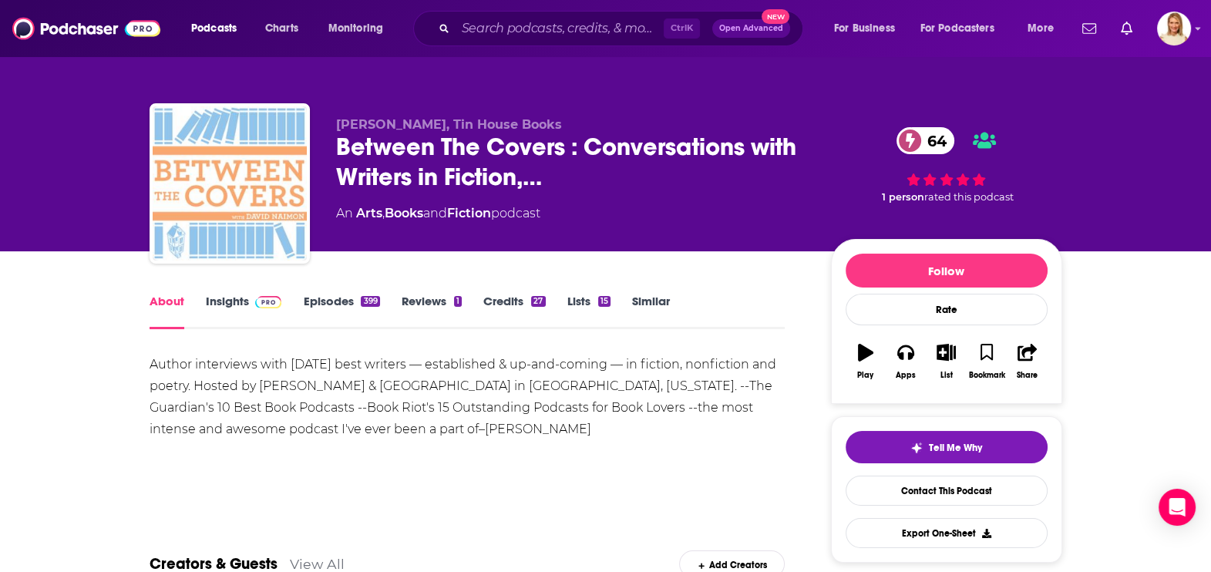
scroll to position [192, 0]
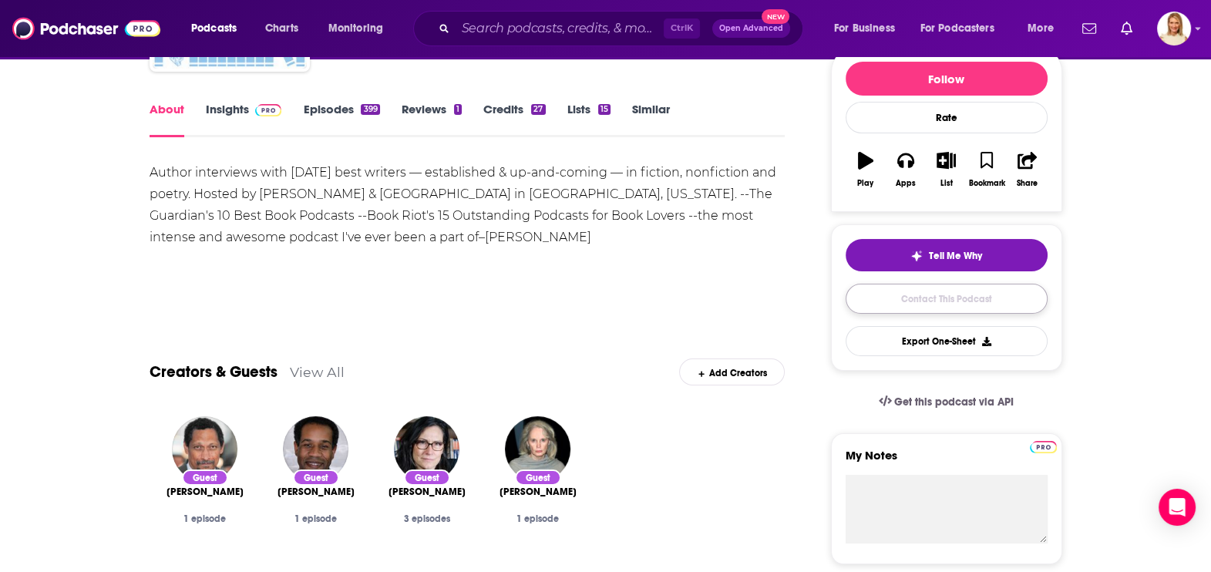
click at [980, 288] on link "Contact This Podcast" at bounding box center [946, 299] width 202 height 30
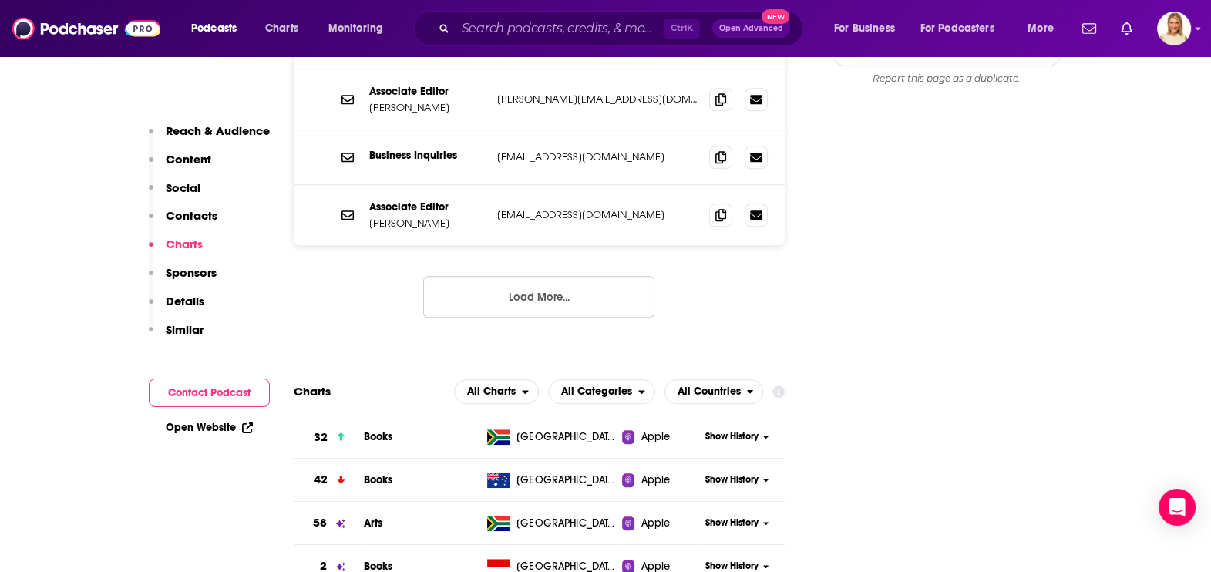
scroll to position [1322, 0]
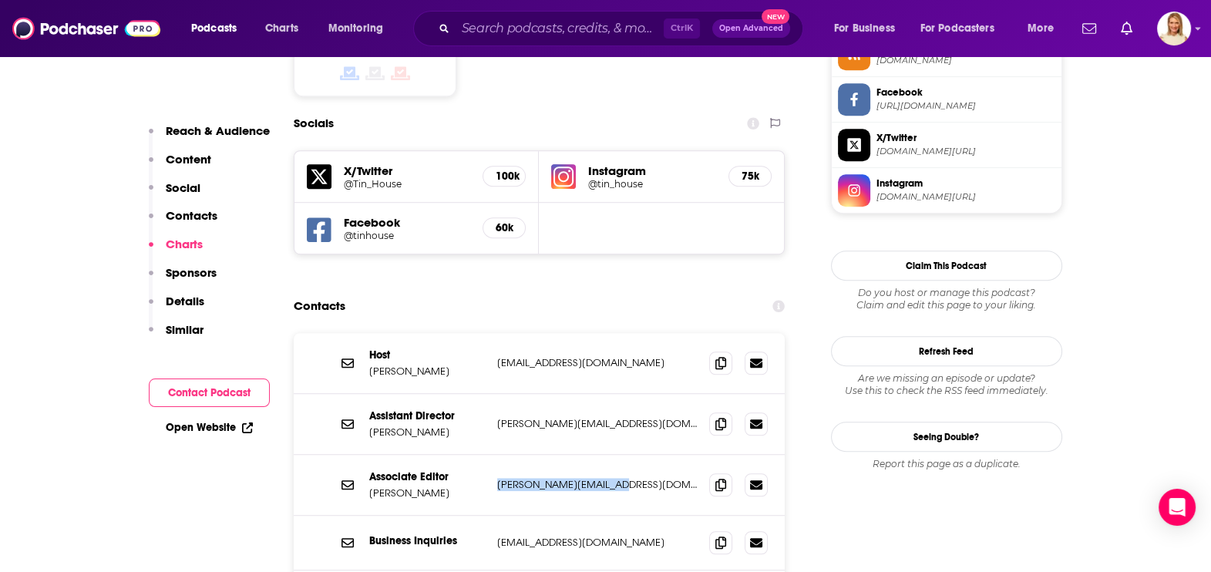
drag, startPoint x: 620, startPoint y: 385, endPoint x: 494, endPoint y: 385, distance: 125.6
click at [494, 455] on div "Associate Editor Elizabeth Demeo elizabeth@tinhouse.com elizabeth@tinhouse.com" at bounding box center [540, 485] width 492 height 61
copy p "elizabeth@tinhouse.com"
drag, startPoint x: 605, startPoint y: 324, endPoint x: 497, endPoint y: 320, distance: 108.0
click at [497, 417] on p "nanci@tinhouse.com" at bounding box center [597, 423] width 200 height 13
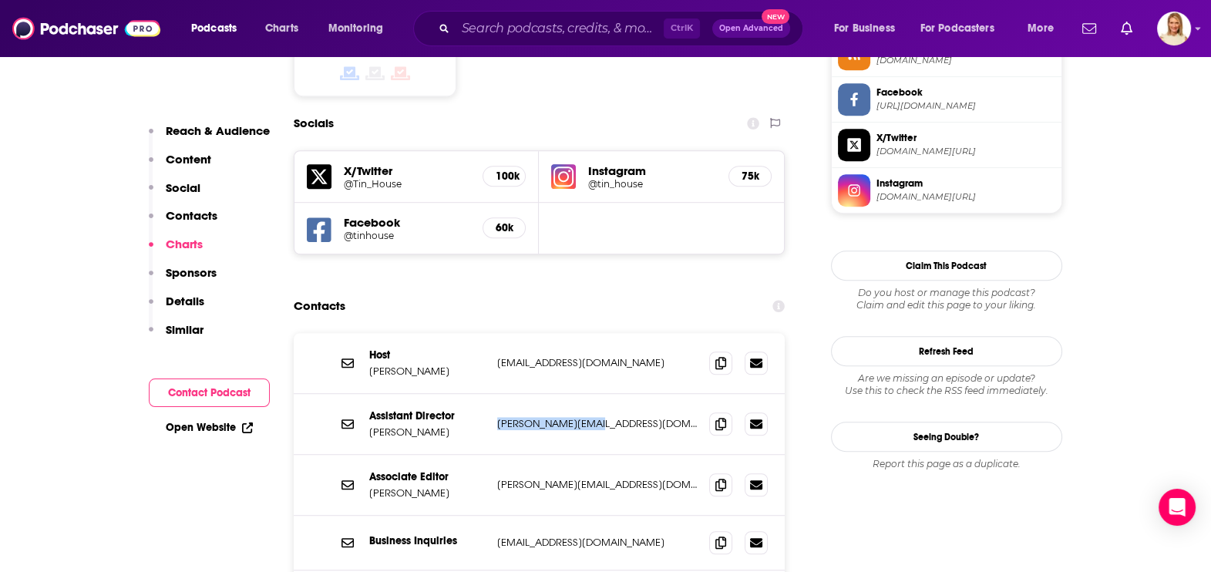
copy p "nanci@tinhouse.com"
